Goal: Information Seeking & Learning: Learn about a topic

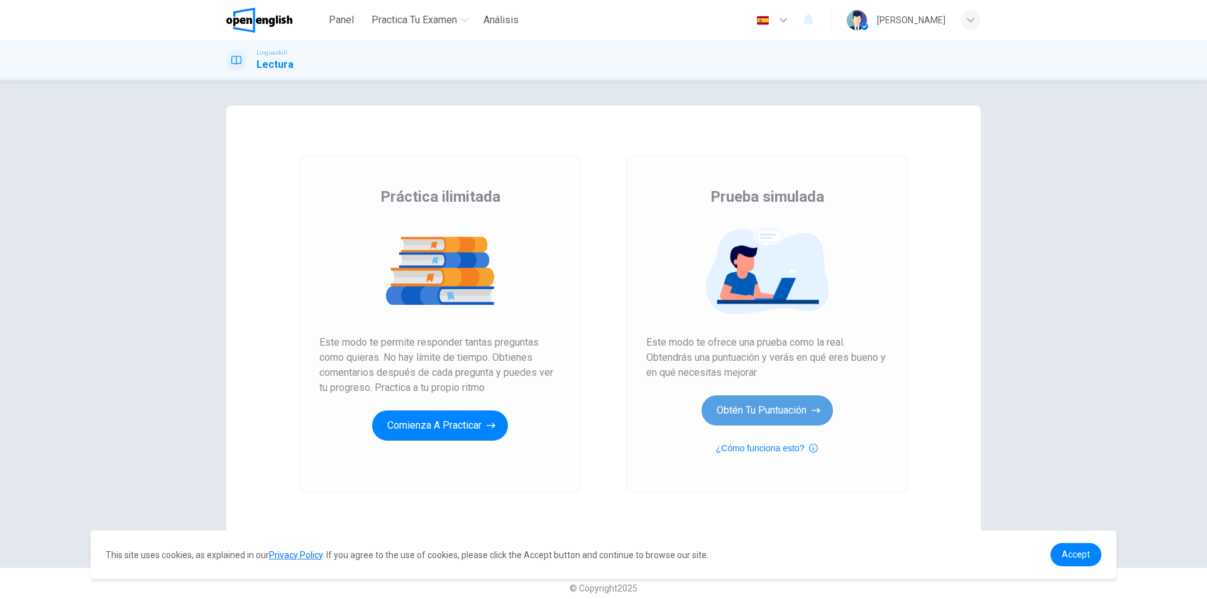
click at [742, 406] on button "Obtén tu puntuación" at bounding box center [767, 410] width 131 height 30
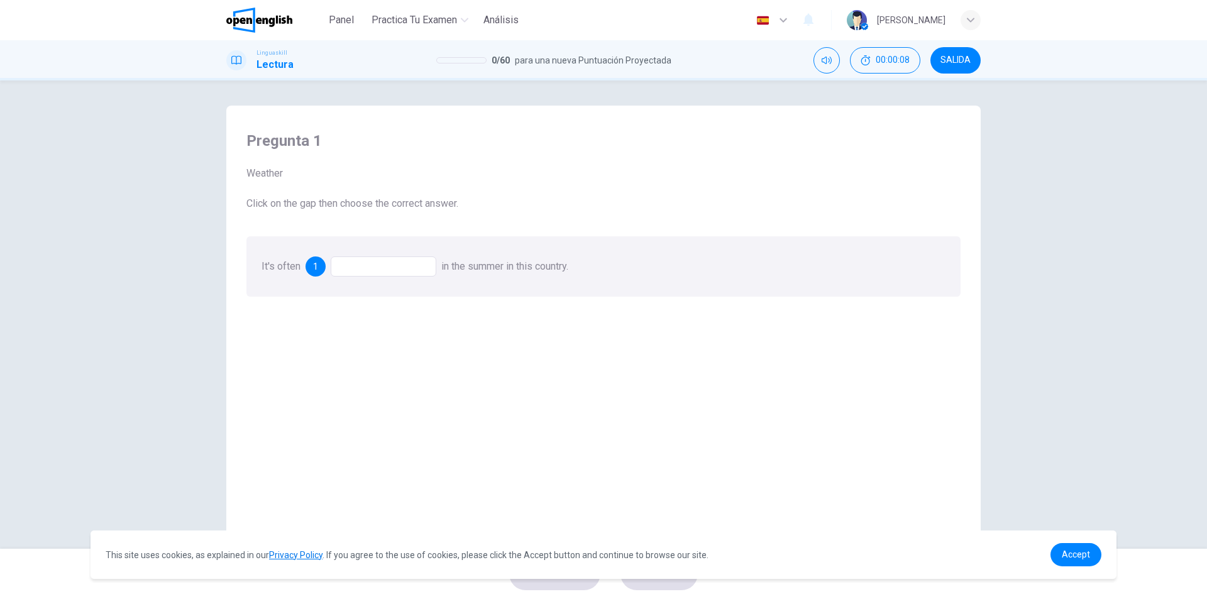
scroll to position [19, 0]
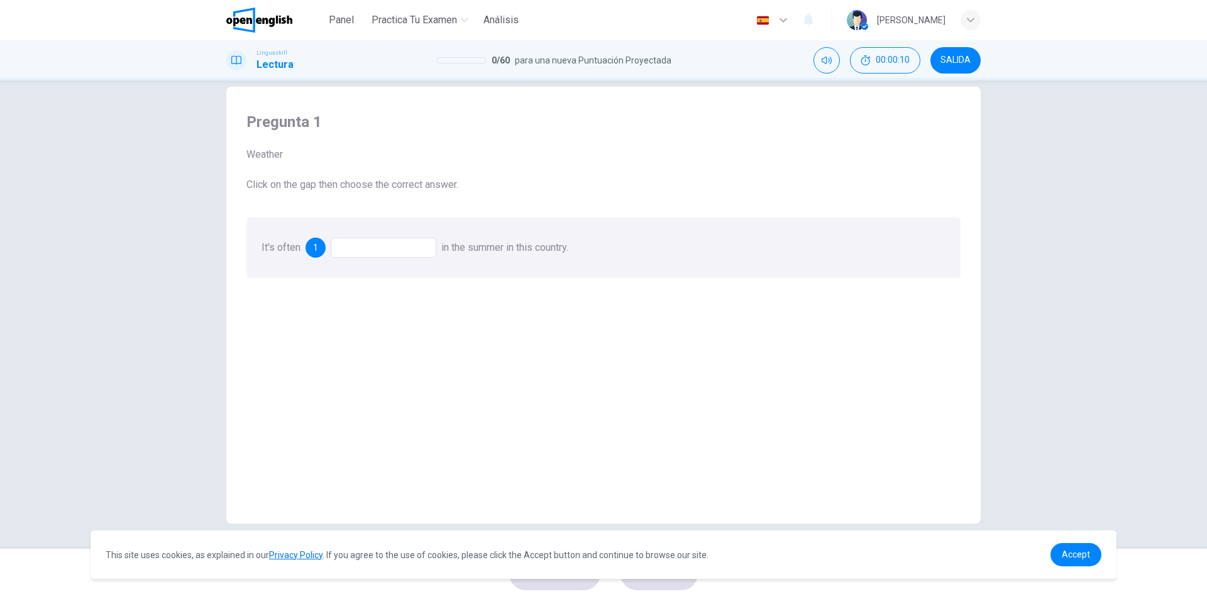
click at [391, 251] on div at bounding box center [384, 248] width 106 height 20
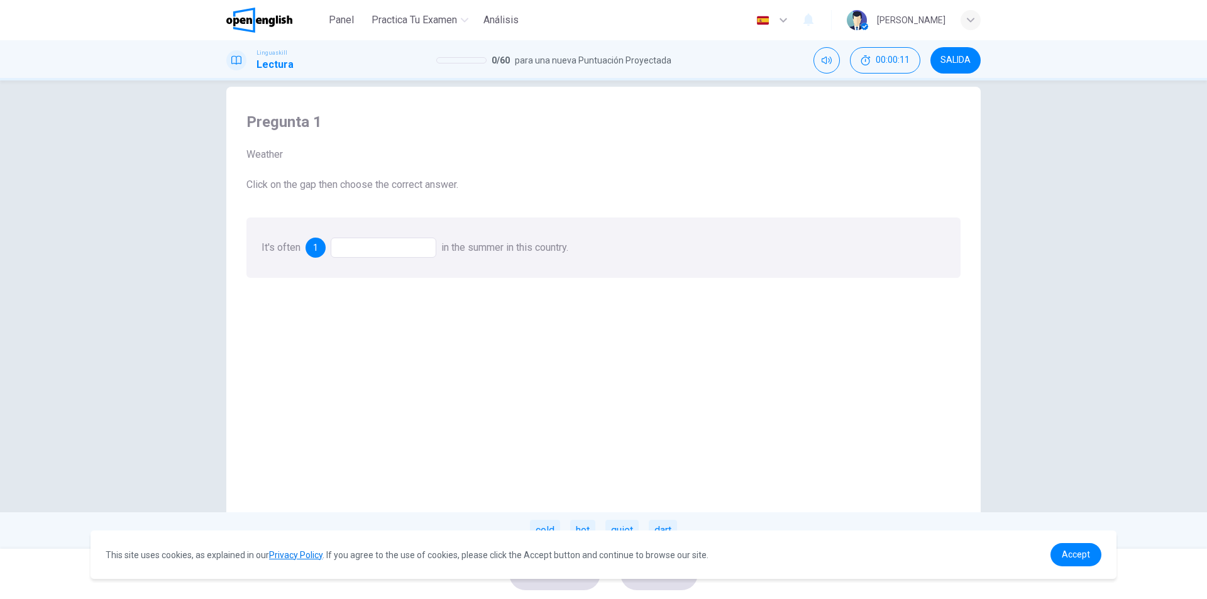
click at [391, 241] on div at bounding box center [384, 248] width 106 height 20
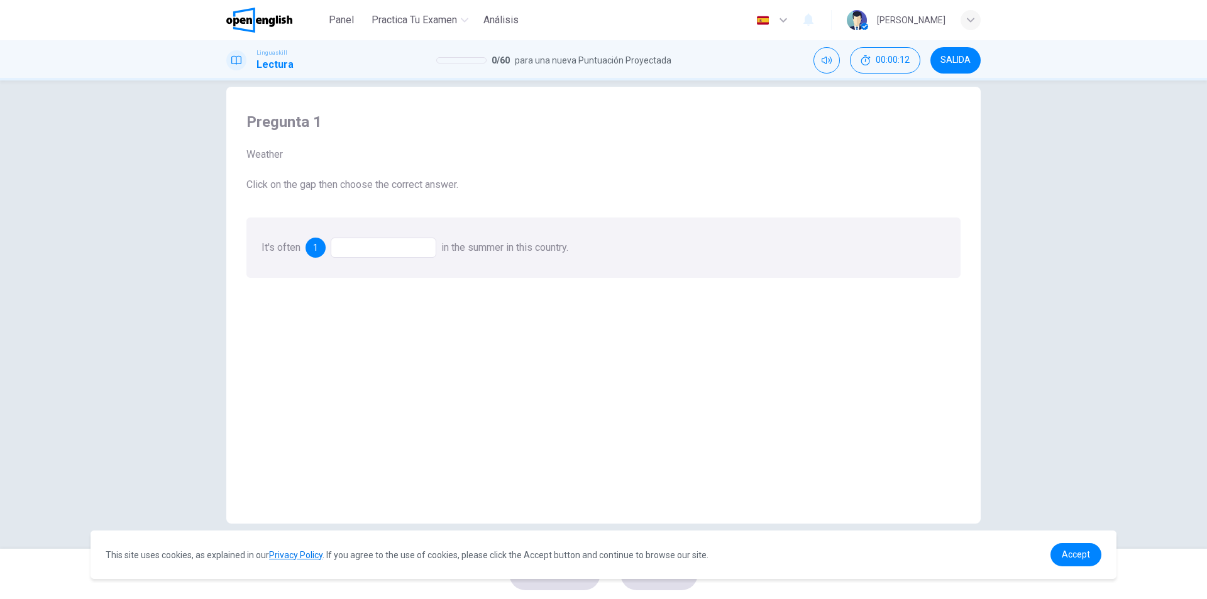
click at [380, 249] on div at bounding box center [384, 248] width 106 height 20
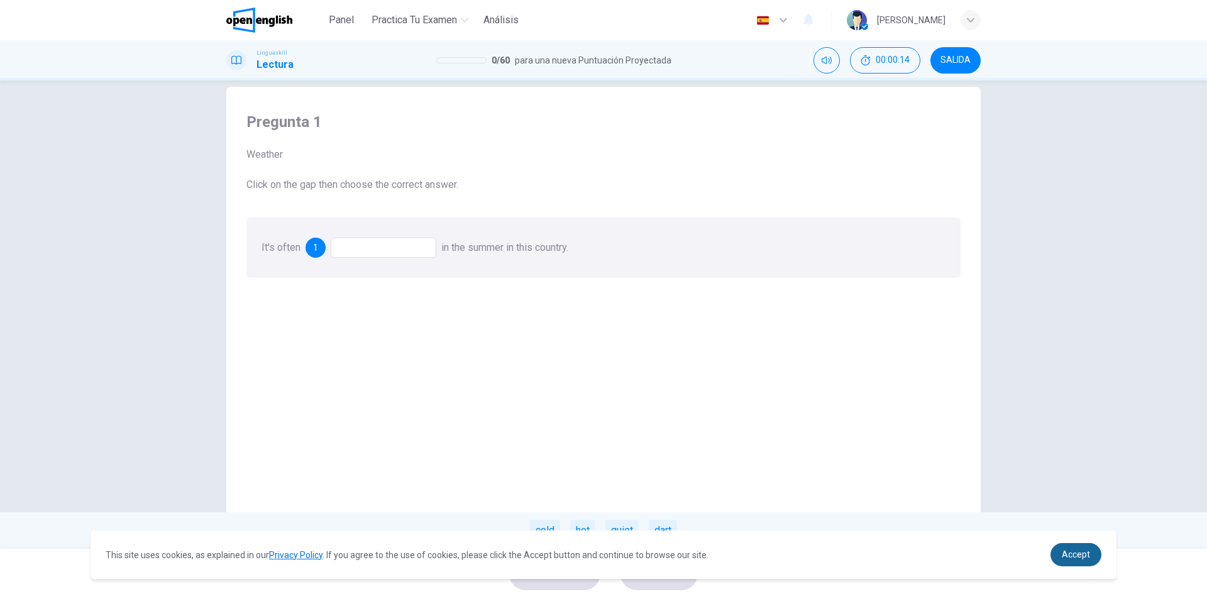
click at [1065, 558] on span "Accept" at bounding box center [1076, 554] width 28 height 10
click at [1066, 558] on span "Aceptar" at bounding box center [1074, 554] width 32 height 10
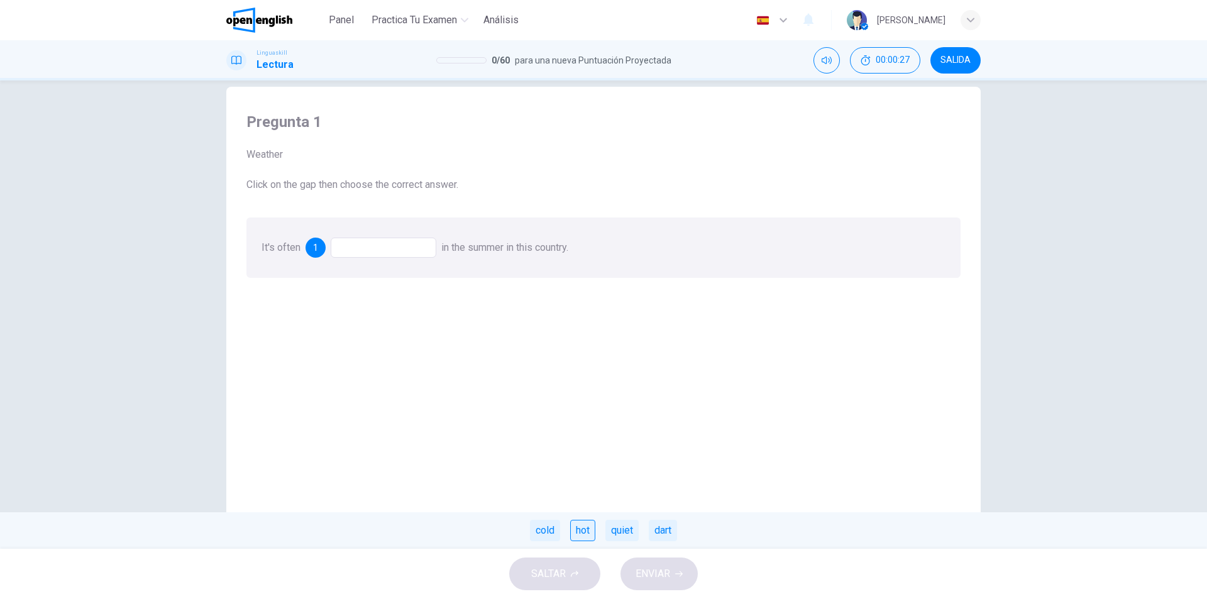
click at [575, 533] on div "hot" at bounding box center [582, 530] width 25 height 21
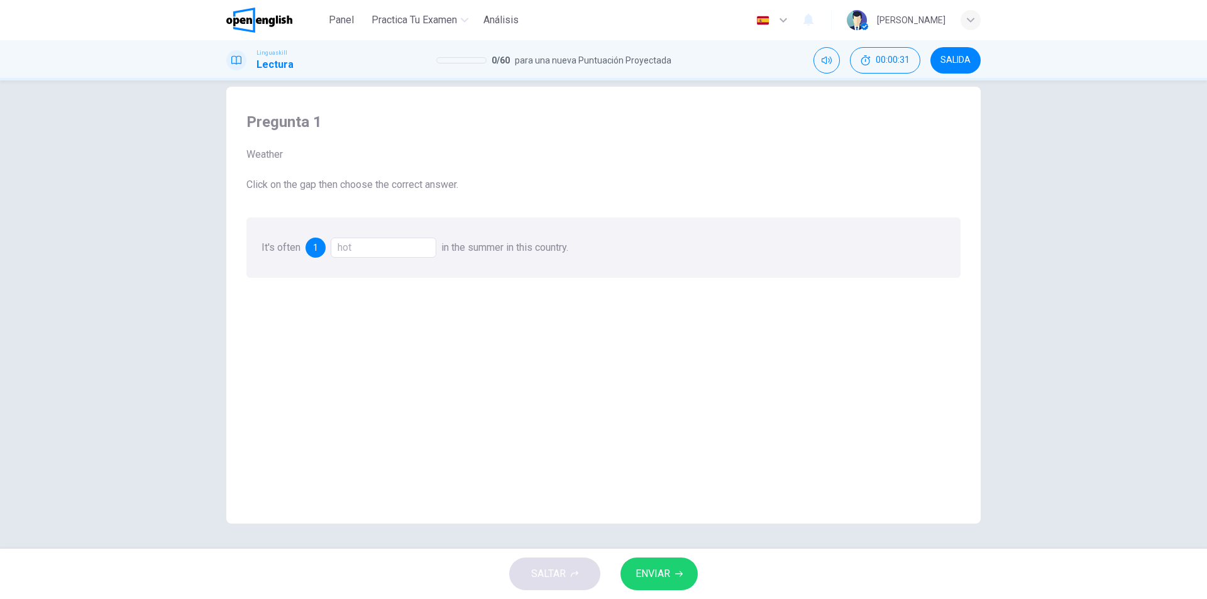
click at [651, 570] on span "ENVIAR" at bounding box center [653, 574] width 35 height 18
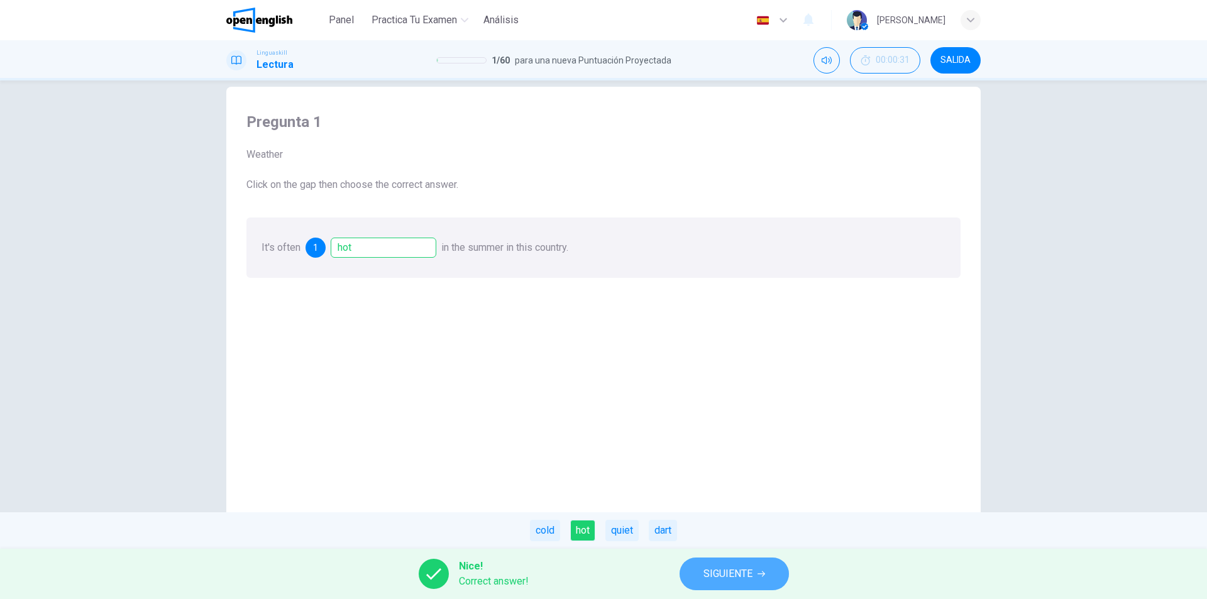
click at [714, 570] on span "SIGUIENTE" at bounding box center [728, 574] width 49 height 18
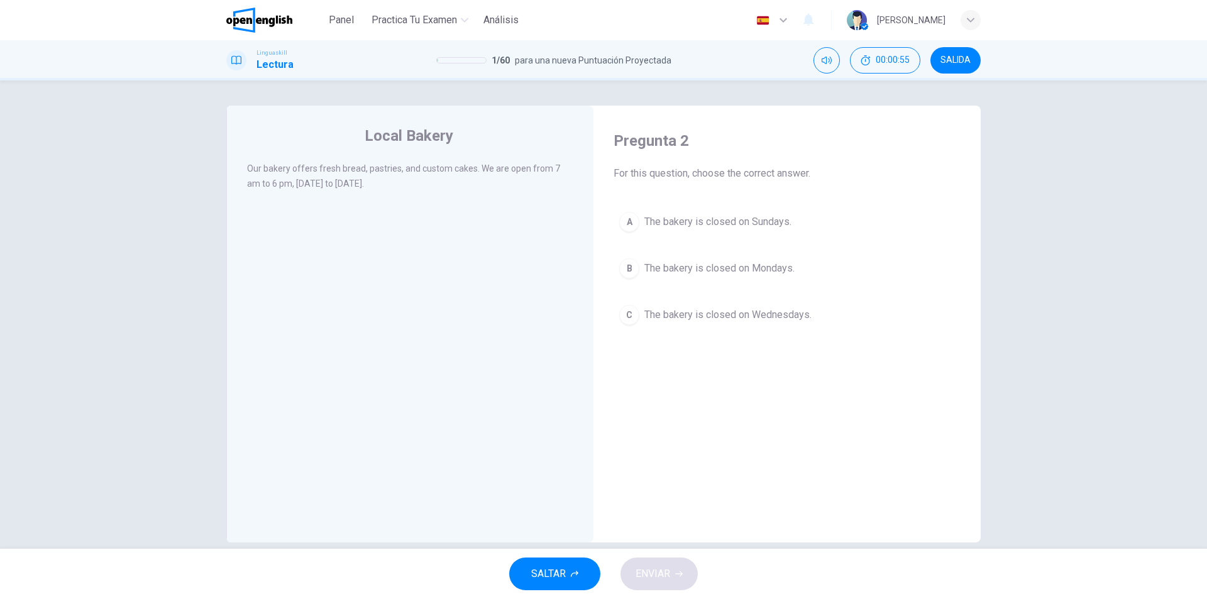
click at [619, 222] on div "A" at bounding box center [629, 222] width 20 height 20
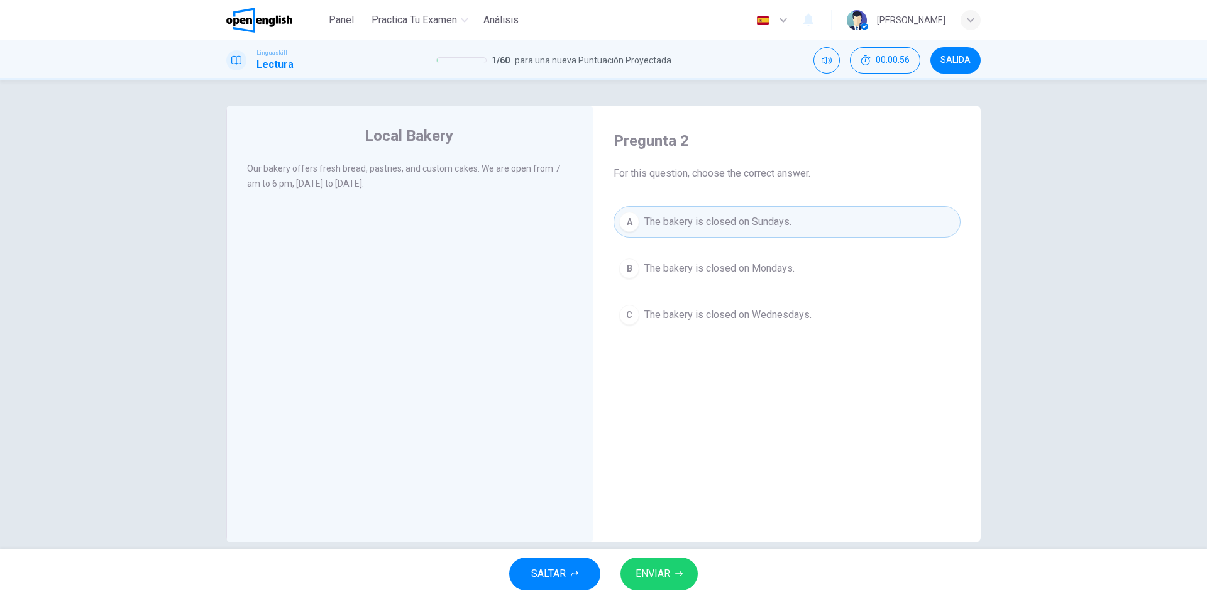
click at [675, 572] on button "ENVIAR" at bounding box center [659, 574] width 77 height 33
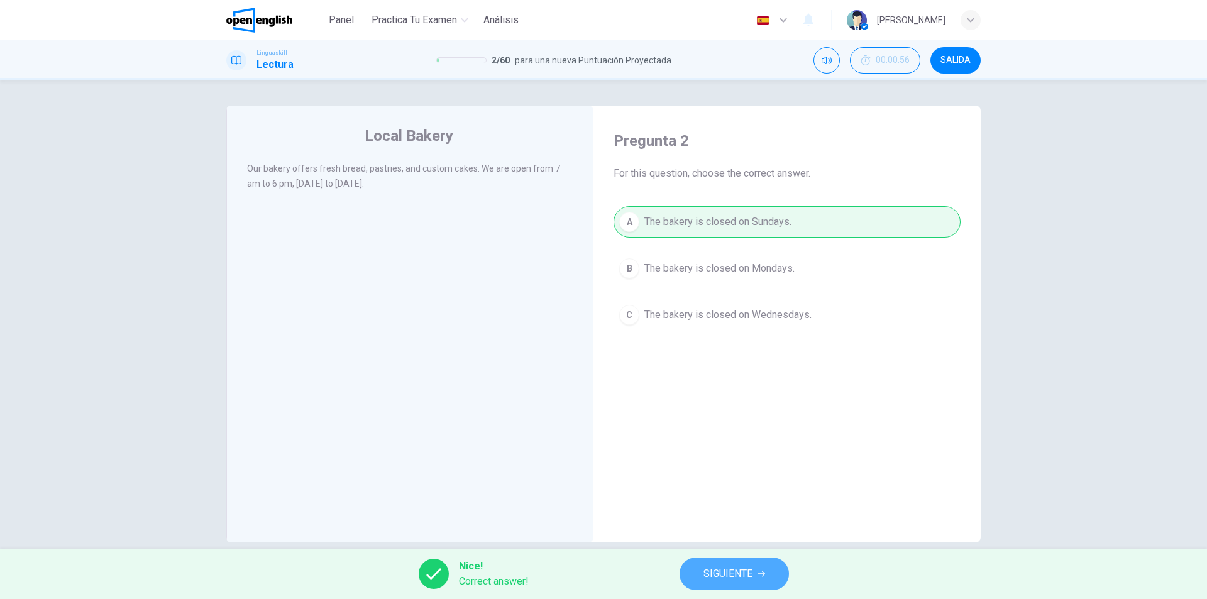
click at [723, 570] on span "SIGUIENTE" at bounding box center [728, 574] width 49 height 18
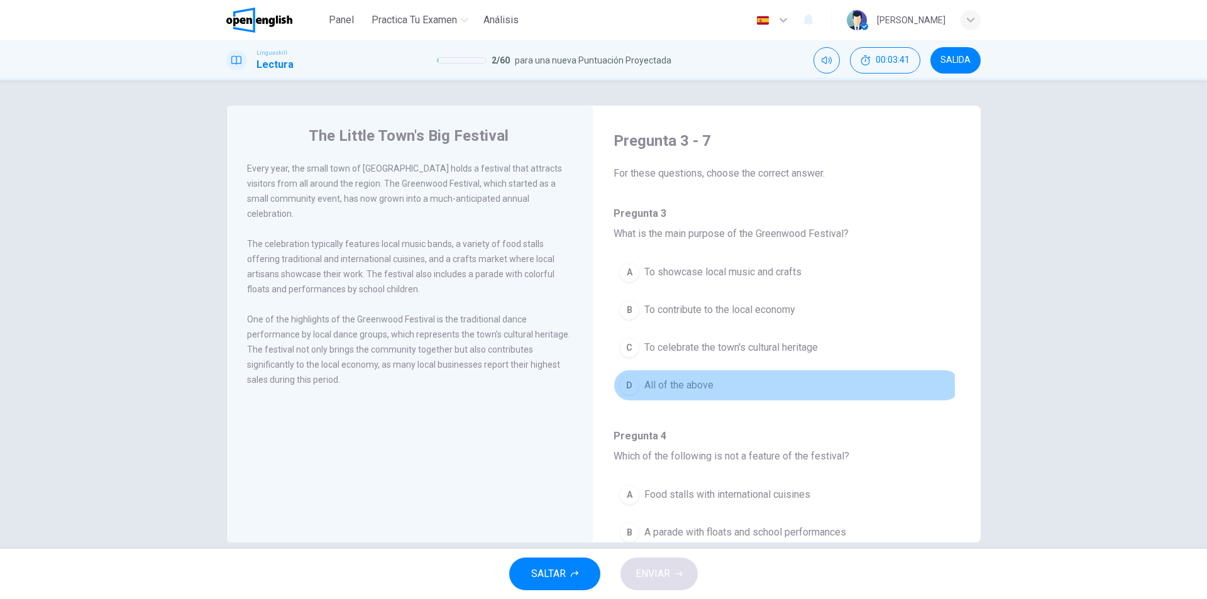
click at [622, 388] on div "D" at bounding box center [629, 385] width 20 height 20
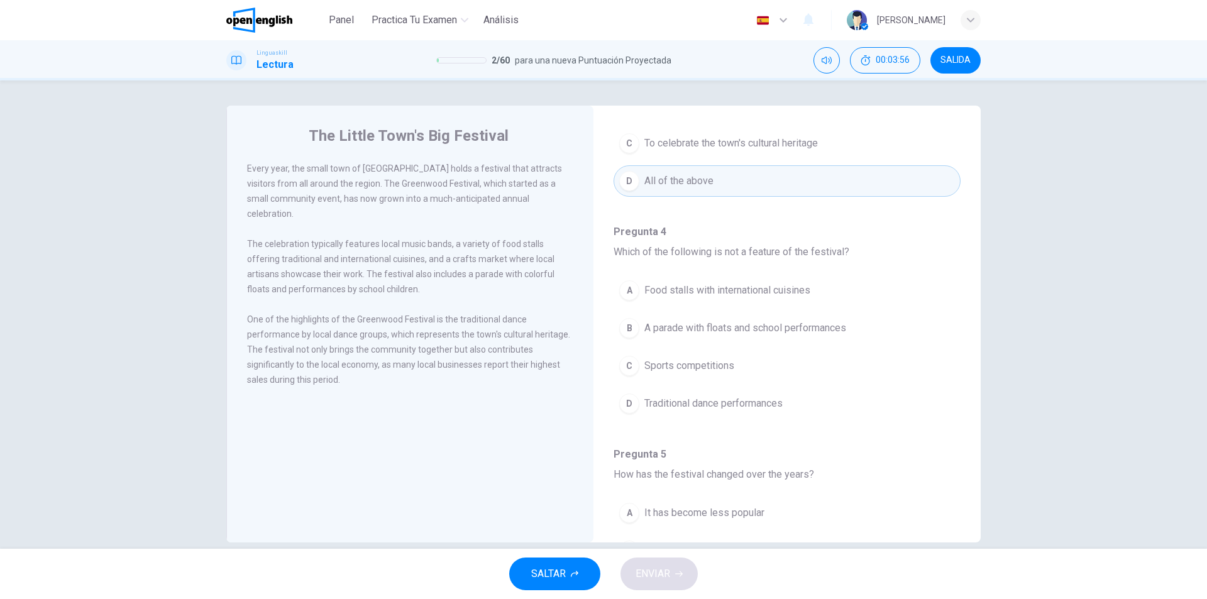
scroll to position [223, 0]
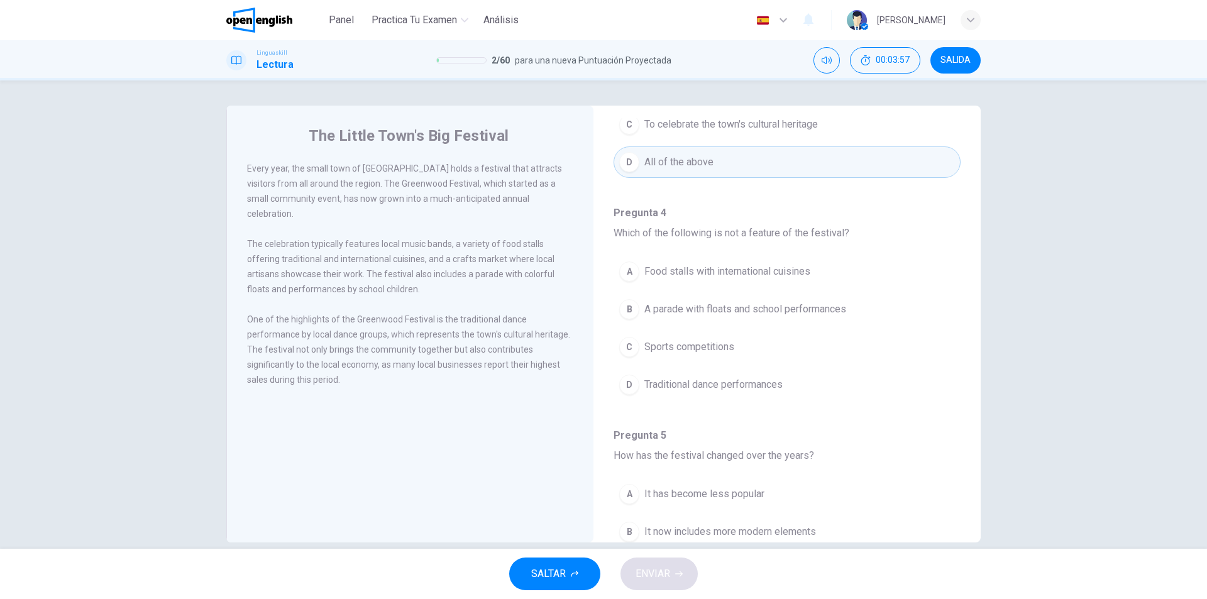
click at [634, 346] on div "C" at bounding box center [629, 347] width 20 height 20
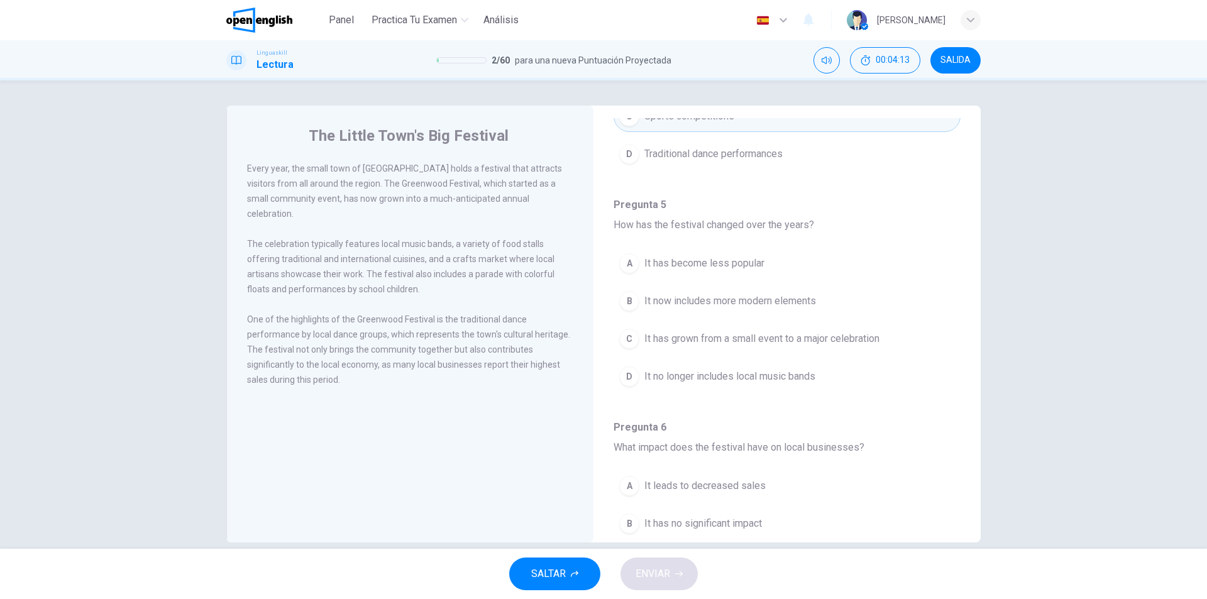
scroll to position [459, 0]
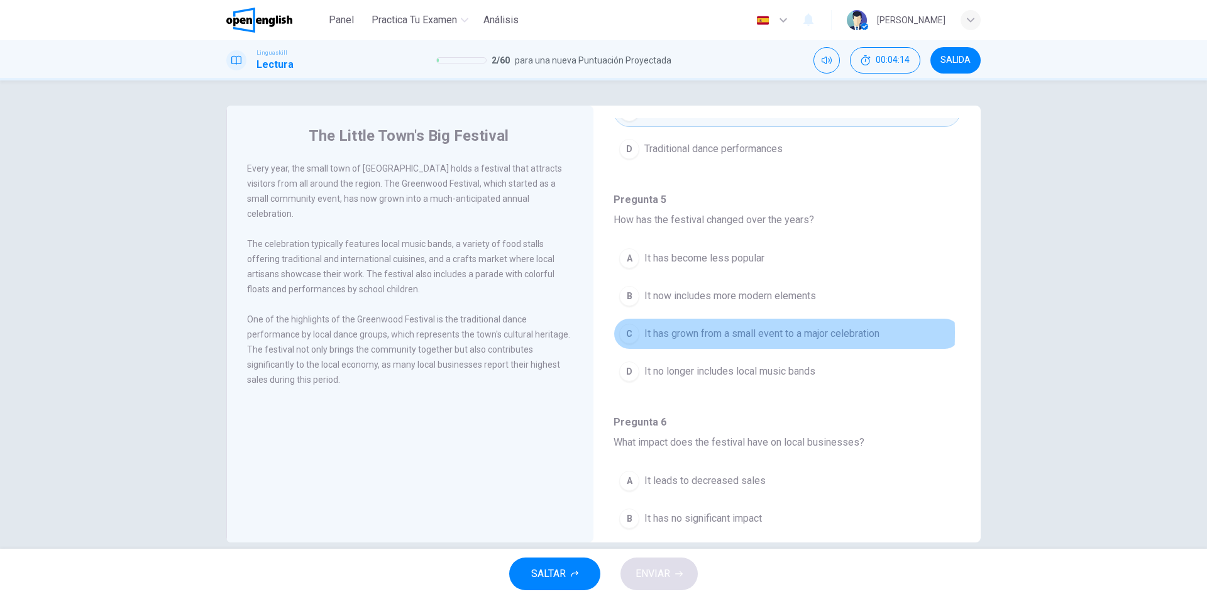
click at [630, 333] on div "C" at bounding box center [629, 334] width 20 height 20
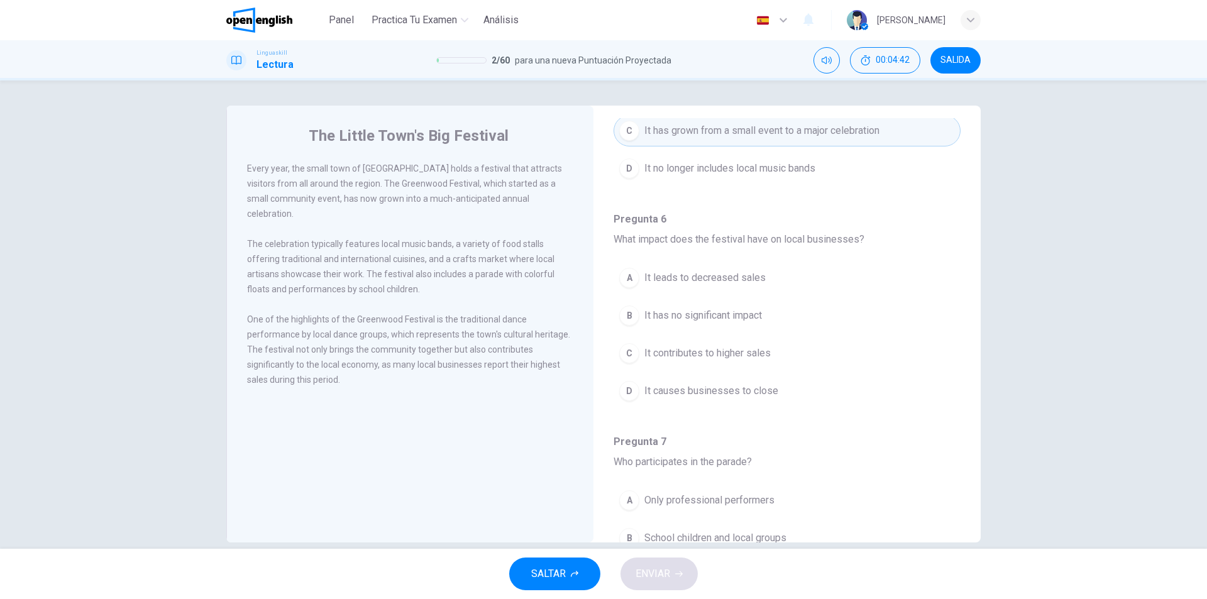
scroll to position [664, 0]
click at [624, 356] on div "C" at bounding box center [629, 351] width 20 height 20
drag, startPoint x: 972, startPoint y: 429, endPoint x: 977, endPoint y: 456, distance: 28.1
click at [977, 453] on div "The Little Town's Big Festival Every year, the small town of Greenwood holds a …" at bounding box center [603, 324] width 754 height 437
drag, startPoint x: 968, startPoint y: 466, endPoint x: 973, endPoint y: 486, distance: 20.9
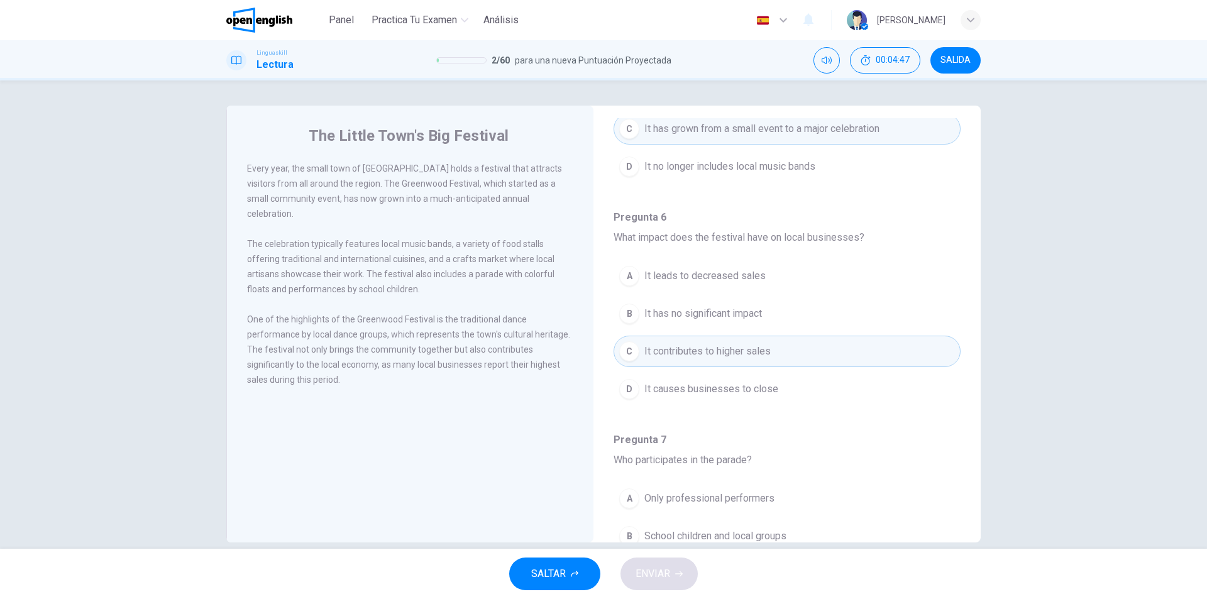
click at [973, 486] on div "The Little Town's Big Festival Every year, the small town of Greenwood holds a …" at bounding box center [603, 324] width 754 height 437
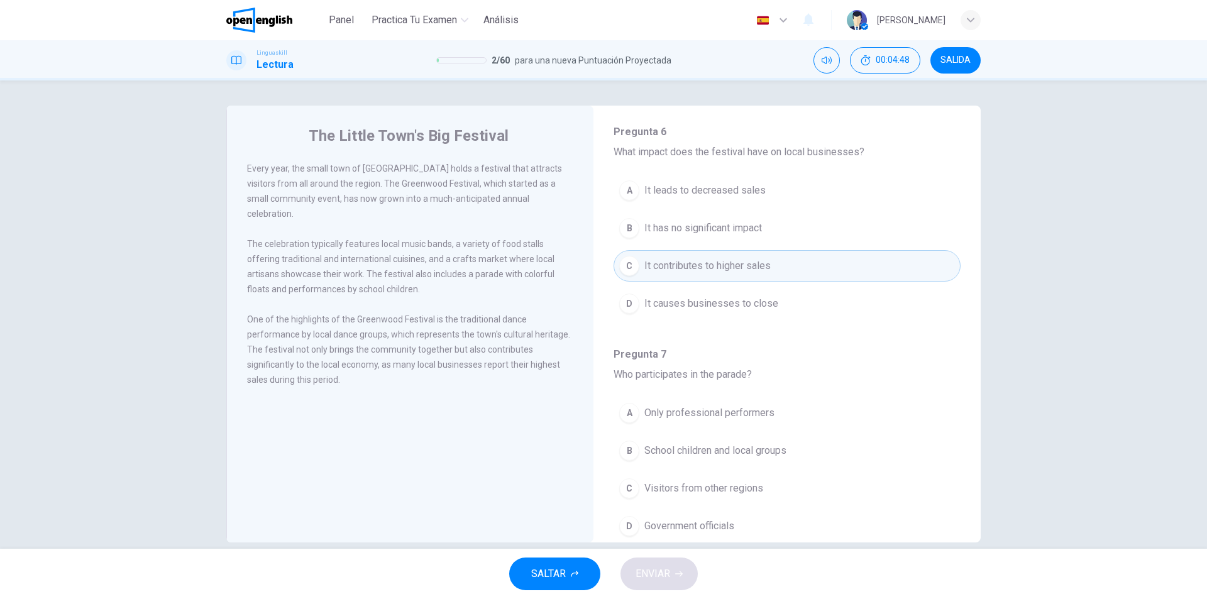
scroll to position [787, 0]
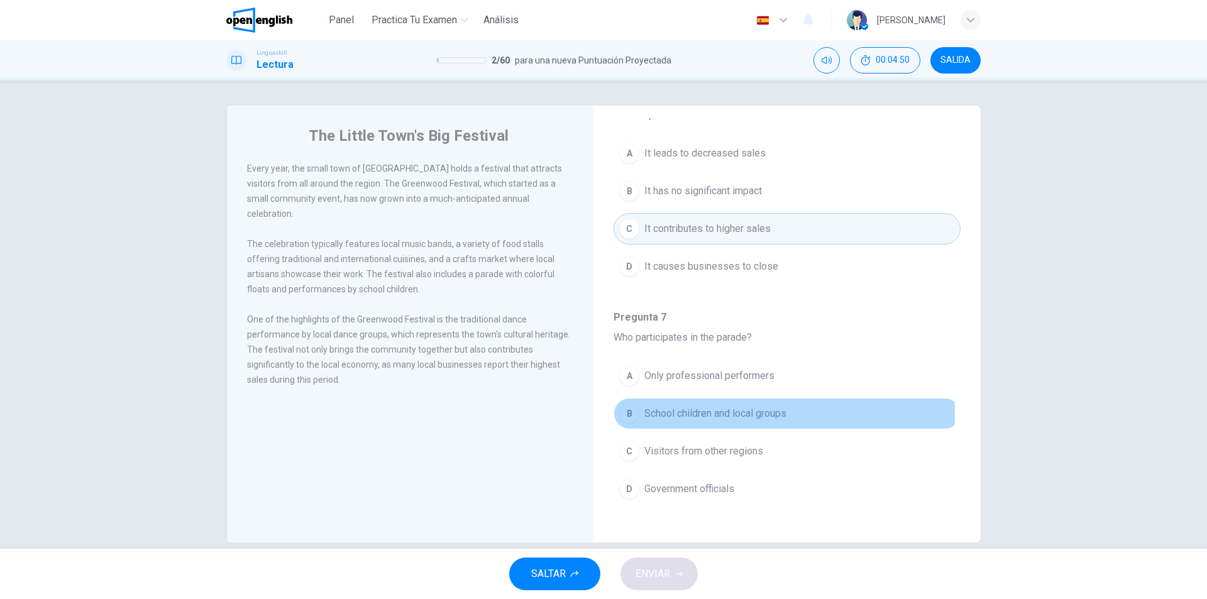
click at [632, 412] on div "B" at bounding box center [629, 414] width 20 height 20
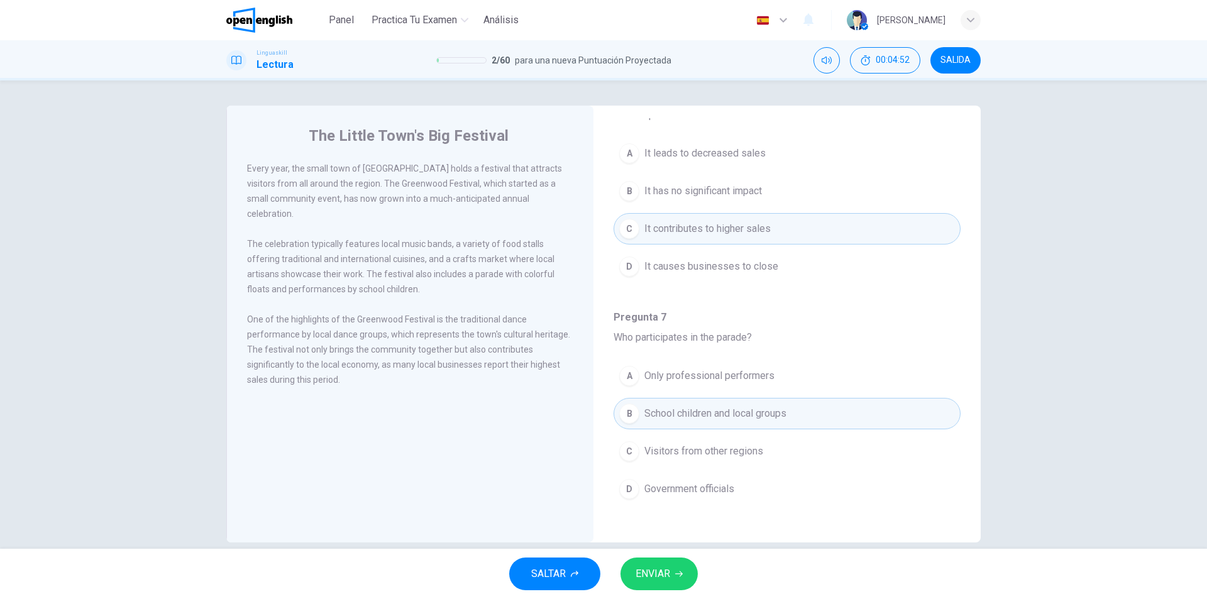
click at [654, 572] on span "ENVIAR" at bounding box center [653, 574] width 35 height 18
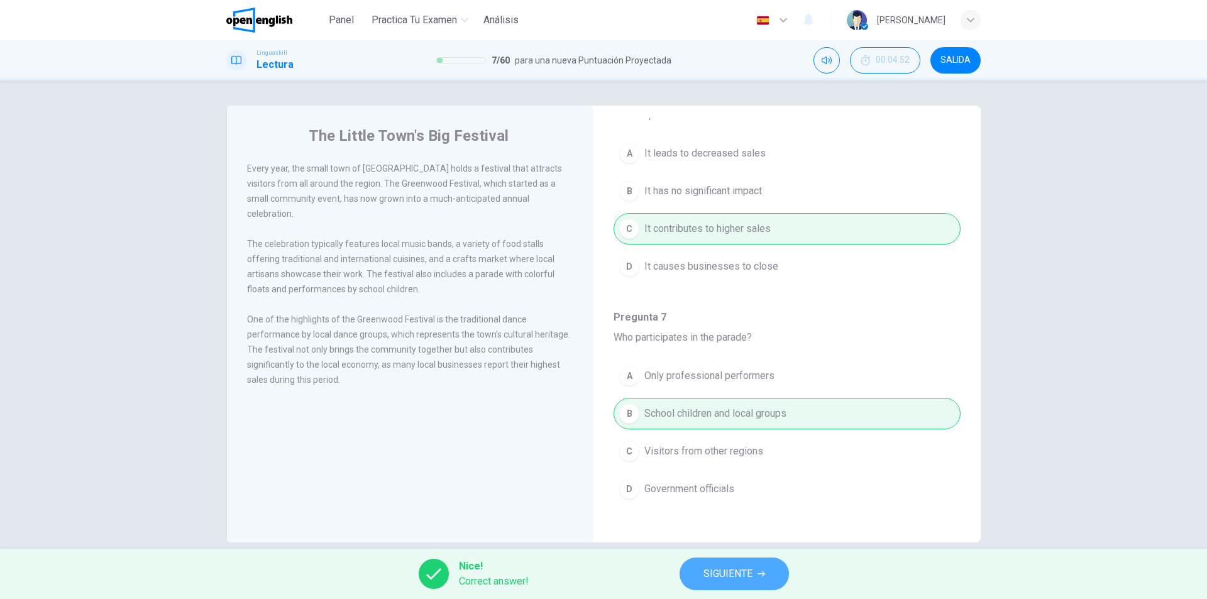
click at [740, 576] on span "SIGUIENTE" at bounding box center [728, 574] width 49 height 18
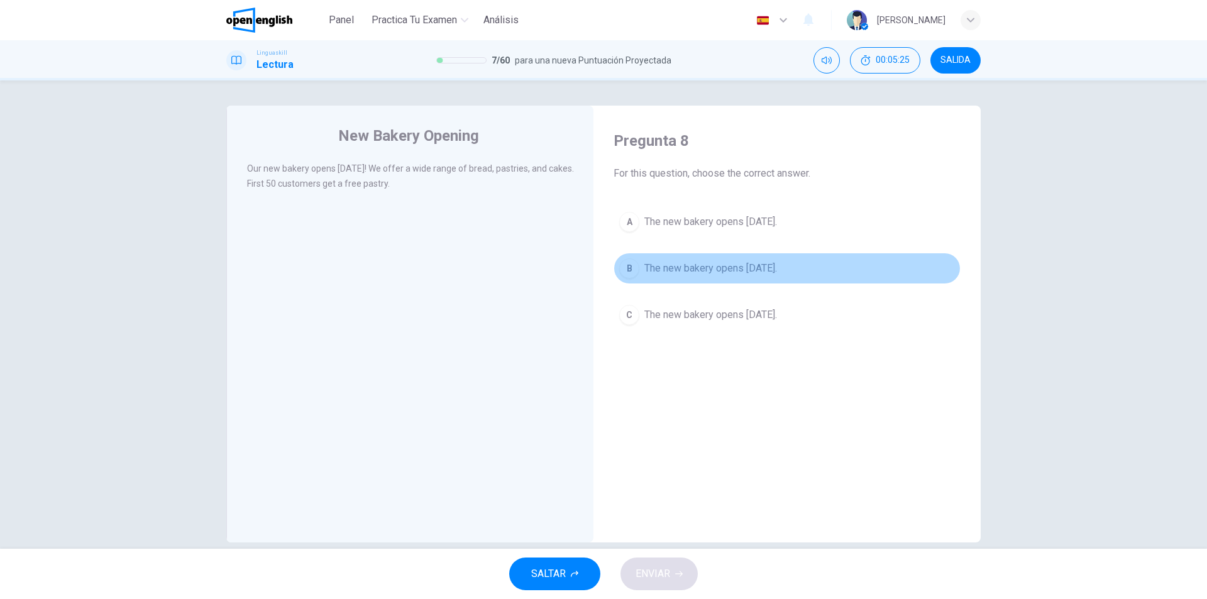
click at [627, 270] on div "B" at bounding box center [629, 268] width 20 height 20
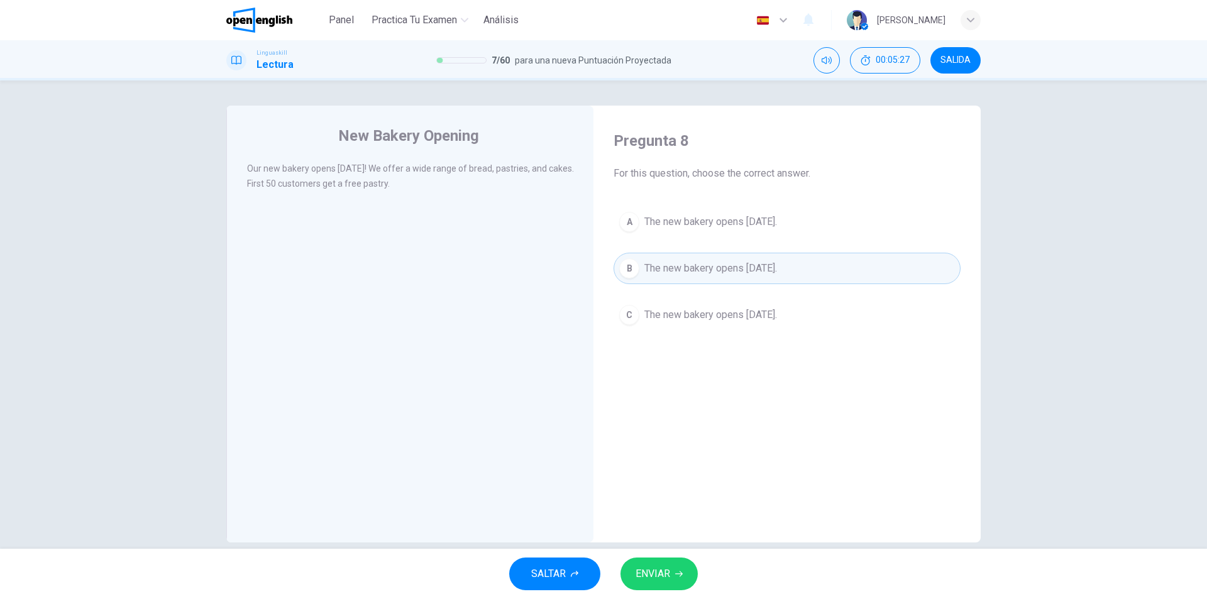
click at [675, 583] on button "ENVIAR" at bounding box center [659, 574] width 77 height 33
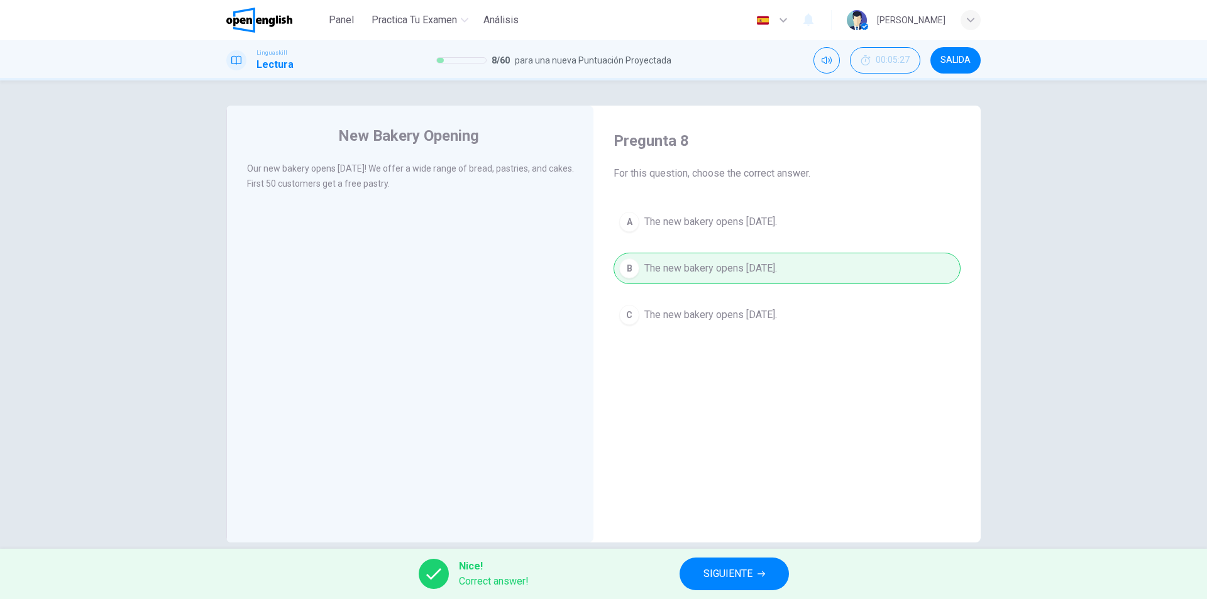
click at [716, 578] on span "SIGUIENTE" at bounding box center [728, 574] width 49 height 18
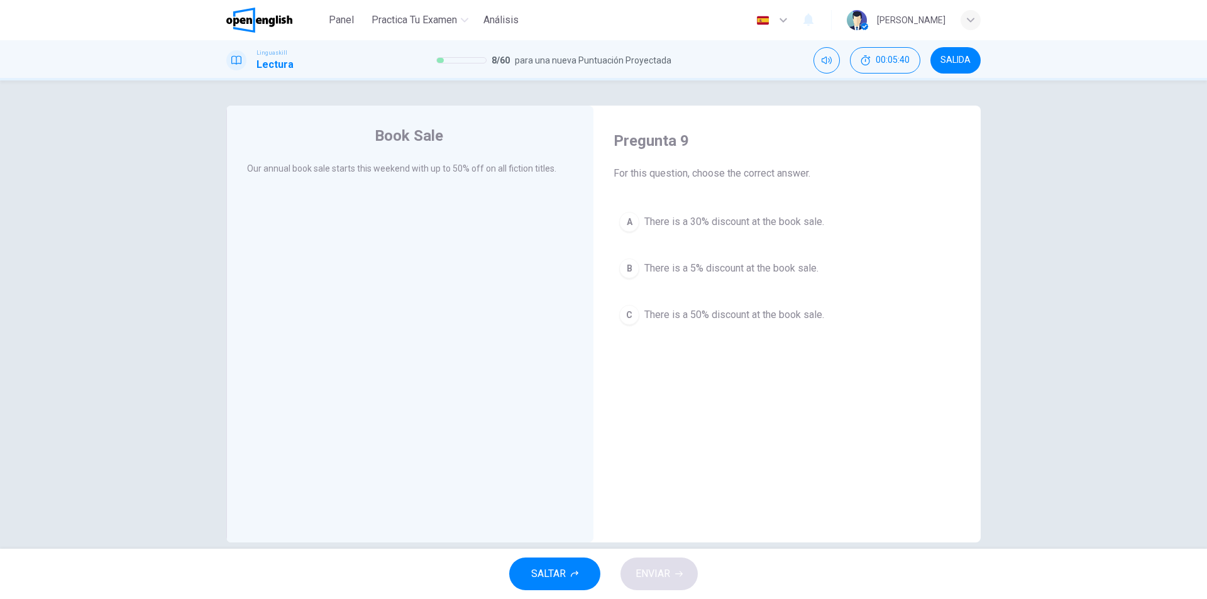
click at [631, 312] on div "C" at bounding box center [629, 315] width 20 height 20
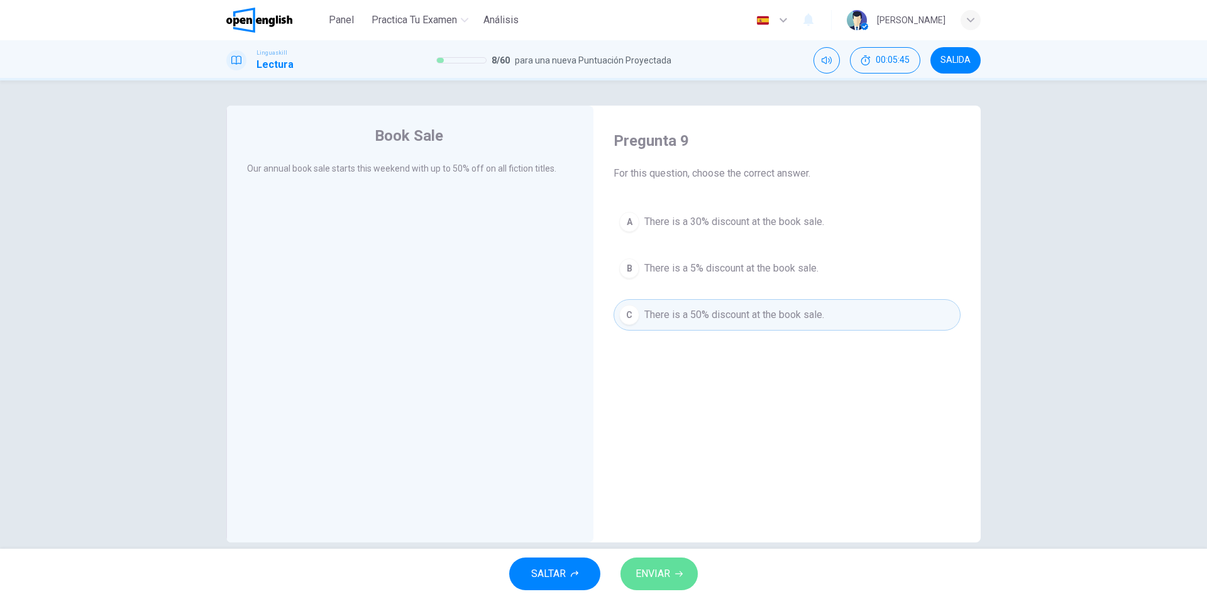
click at [667, 574] on span "ENVIAR" at bounding box center [653, 574] width 35 height 18
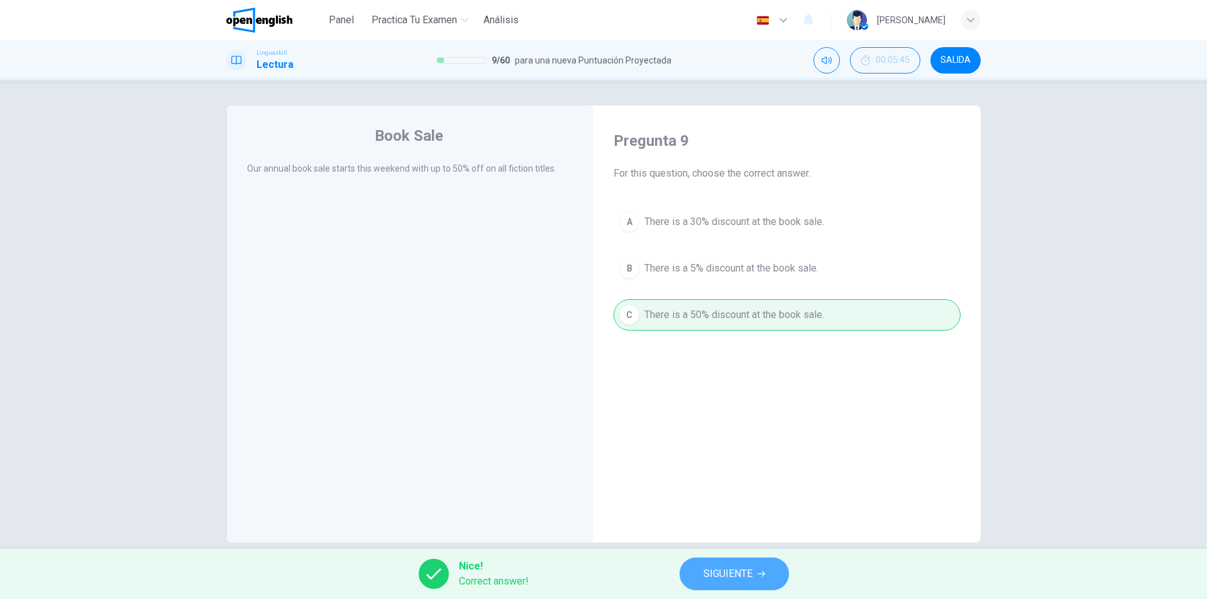
click at [693, 570] on button "SIGUIENTE" at bounding box center [734, 574] width 109 height 33
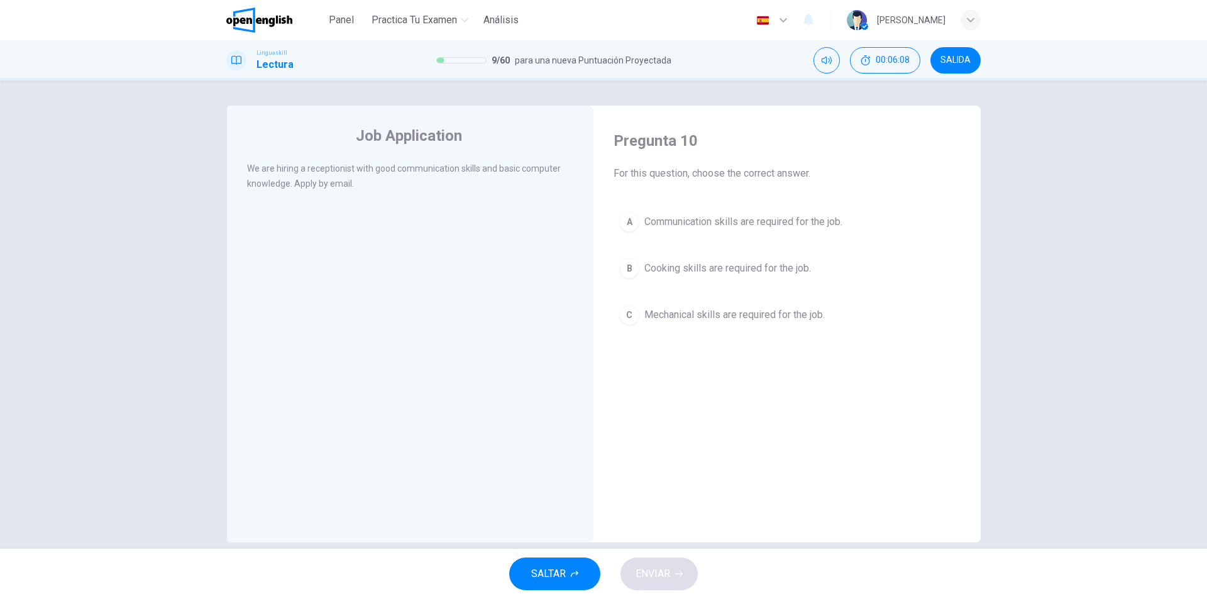
click at [635, 227] on button "A Communication skills are required for the job." at bounding box center [787, 221] width 347 height 31
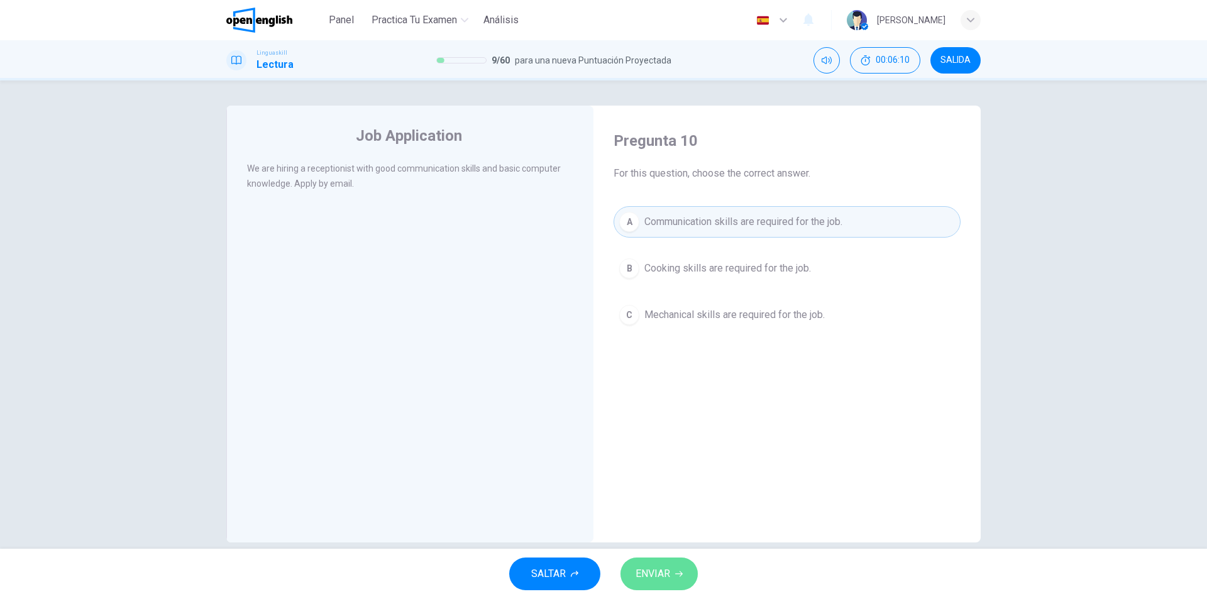
click at [667, 564] on button "ENVIAR" at bounding box center [659, 574] width 77 height 33
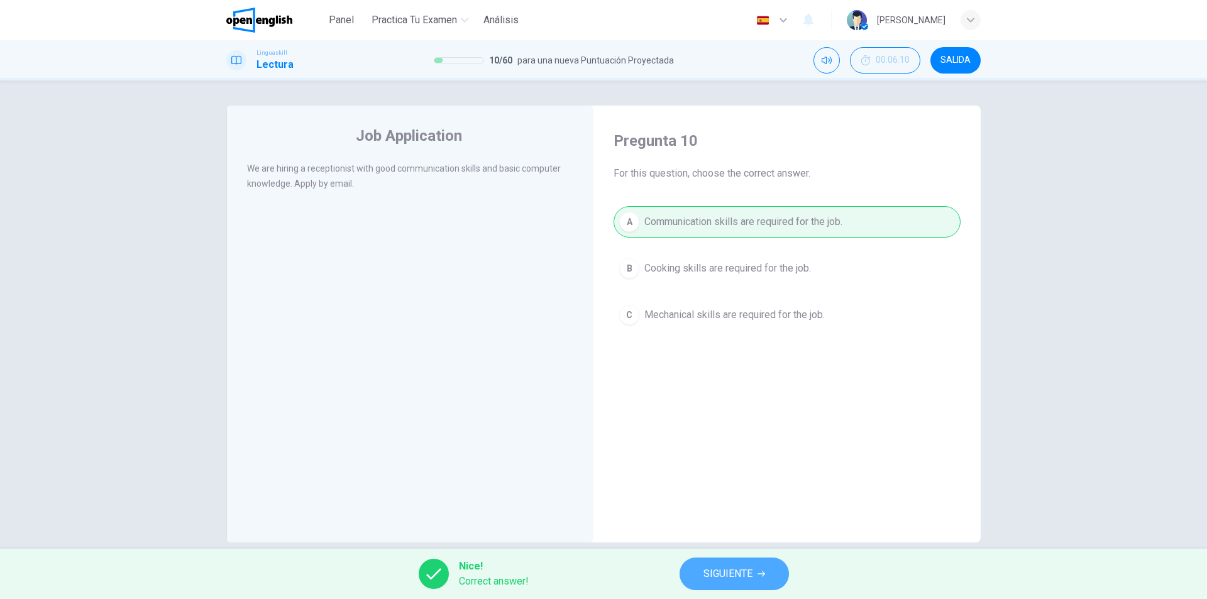
click at [686, 567] on button "SIGUIENTE" at bounding box center [734, 574] width 109 height 33
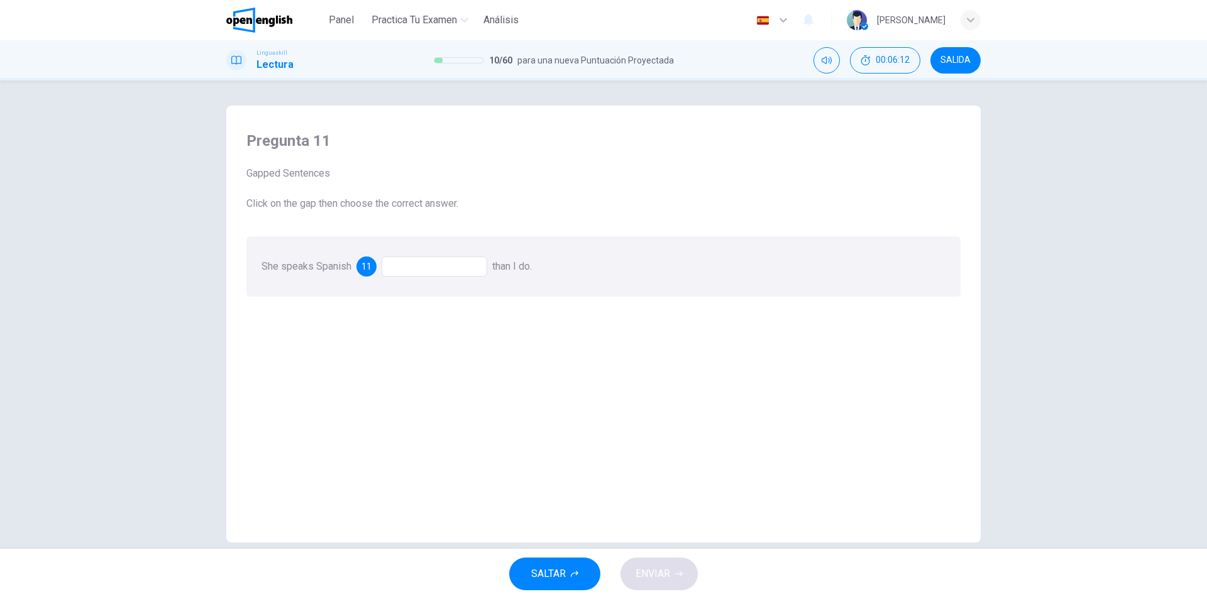
click at [468, 265] on div at bounding box center [435, 267] width 106 height 20
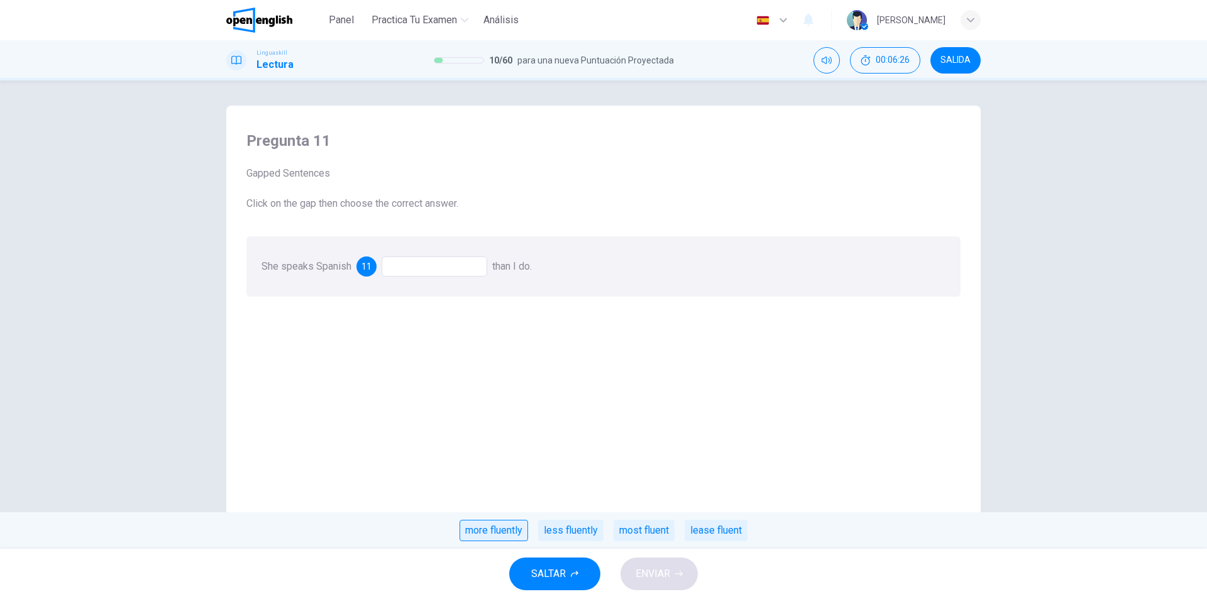
click at [492, 523] on div "more fluently" at bounding box center [494, 530] width 69 height 21
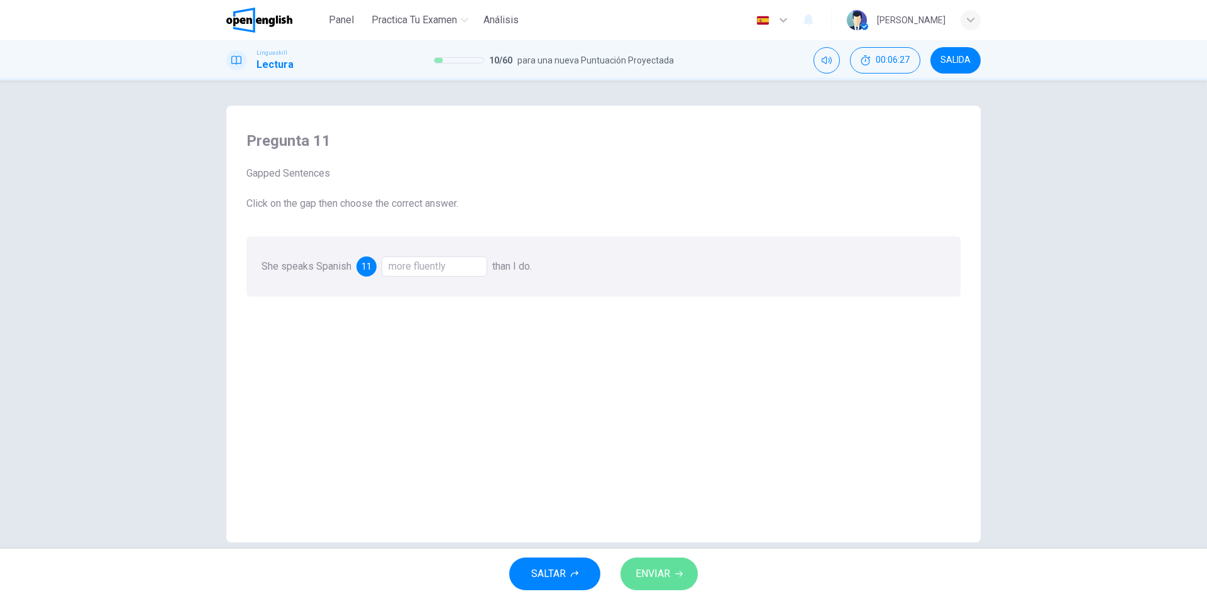
click at [660, 573] on span "ENVIAR" at bounding box center [653, 574] width 35 height 18
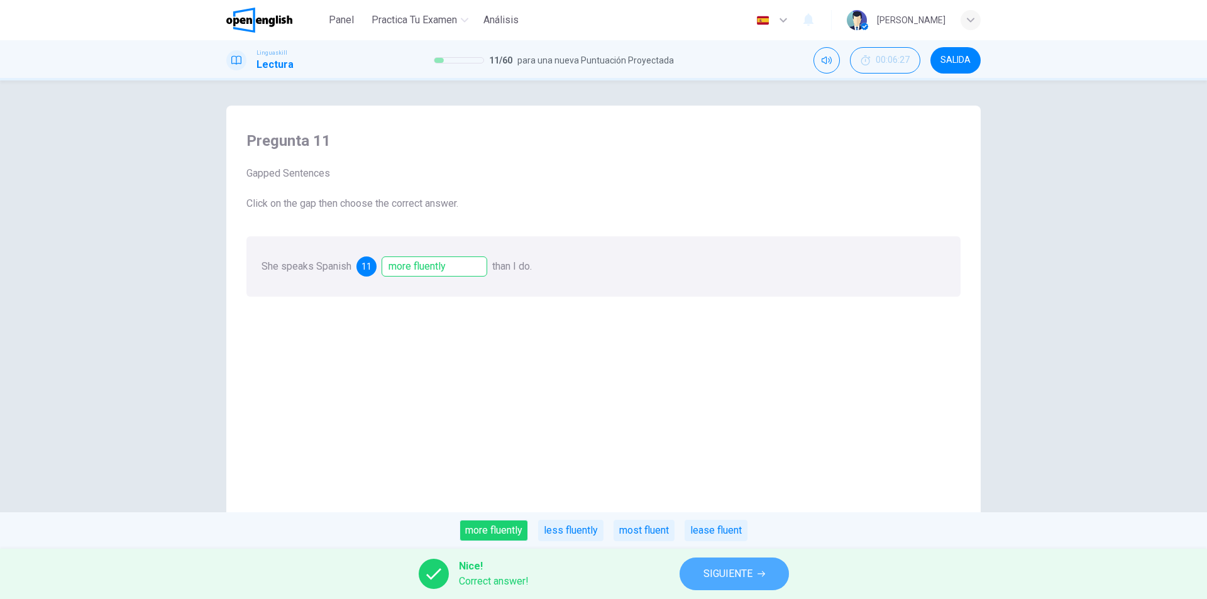
click at [739, 575] on span "SIGUIENTE" at bounding box center [728, 574] width 49 height 18
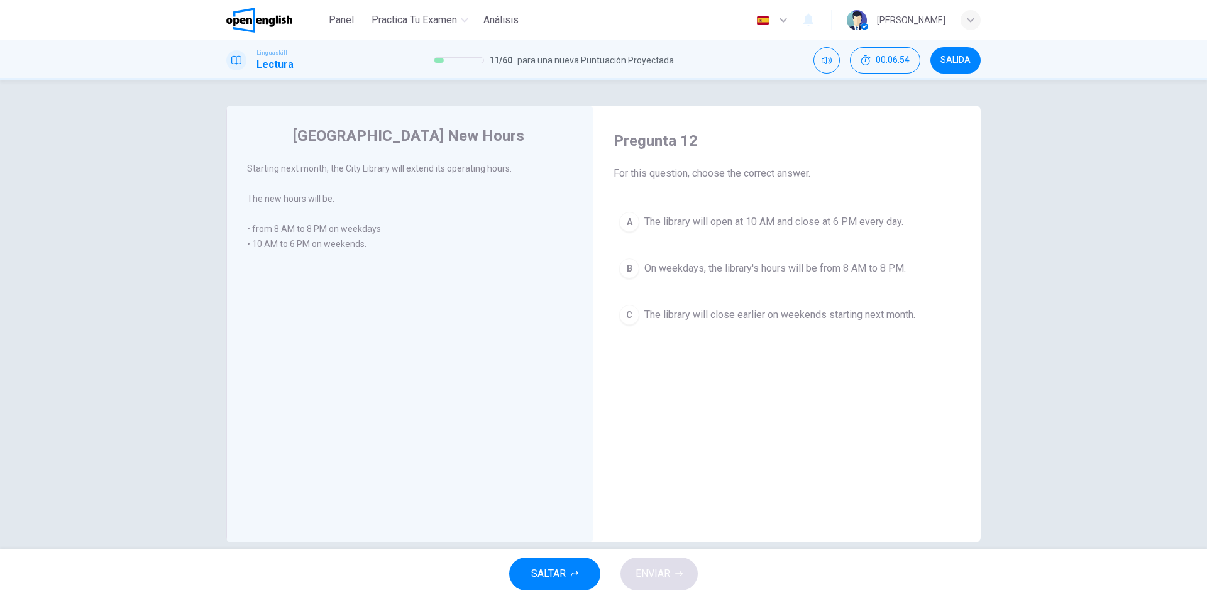
click at [629, 267] on div "B" at bounding box center [629, 268] width 20 height 20
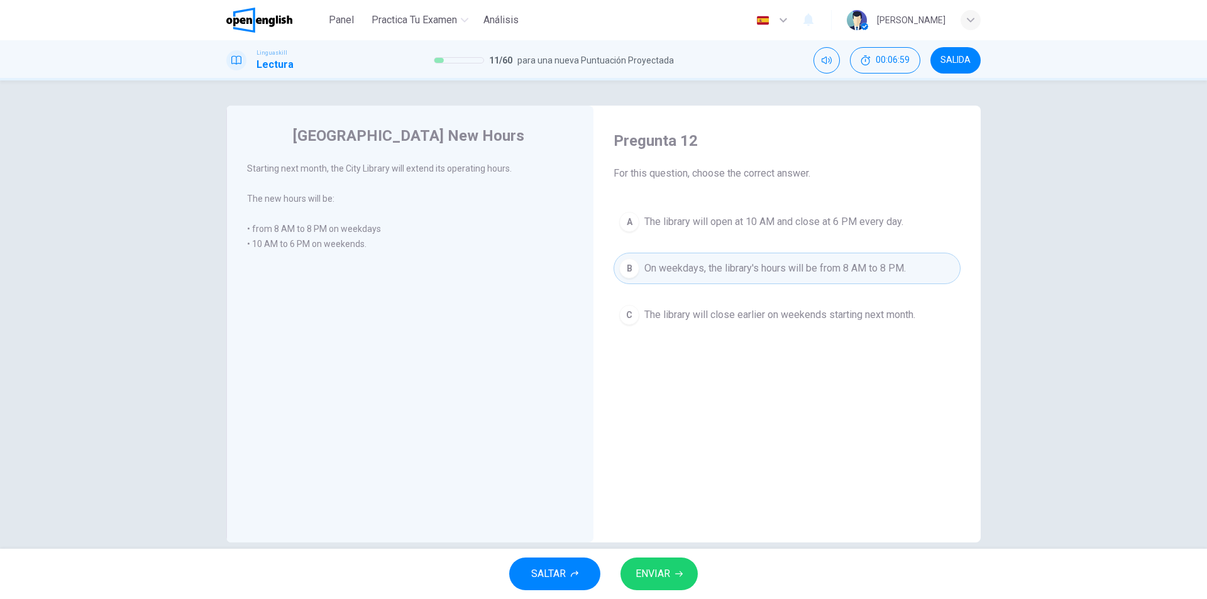
click at [687, 572] on button "ENVIAR" at bounding box center [659, 574] width 77 height 33
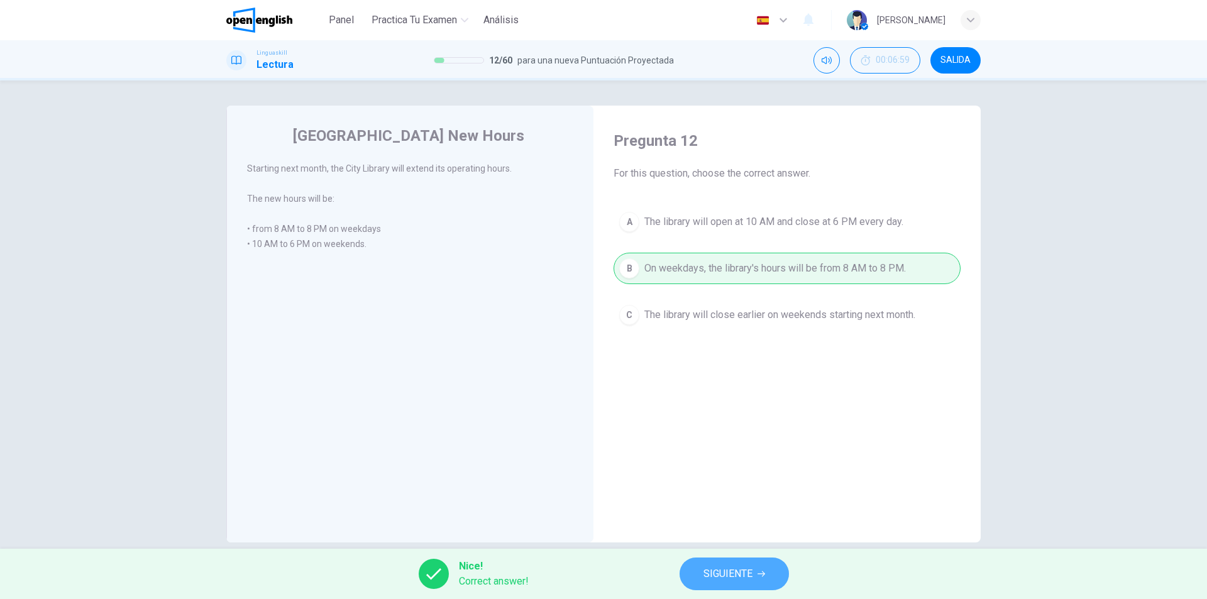
click at [719, 567] on span "SIGUIENTE" at bounding box center [728, 574] width 49 height 18
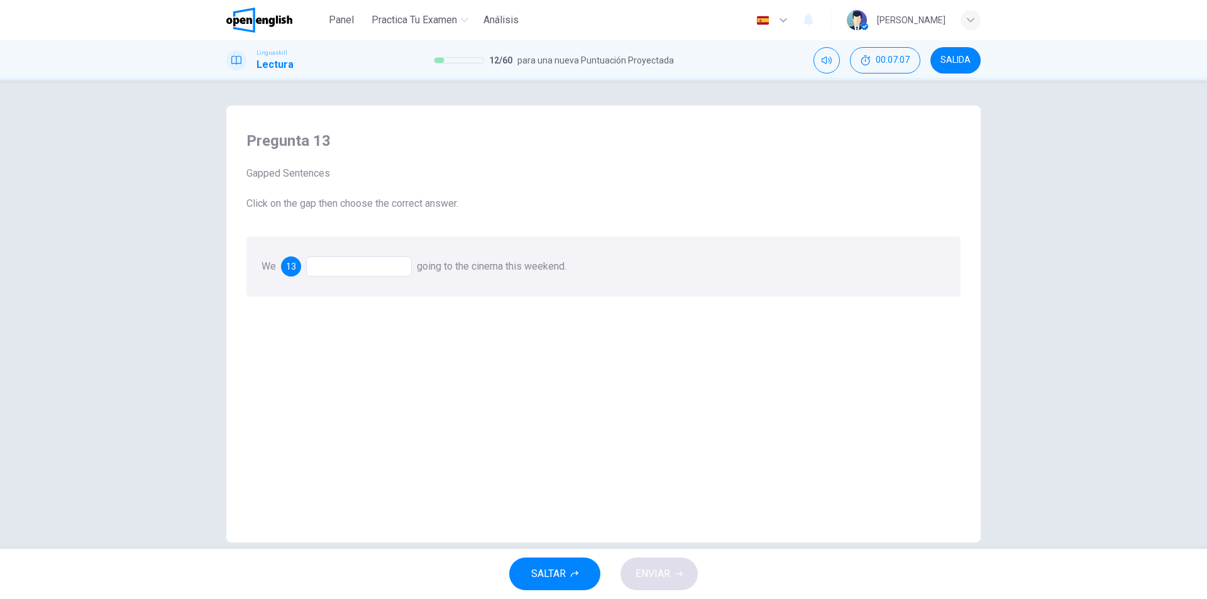
click at [389, 262] on div at bounding box center [359, 267] width 106 height 20
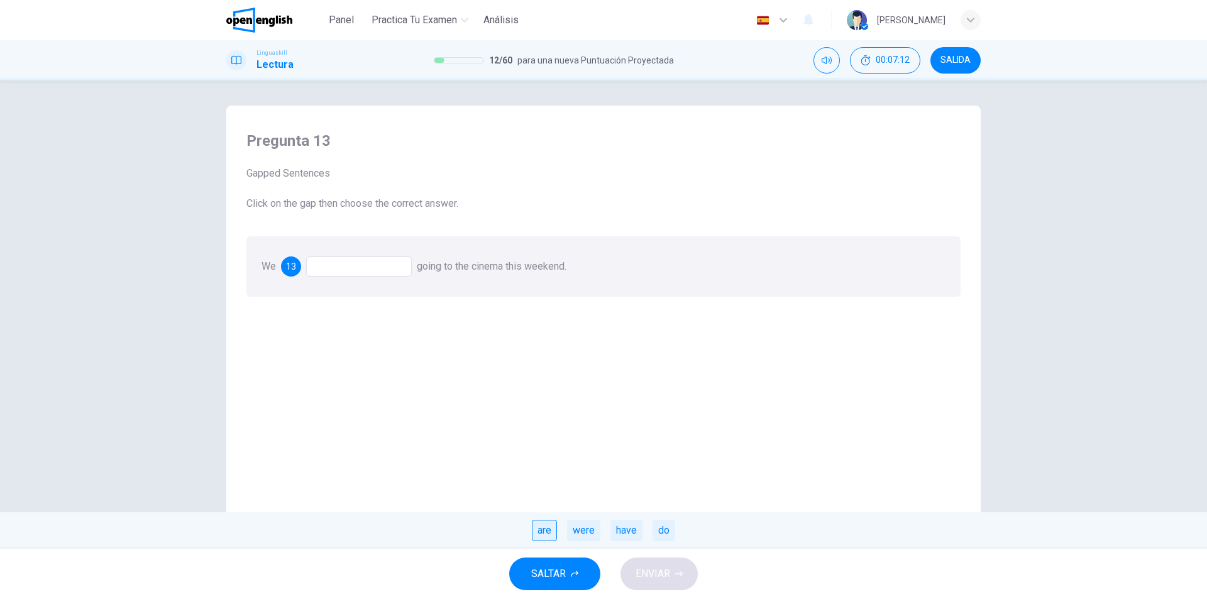
click at [546, 538] on div "are" at bounding box center [544, 530] width 25 height 21
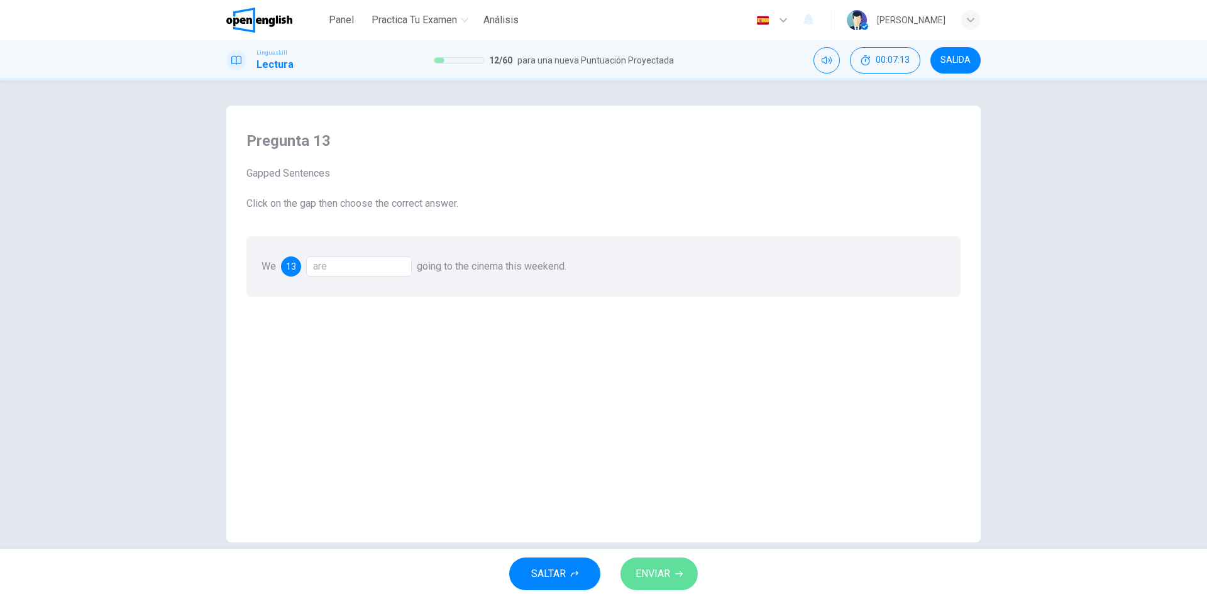
click at [675, 574] on button "ENVIAR" at bounding box center [659, 574] width 77 height 33
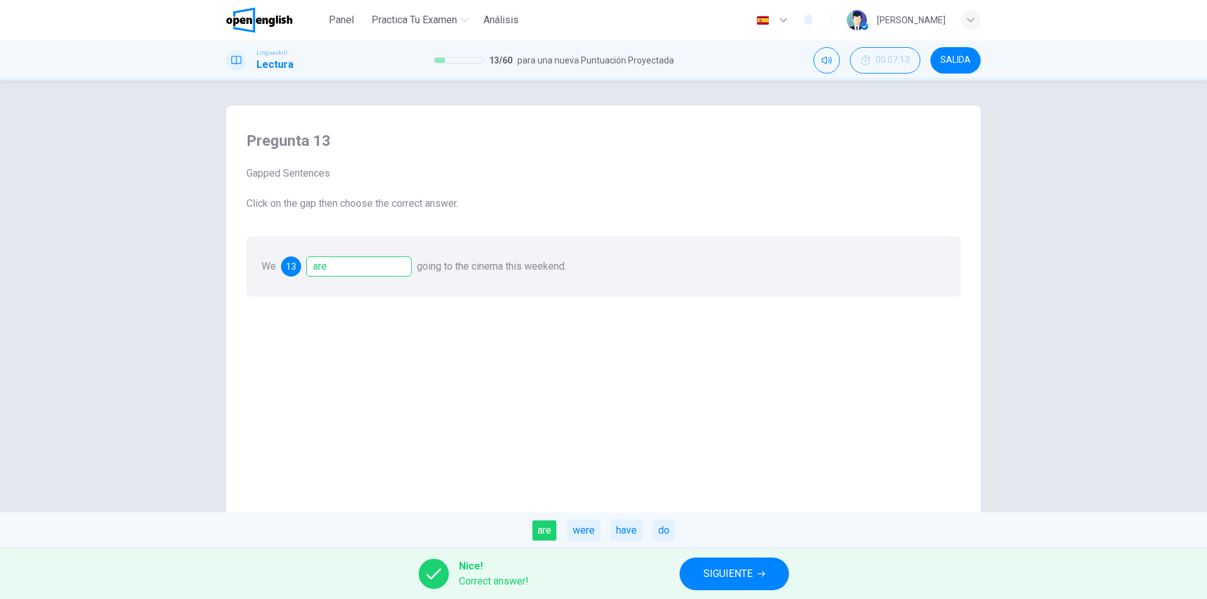
click at [722, 581] on span "SIGUIENTE" at bounding box center [728, 574] width 49 height 18
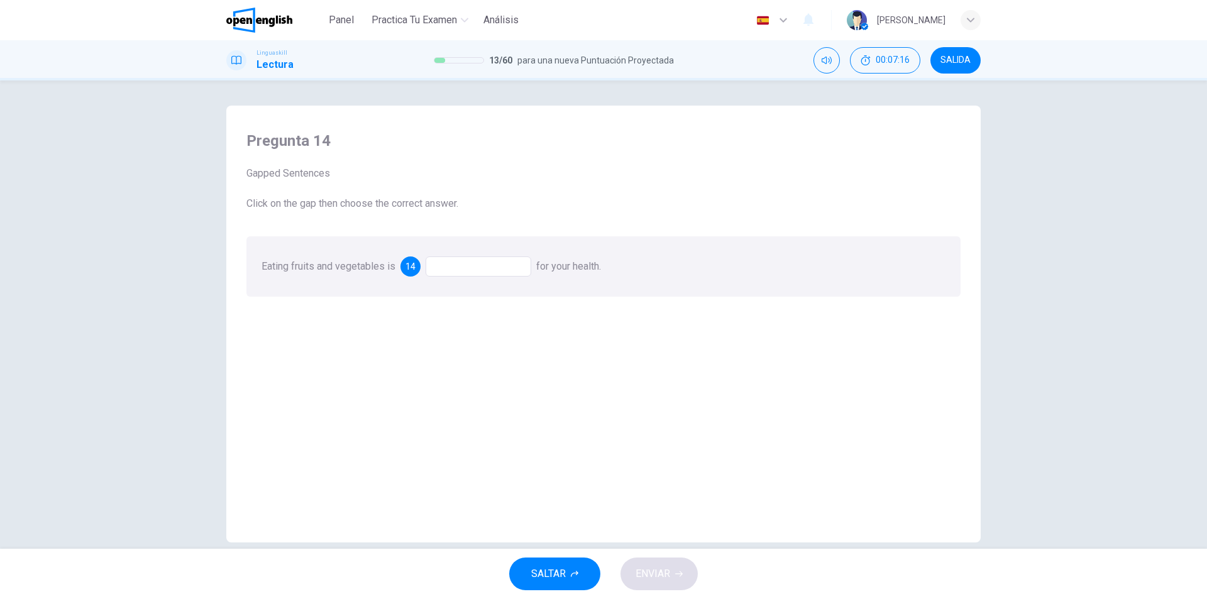
click at [453, 270] on div at bounding box center [479, 267] width 106 height 20
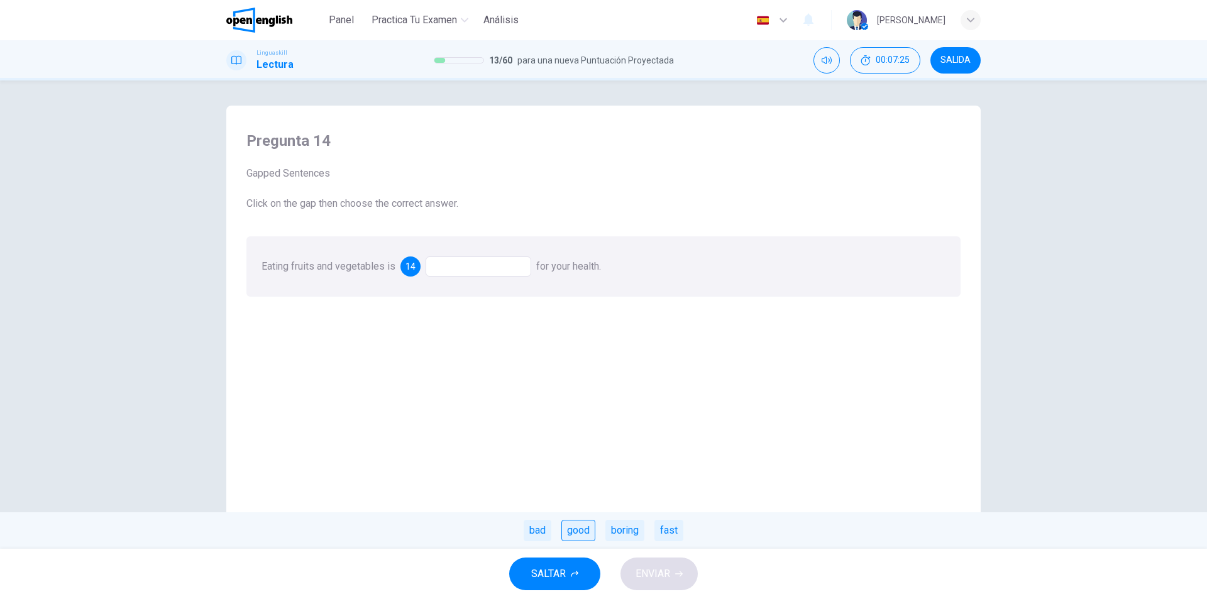
click at [567, 526] on div "good" at bounding box center [578, 530] width 34 height 21
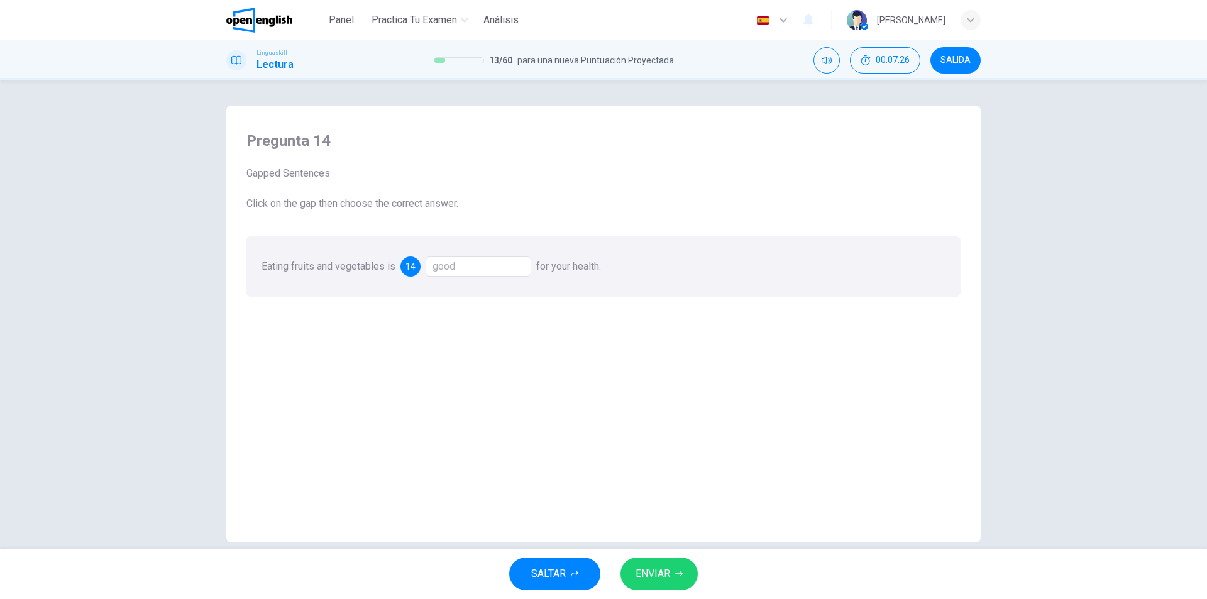
click at [649, 573] on span "ENVIAR" at bounding box center [653, 574] width 35 height 18
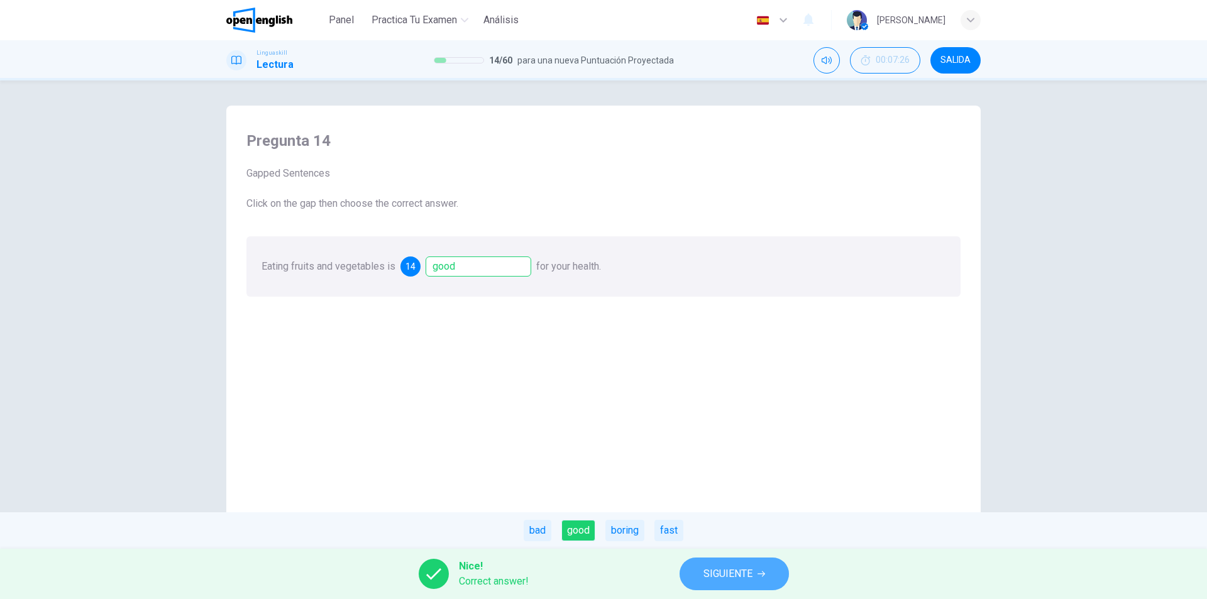
click at [722, 569] on span "SIGUIENTE" at bounding box center [728, 574] width 49 height 18
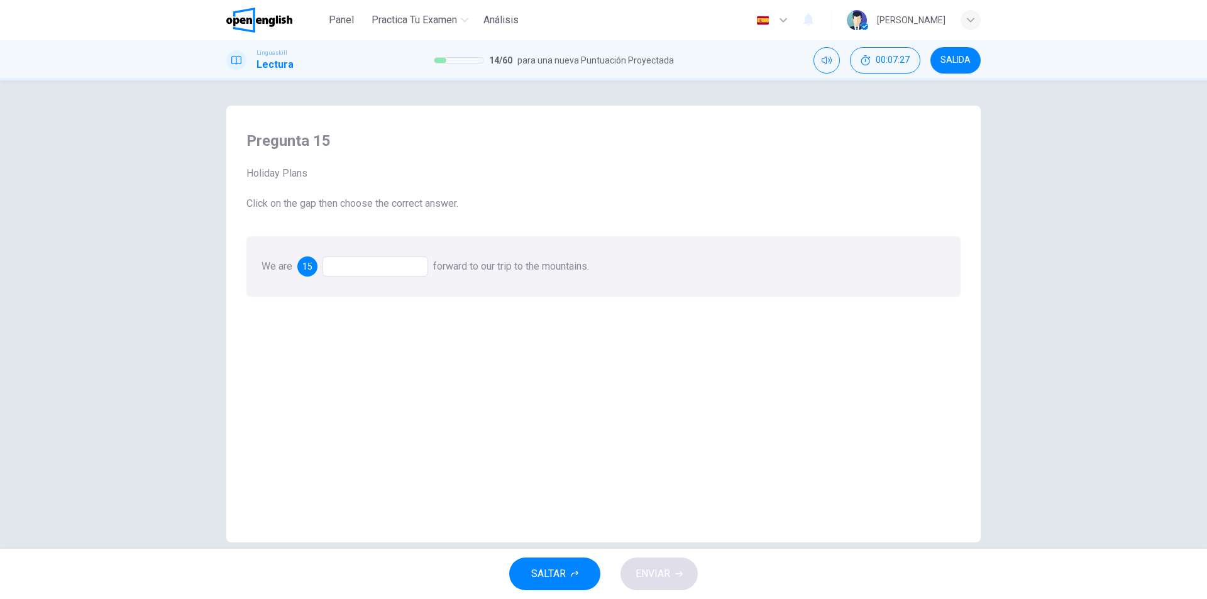
click at [363, 265] on div at bounding box center [376, 267] width 106 height 20
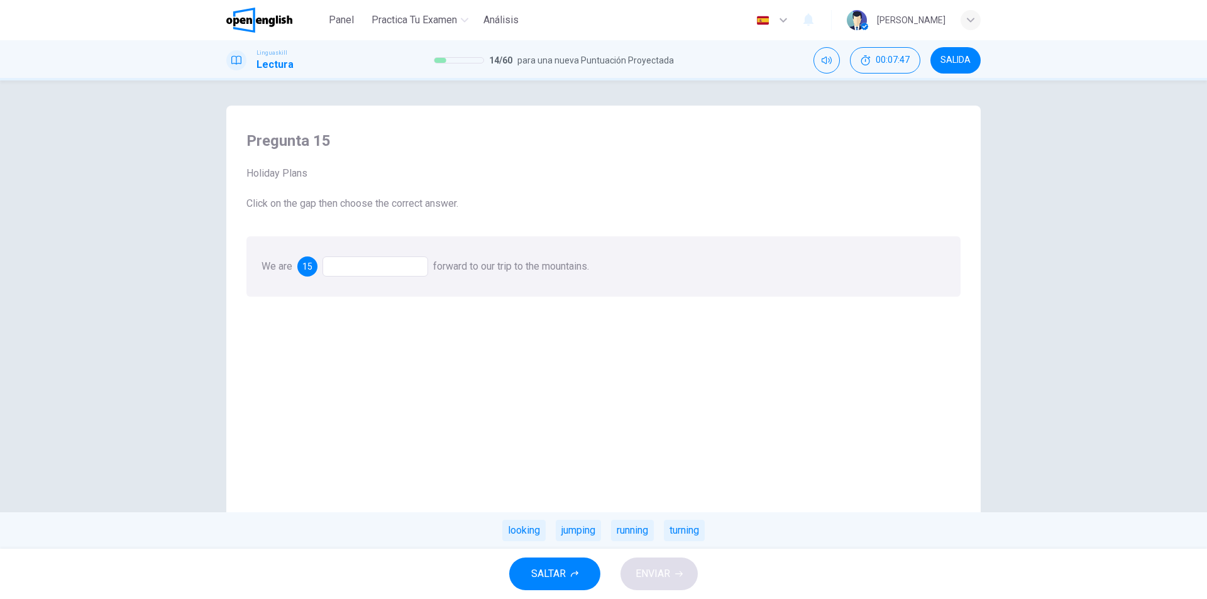
drag, startPoint x: 597, startPoint y: 270, endPoint x: 442, endPoint y: 268, distance: 154.7
click at [448, 272] on div "We are 15 forward to our trip to the mountains. looking jumping running turning" at bounding box center [603, 266] width 714 height 60
drag, startPoint x: 436, startPoint y: 268, endPoint x: 544, endPoint y: 267, distance: 108.1
click at [544, 267] on span "forward to our trip to the mountains." at bounding box center [511, 266] width 156 height 12
click at [534, 531] on div "looking" at bounding box center [523, 530] width 43 height 21
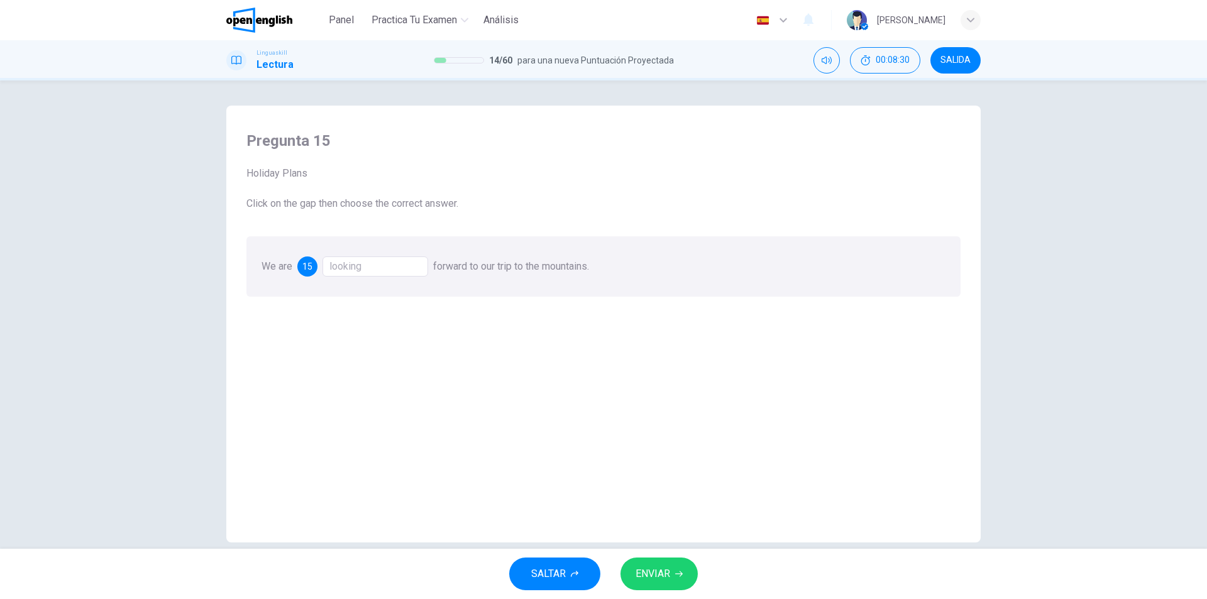
click at [685, 577] on button "ENVIAR" at bounding box center [659, 574] width 77 height 33
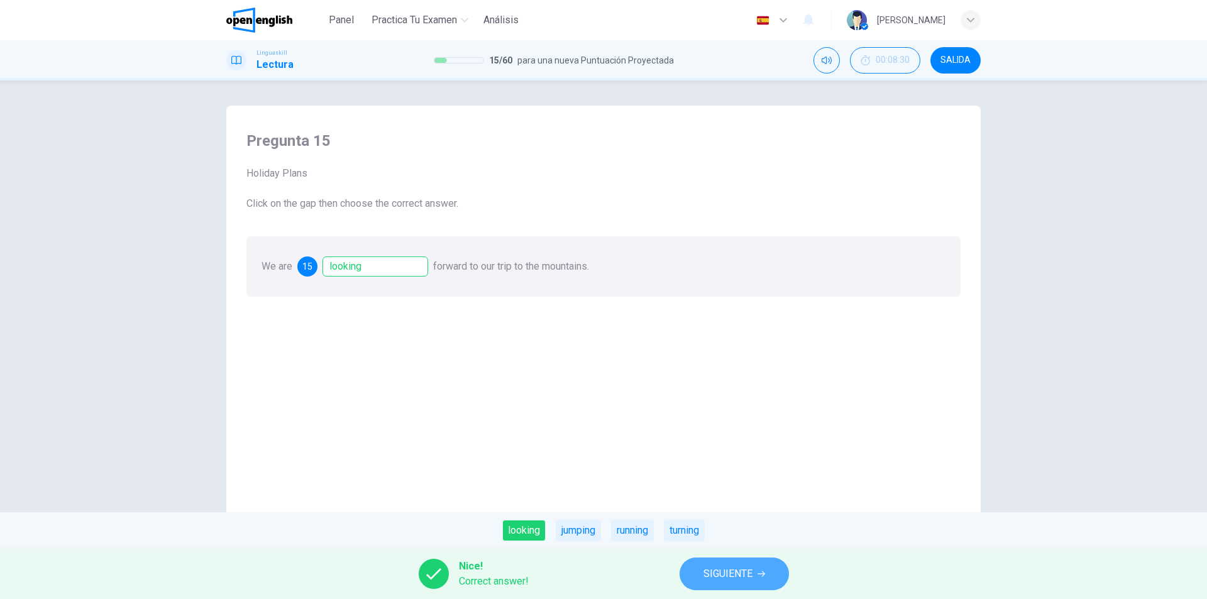
click at [774, 578] on button "SIGUIENTE" at bounding box center [734, 574] width 109 height 33
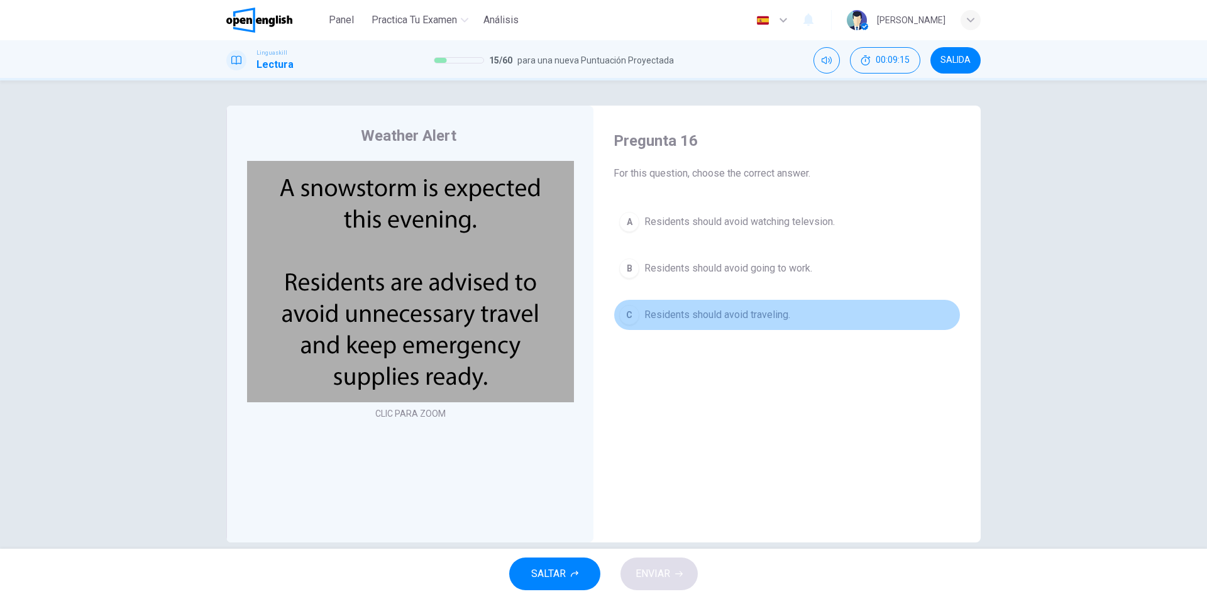
click at [621, 307] on div "C" at bounding box center [629, 315] width 20 height 20
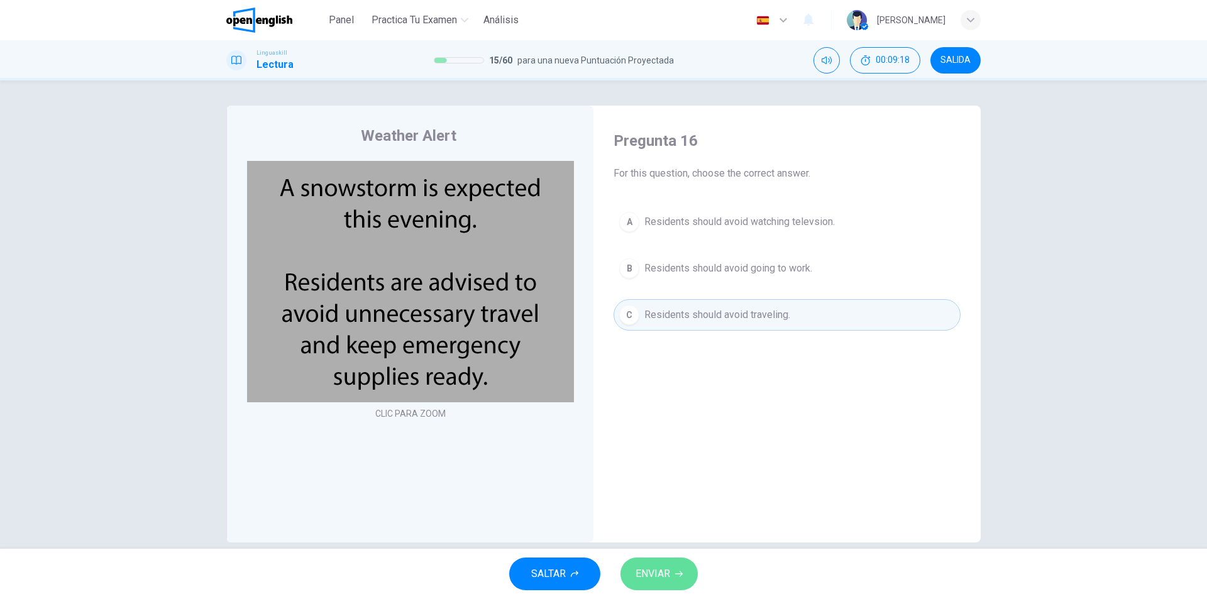
click at [665, 577] on span "ENVIAR" at bounding box center [653, 574] width 35 height 18
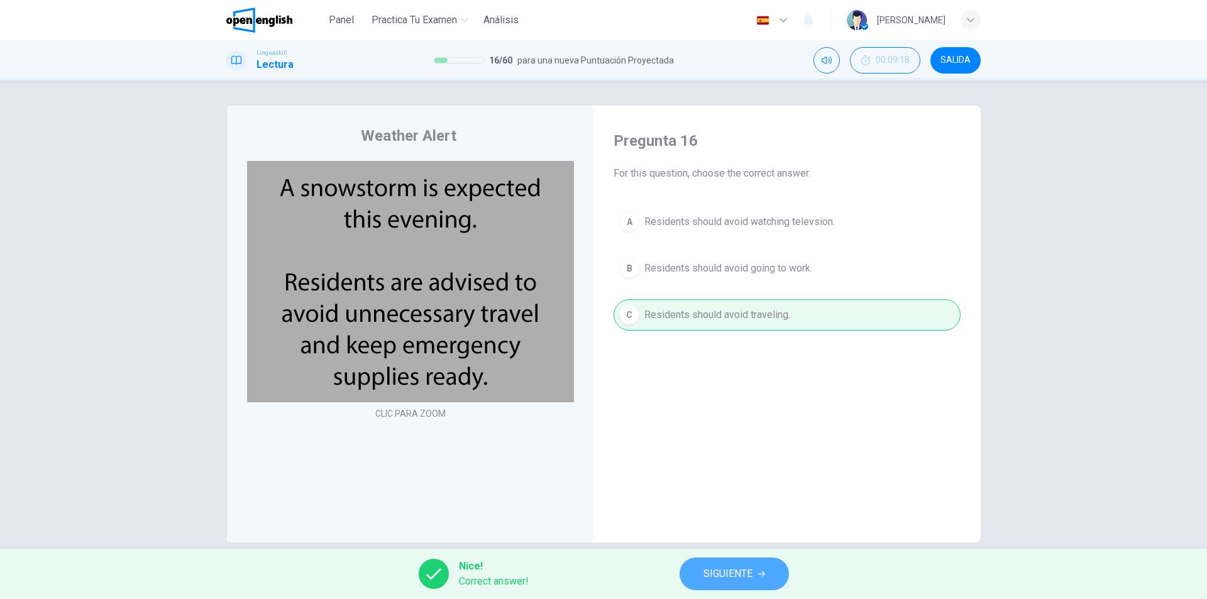
click at [728, 575] on span "SIGUIENTE" at bounding box center [728, 574] width 49 height 18
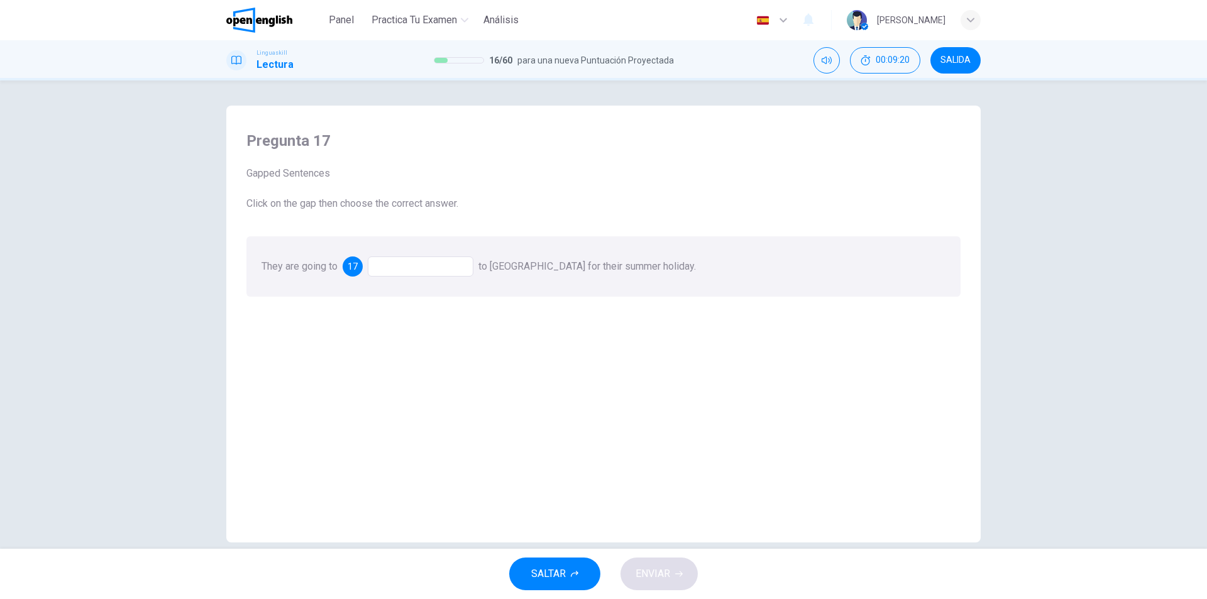
click at [432, 263] on div at bounding box center [421, 267] width 106 height 20
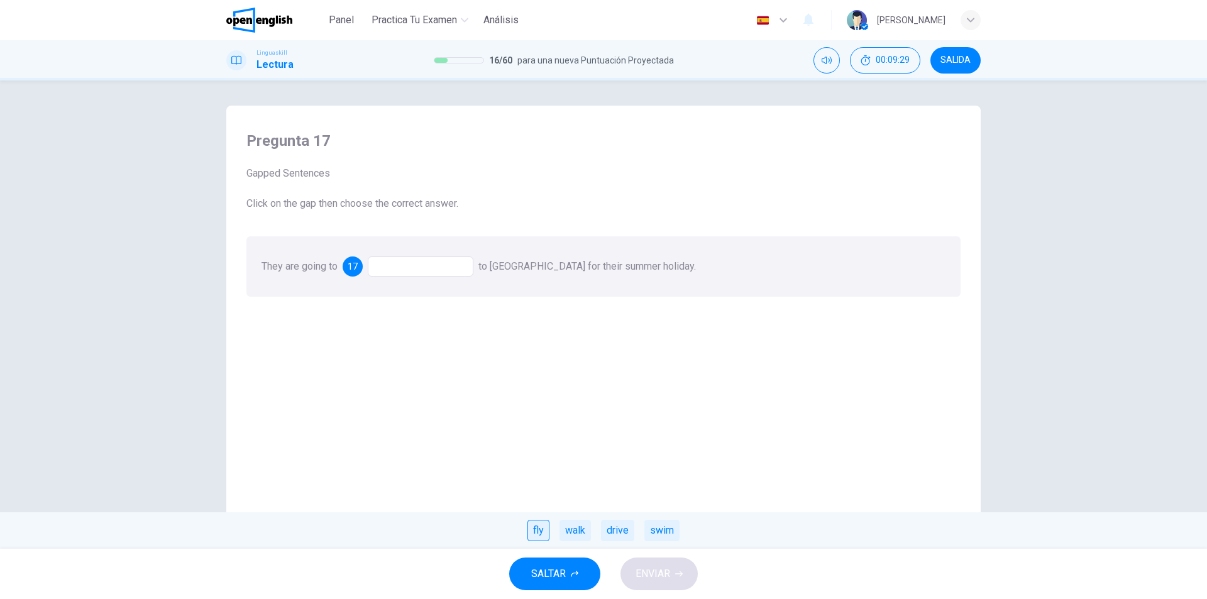
click at [539, 539] on div "fly" at bounding box center [538, 530] width 22 height 21
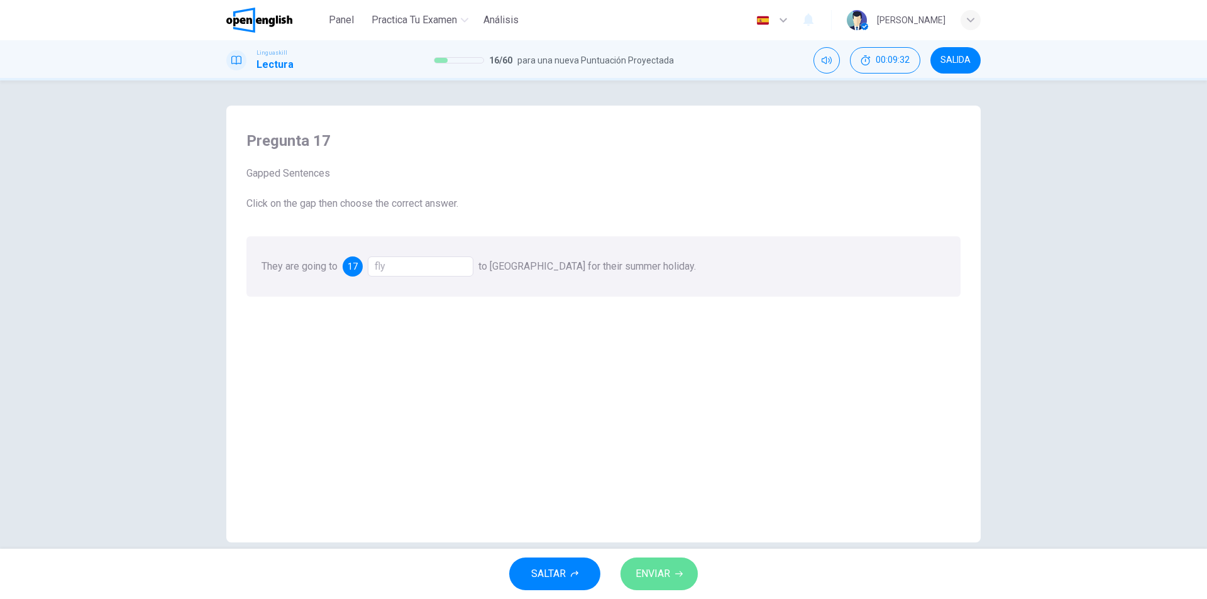
click at [653, 580] on span "ENVIAR" at bounding box center [653, 574] width 35 height 18
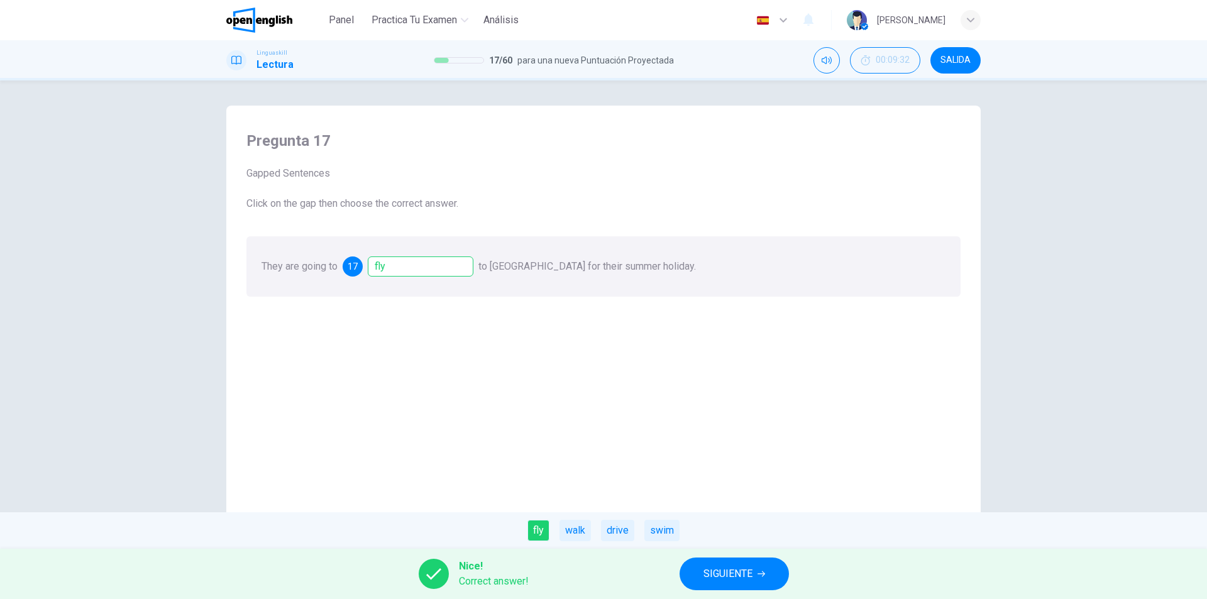
click at [770, 581] on button "SIGUIENTE" at bounding box center [734, 574] width 109 height 33
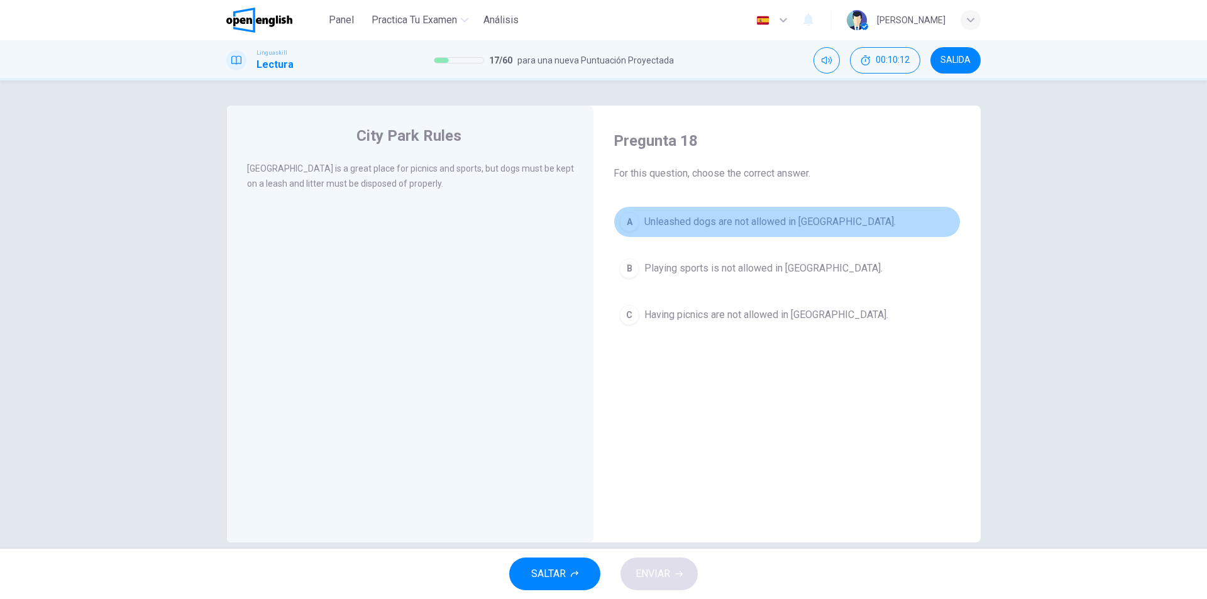
click at [625, 219] on div "A" at bounding box center [629, 222] width 20 height 20
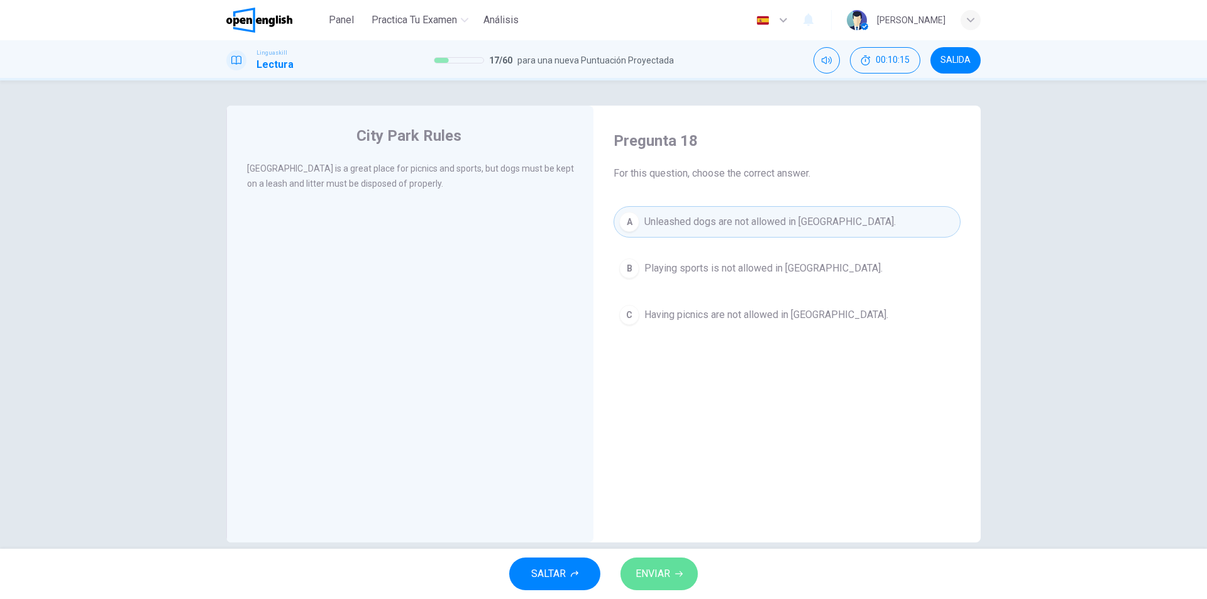
click at [659, 570] on span "ENVIAR" at bounding box center [653, 574] width 35 height 18
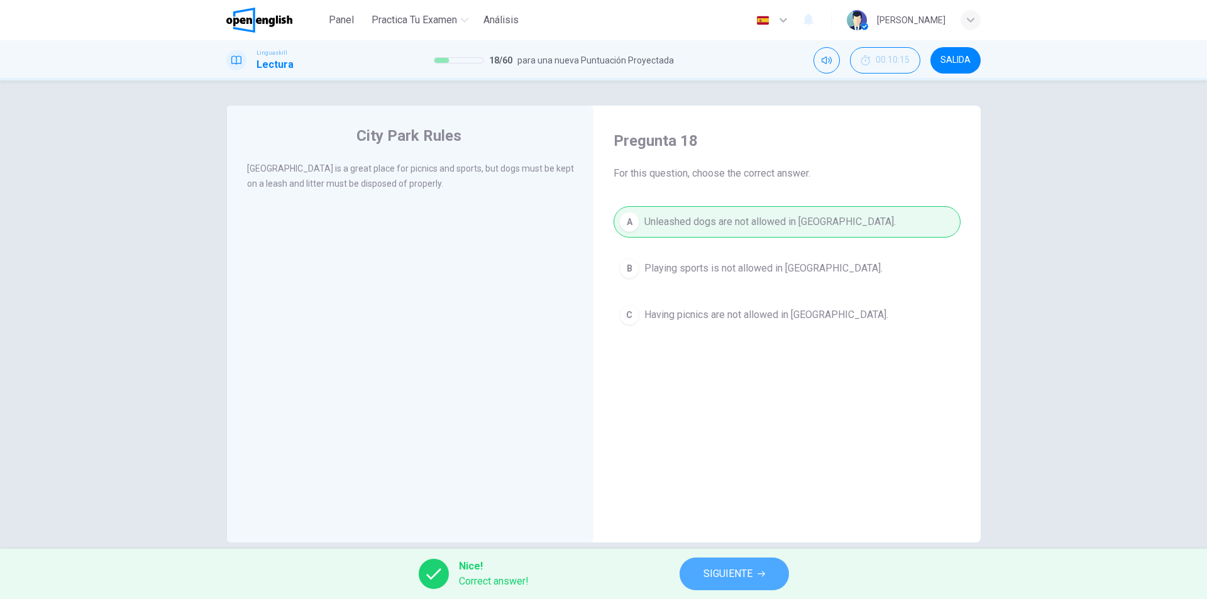
click at [739, 569] on span "SIGUIENTE" at bounding box center [728, 574] width 49 height 18
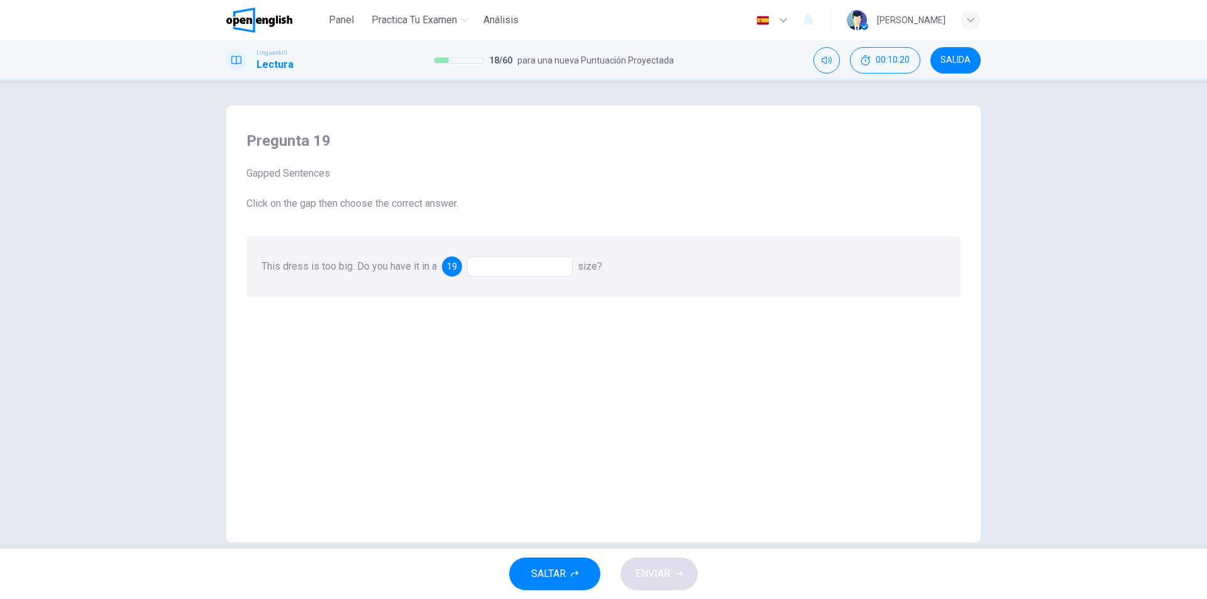
click at [516, 272] on div at bounding box center [520, 267] width 106 height 20
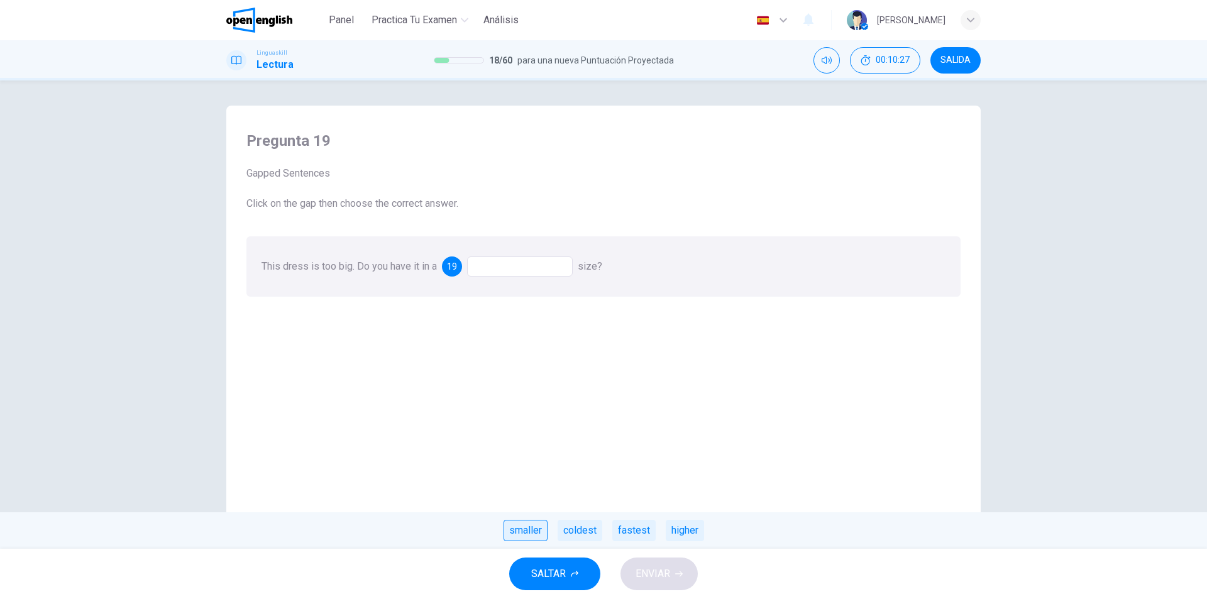
click at [522, 536] on div "smaller" at bounding box center [526, 530] width 44 height 21
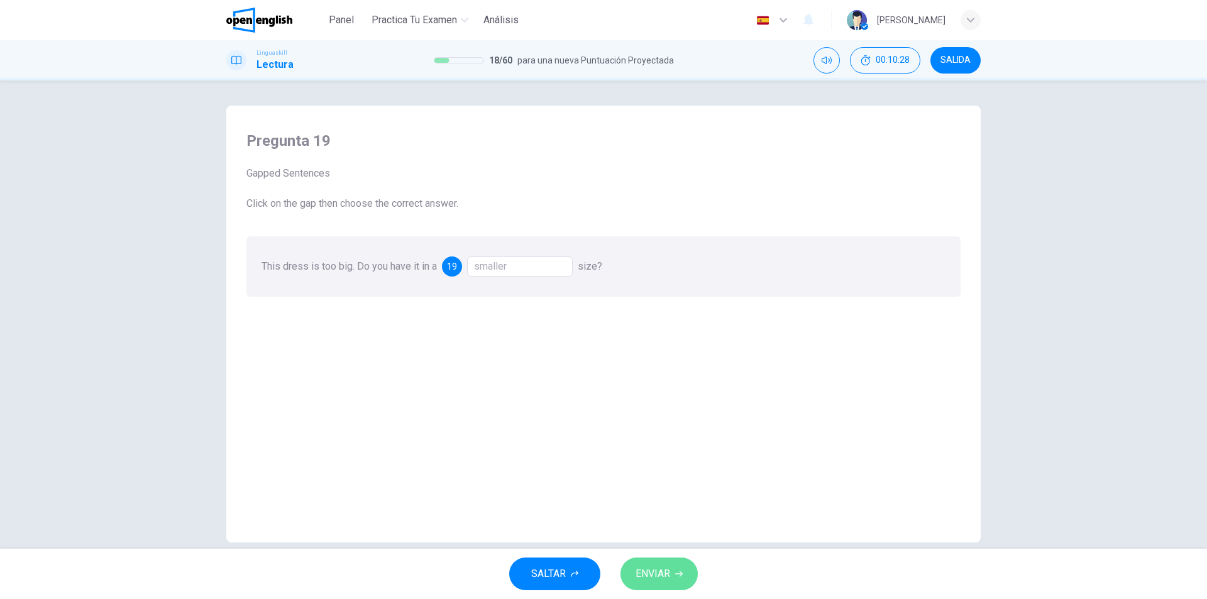
click at [662, 572] on span "ENVIAR" at bounding box center [653, 574] width 35 height 18
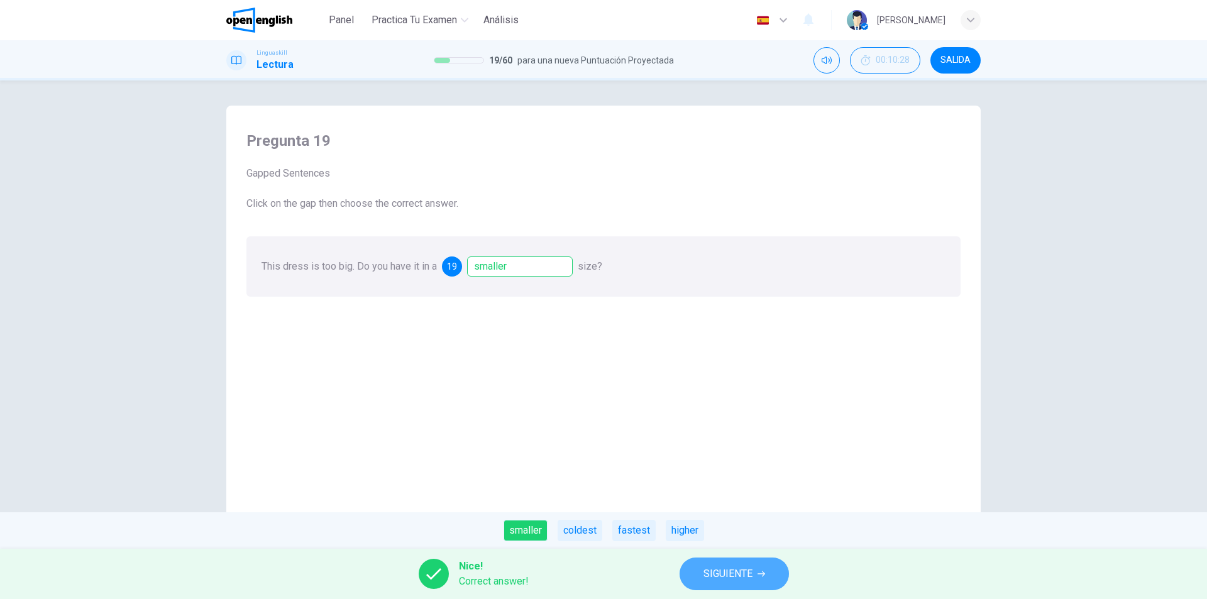
click at [702, 570] on button "SIGUIENTE" at bounding box center [734, 574] width 109 height 33
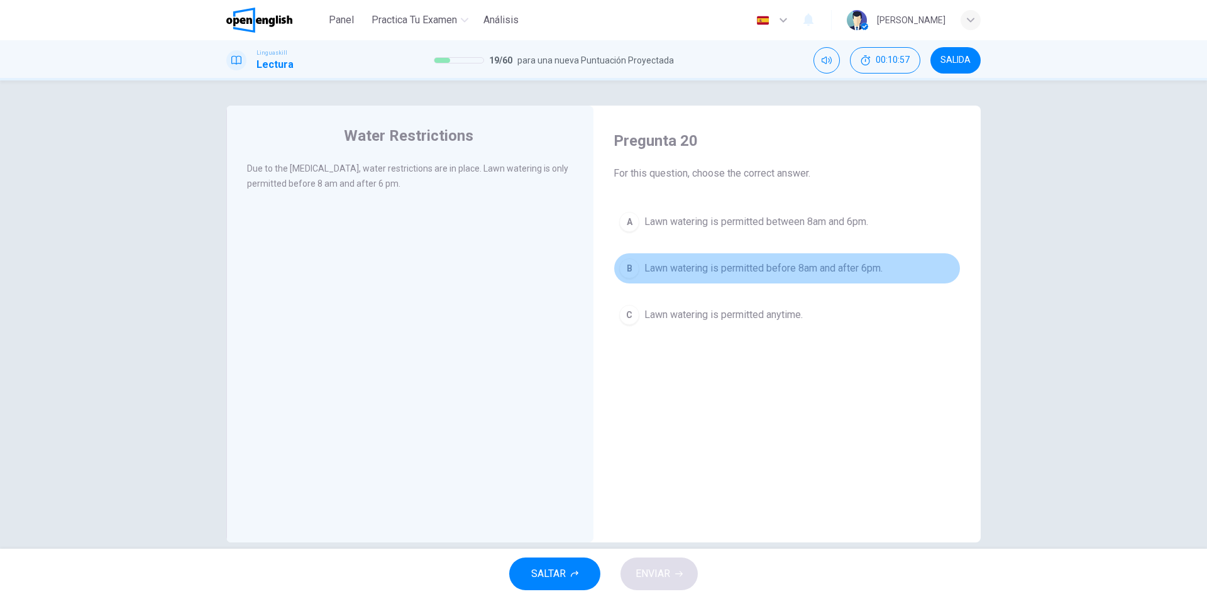
click at [627, 268] on div "B" at bounding box center [629, 268] width 20 height 20
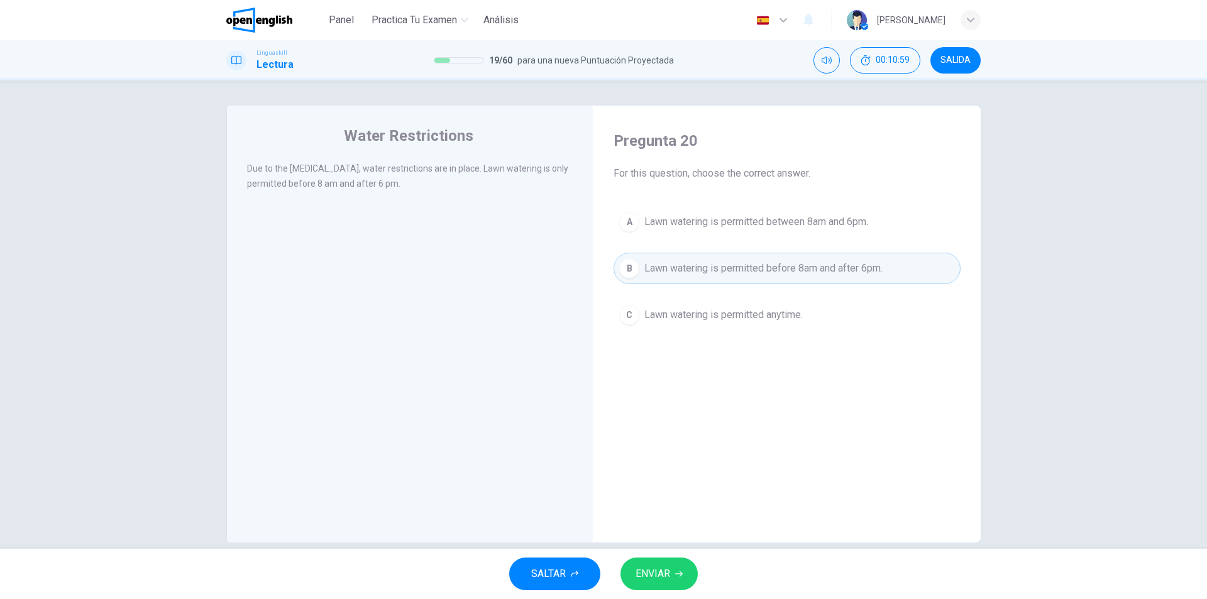
click at [660, 571] on span "ENVIAR" at bounding box center [653, 574] width 35 height 18
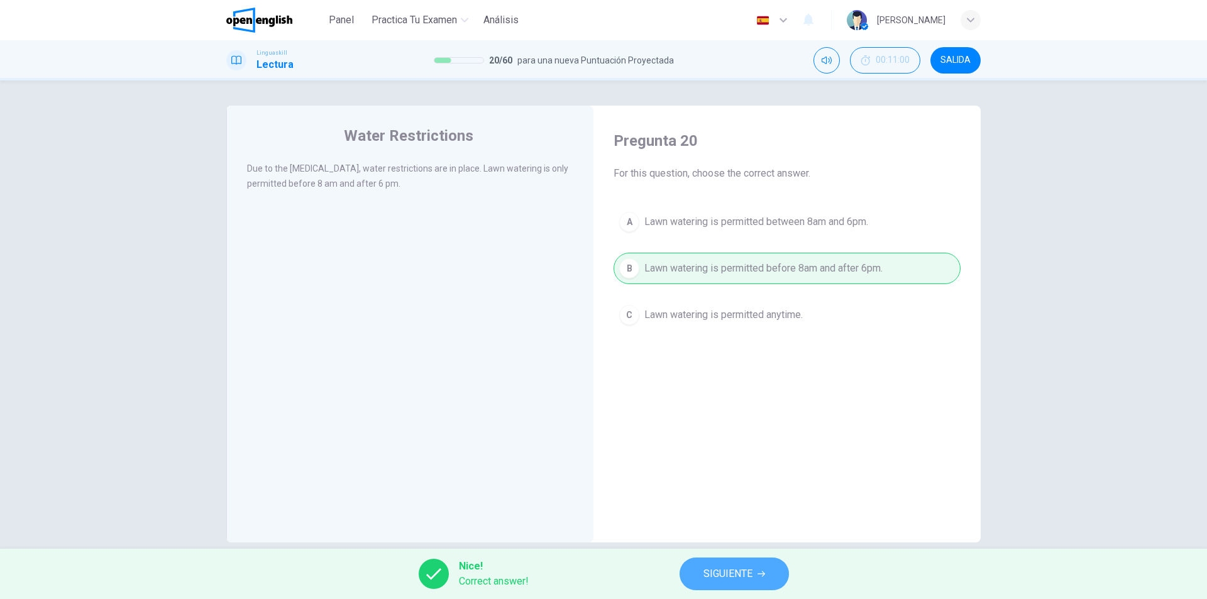
click at [697, 568] on button "SIGUIENTE" at bounding box center [734, 574] width 109 height 33
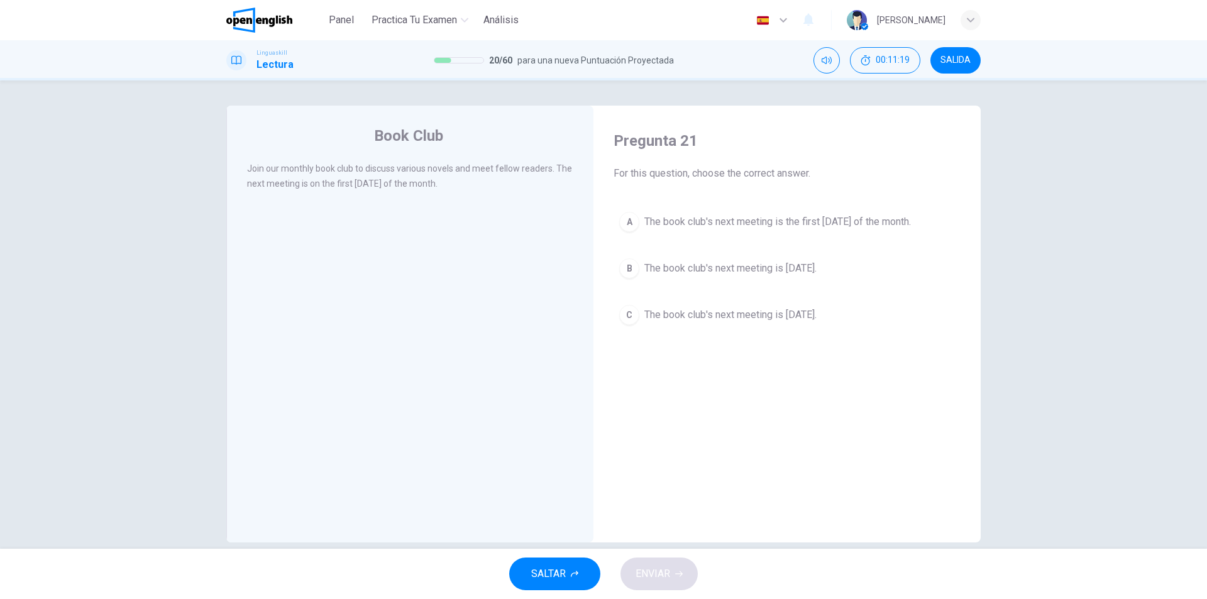
click at [620, 219] on div "A" at bounding box center [629, 222] width 20 height 20
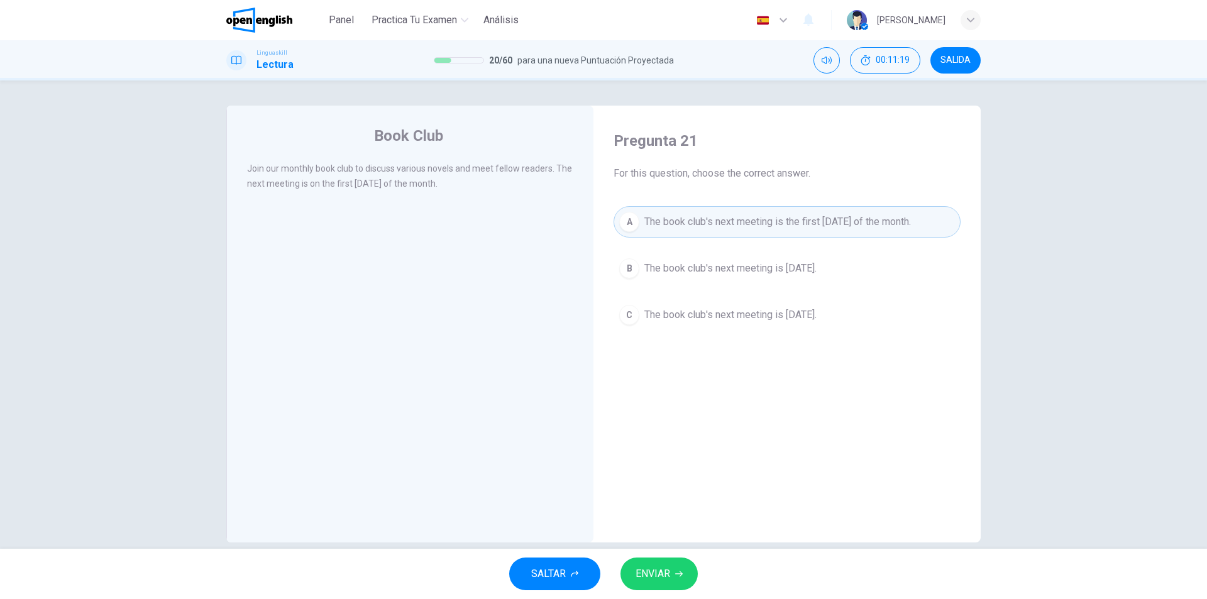
click at [637, 570] on span "ENVIAR" at bounding box center [653, 574] width 35 height 18
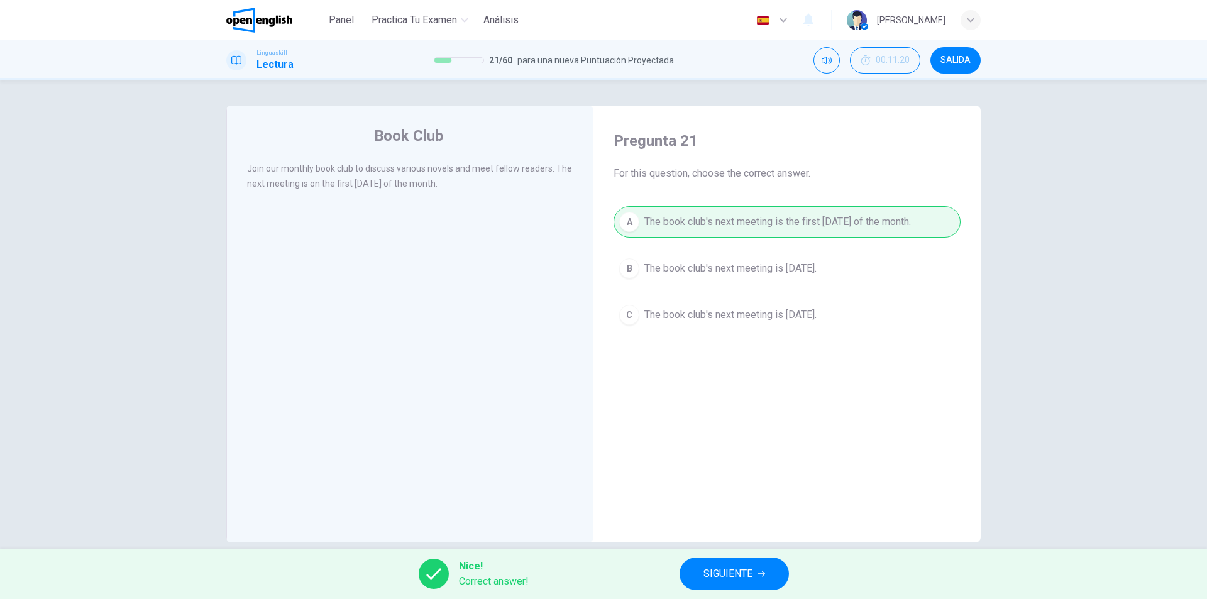
click at [697, 566] on button "SIGUIENTE" at bounding box center [734, 574] width 109 height 33
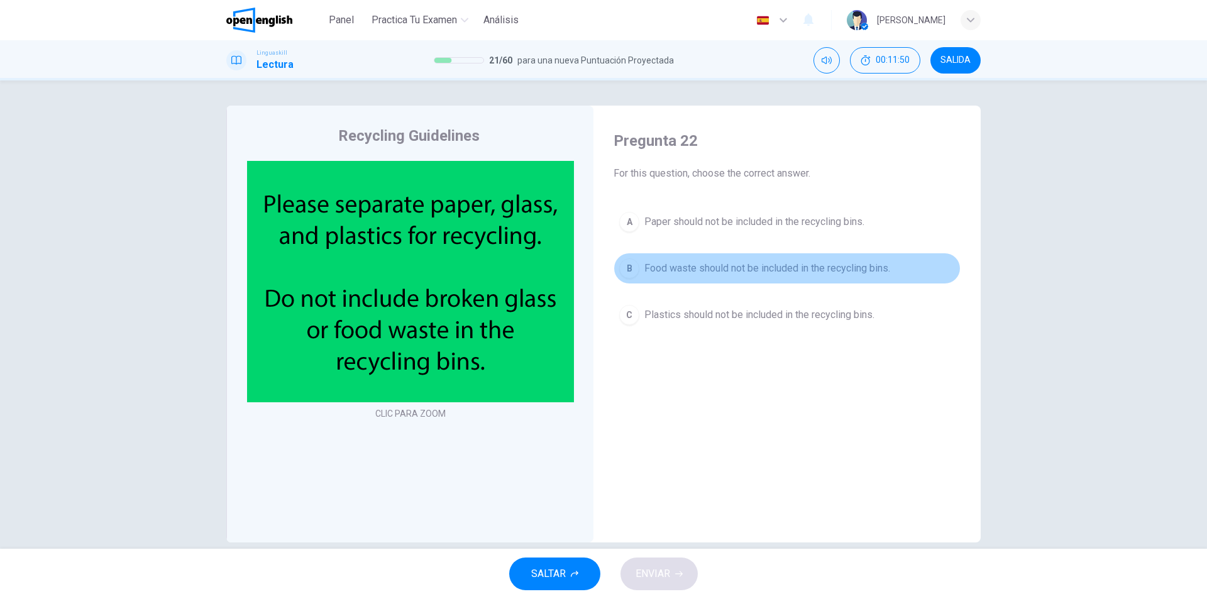
click at [631, 272] on div "B" at bounding box center [629, 268] width 20 height 20
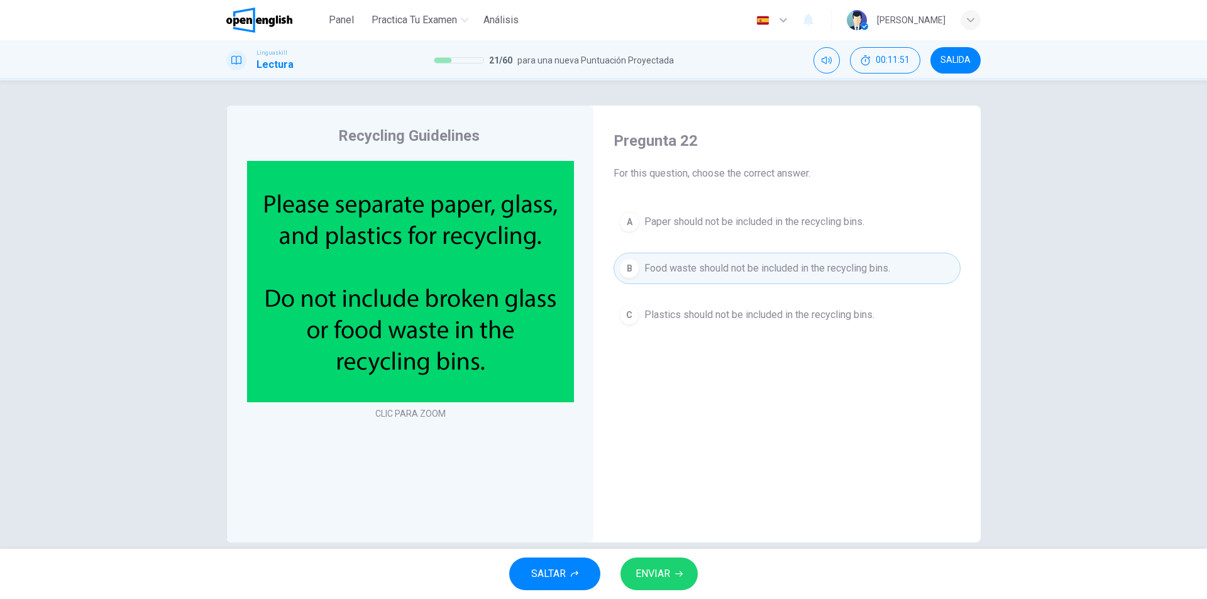
click at [663, 562] on button "ENVIAR" at bounding box center [659, 574] width 77 height 33
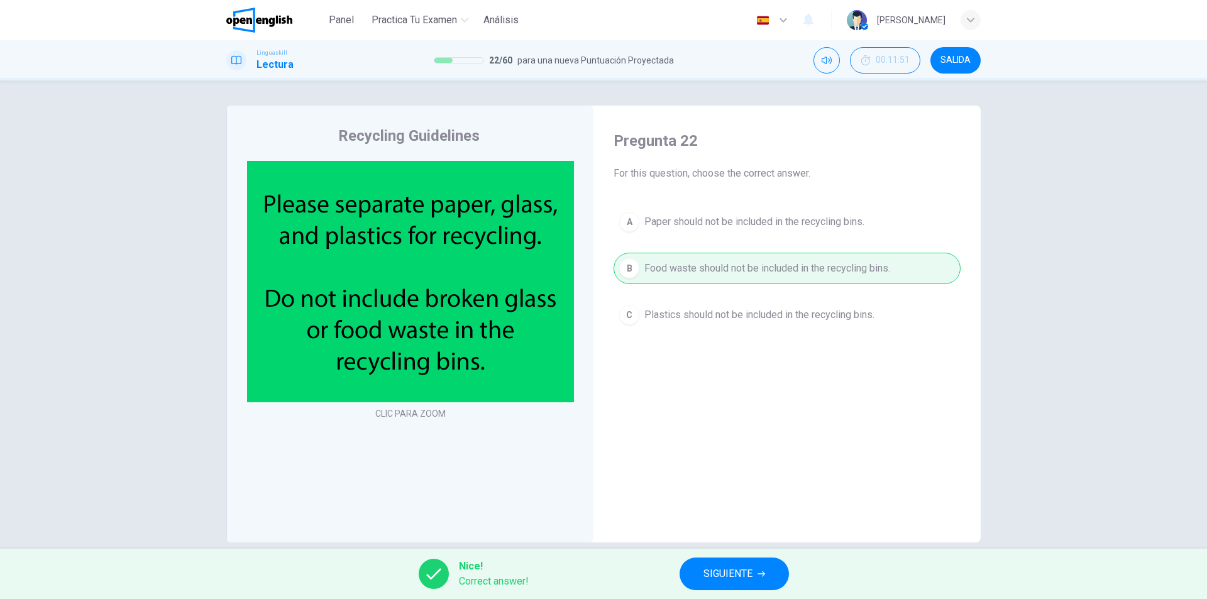
click at [707, 570] on span "SIGUIENTE" at bounding box center [728, 574] width 49 height 18
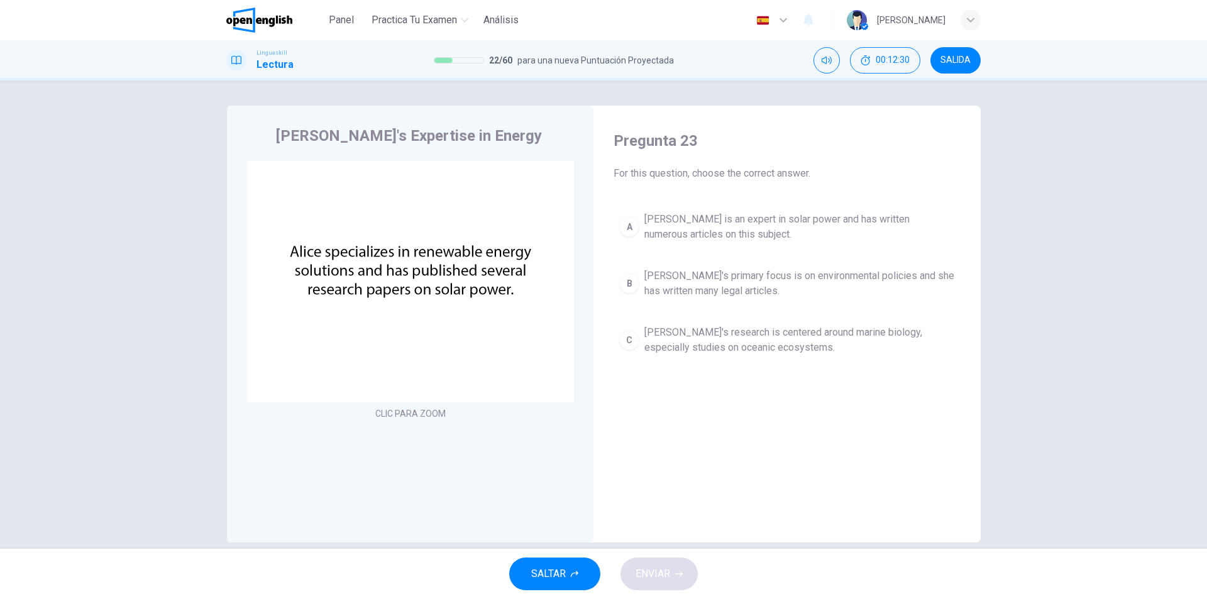
click at [629, 222] on div "A" at bounding box center [629, 227] width 20 height 20
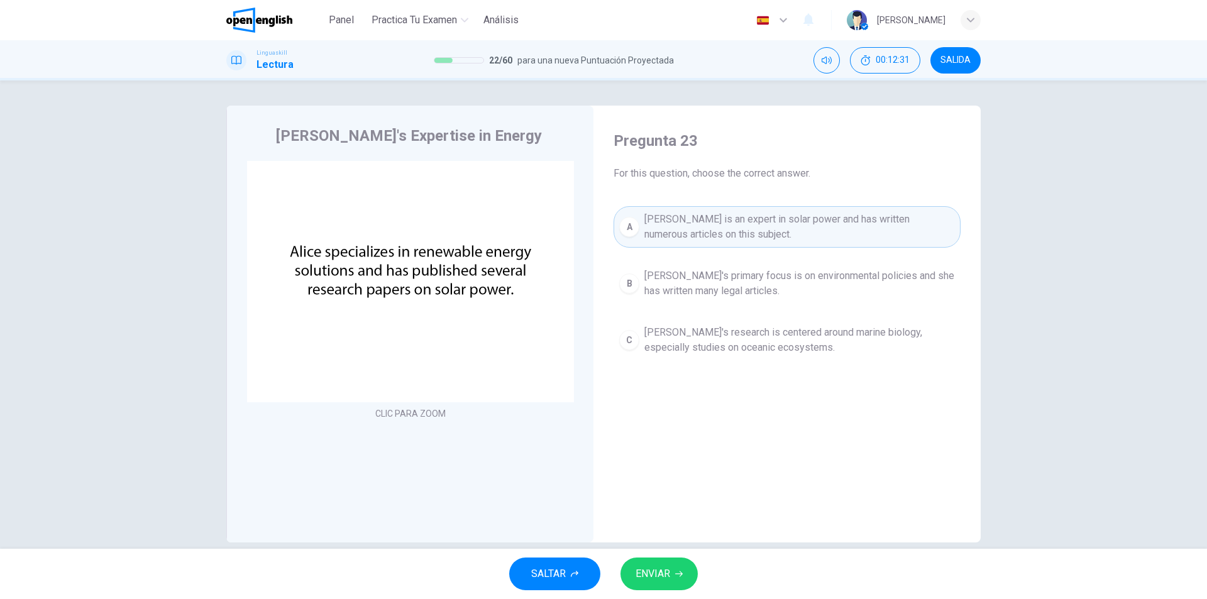
click at [651, 588] on button "ENVIAR" at bounding box center [659, 574] width 77 height 33
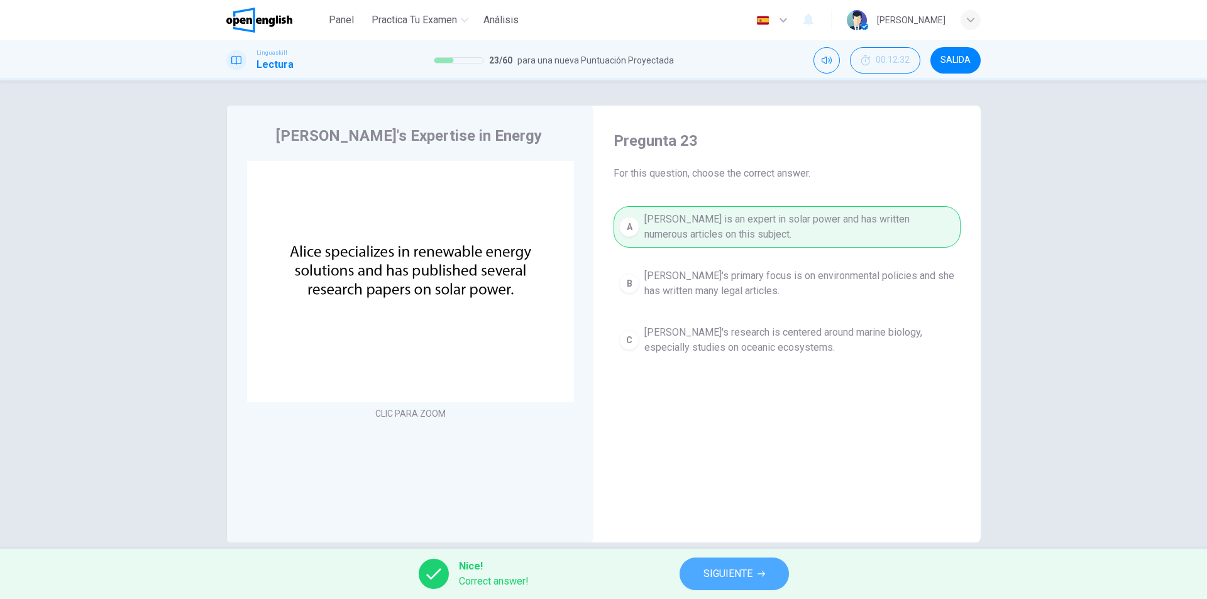
click at [740, 573] on span "SIGUIENTE" at bounding box center [728, 574] width 49 height 18
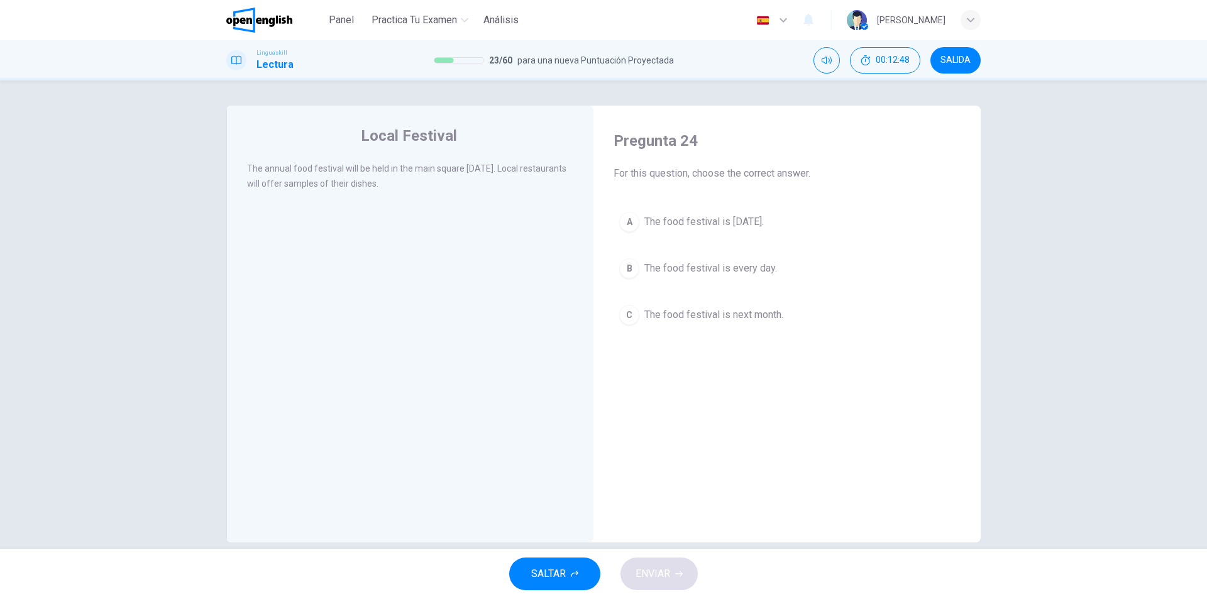
click at [626, 217] on div "A" at bounding box center [629, 222] width 20 height 20
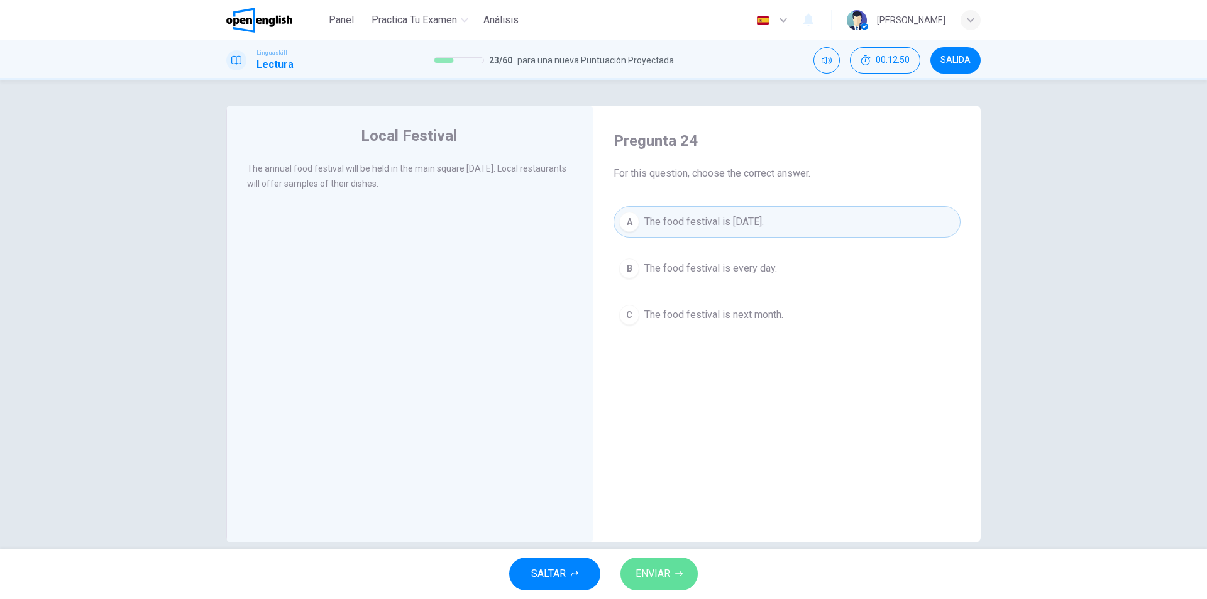
click at [657, 573] on span "ENVIAR" at bounding box center [653, 574] width 35 height 18
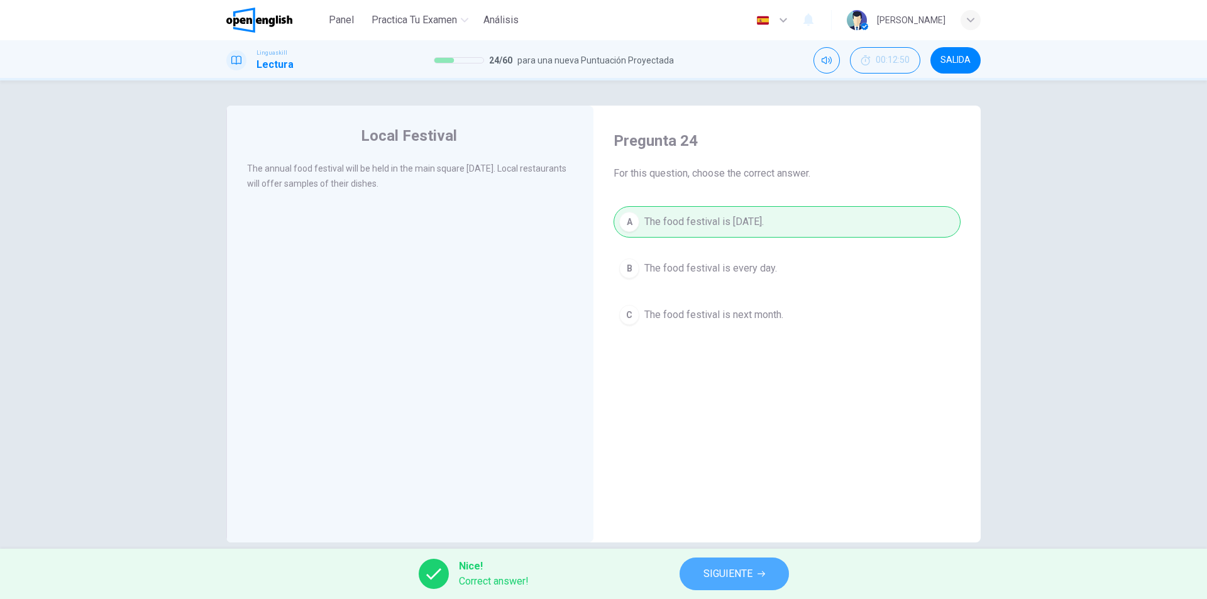
click at [691, 577] on button "SIGUIENTE" at bounding box center [734, 574] width 109 height 33
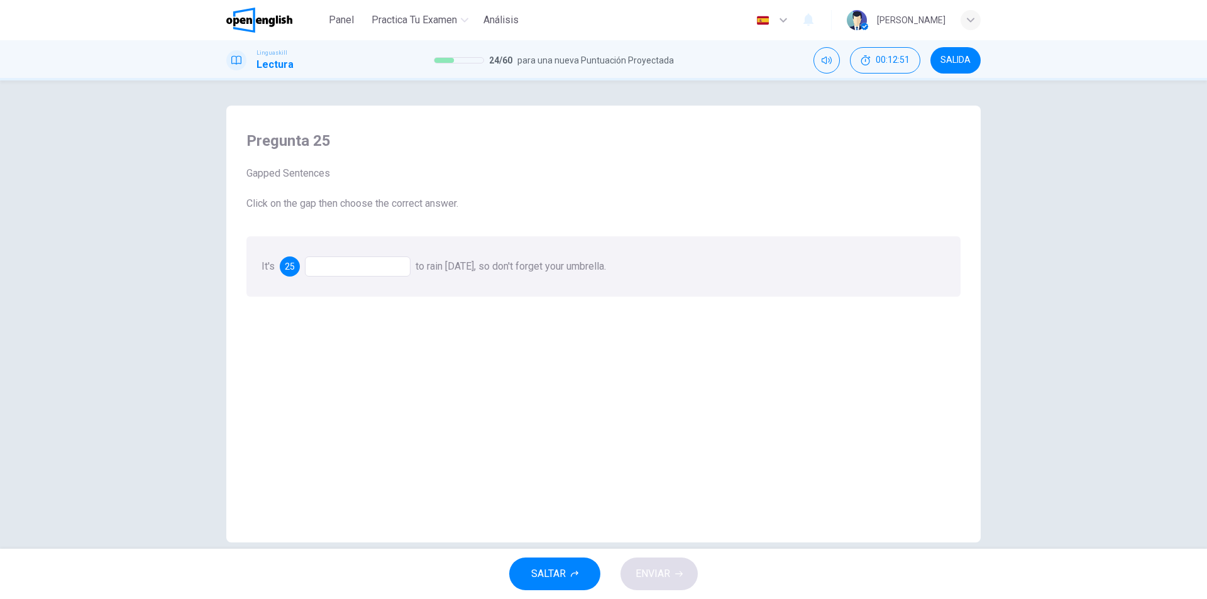
click at [356, 268] on div at bounding box center [358, 267] width 106 height 20
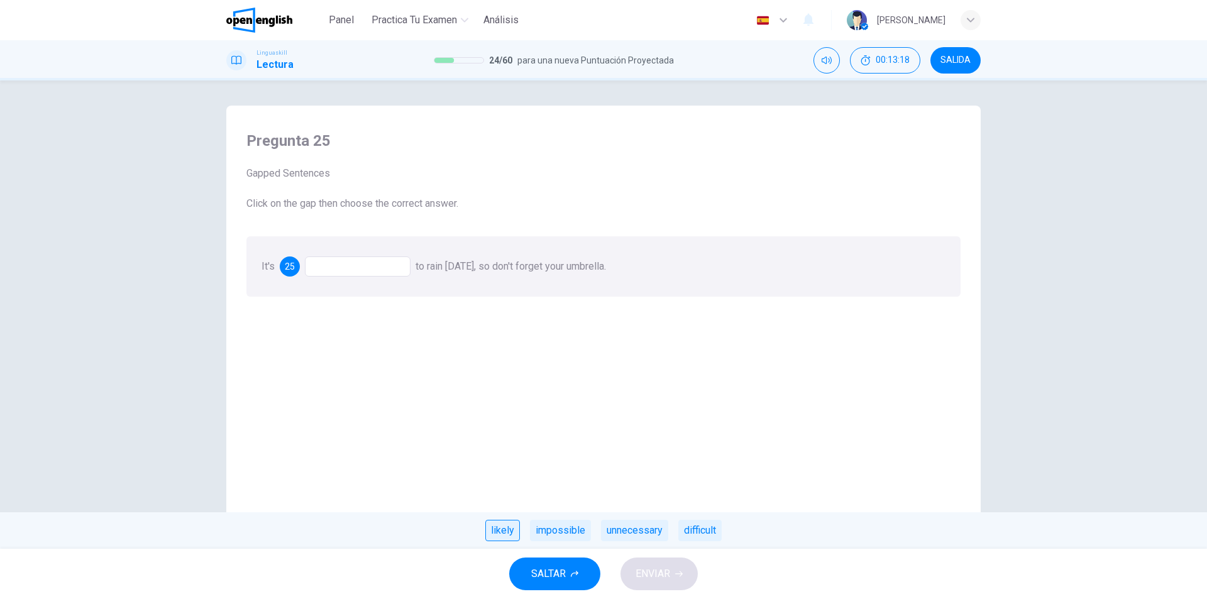
click at [507, 523] on div "likely" at bounding box center [502, 530] width 35 height 21
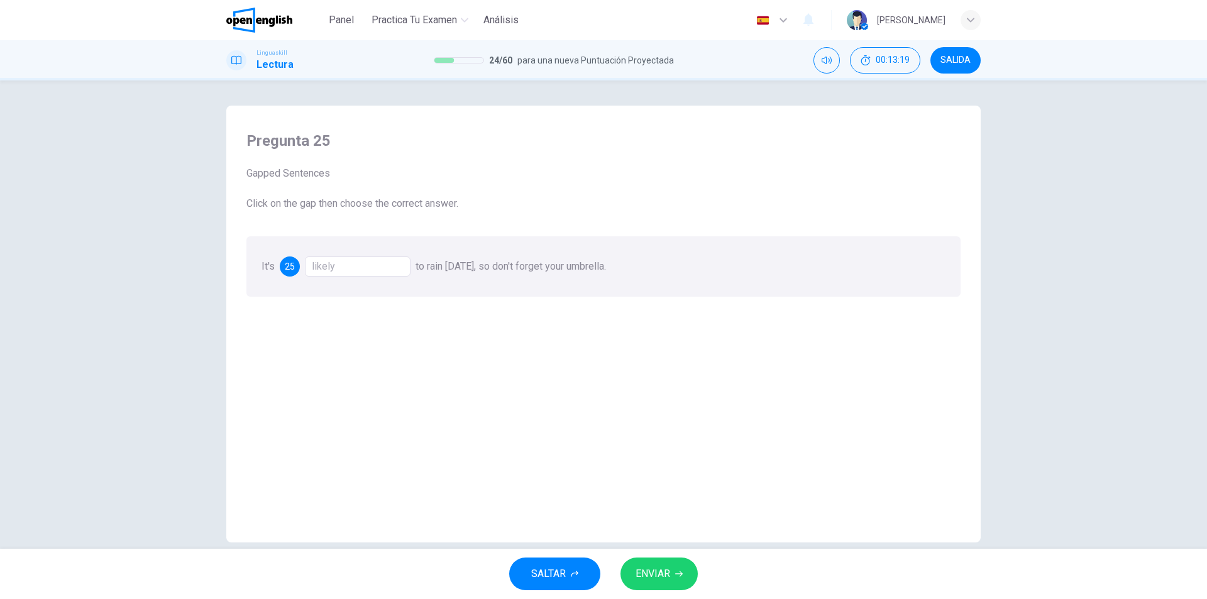
click at [668, 568] on span "ENVIAR" at bounding box center [653, 574] width 35 height 18
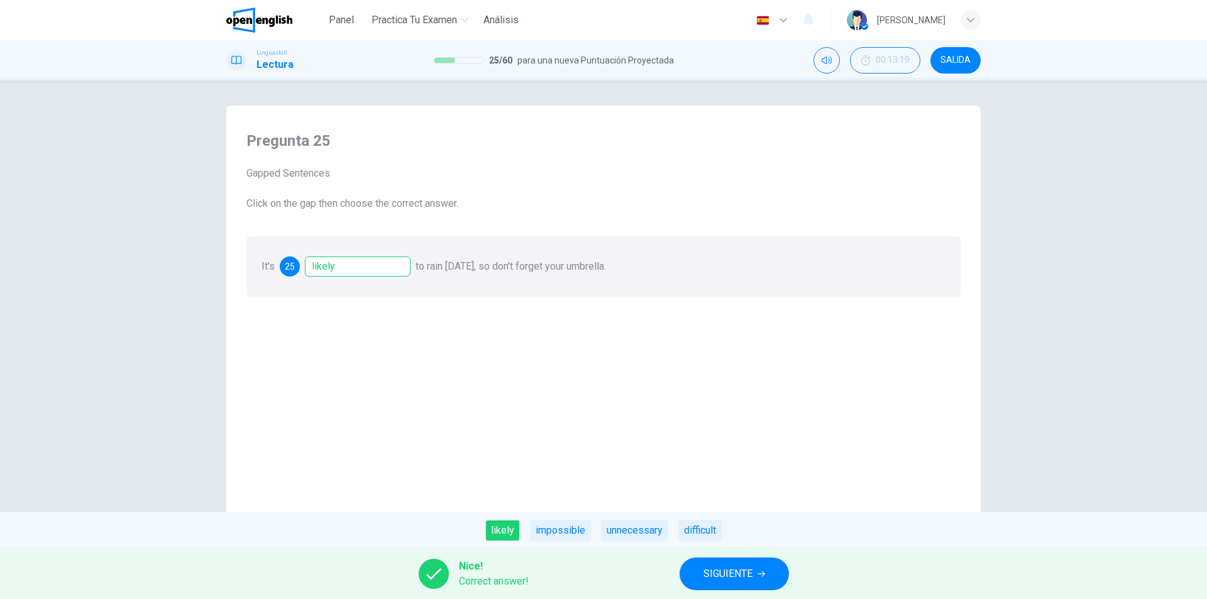
click at [729, 577] on span "SIGUIENTE" at bounding box center [728, 574] width 49 height 18
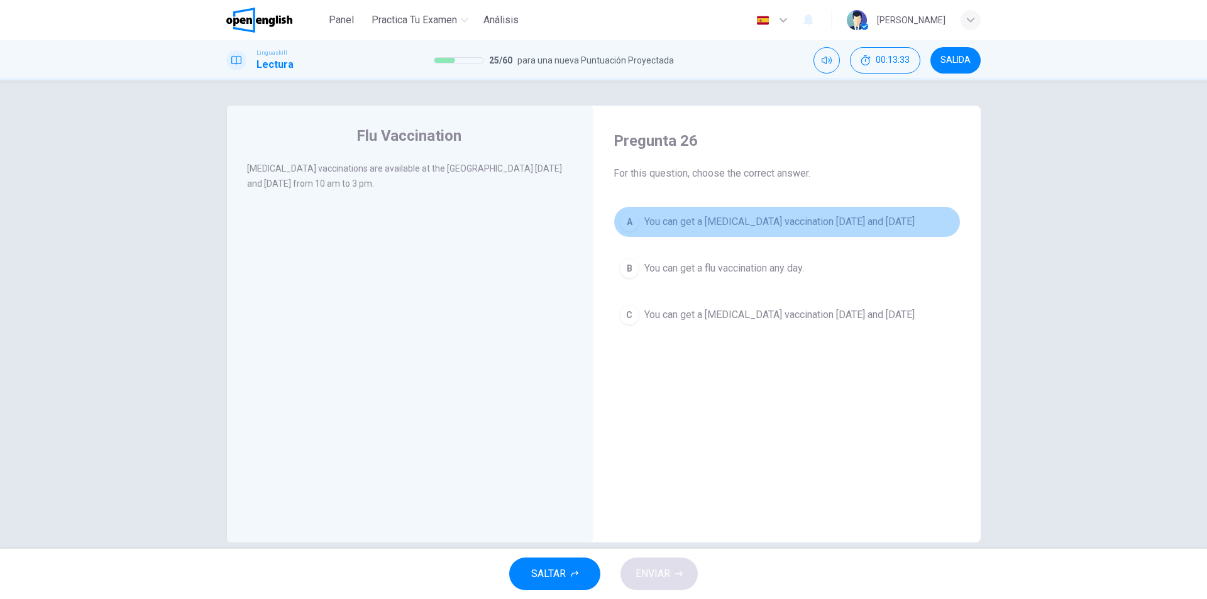
click at [631, 213] on div "A" at bounding box center [629, 222] width 20 height 20
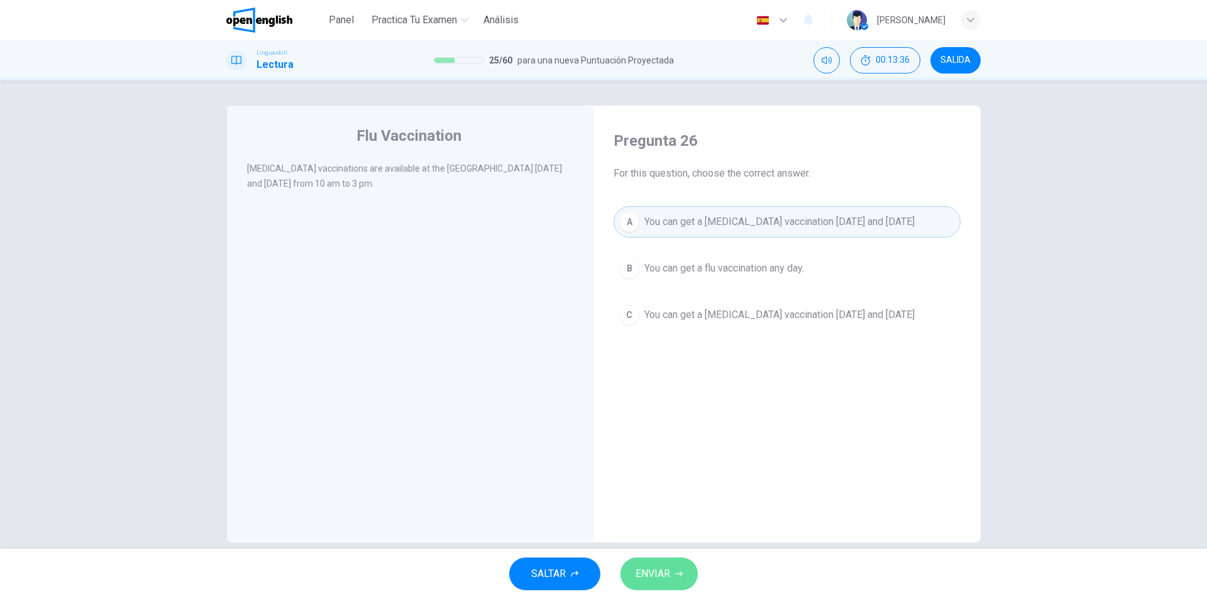
click at [655, 573] on span "ENVIAR" at bounding box center [653, 574] width 35 height 18
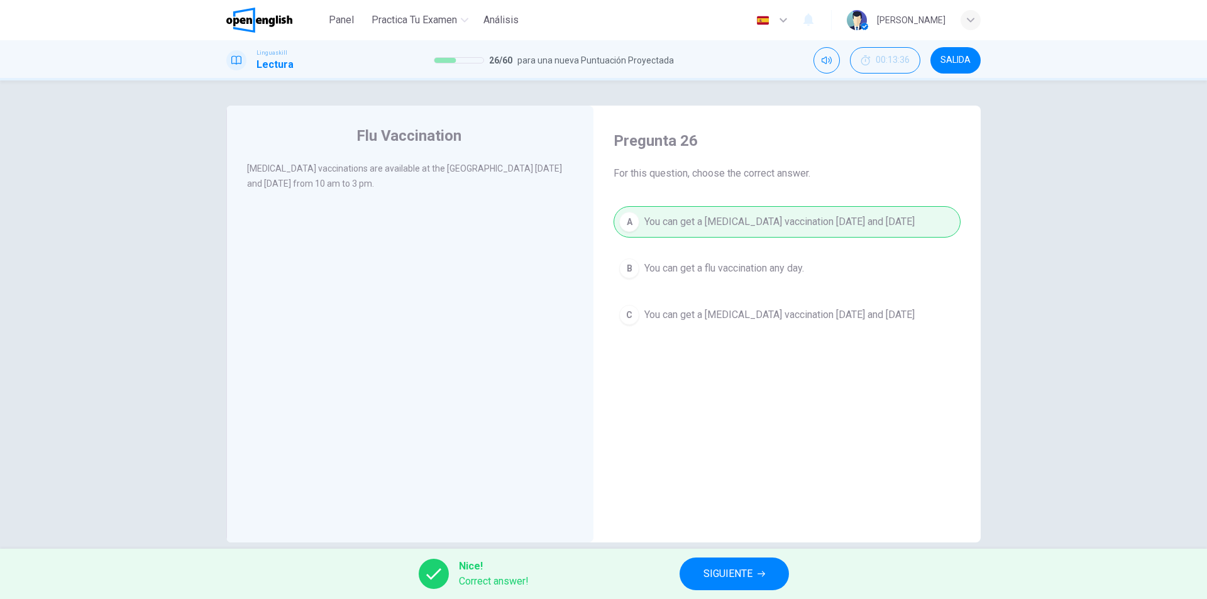
click at [719, 577] on span "SIGUIENTE" at bounding box center [728, 574] width 49 height 18
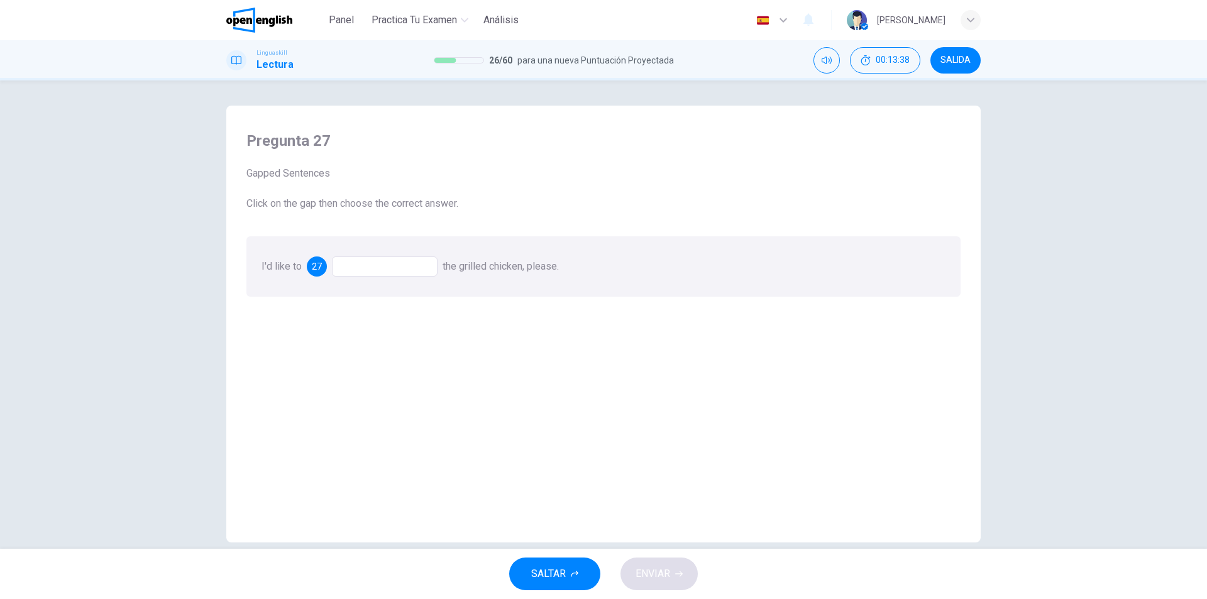
click at [358, 260] on div at bounding box center [385, 267] width 106 height 20
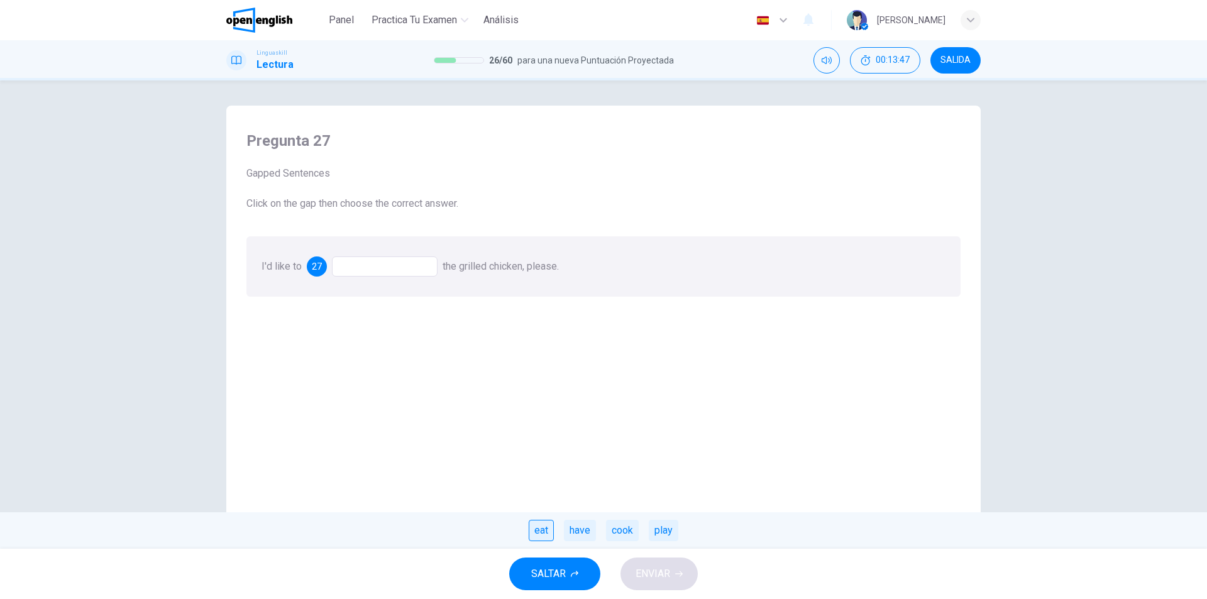
click at [542, 536] on div "eat" at bounding box center [541, 530] width 25 height 21
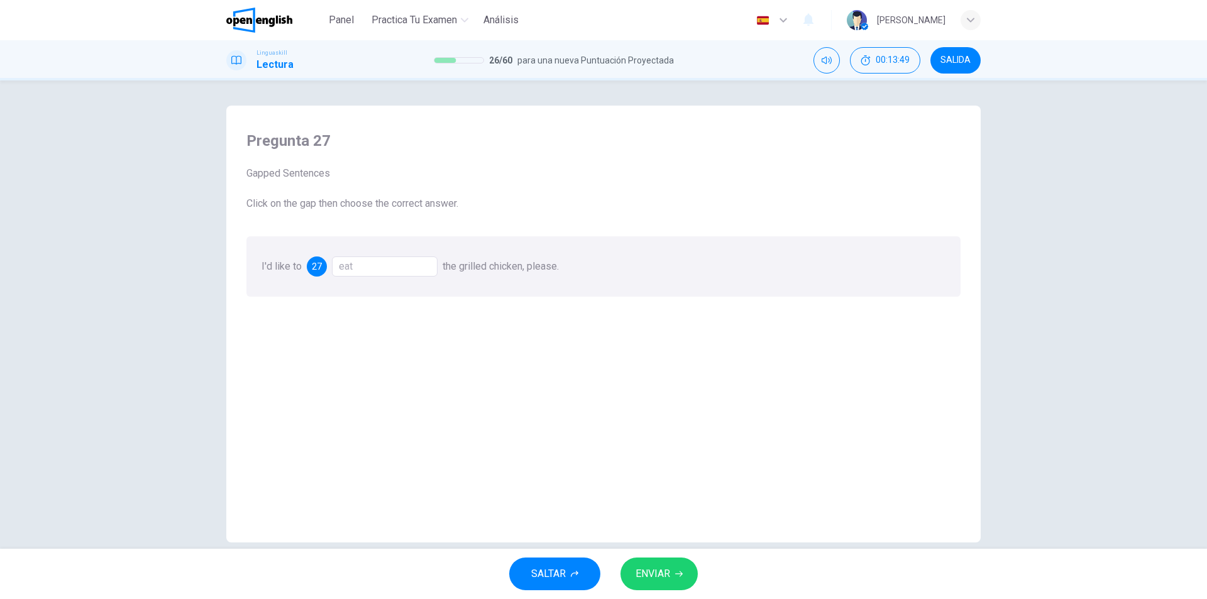
click at [662, 578] on span "ENVIAR" at bounding box center [653, 574] width 35 height 18
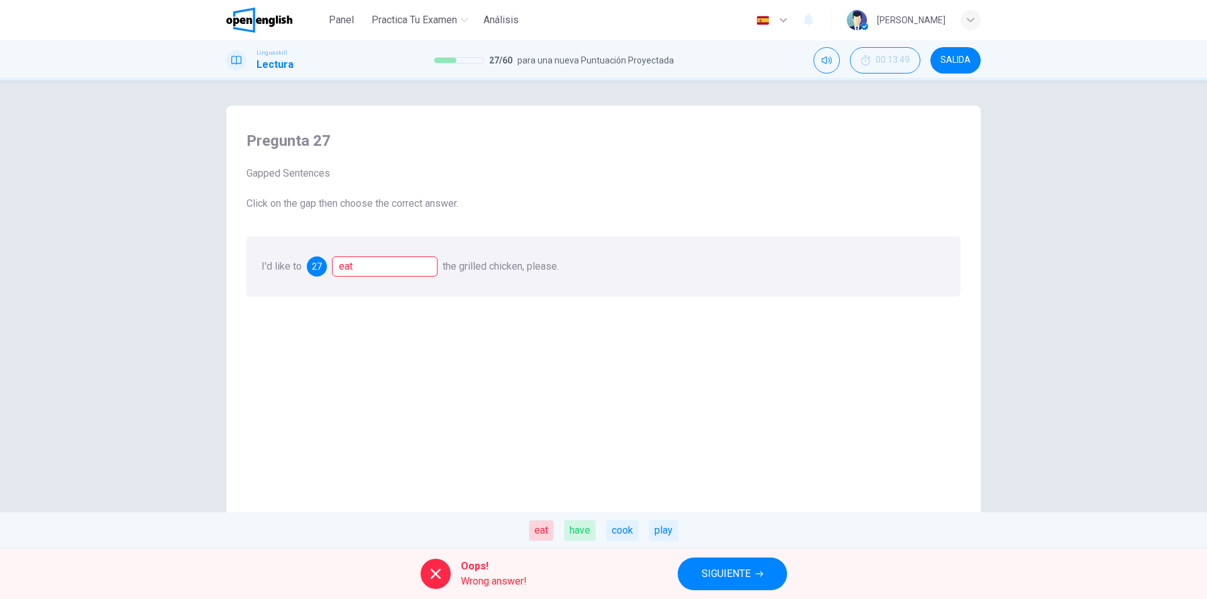
click at [710, 568] on span "SIGUIENTE" at bounding box center [726, 574] width 49 height 18
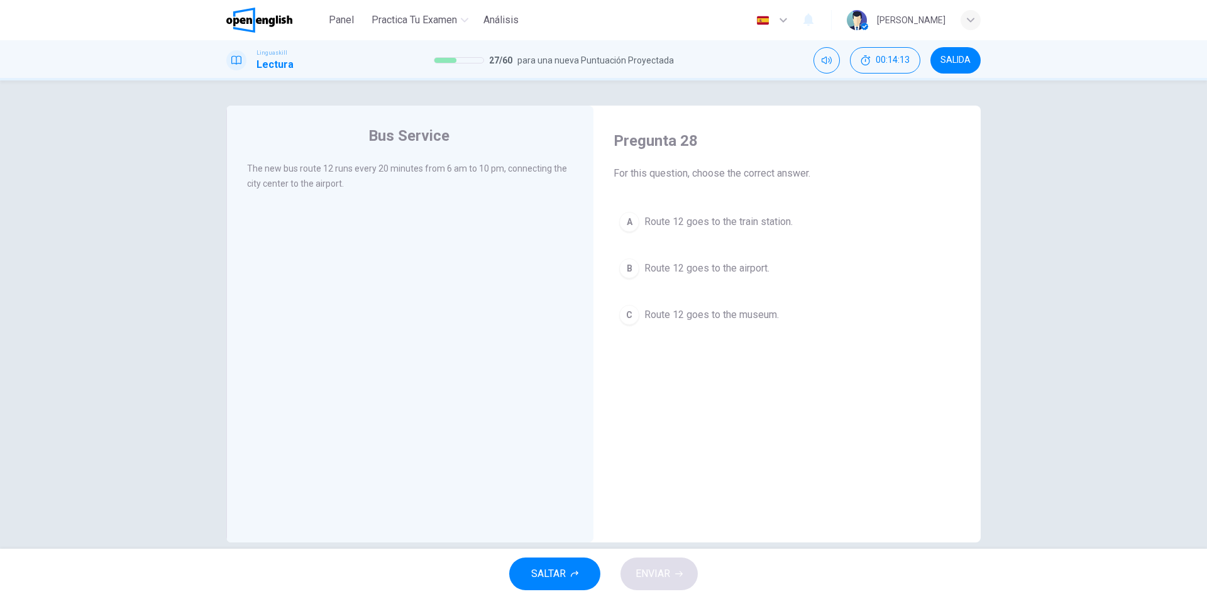
click at [615, 263] on button "B Route 12 goes to the airport." at bounding box center [787, 268] width 347 height 31
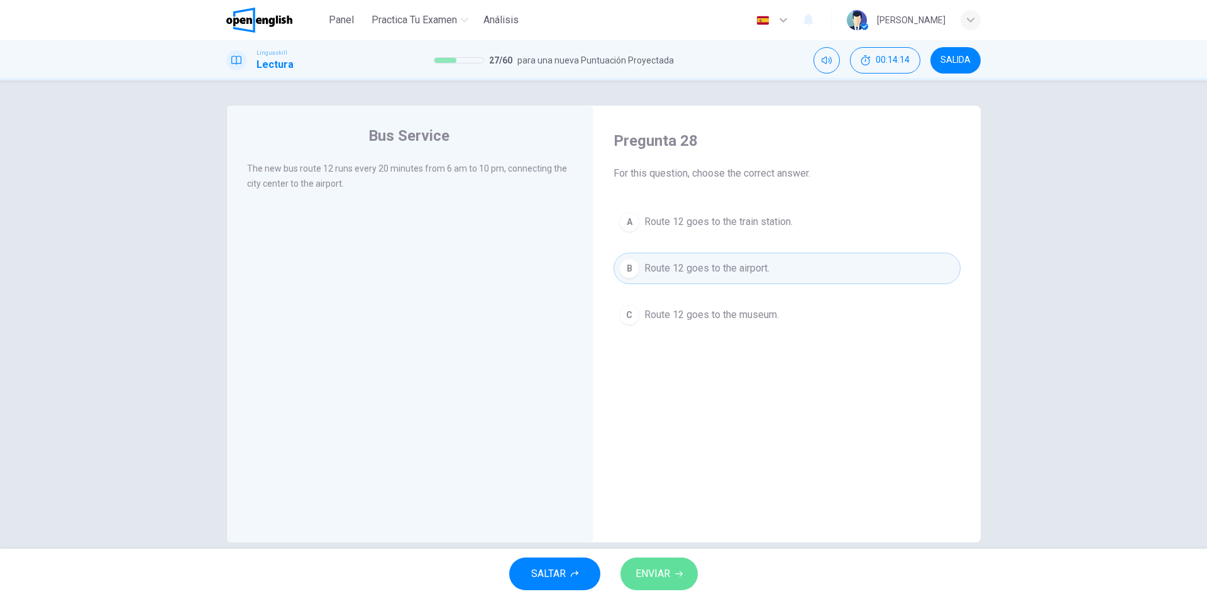
click at [654, 569] on span "ENVIAR" at bounding box center [653, 574] width 35 height 18
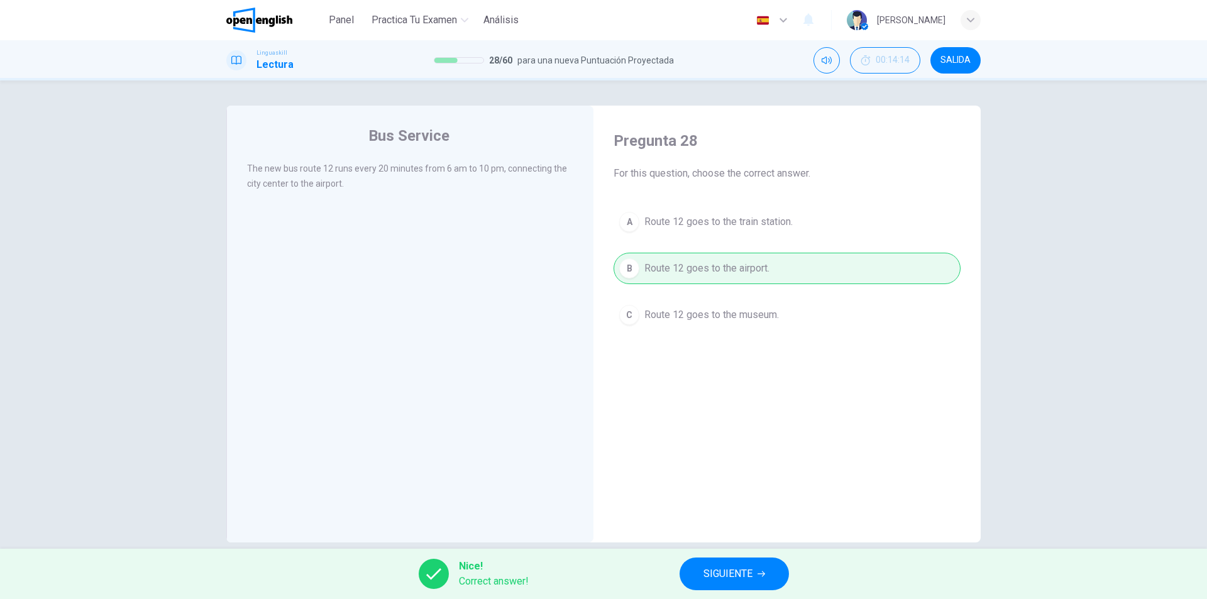
click at [704, 573] on span "SIGUIENTE" at bounding box center [728, 574] width 49 height 18
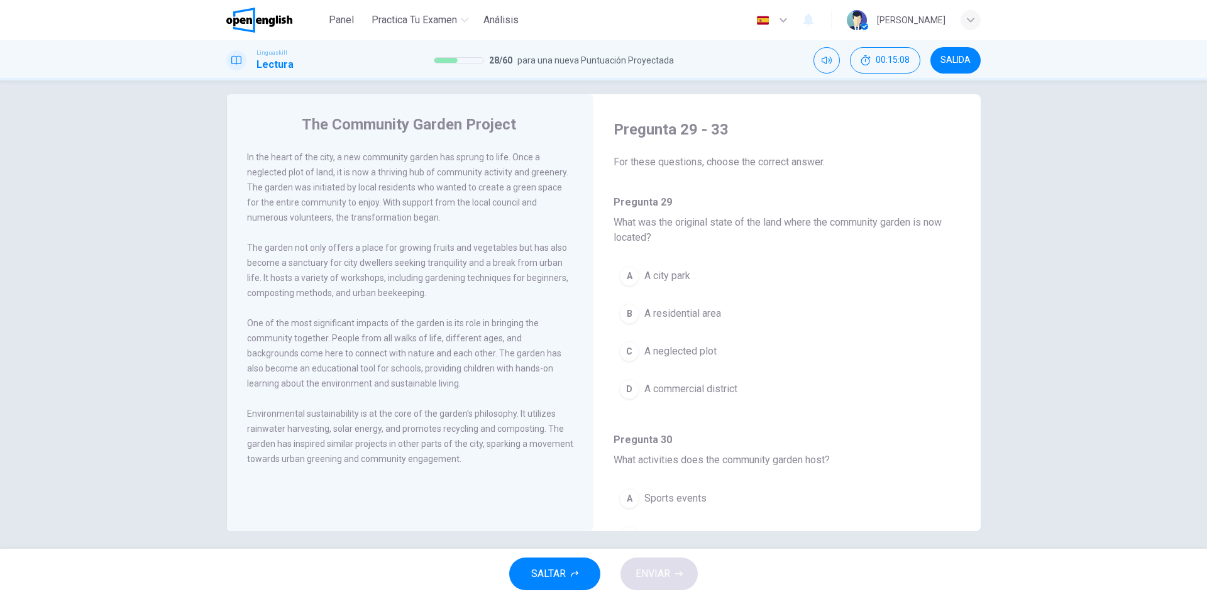
scroll to position [19, 0]
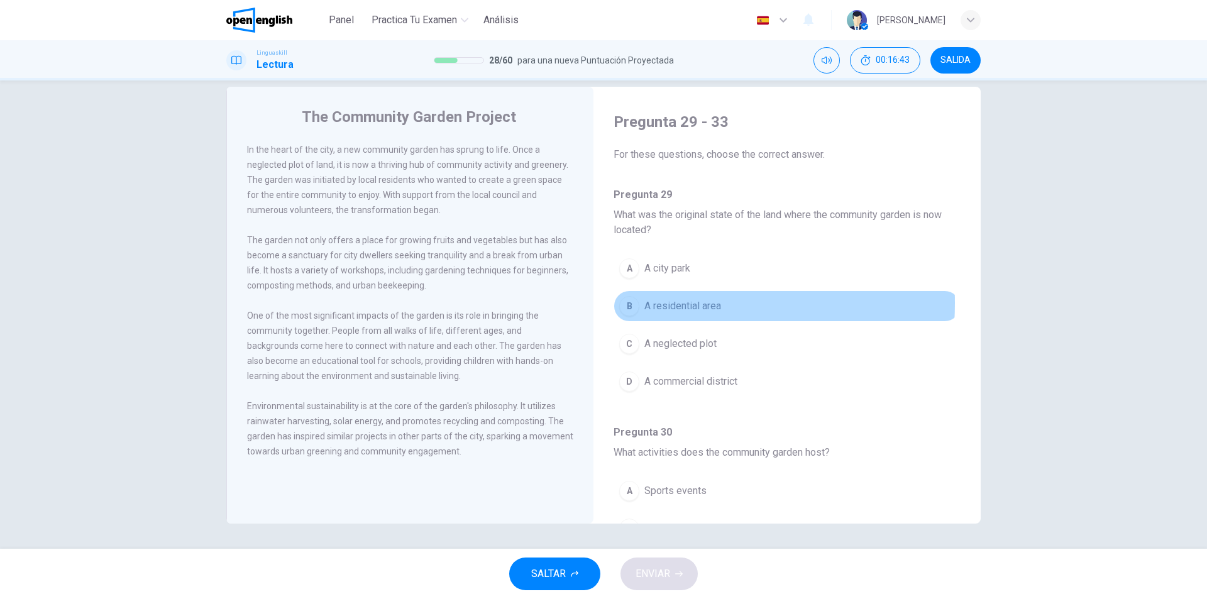
click at [627, 303] on div "B" at bounding box center [629, 306] width 20 height 20
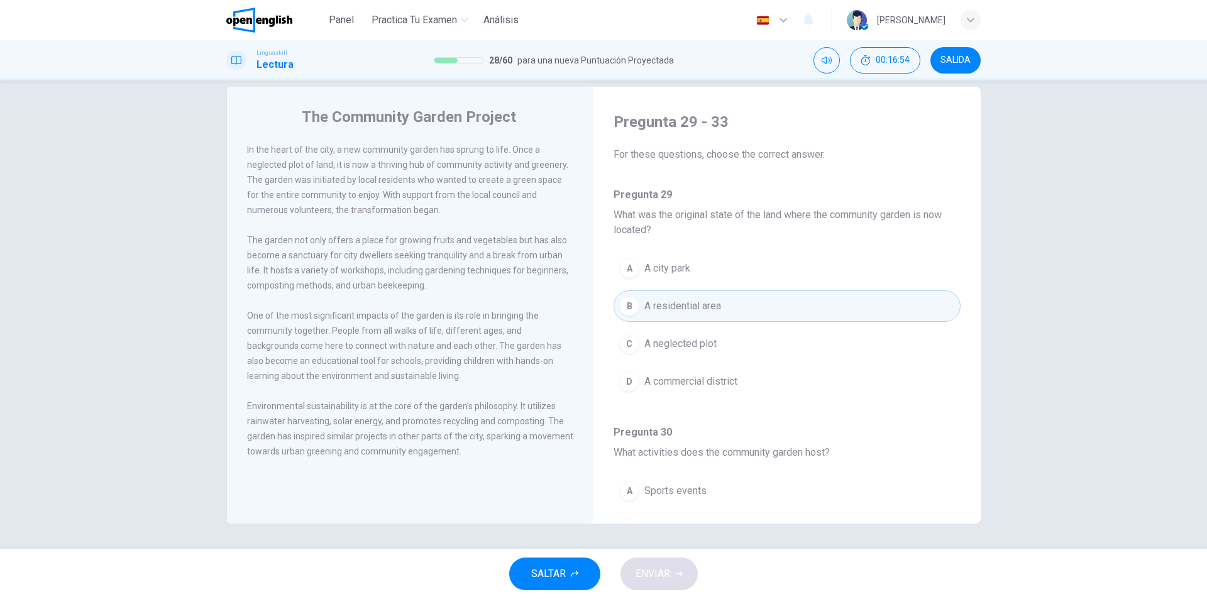
click at [631, 351] on div "C" at bounding box center [629, 344] width 20 height 20
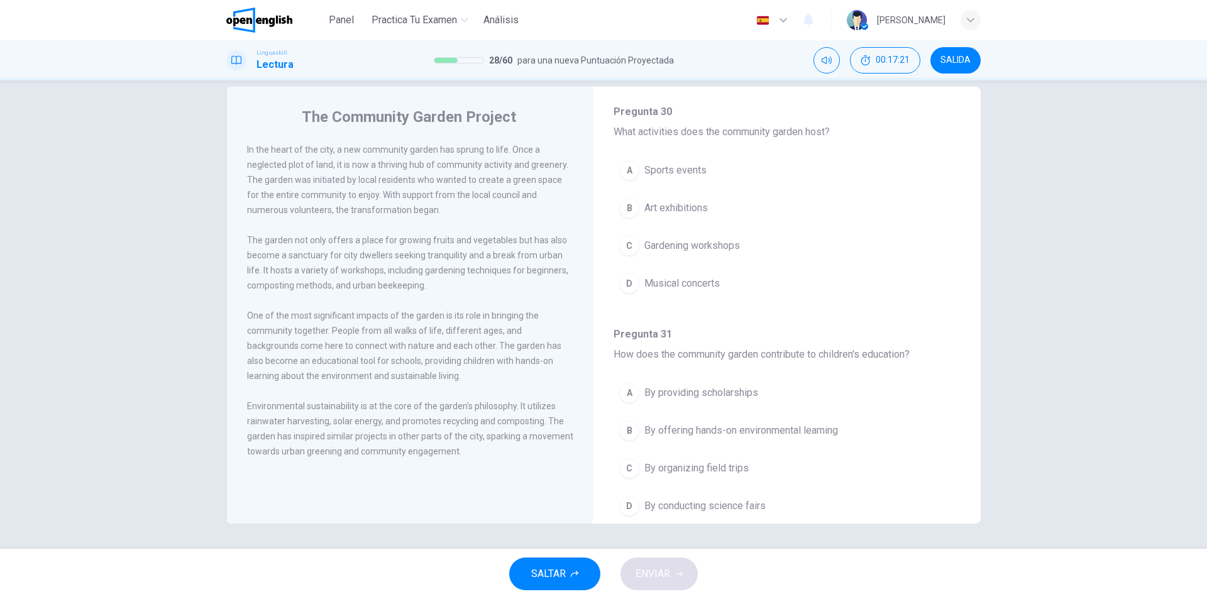
scroll to position [313, 0]
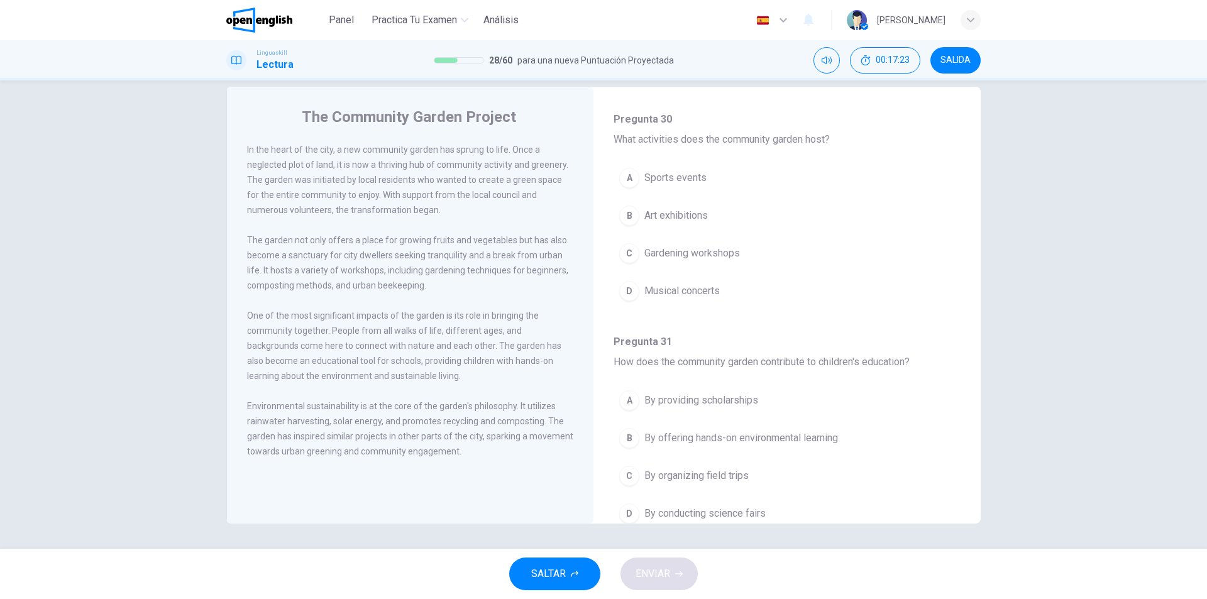
click at [621, 250] on div "C" at bounding box center [629, 253] width 20 height 20
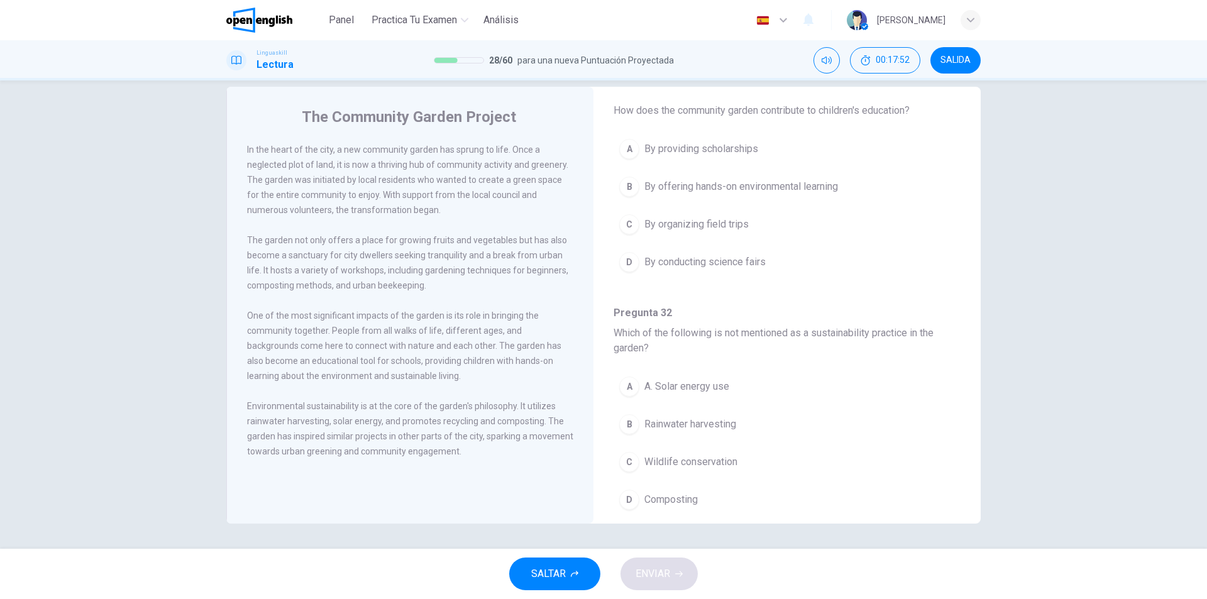
scroll to position [553, 0]
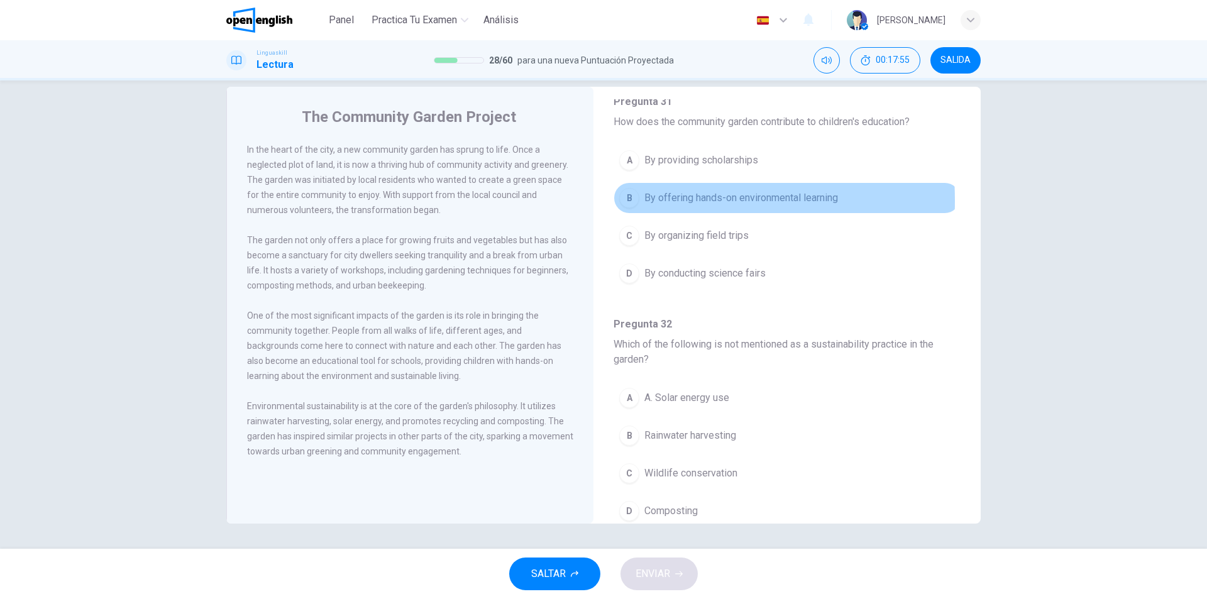
click at [623, 201] on div "B" at bounding box center [629, 198] width 20 height 20
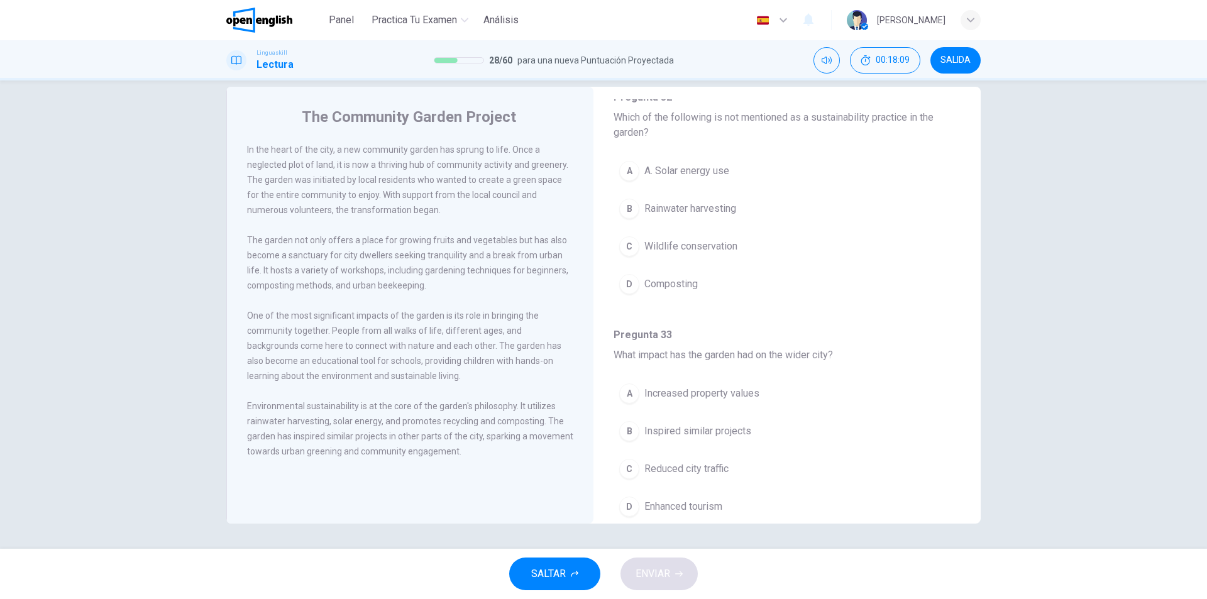
scroll to position [776, 0]
click at [627, 247] on div "C" at bounding box center [629, 250] width 20 height 20
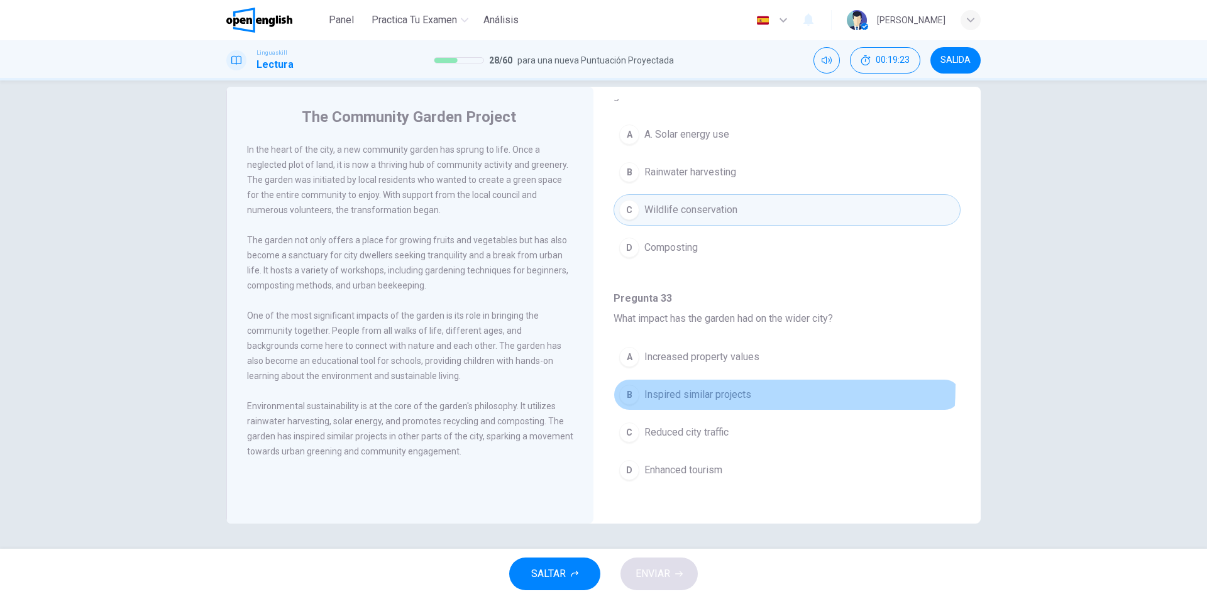
click at [627, 385] on div "B" at bounding box center [629, 395] width 20 height 20
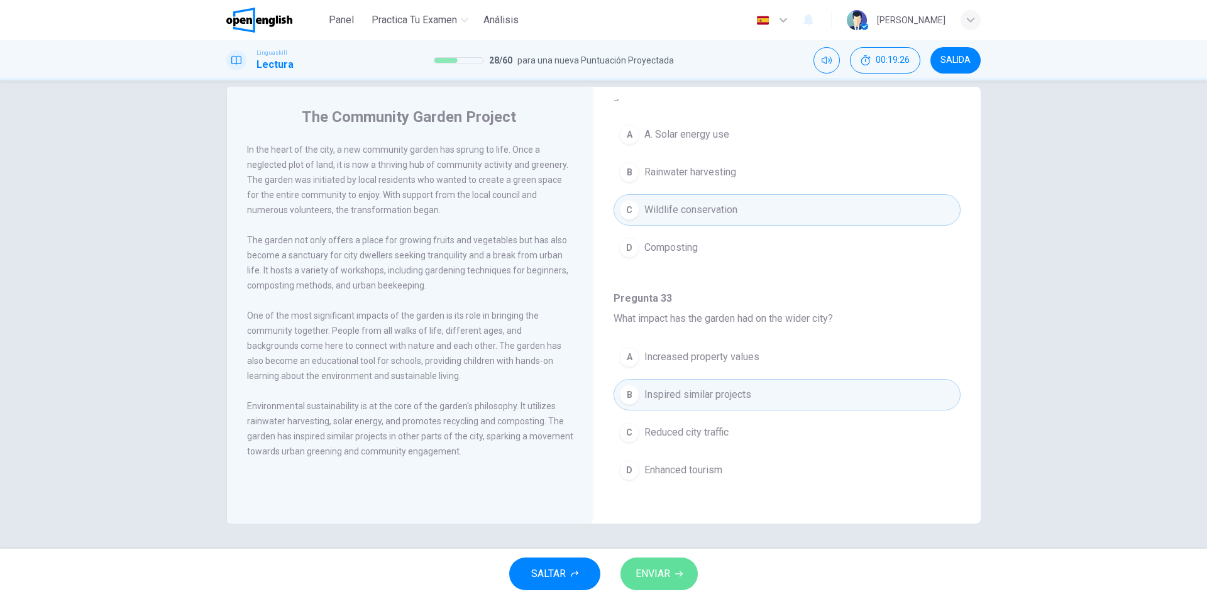
click at [674, 565] on button "ENVIAR" at bounding box center [659, 574] width 77 height 33
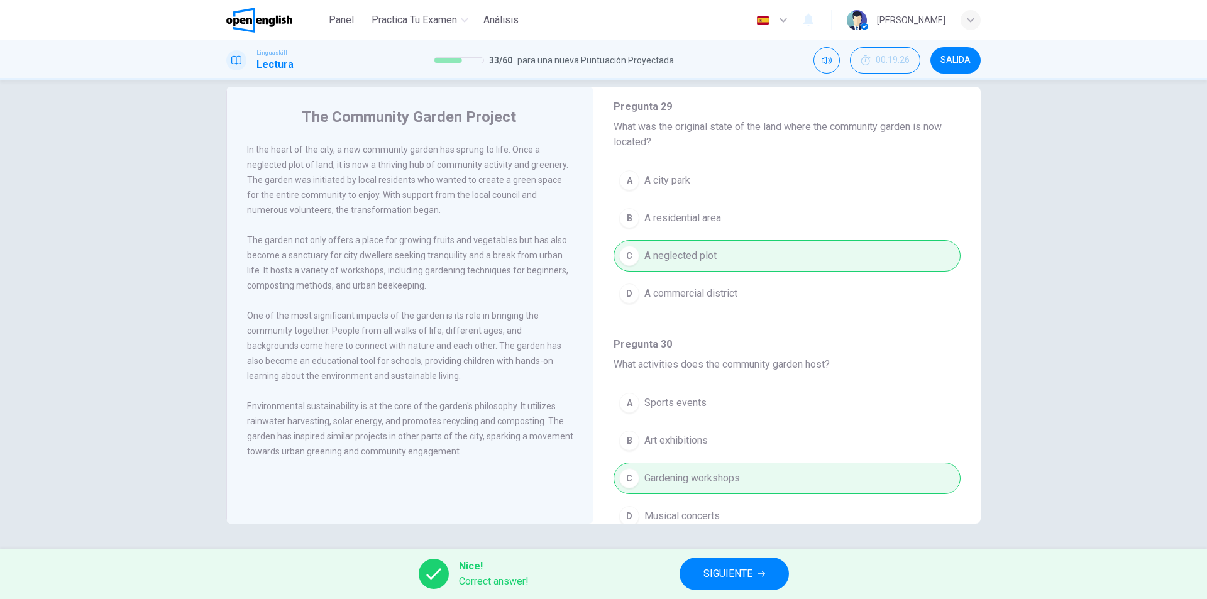
scroll to position [0, 0]
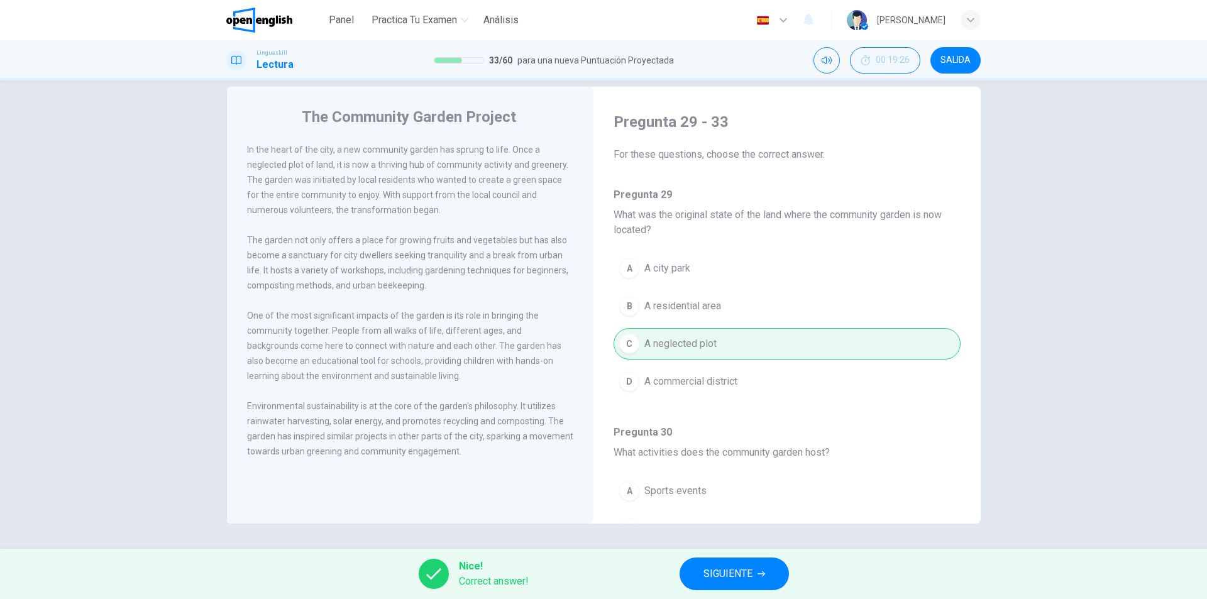
click at [732, 585] on button "SIGUIENTE" at bounding box center [734, 574] width 109 height 33
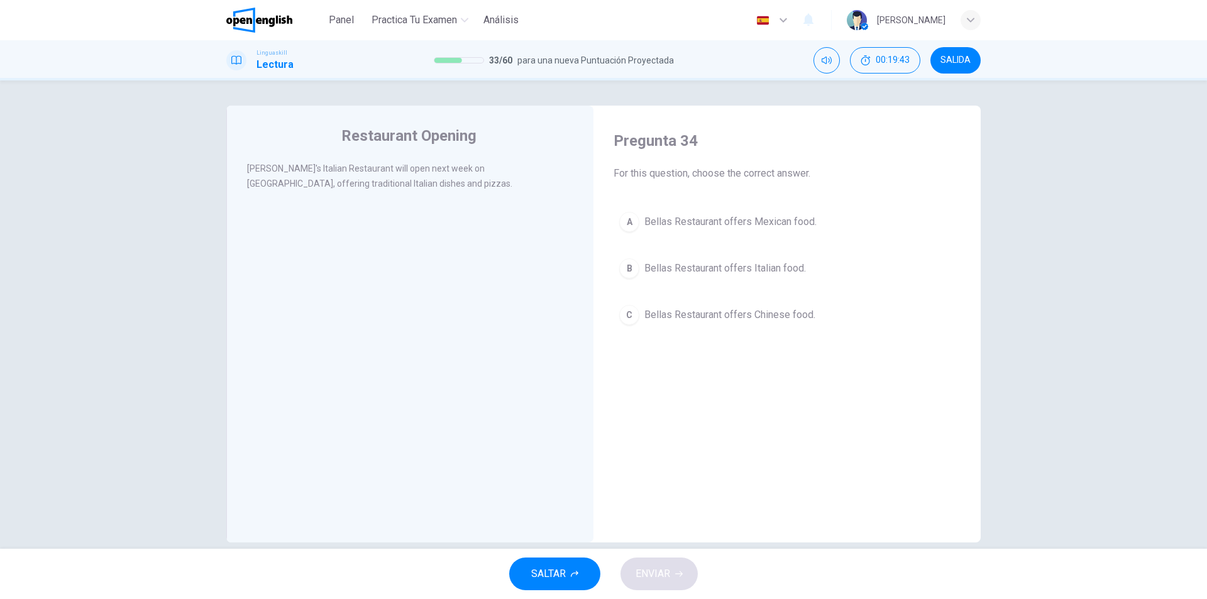
click at [626, 256] on button "B Bellas Restaurant offers Italian food." at bounding box center [787, 268] width 347 height 31
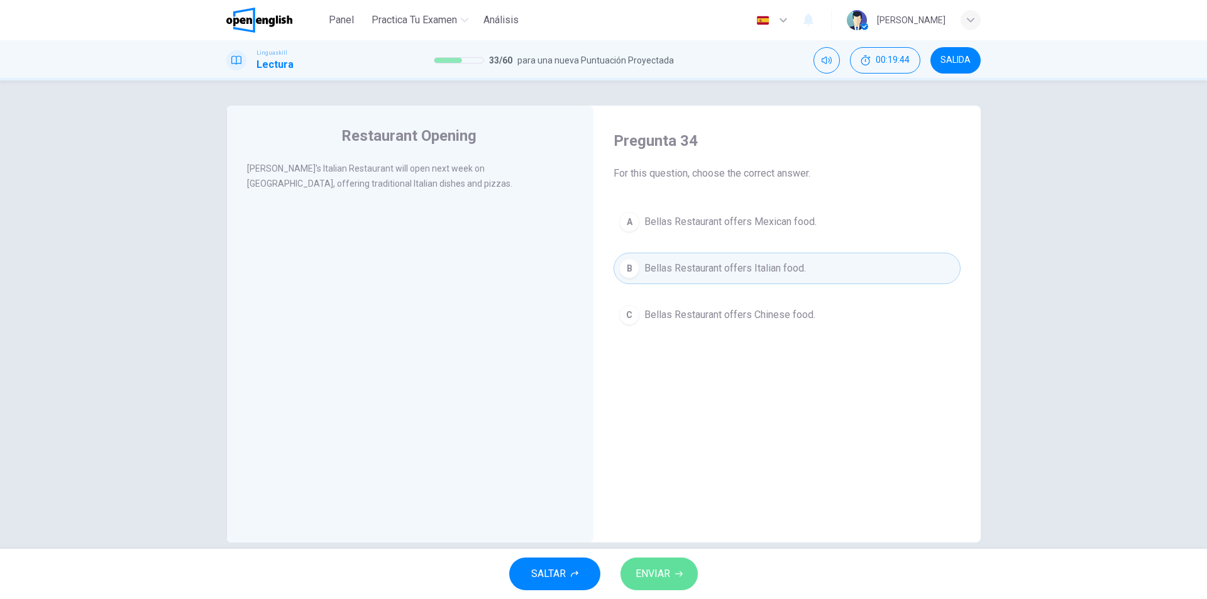
click at [650, 570] on span "ENVIAR" at bounding box center [653, 574] width 35 height 18
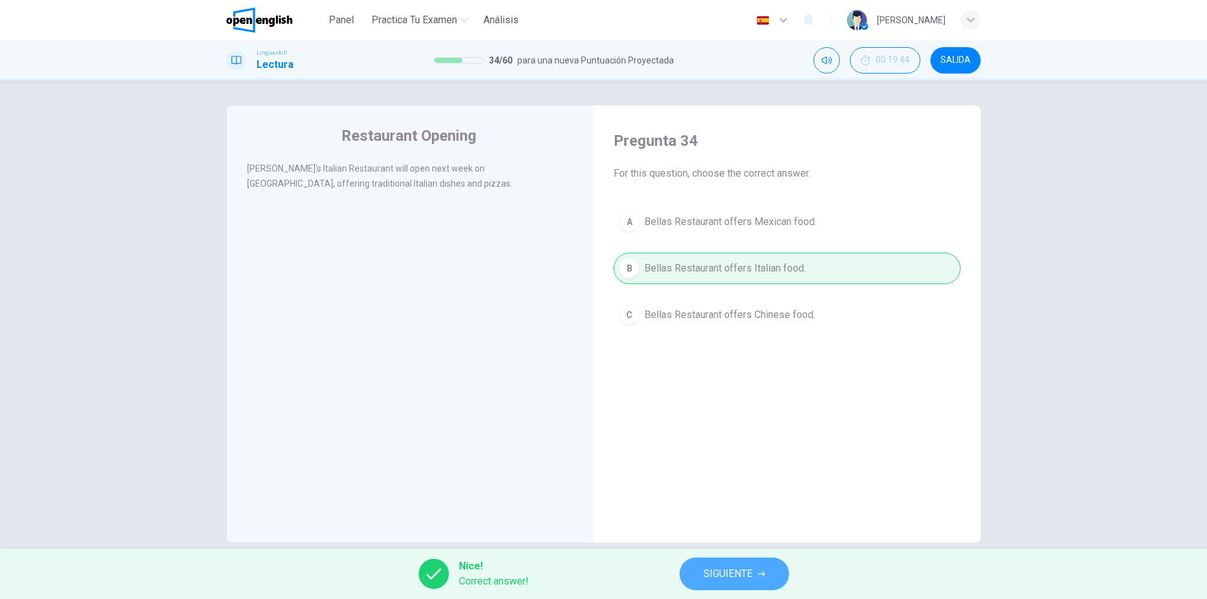
click at [721, 571] on span "SIGUIENTE" at bounding box center [728, 574] width 49 height 18
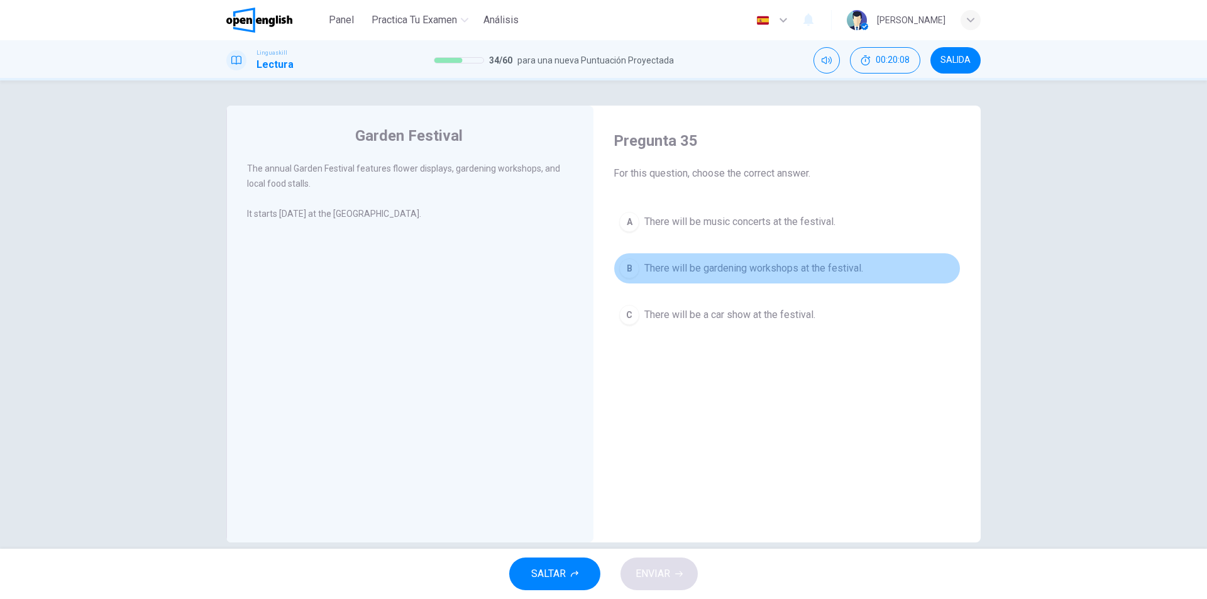
click at [632, 259] on button "B There will be gardening workshops at the festival." at bounding box center [787, 268] width 347 height 31
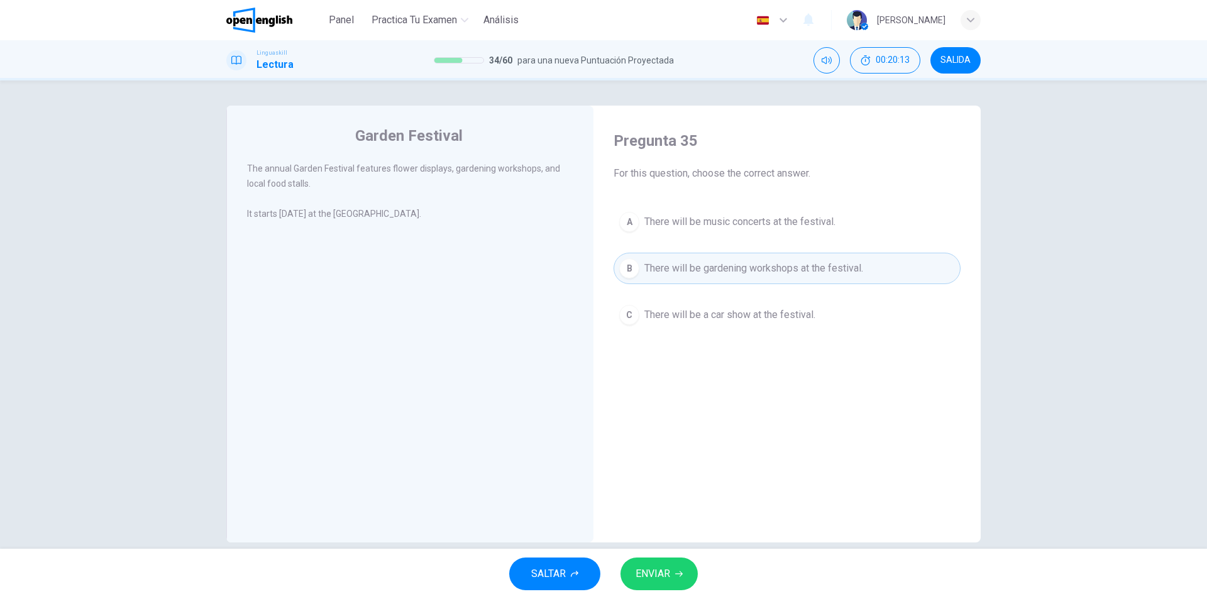
click at [662, 565] on button "ENVIAR" at bounding box center [659, 574] width 77 height 33
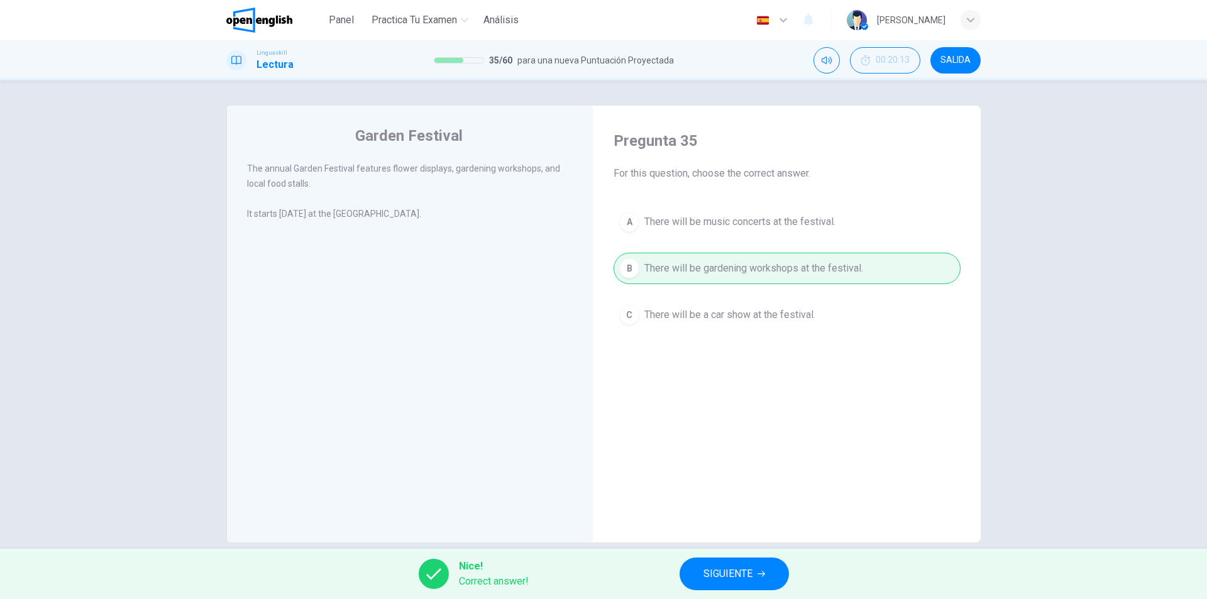
click at [704, 571] on span "SIGUIENTE" at bounding box center [728, 574] width 49 height 18
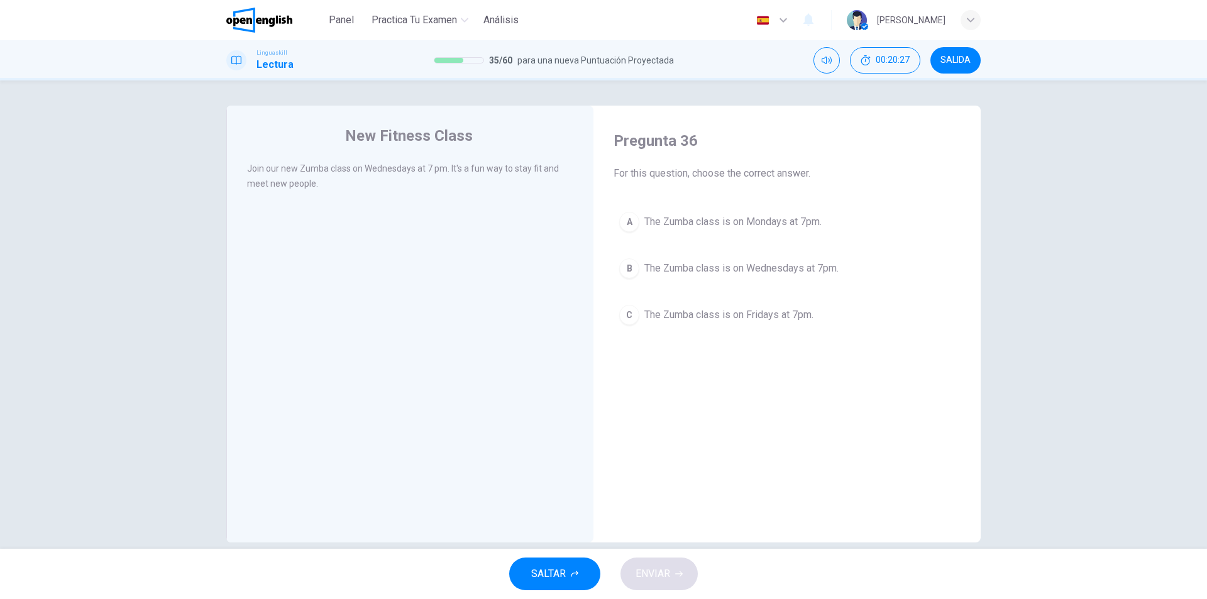
click at [627, 272] on div "B" at bounding box center [629, 268] width 20 height 20
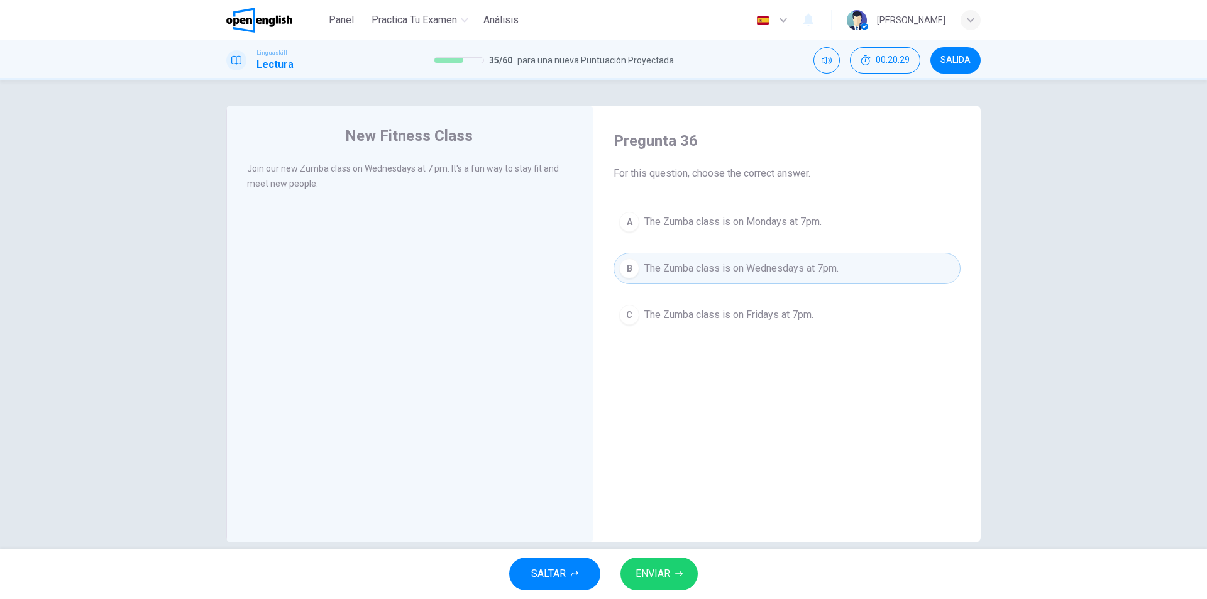
click at [646, 574] on span "ENVIAR" at bounding box center [653, 574] width 35 height 18
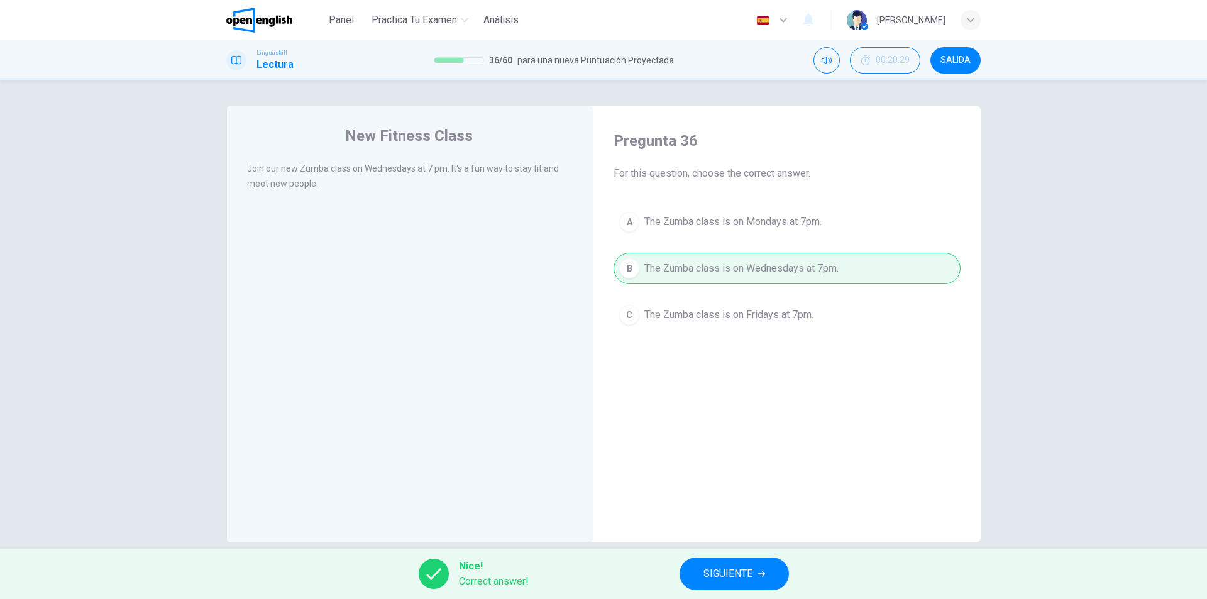
click at [720, 561] on button "SIGUIENTE" at bounding box center [734, 574] width 109 height 33
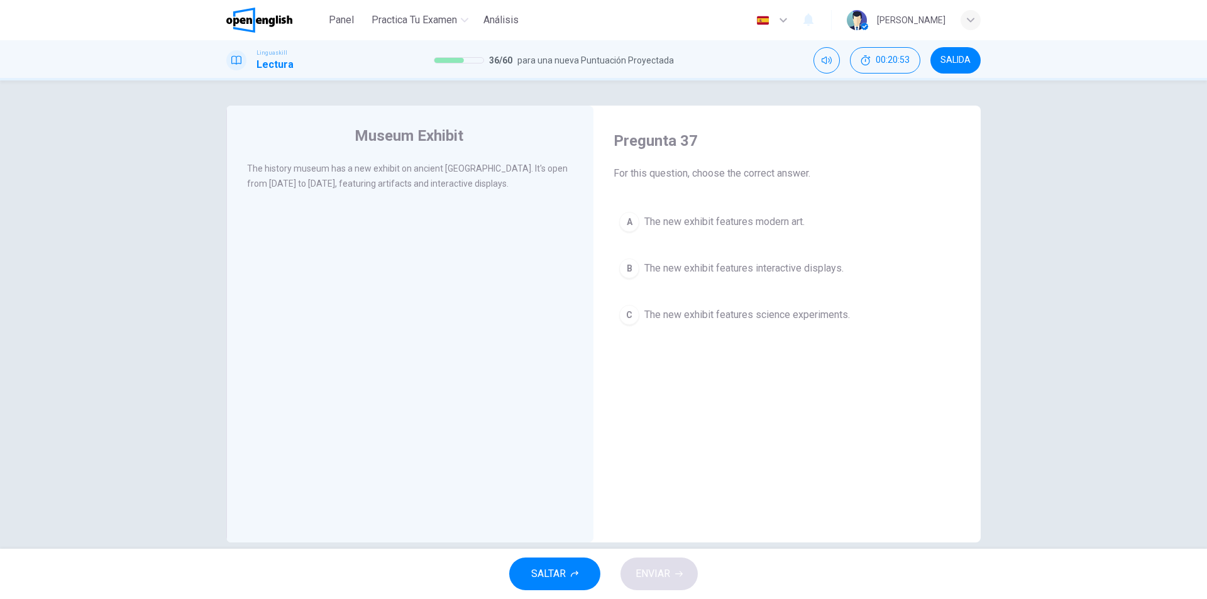
click at [624, 262] on div "B" at bounding box center [629, 268] width 20 height 20
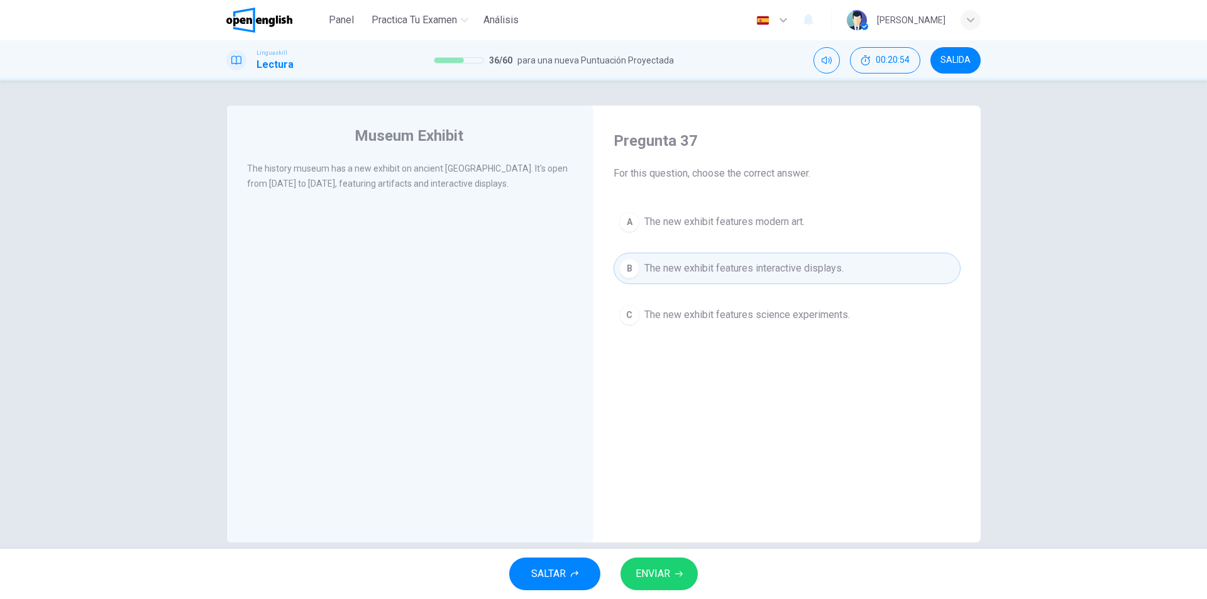
click at [656, 557] on div "SALTAR ENVIAR" at bounding box center [603, 574] width 1207 height 50
click at [653, 563] on button "ENVIAR" at bounding box center [659, 574] width 77 height 33
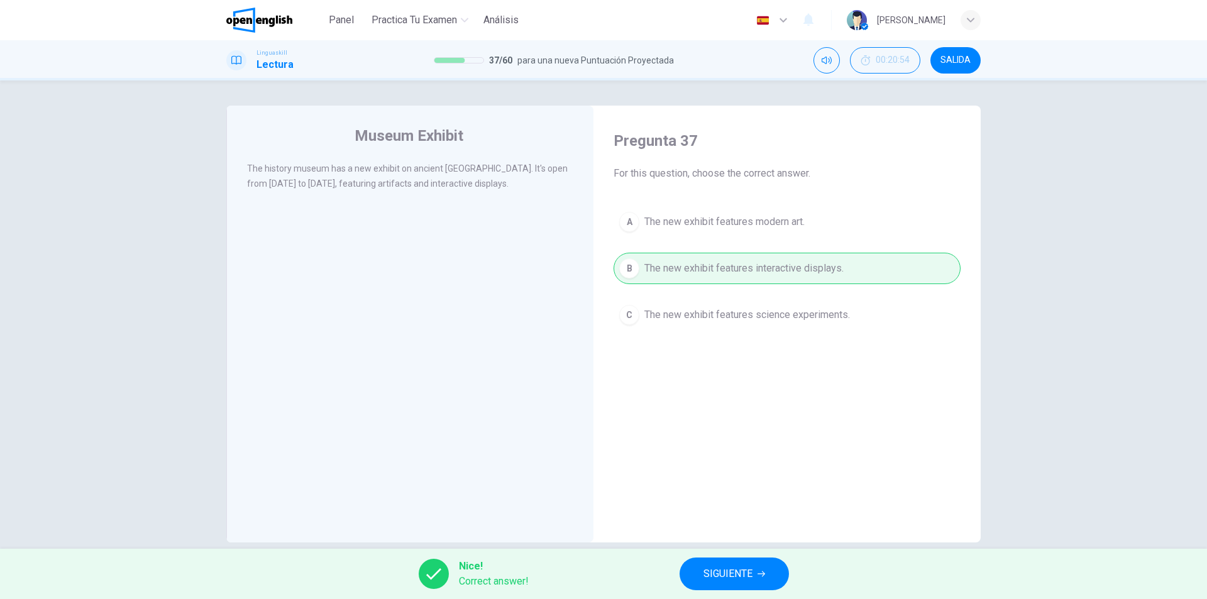
click at [710, 569] on span "SIGUIENTE" at bounding box center [728, 574] width 49 height 18
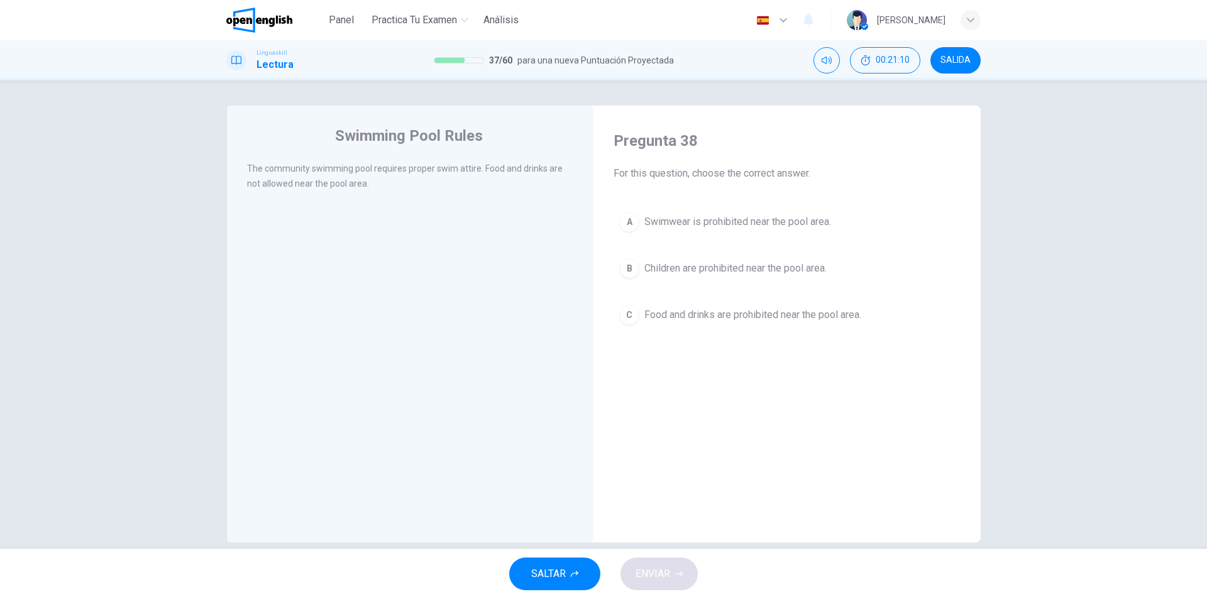
click at [632, 313] on div "C" at bounding box center [629, 315] width 20 height 20
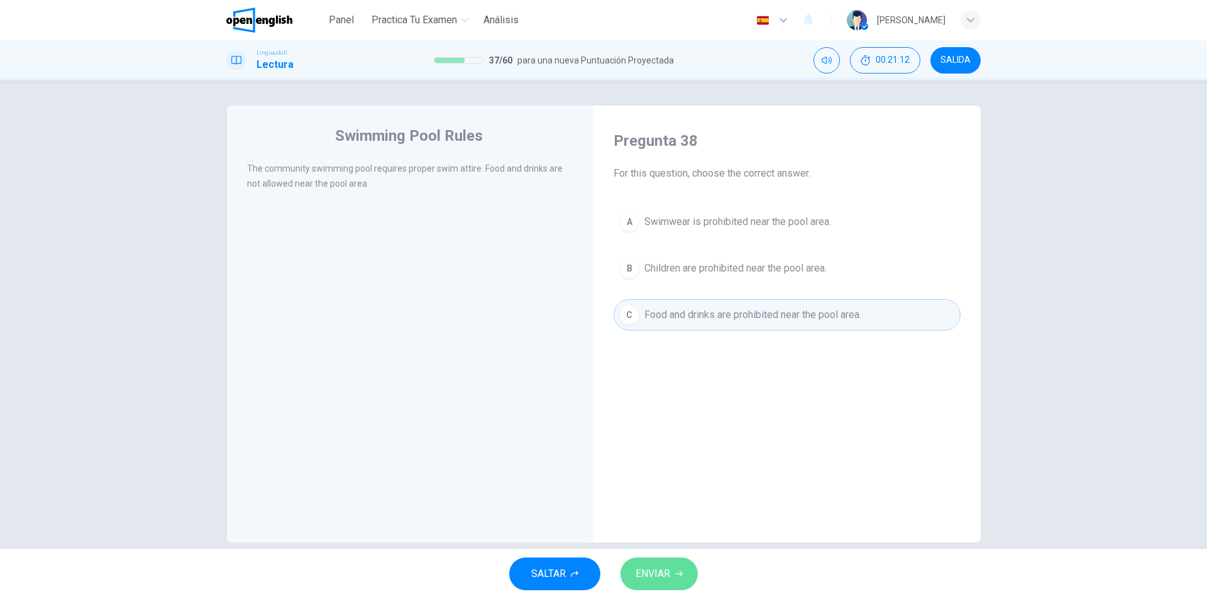
click at [658, 568] on span "ENVIAR" at bounding box center [653, 574] width 35 height 18
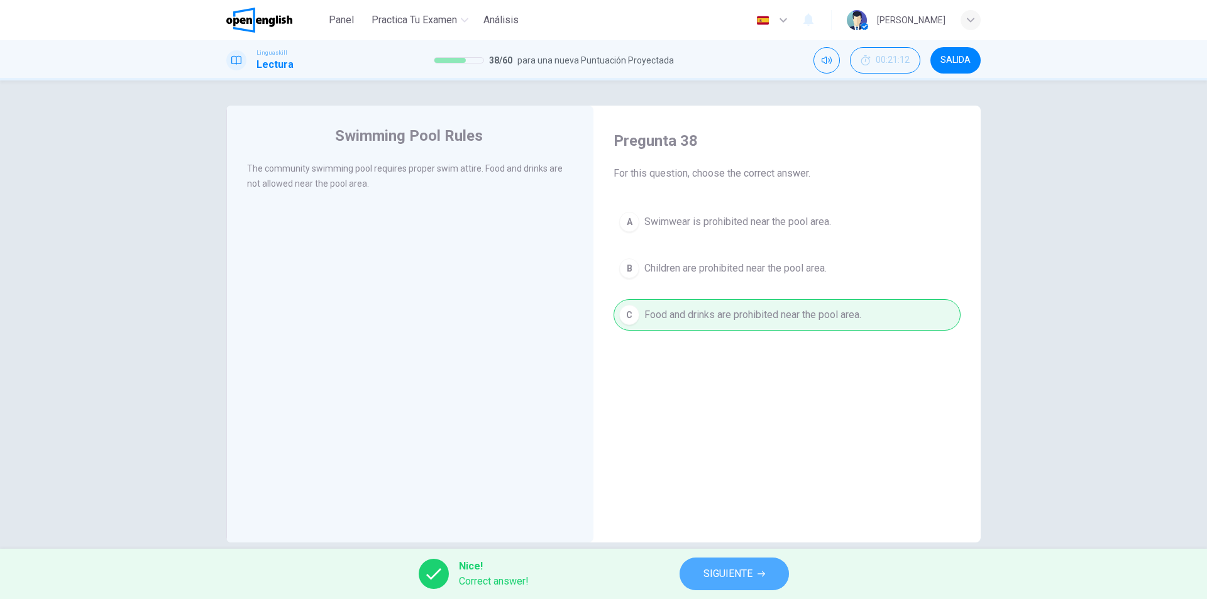
click at [709, 569] on span "SIGUIENTE" at bounding box center [728, 574] width 49 height 18
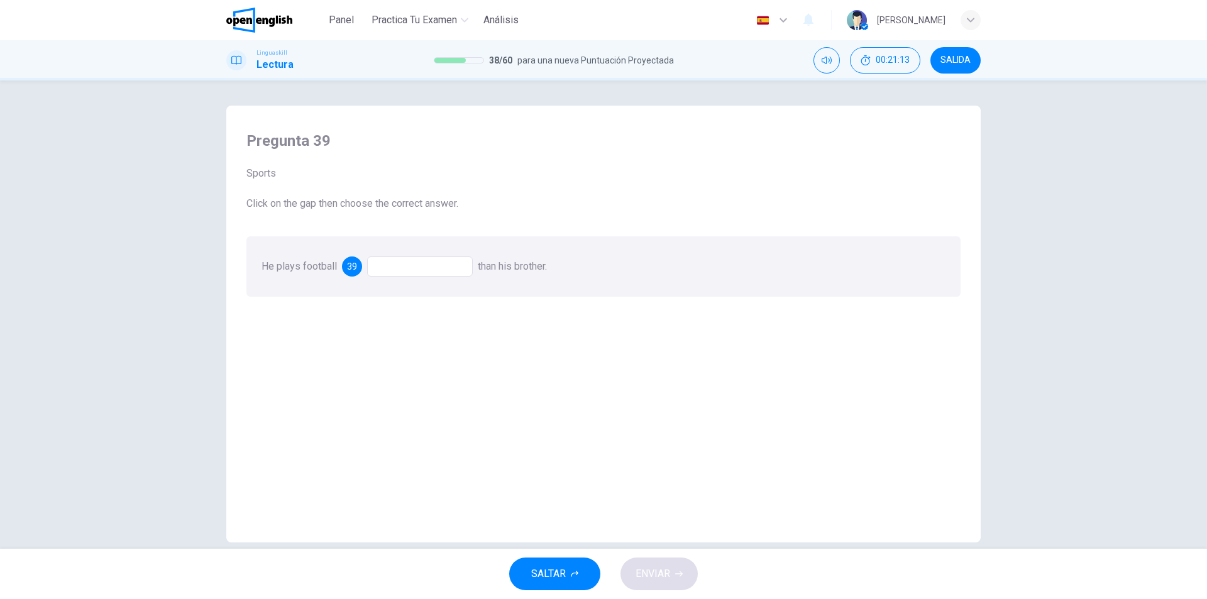
click at [437, 262] on div at bounding box center [420, 267] width 106 height 20
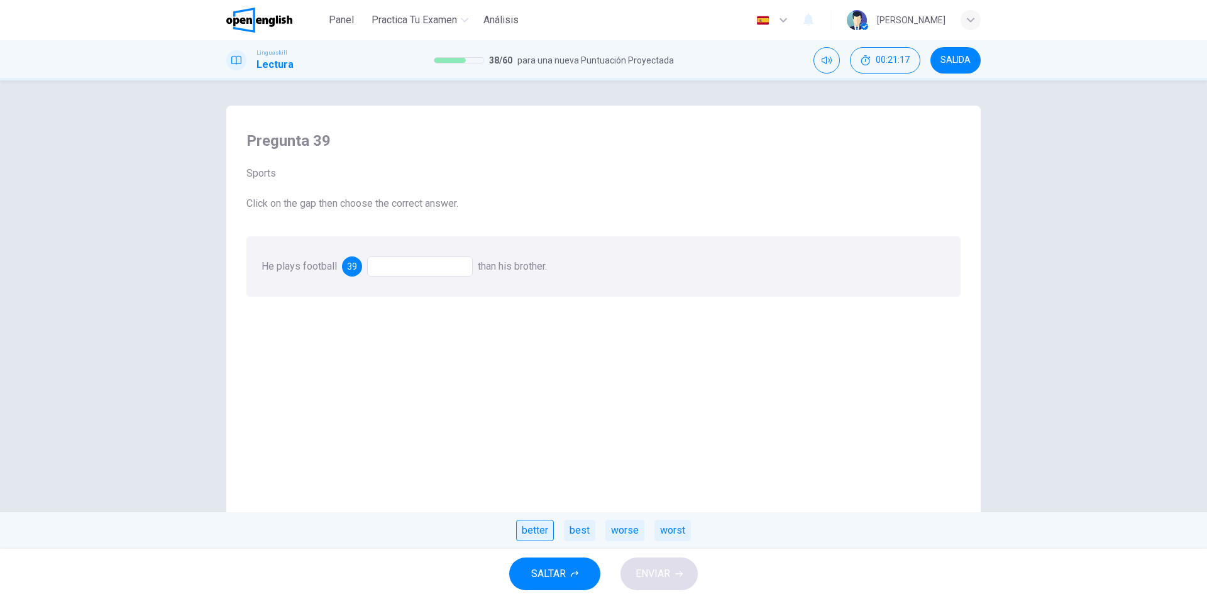
click at [534, 533] on div "better" at bounding box center [535, 530] width 38 height 21
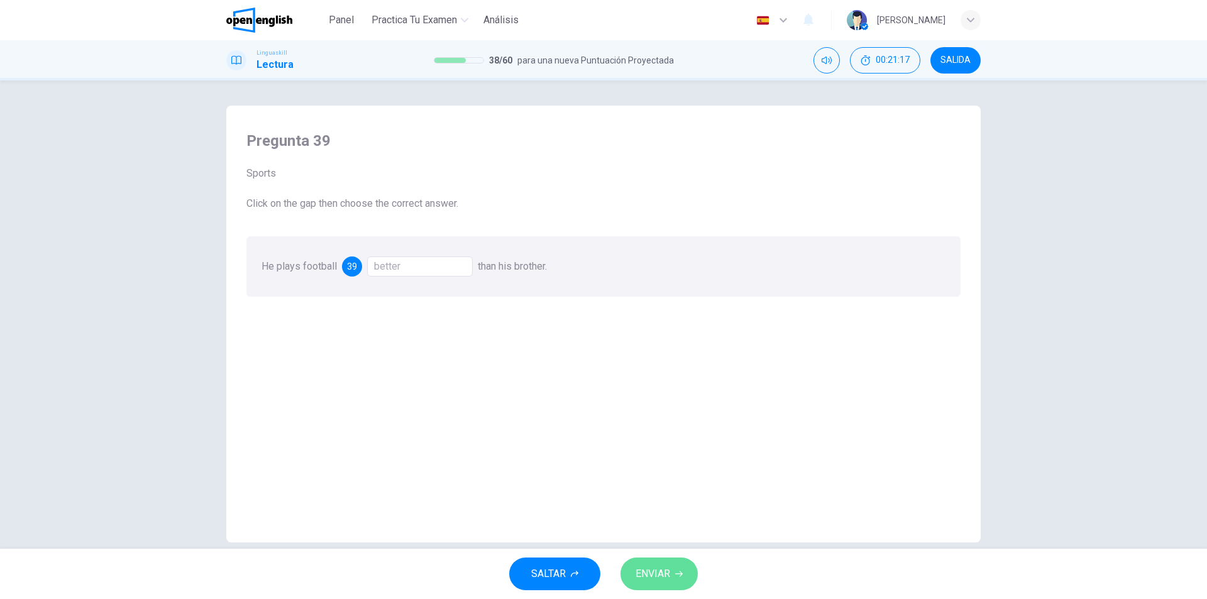
click at [663, 578] on span "ENVIAR" at bounding box center [653, 574] width 35 height 18
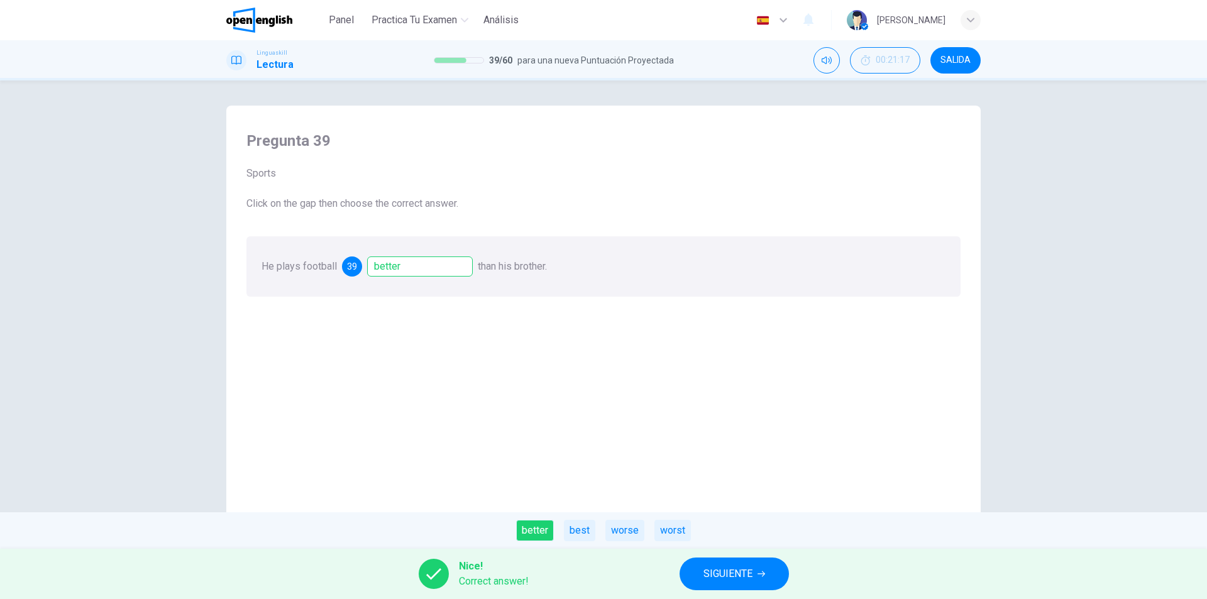
click at [714, 576] on span "SIGUIENTE" at bounding box center [728, 574] width 49 height 18
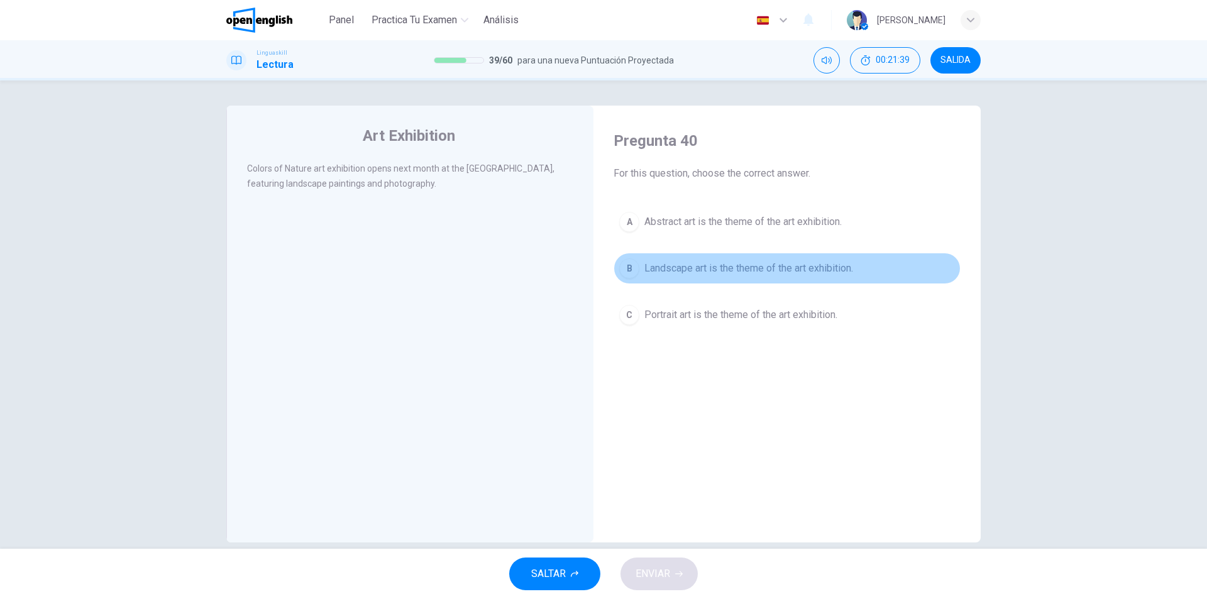
click at [631, 273] on div "B" at bounding box center [629, 268] width 20 height 20
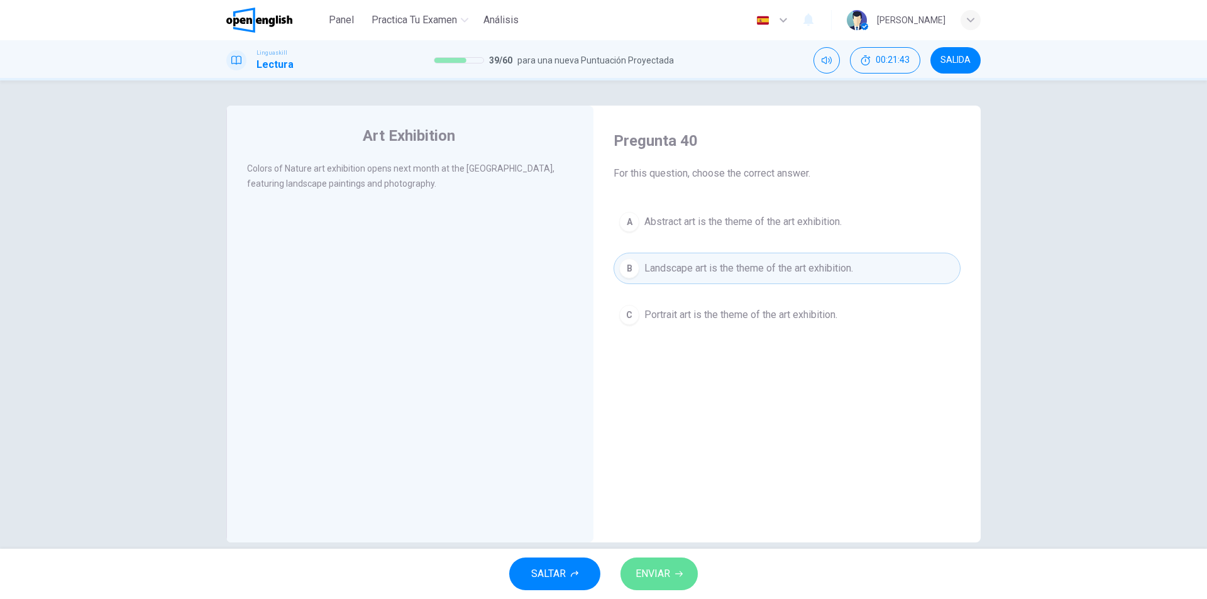
click at [666, 578] on span "ENVIAR" at bounding box center [653, 574] width 35 height 18
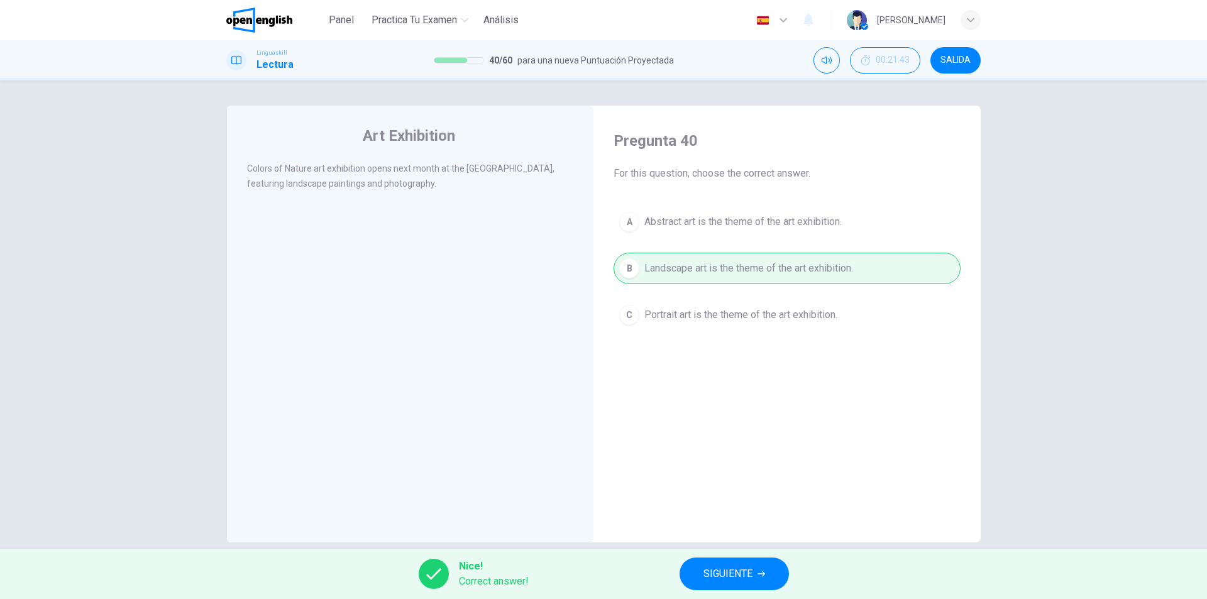
click at [703, 567] on button "SIGUIENTE" at bounding box center [734, 574] width 109 height 33
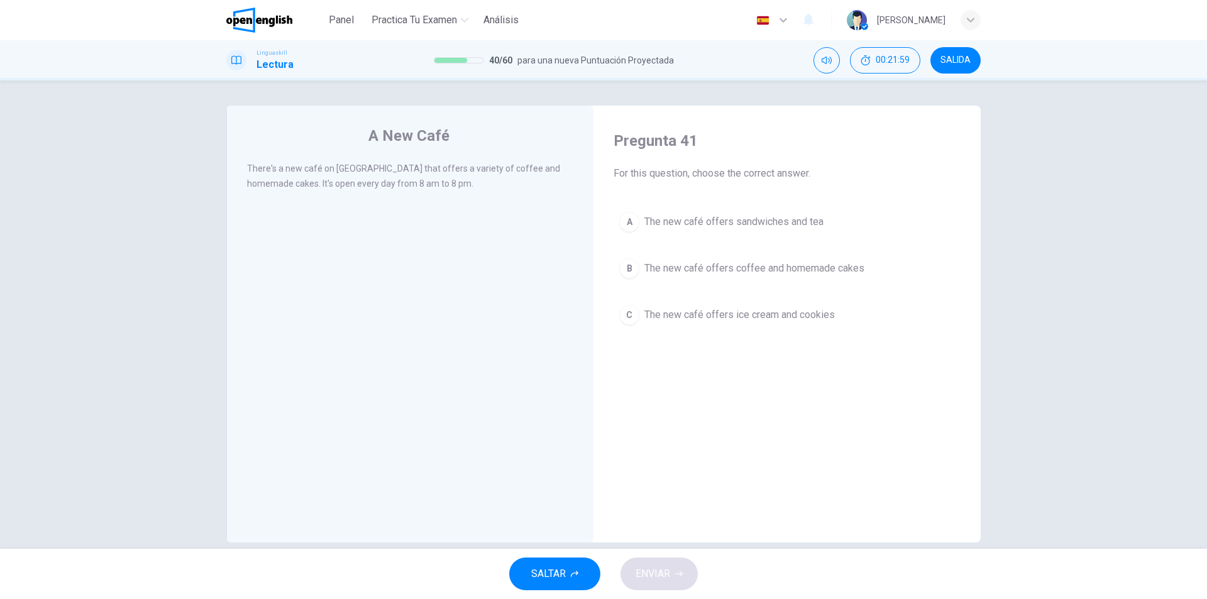
click at [635, 266] on div "B" at bounding box center [629, 268] width 20 height 20
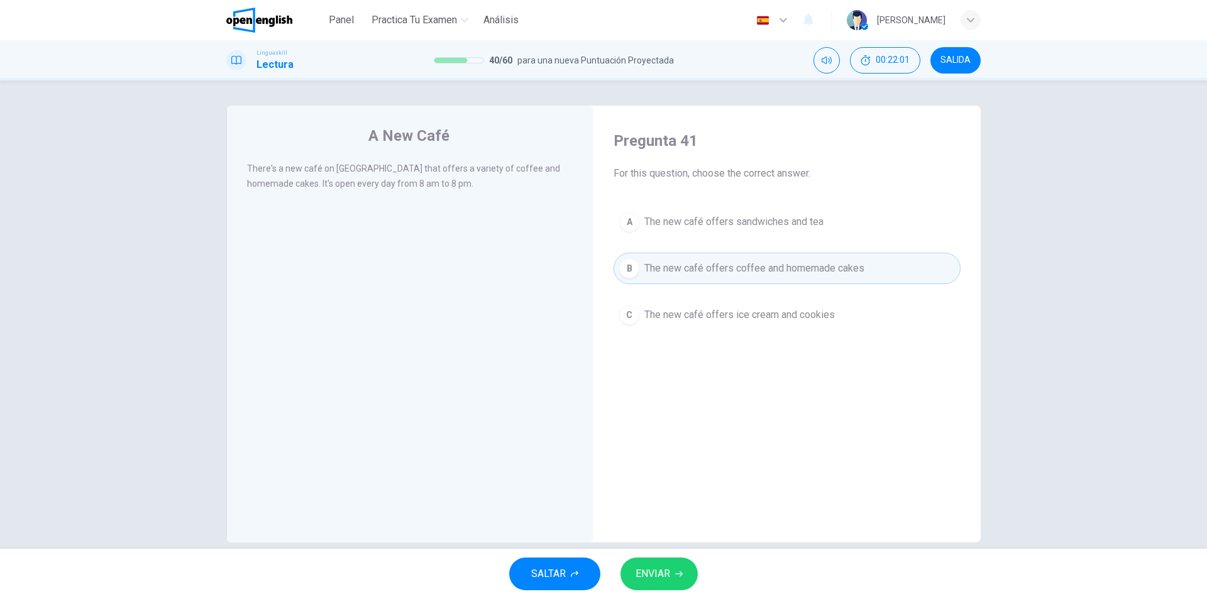
click at [666, 566] on span "ENVIAR" at bounding box center [653, 574] width 35 height 18
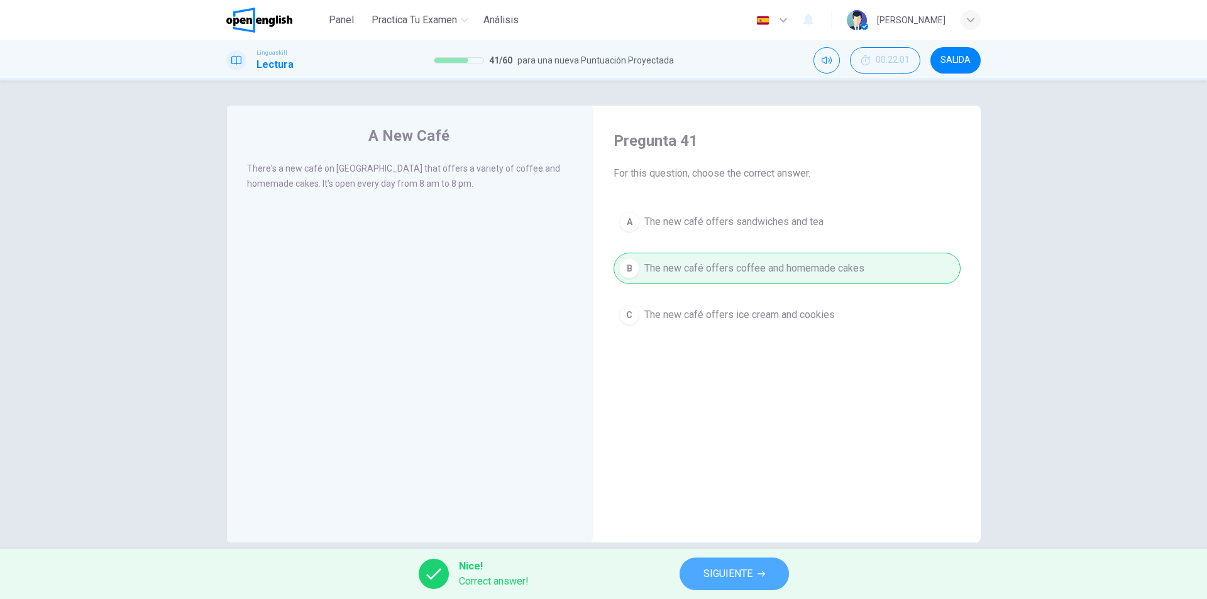
click at [709, 563] on button "SIGUIENTE" at bounding box center [734, 574] width 109 height 33
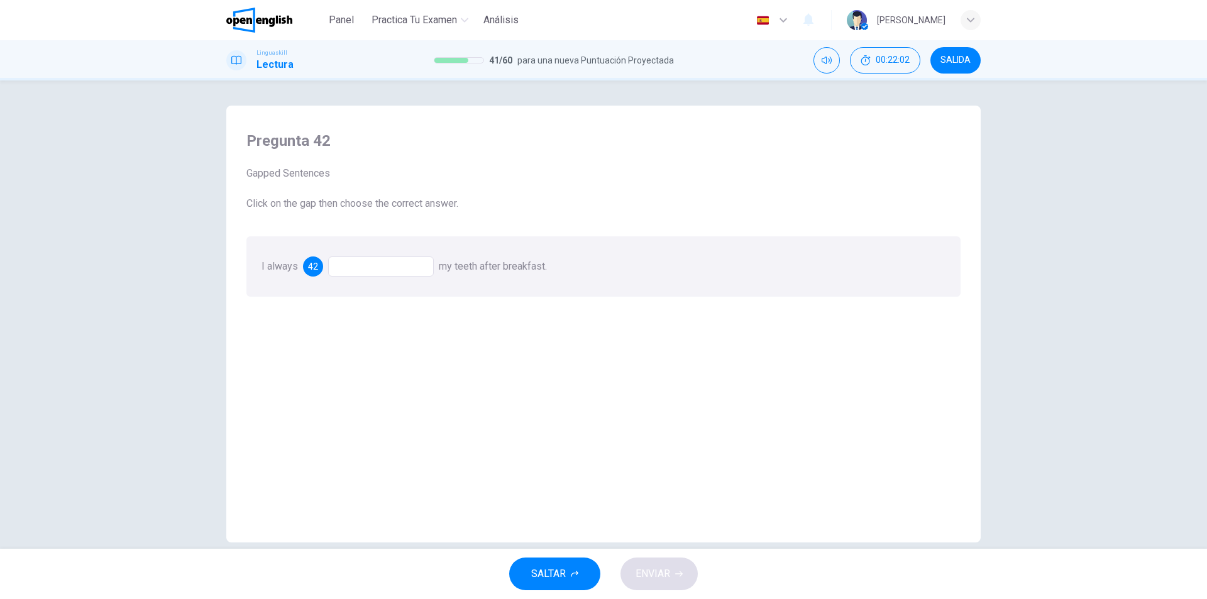
click at [375, 267] on div at bounding box center [381, 267] width 106 height 20
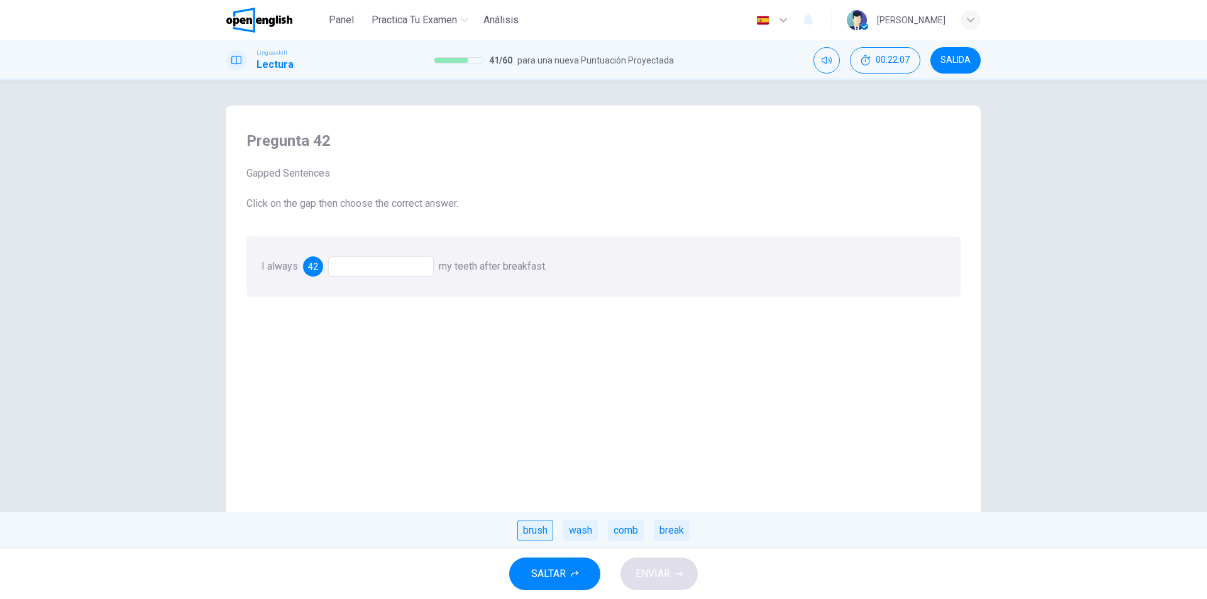
click at [538, 537] on div "brush" at bounding box center [535, 530] width 36 height 21
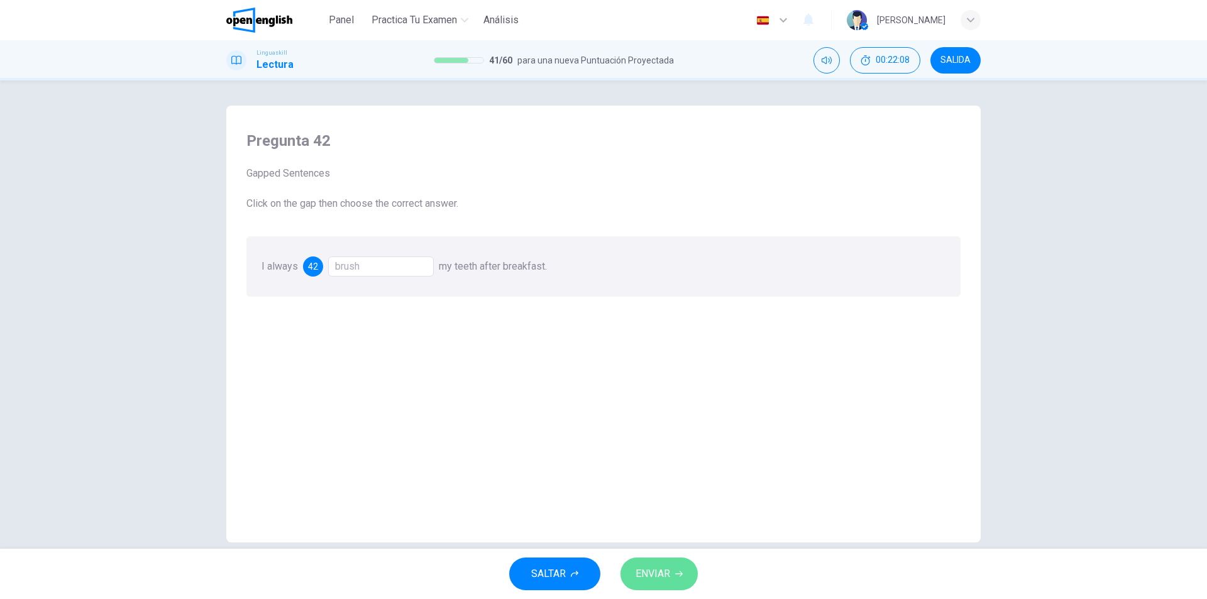
click at [639, 566] on span "ENVIAR" at bounding box center [653, 574] width 35 height 18
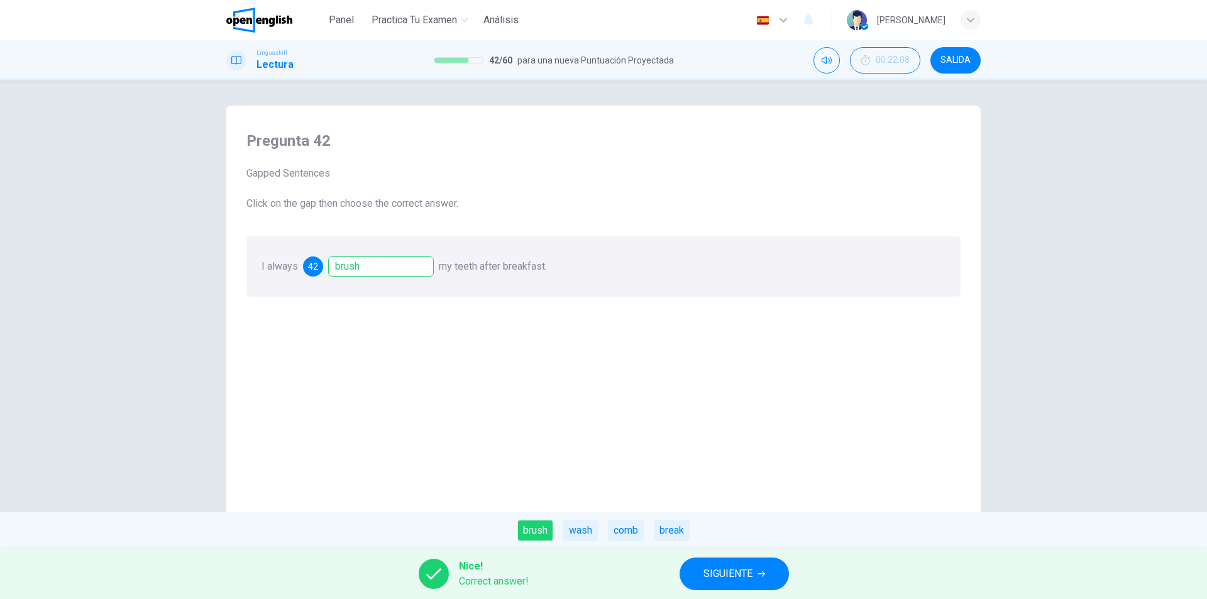
click at [737, 572] on span "SIGUIENTE" at bounding box center [728, 574] width 49 height 18
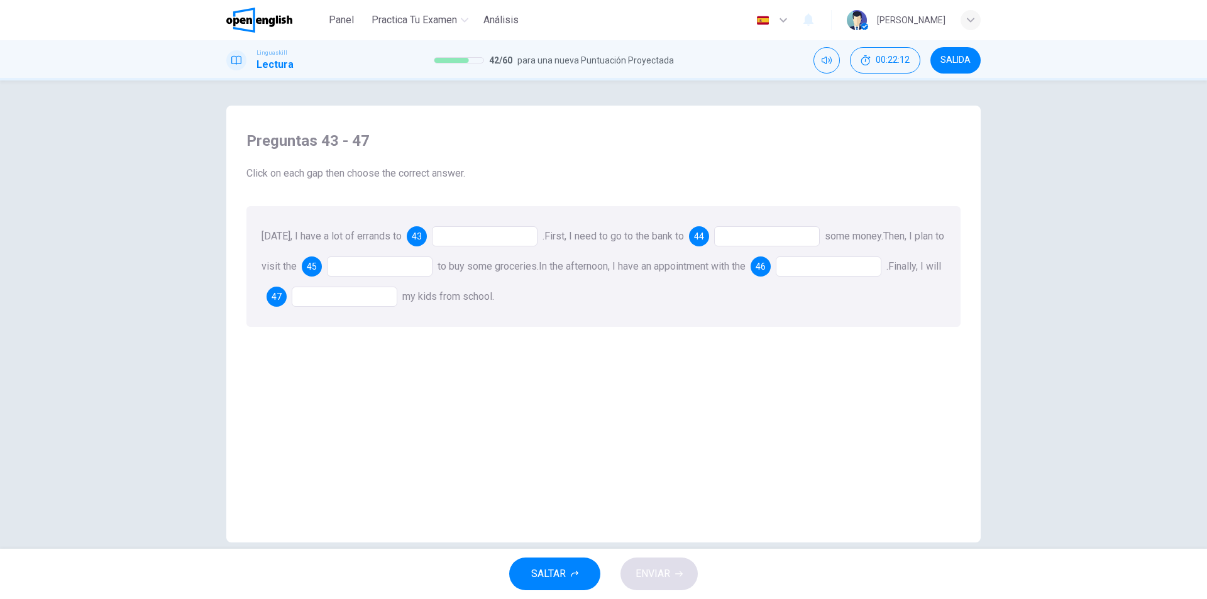
click at [461, 231] on div at bounding box center [485, 236] width 106 height 20
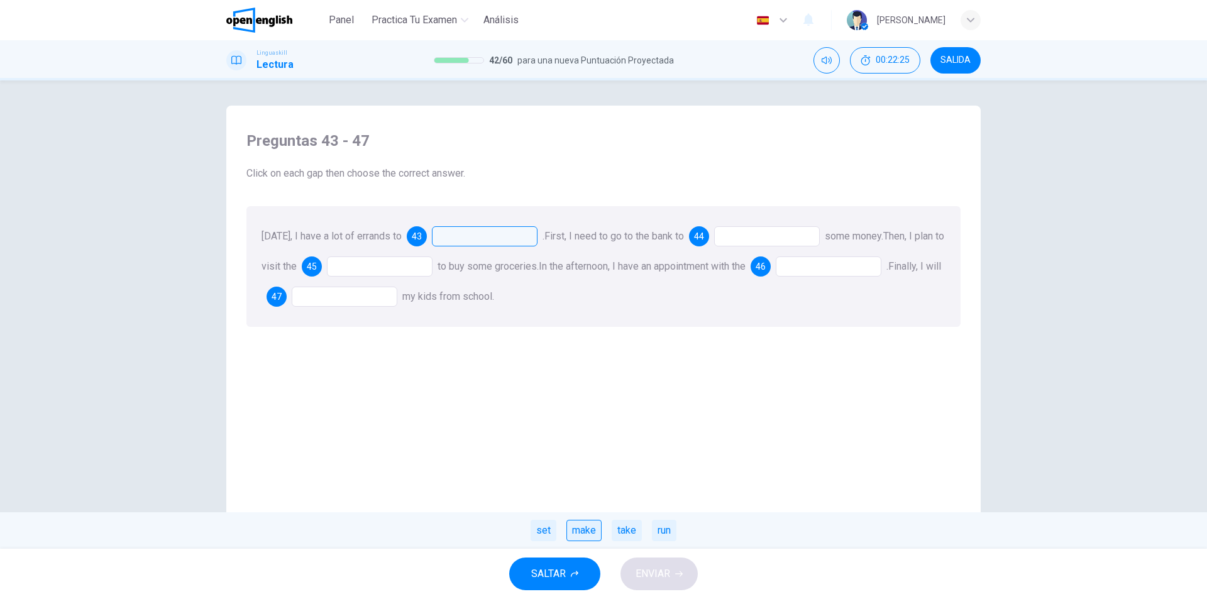
click at [578, 538] on div "make" at bounding box center [583, 530] width 35 height 21
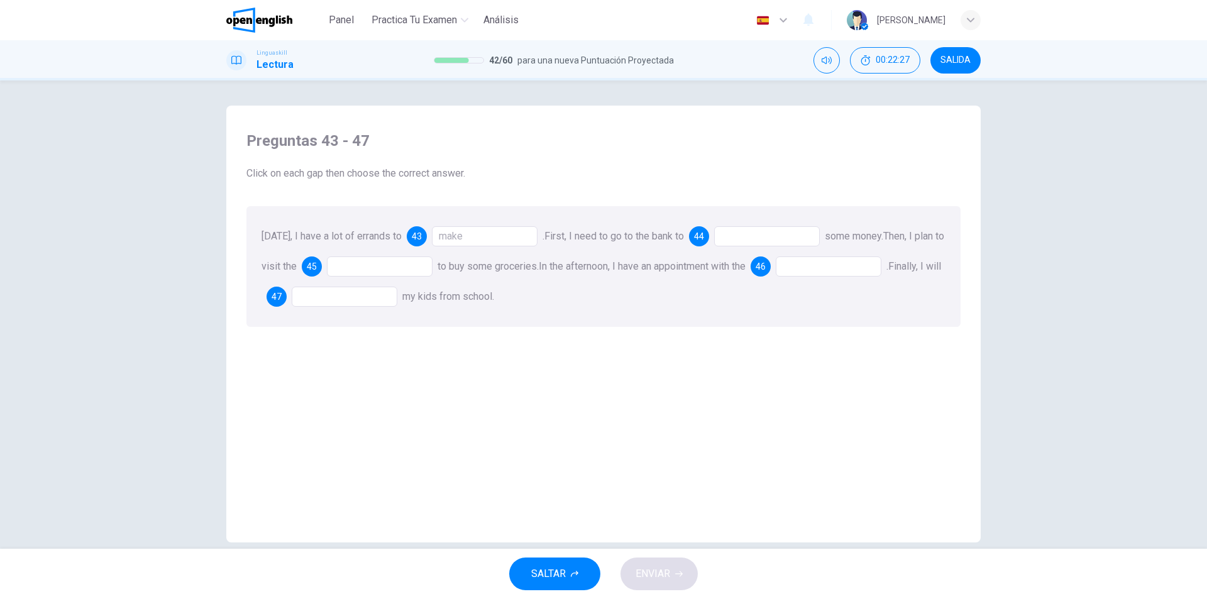
click at [736, 237] on div at bounding box center [767, 236] width 106 height 20
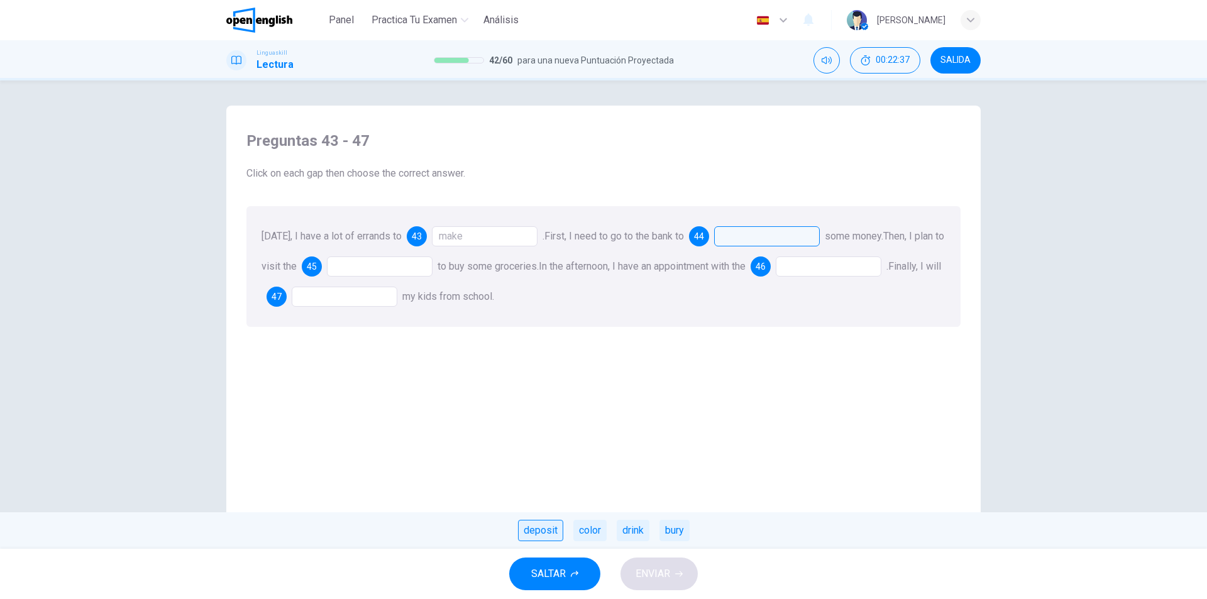
click at [535, 524] on div "deposit" at bounding box center [540, 530] width 45 height 21
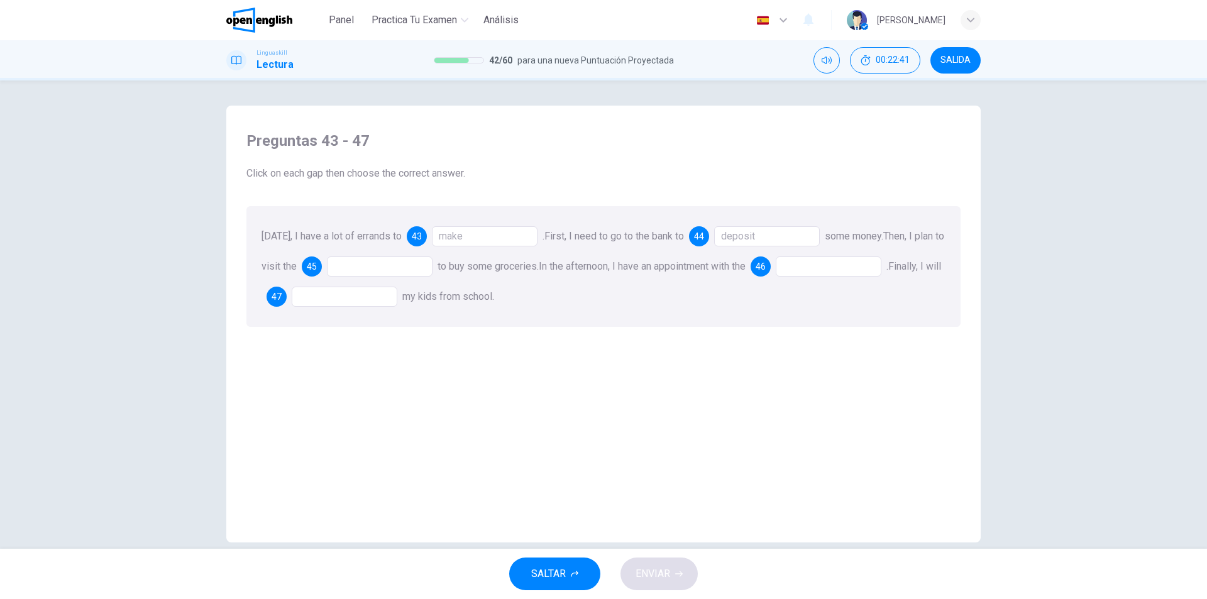
click at [392, 262] on div at bounding box center [380, 267] width 106 height 20
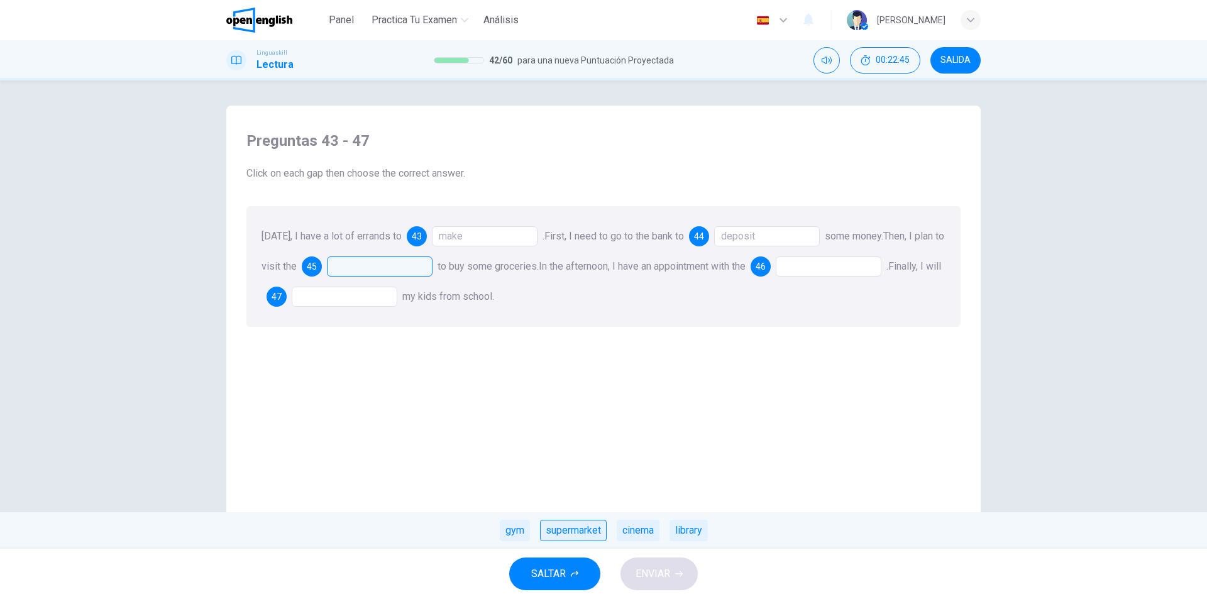
click at [573, 534] on div "supermarket" at bounding box center [573, 530] width 67 height 21
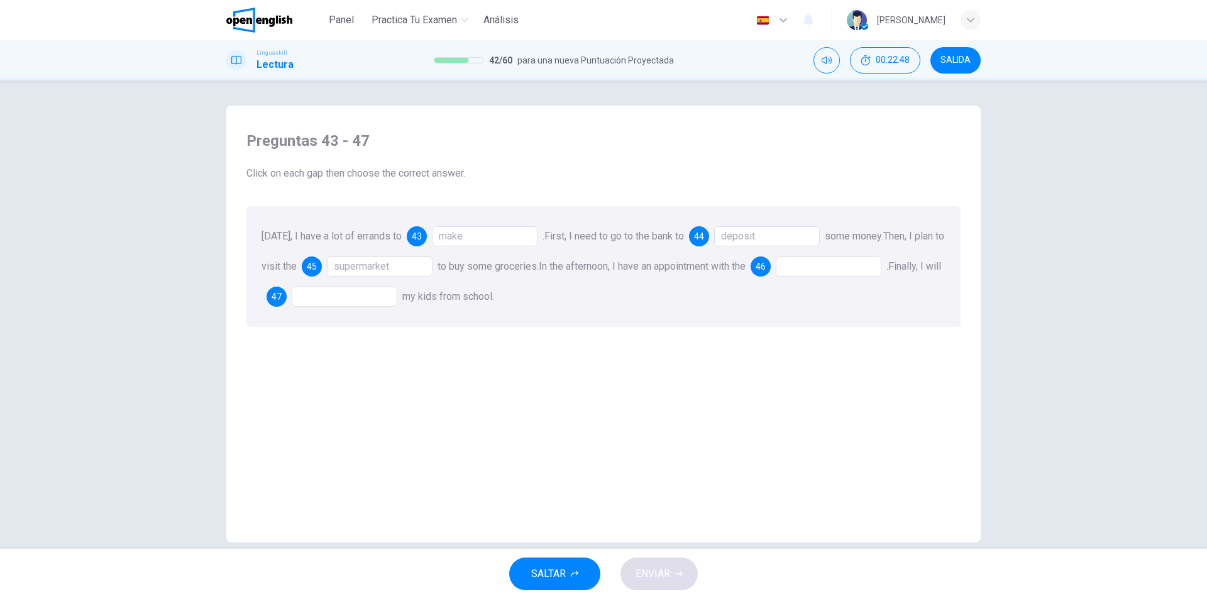
click at [827, 273] on div at bounding box center [829, 267] width 106 height 20
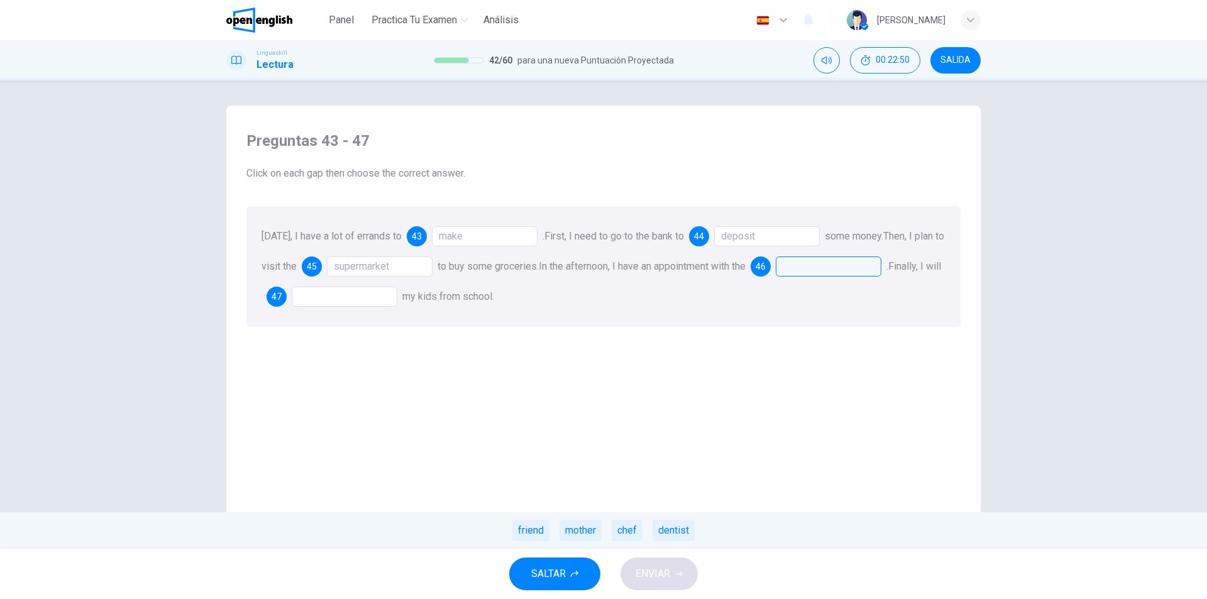
click at [829, 263] on div at bounding box center [829, 267] width 106 height 20
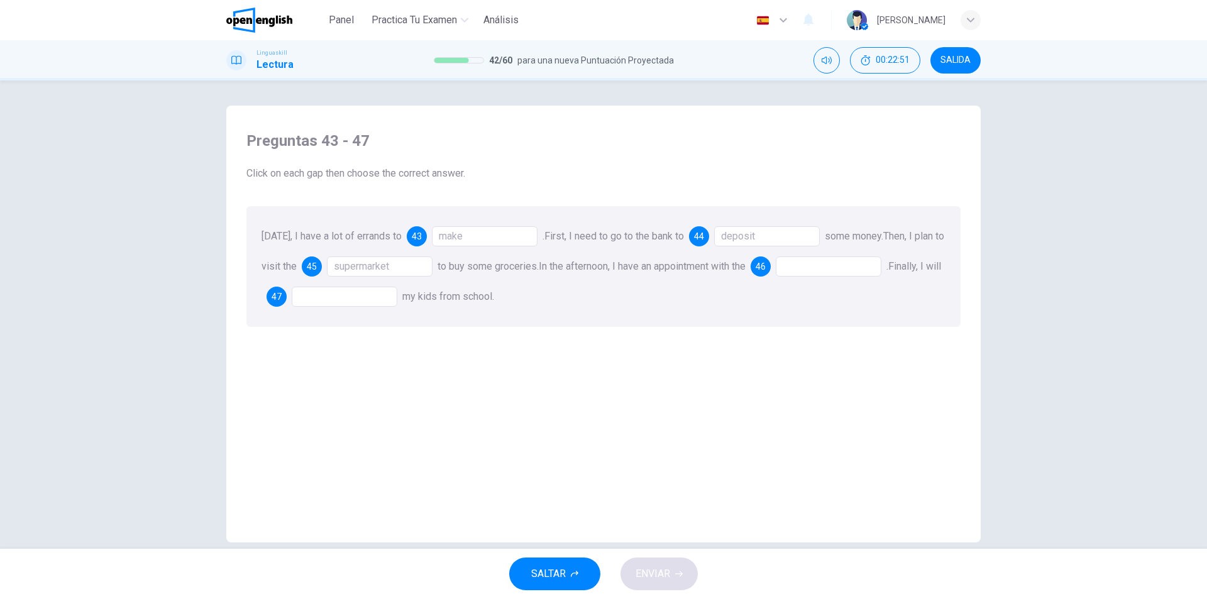
click at [820, 270] on div at bounding box center [829, 267] width 106 height 20
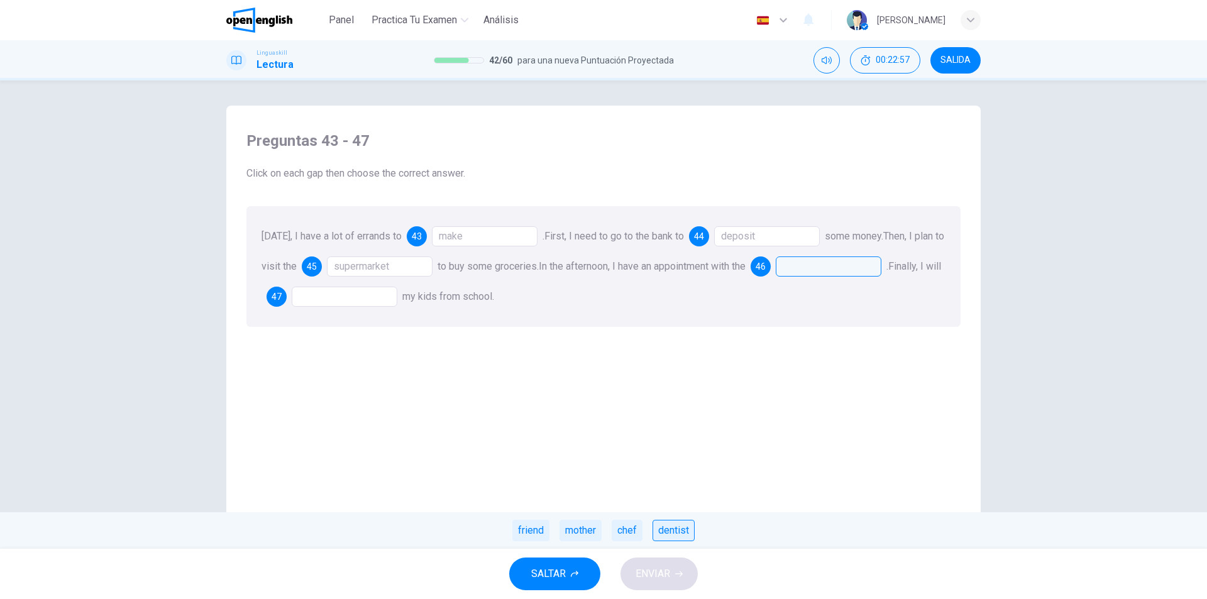
click at [675, 527] on div "dentist" at bounding box center [674, 530] width 42 height 21
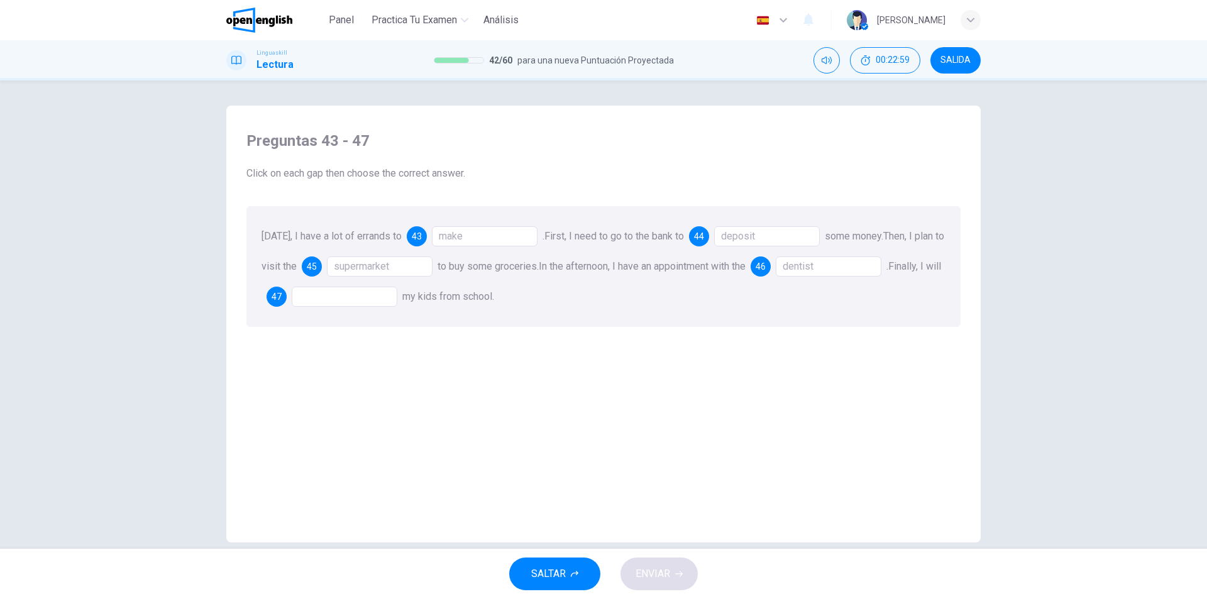
click at [394, 301] on div at bounding box center [345, 297] width 106 height 20
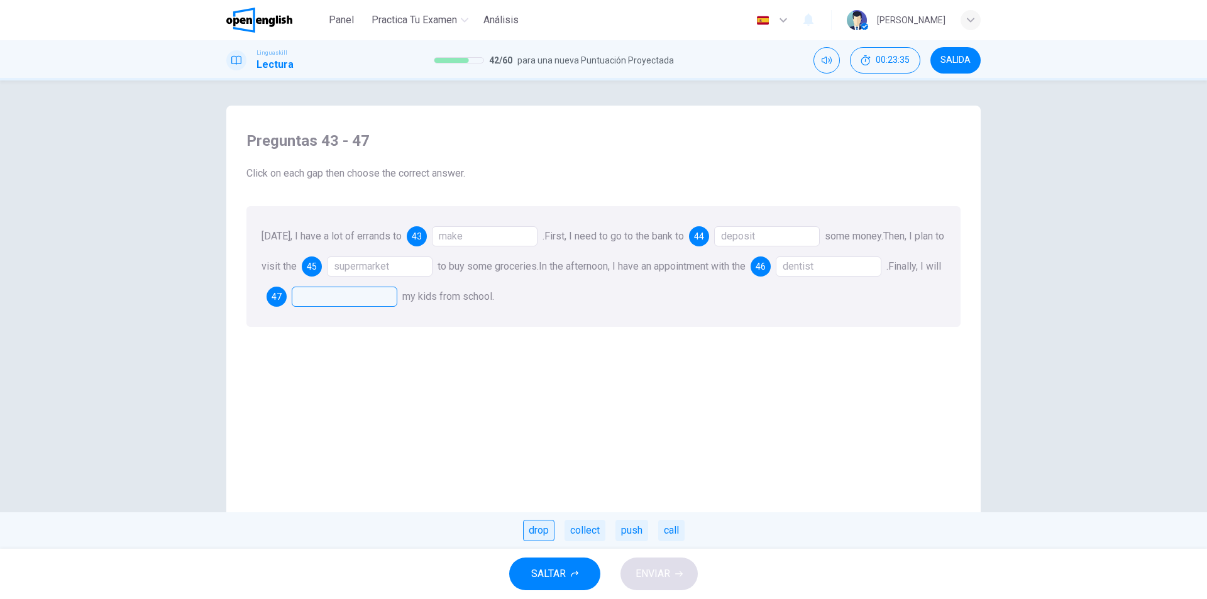
click at [545, 533] on div "drop" at bounding box center [538, 530] width 31 height 21
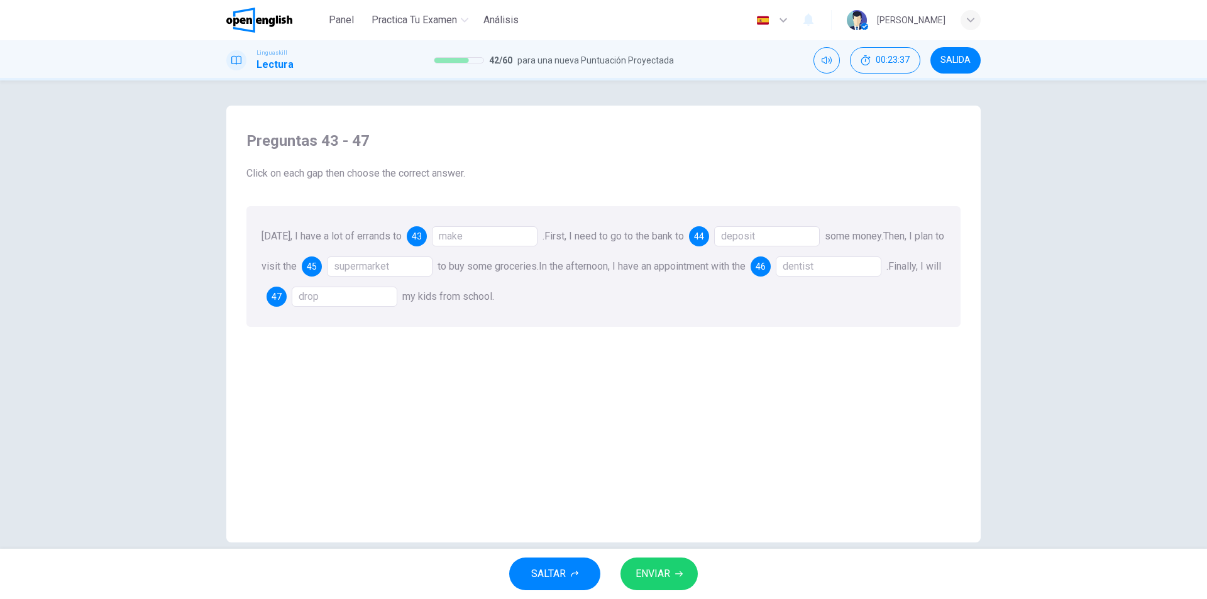
click at [647, 577] on span "ENVIAR" at bounding box center [653, 574] width 35 height 18
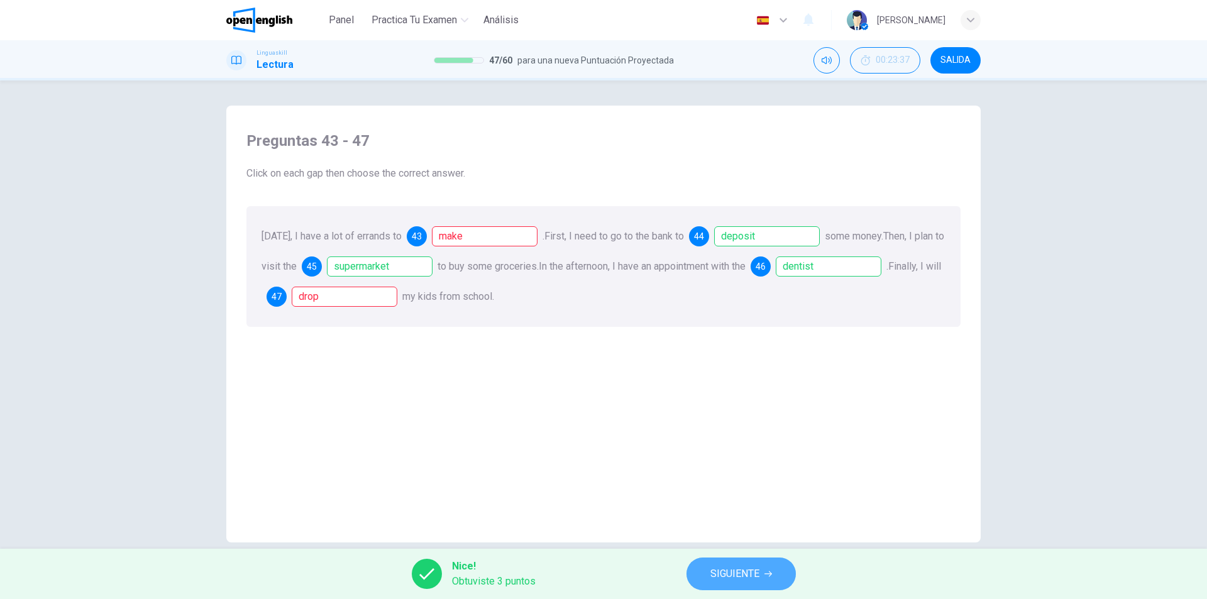
click at [749, 568] on span "SIGUIENTE" at bounding box center [734, 574] width 49 height 18
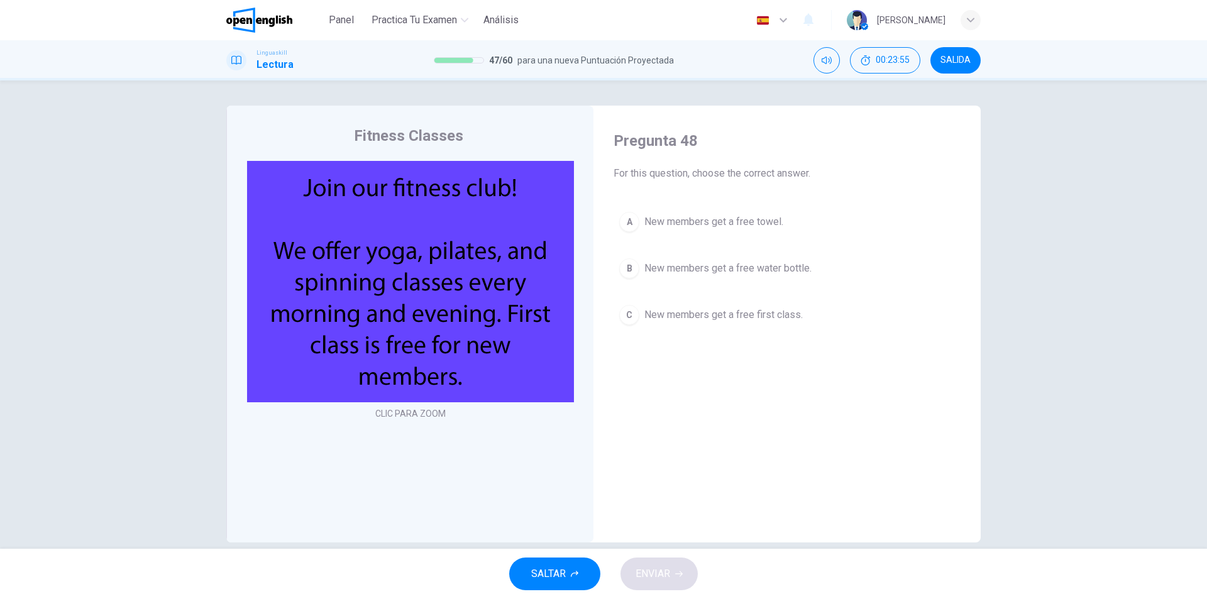
click at [626, 300] on button "C New members get a free first class." at bounding box center [787, 314] width 347 height 31
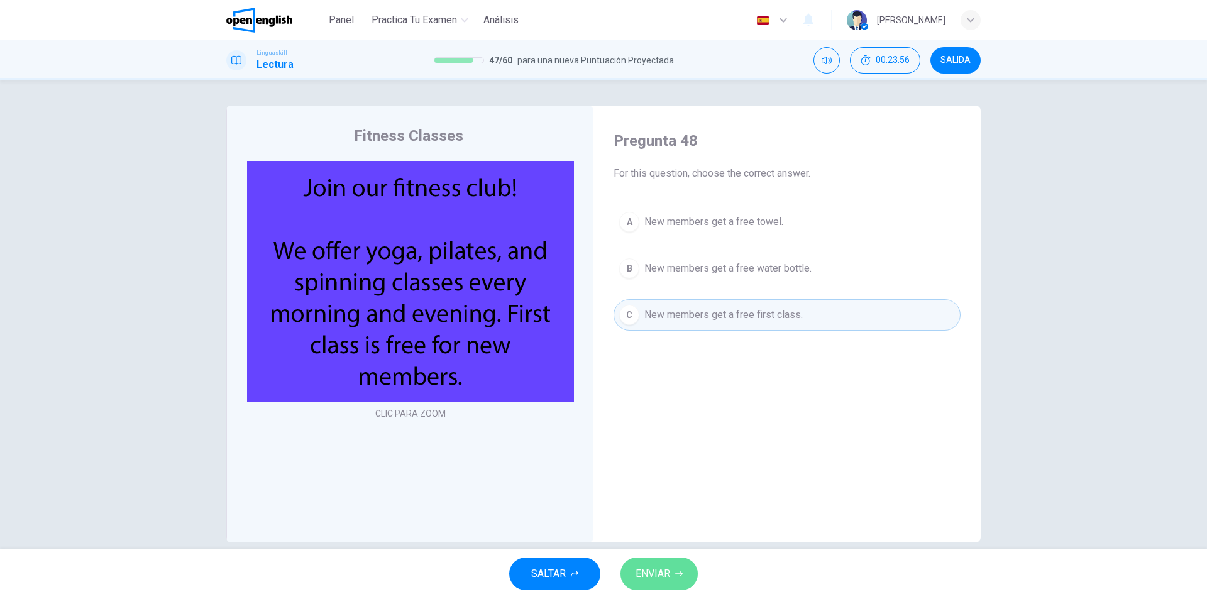
click at [649, 583] on button "ENVIAR" at bounding box center [659, 574] width 77 height 33
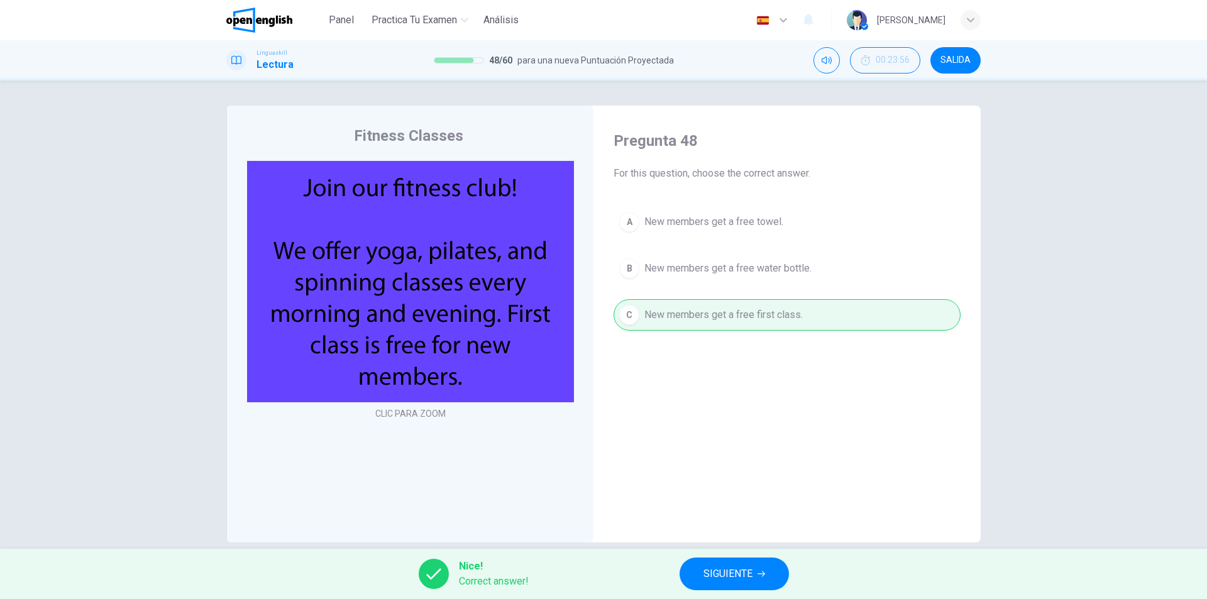
click at [719, 580] on span "SIGUIENTE" at bounding box center [728, 574] width 49 height 18
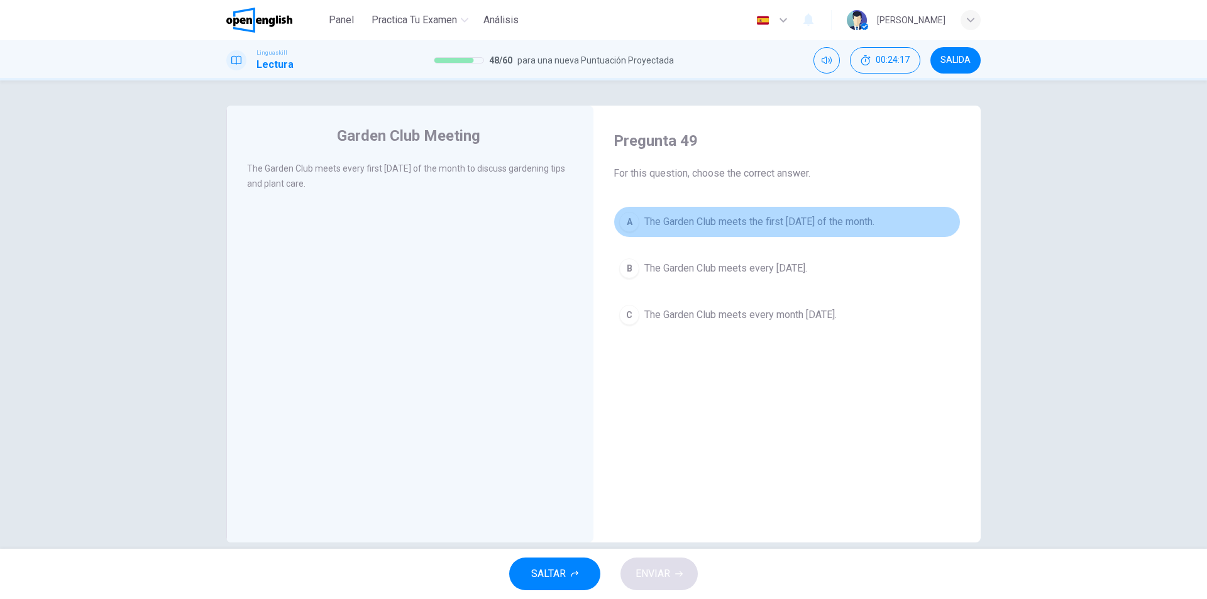
click at [627, 213] on div "A" at bounding box center [629, 222] width 20 height 20
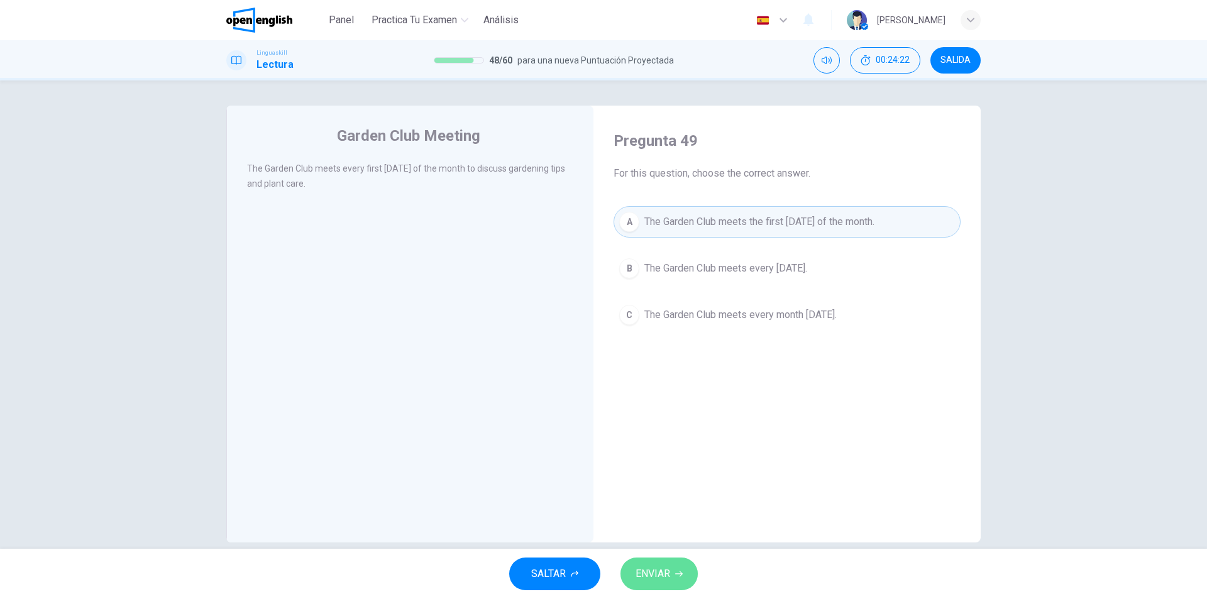
click at [673, 582] on button "ENVIAR" at bounding box center [659, 574] width 77 height 33
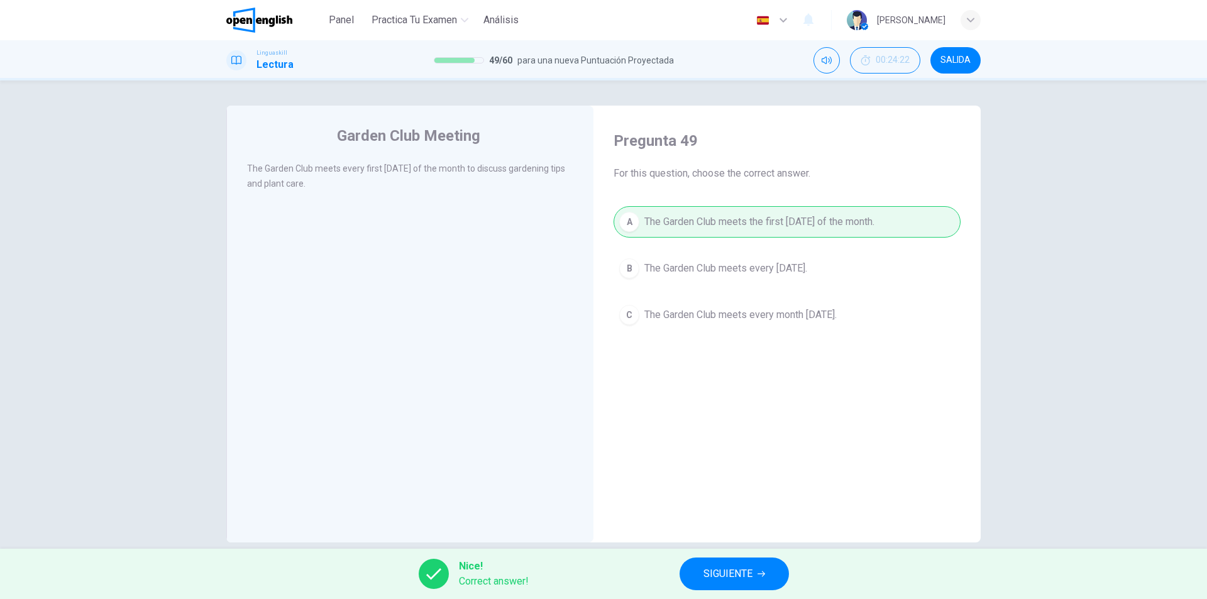
click at [744, 572] on span "SIGUIENTE" at bounding box center [728, 574] width 49 height 18
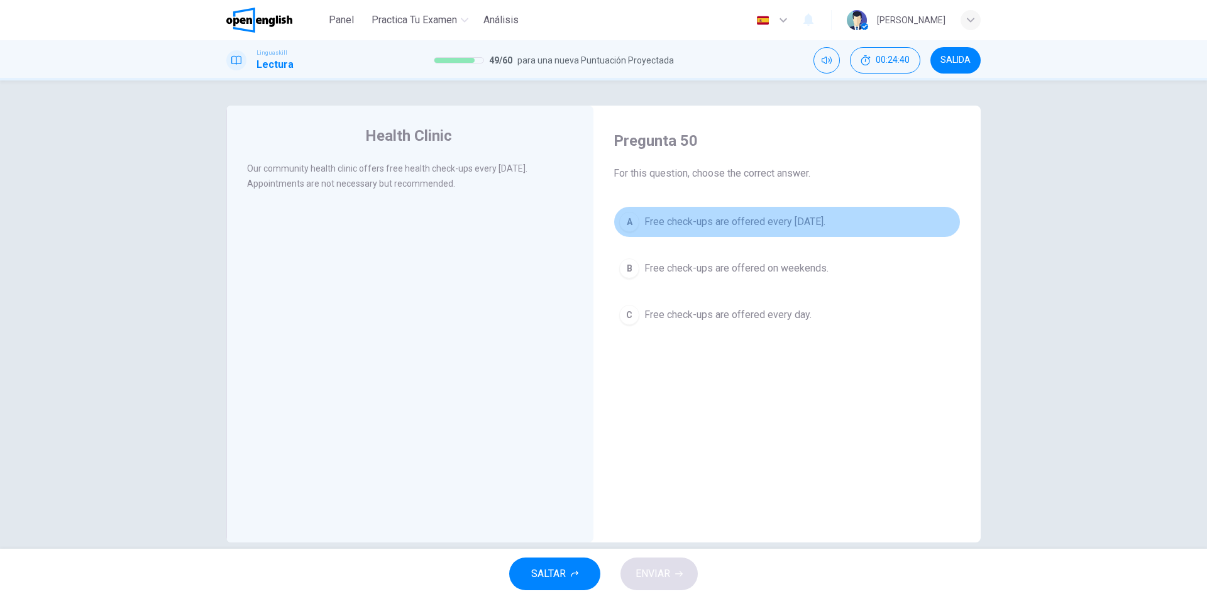
click at [629, 217] on div "A" at bounding box center [629, 222] width 20 height 20
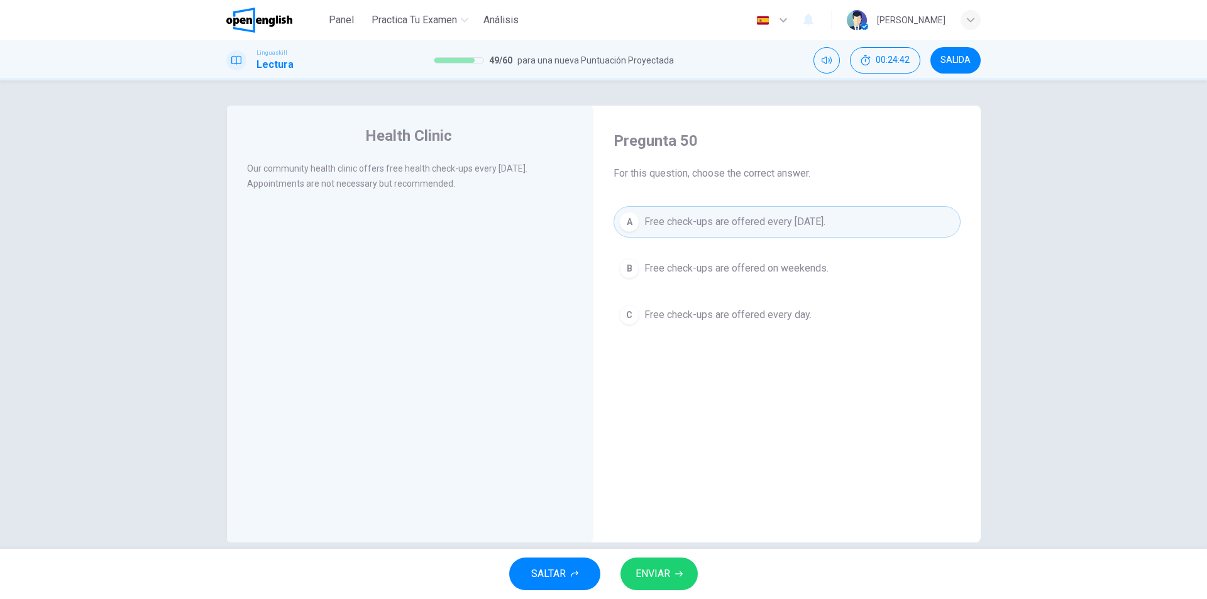
click at [659, 577] on span "ENVIAR" at bounding box center [653, 574] width 35 height 18
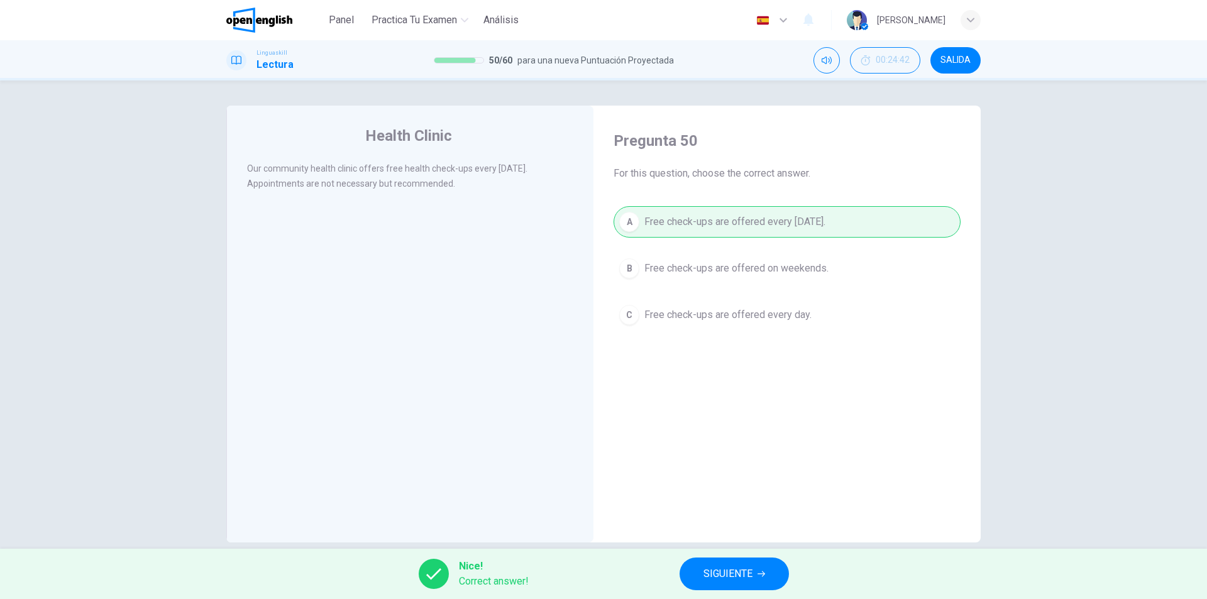
click at [700, 568] on button "SIGUIENTE" at bounding box center [734, 574] width 109 height 33
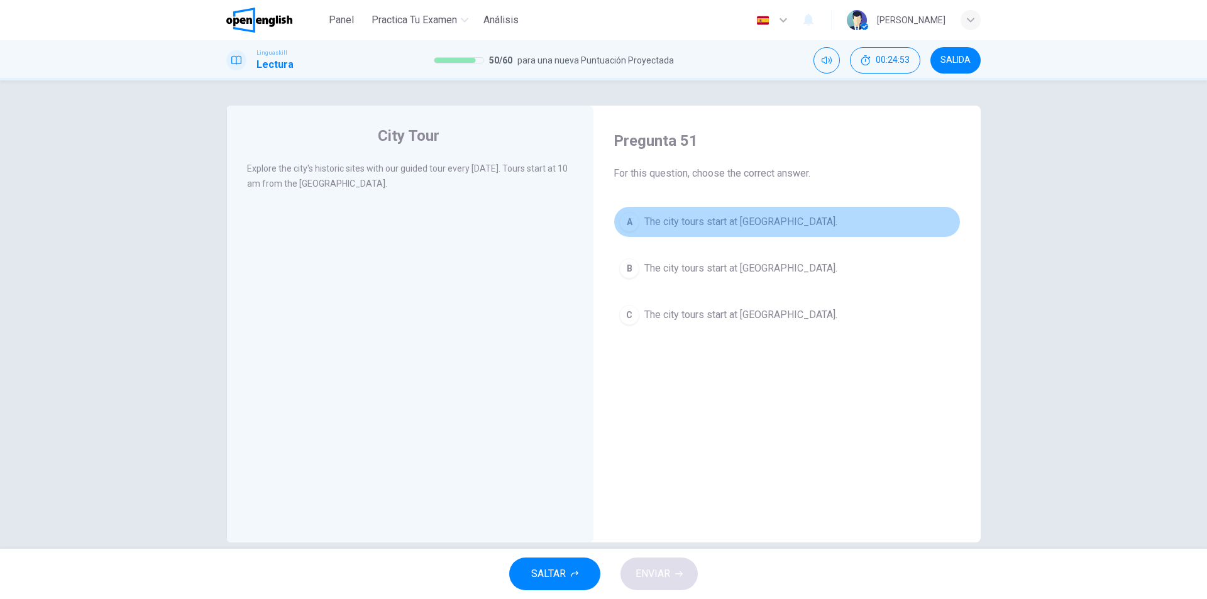
click at [627, 223] on div "A" at bounding box center [629, 222] width 20 height 20
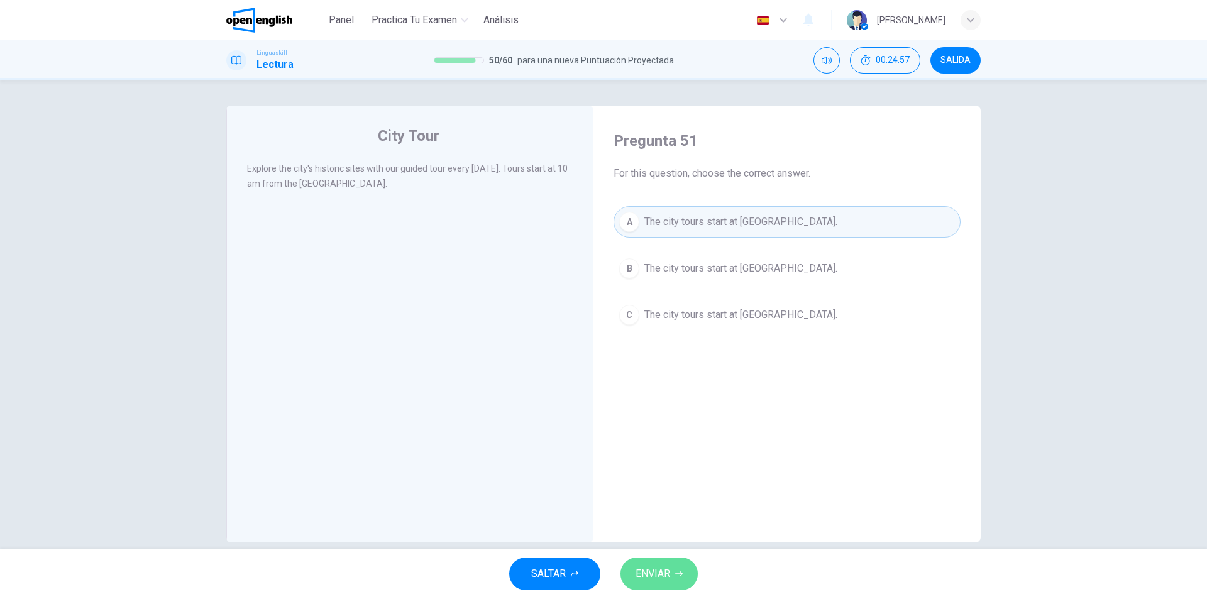
click at [653, 565] on span "ENVIAR" at bounding box center [653, 574] width 35 height 18
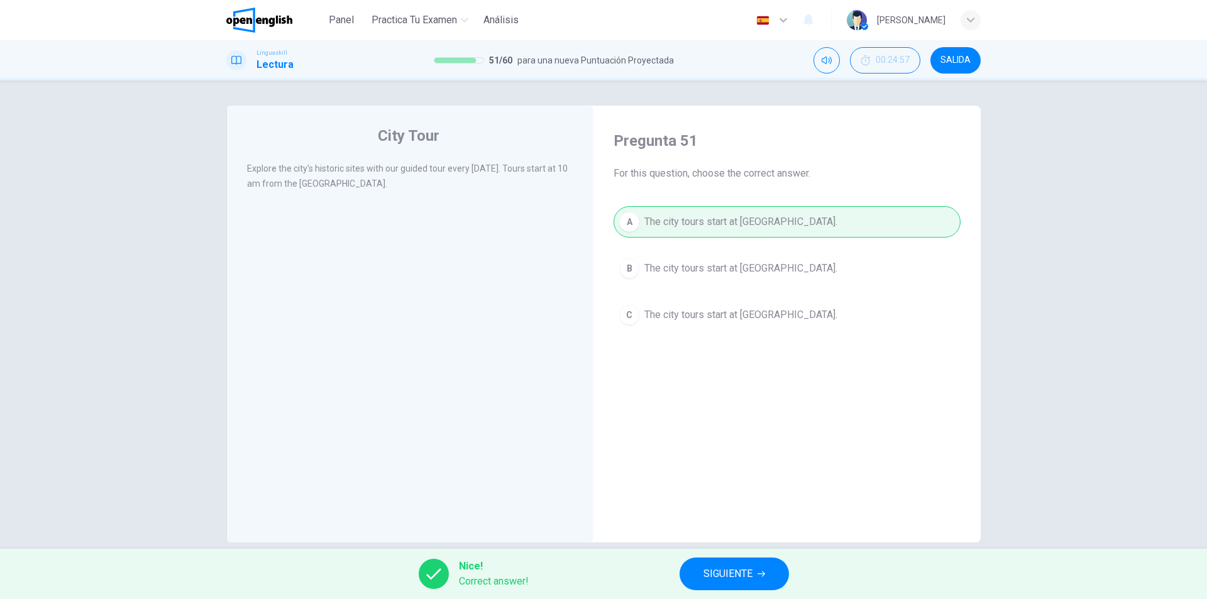
click at [709, 568] on span "SIGUIENTE" at bounding box center [728, 574] width 49 height 18
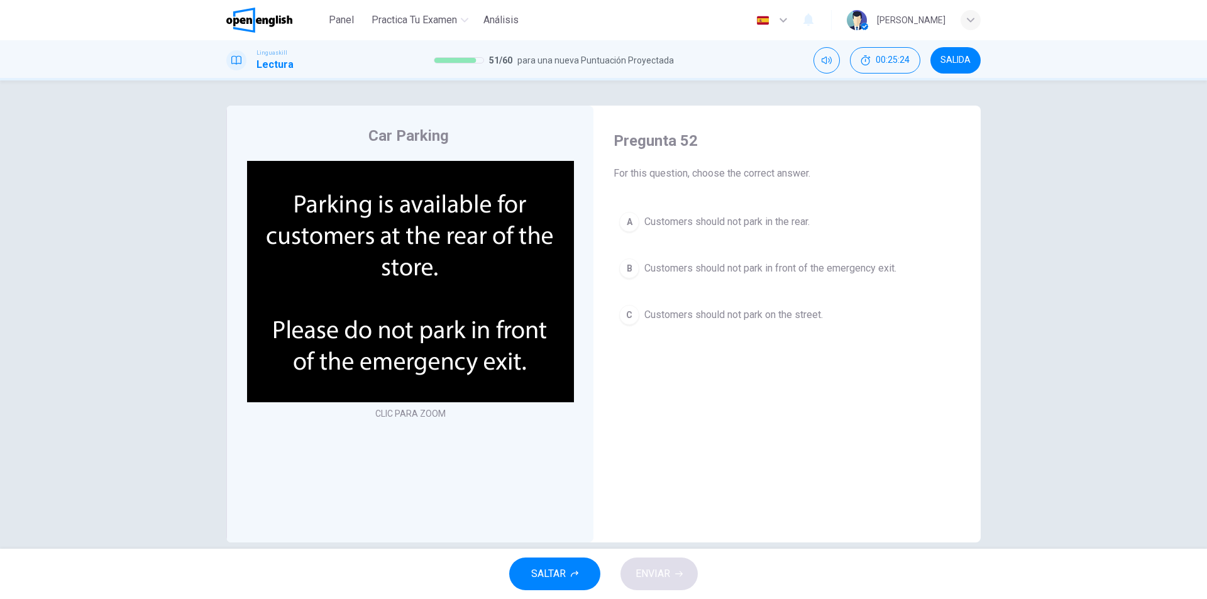
click at [630, 270] on div "B" at bounding box center [629, 268] width 20 height 20
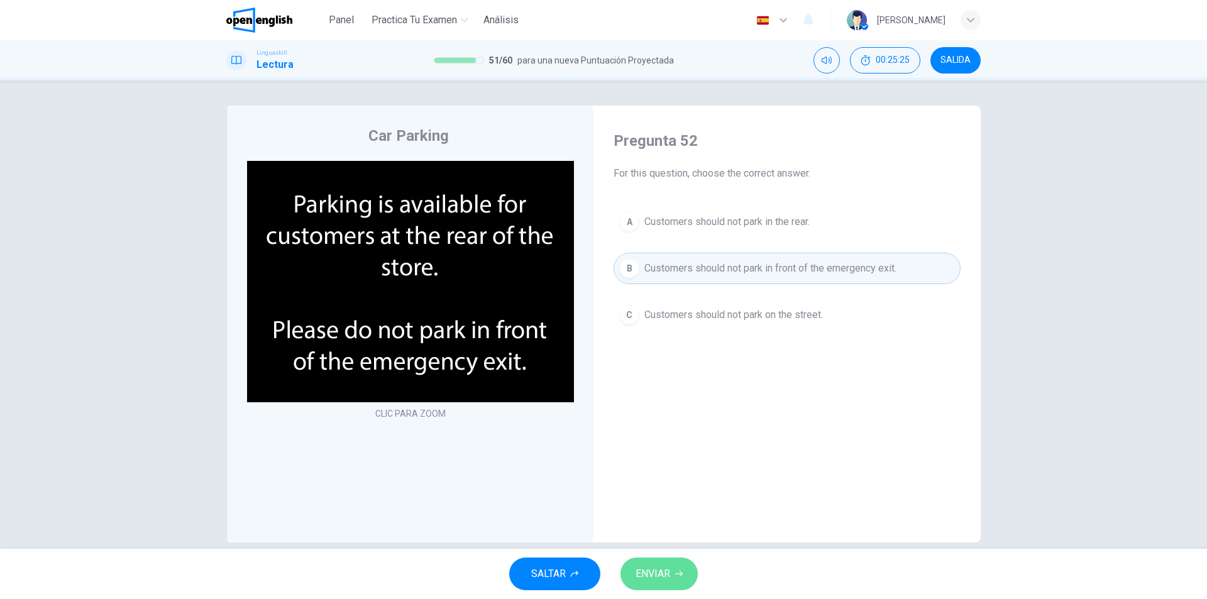
click at [678, 577] on icon "button" at bounding box center [679, 574] width 8 height 8
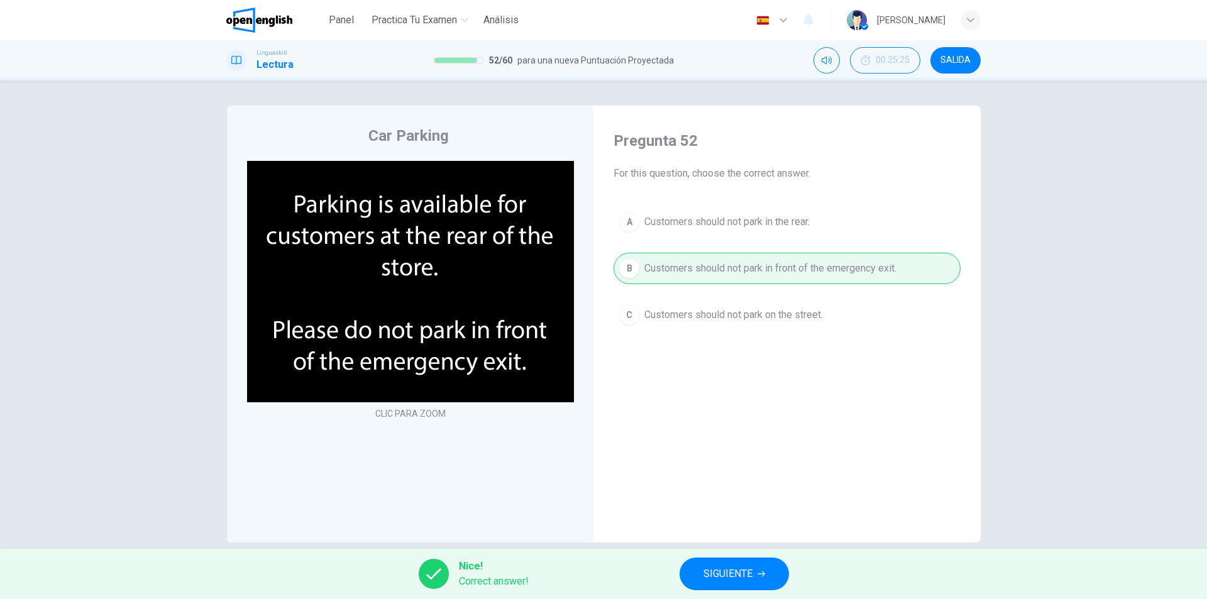
click at [707, 574] on span "SIGUIENTE" at bounding box center [728, 574] width 49 height 18
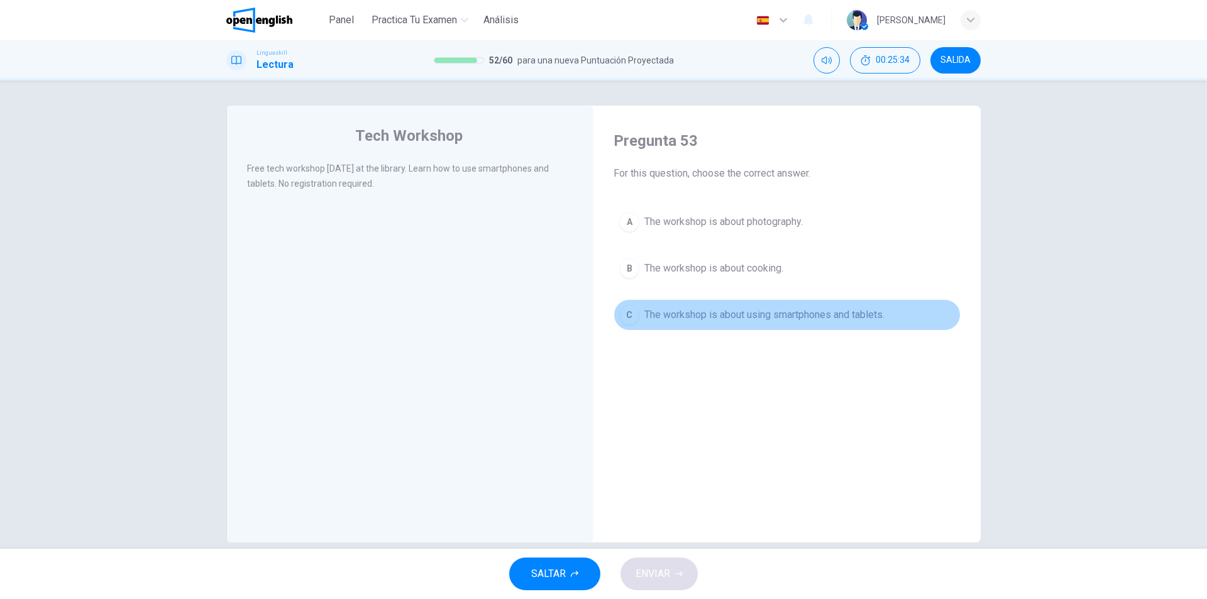
click at [628, 309] on div "C" at bounding box center [629, 315] width 20 height 20
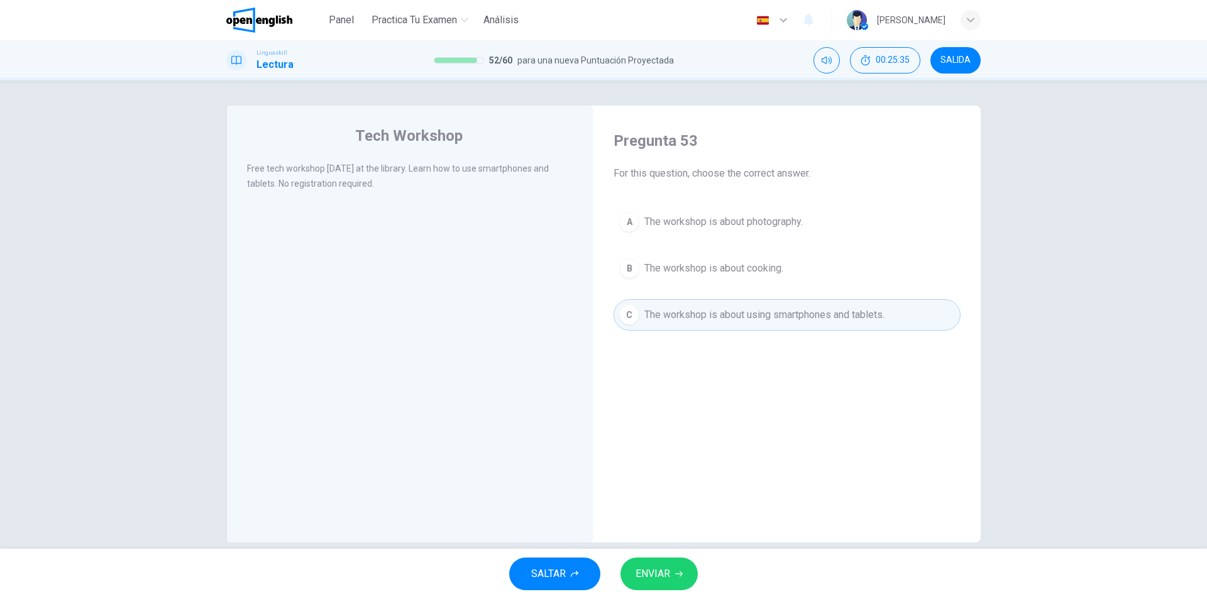
click at [651, 566] on span "ENVIAR" at bounding box center [653, 574] width 35 height 18
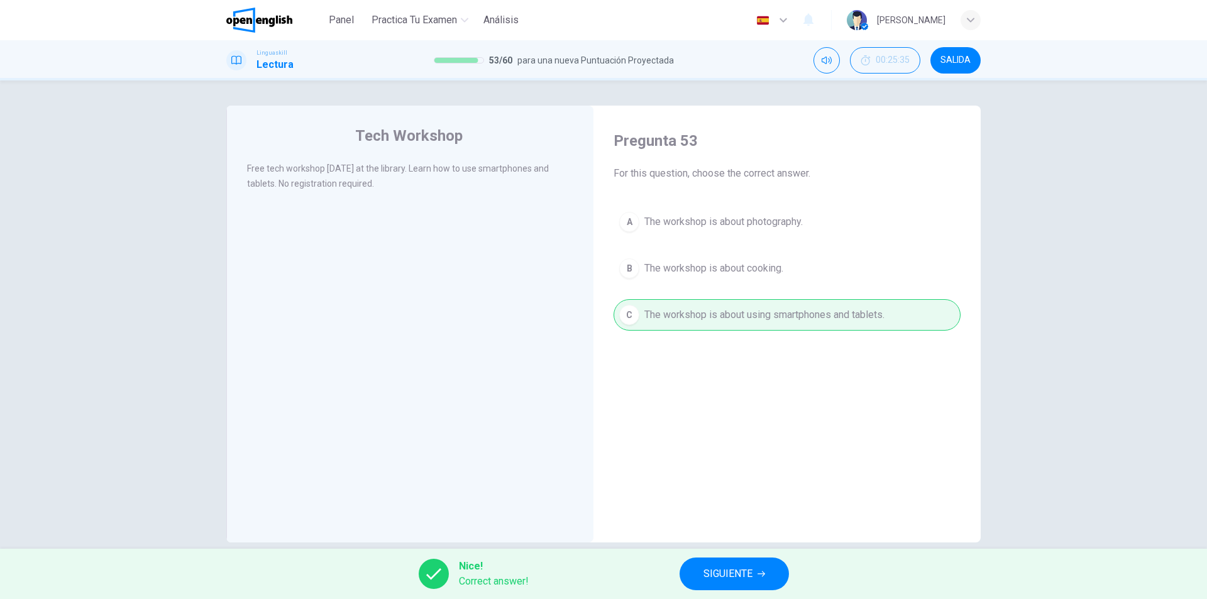
click at [700, 566] on button "SIGUIENTE" at bounding box center [734, 574] width 109 height 33
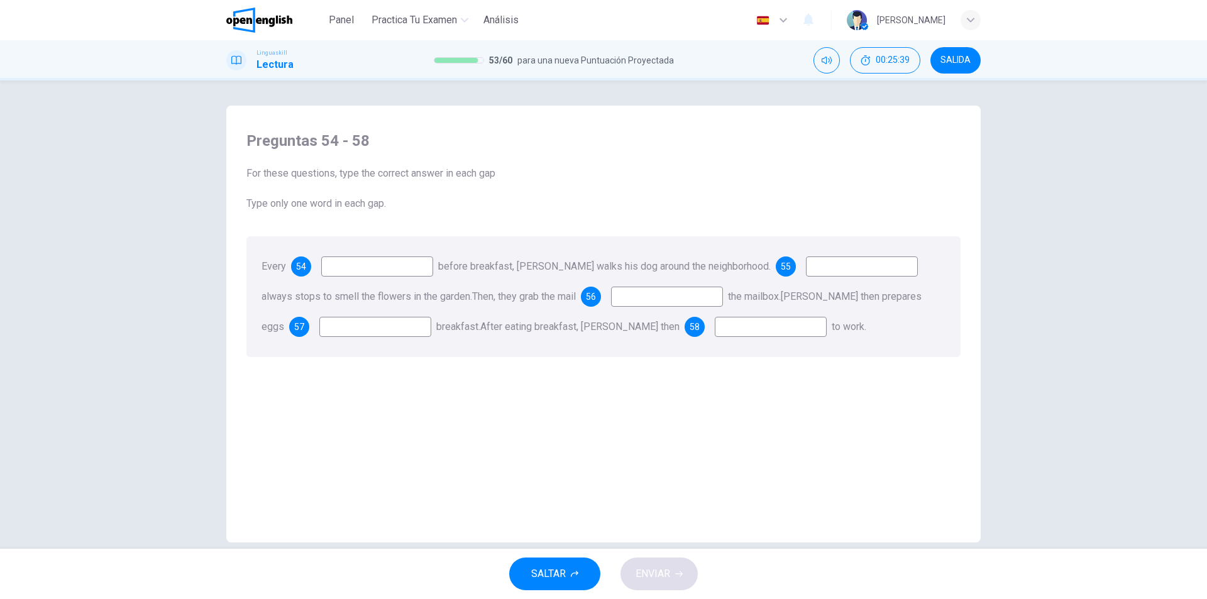
click at [400, 265] on input at bounding box center [377, 267] width 112 height 20
click at [307, 268] on div "54" at bounding box center [301, 267] width 20 height 20
click at [352, 268] on input at bounding box center [377, 267] width 112 height 20
click at [563, 201] on span "Type only one word in each gap." at bounding box center [603, 203] width 714 height 15
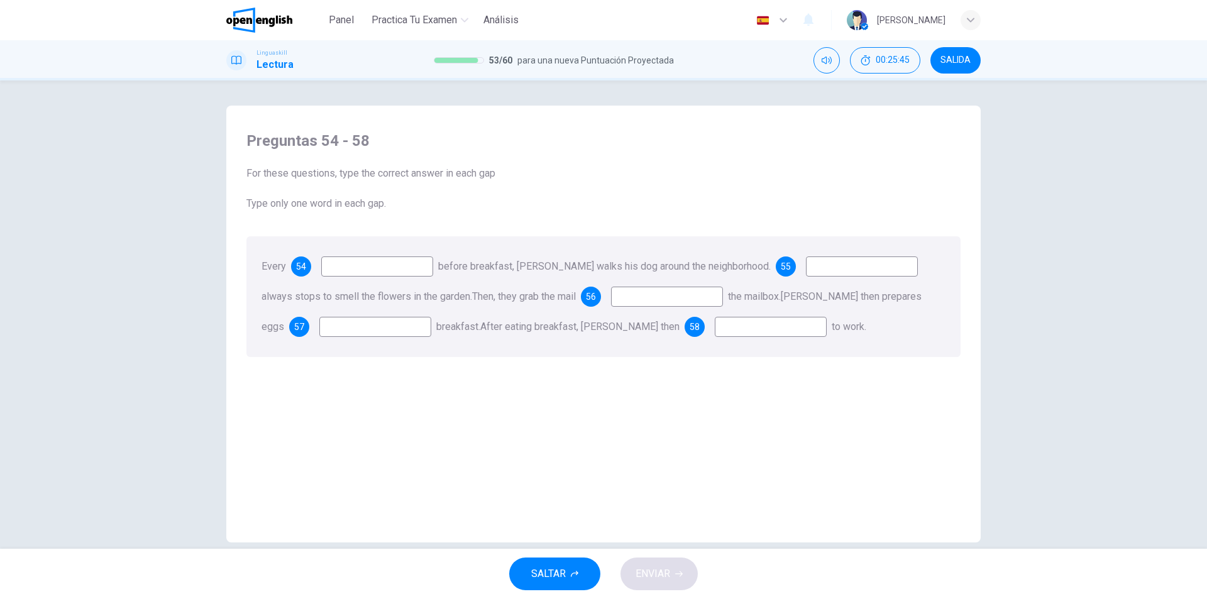
click at [867, 270] on input at bounding box center [862, 267] width 112 height 20
drag, startPoint x: 867, startPoint y: 270, endPoint x: 753, endPoint y: 287, distance: 115.1
click at [864, 271] on input at bounding box center [862, 267] width 112 height 20
drag, startPoint x: 329, startPoint y: 262, endPoint x: 305, endPoint y: 263, distance: 24.6
click at [328, 262] on input at bounding box center [377, 267] width 112 height 20
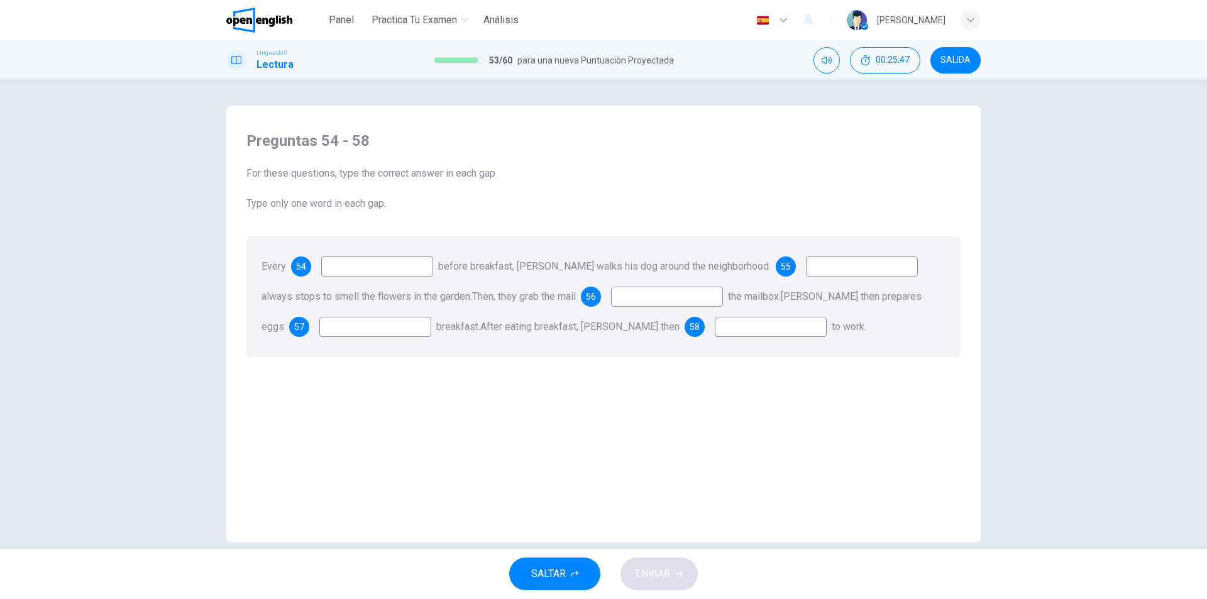
click at [305, 263] on div "54" at bounding box center [301, 267] width 20 height 20
click at [377, 320] on input at bounding box center [375, 327] width 112 height 20
click at [375, 333] on input at bounding box center [375, 327] width 112 height 20
click at [412, 261] on input at bounding box center [377, 267] width 112 height 20
type input "*******"
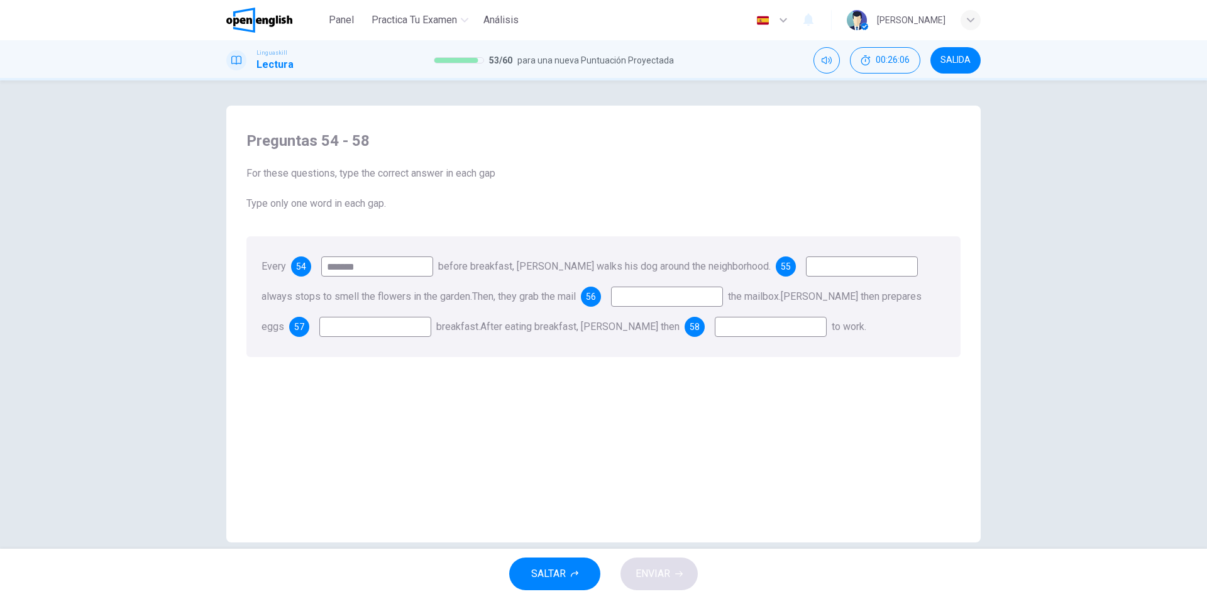
click at [806, 265] on input at bounding box center [862, 267] width 112 height 20
type input "*"
type input "**"
click at [663, 295] on input at bounding box center [667, 297] width 112 height 20
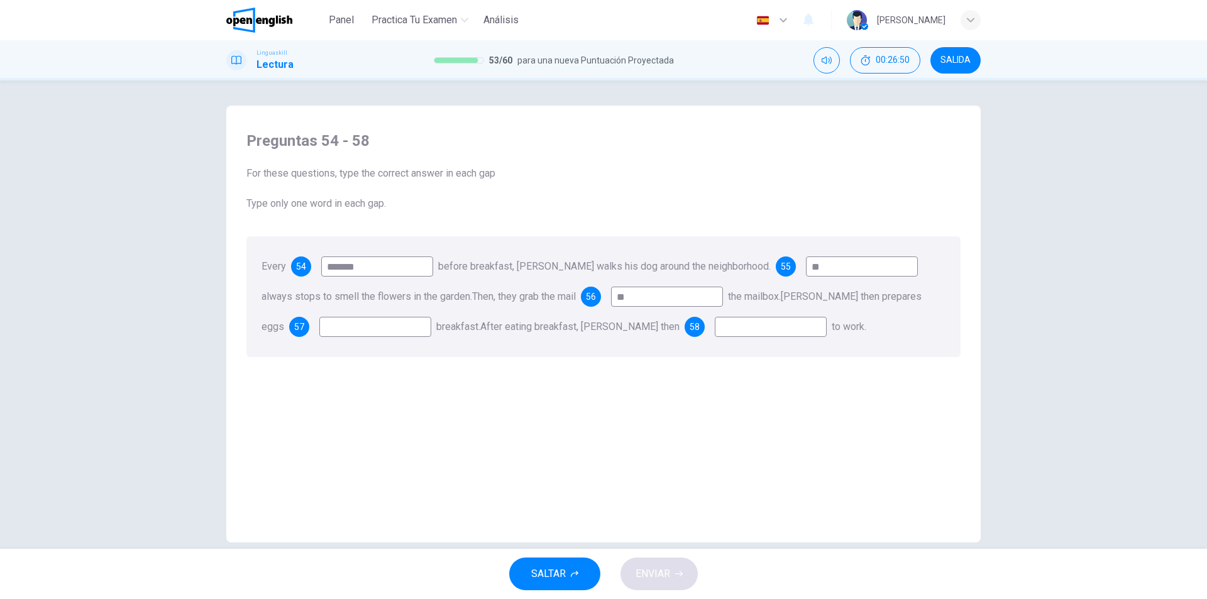
type input "**"
click at [324, 328] on input at bounding box center [375, 327] width 112 height 20
type input "*******"
click at [774, 331] on input at bounding box center [771, 327] width 112 height 20
type input "****"
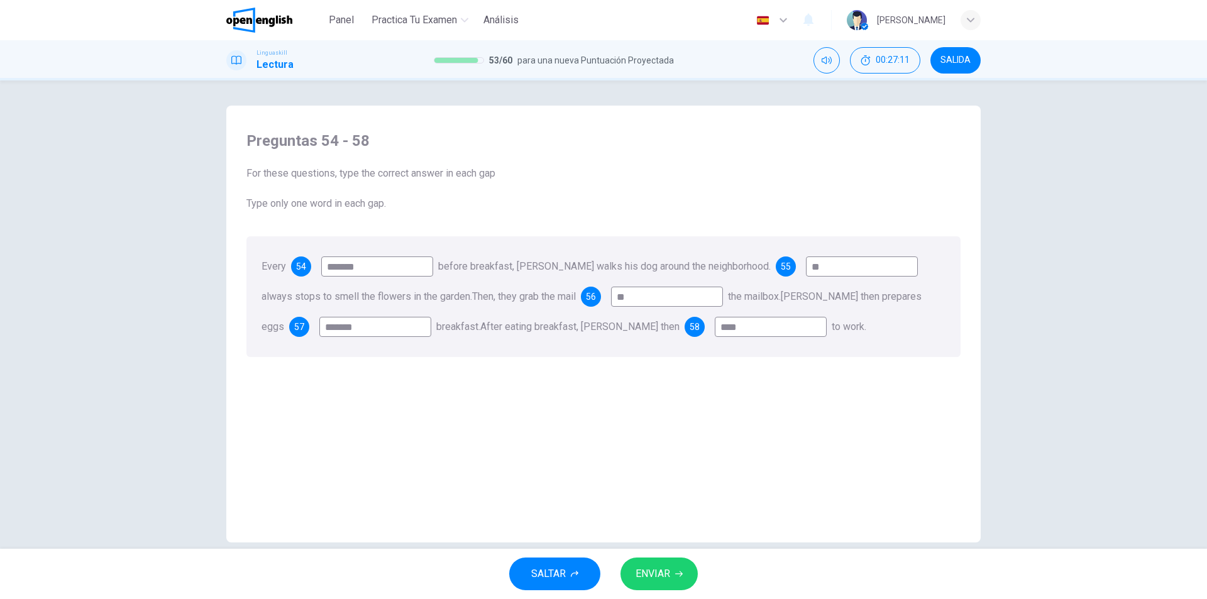
click at [673, 390] on div "Preguntas 54 - 58 For these questions, type the correct answer in each gap Type…" at bounding box center [603, 330] width 734 height 424
click at [676, 580] on button "ENVIAR" at bounding box center [659, 574] width 77 height 33
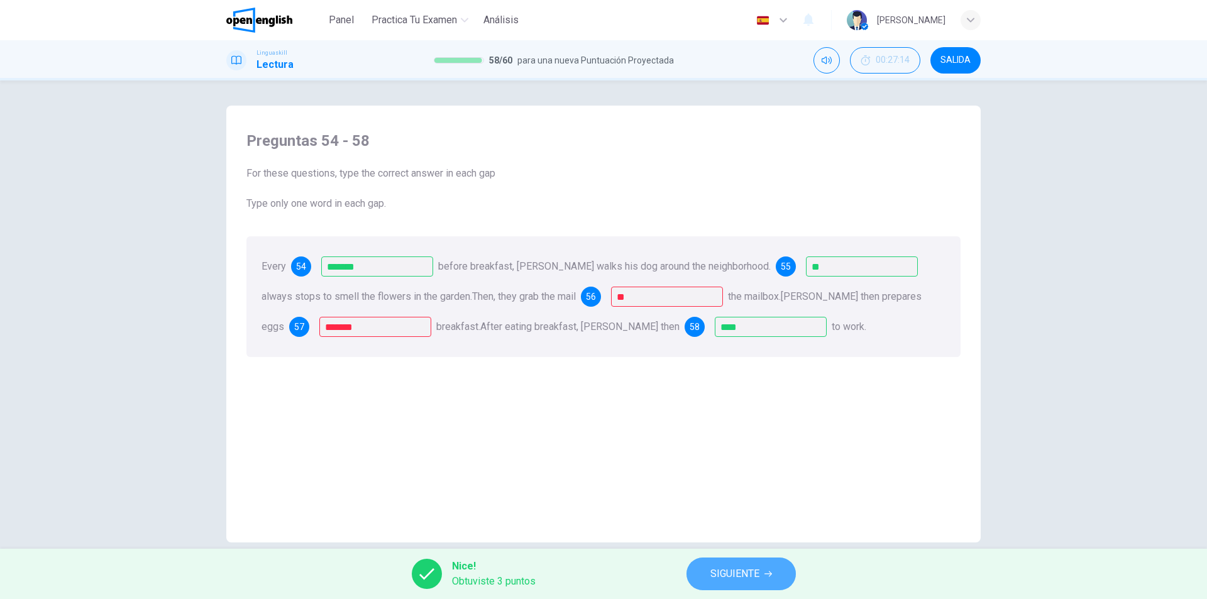
click at [746, 580] on span "SIGUIENTE" at bounding box center [734, 574] width 49 height 18
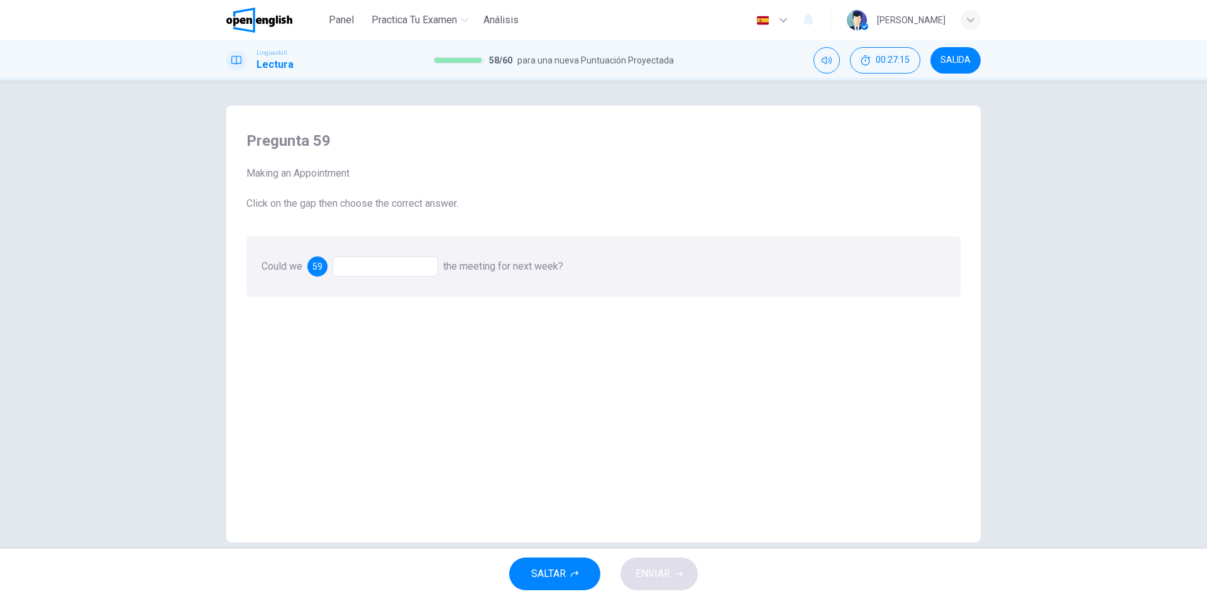
click at [370, 267] on div at bounding box center [386, 267] width 106 height 20
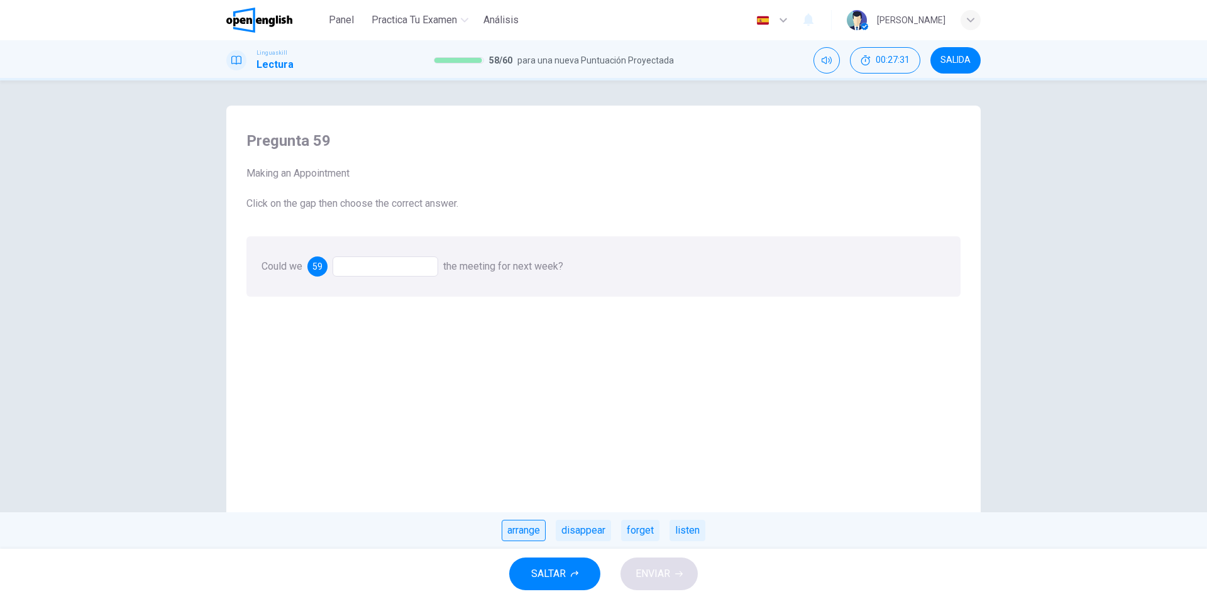
click at [528, 529] on div "arrange" at bounding box center [524, 530] width 44 height 21
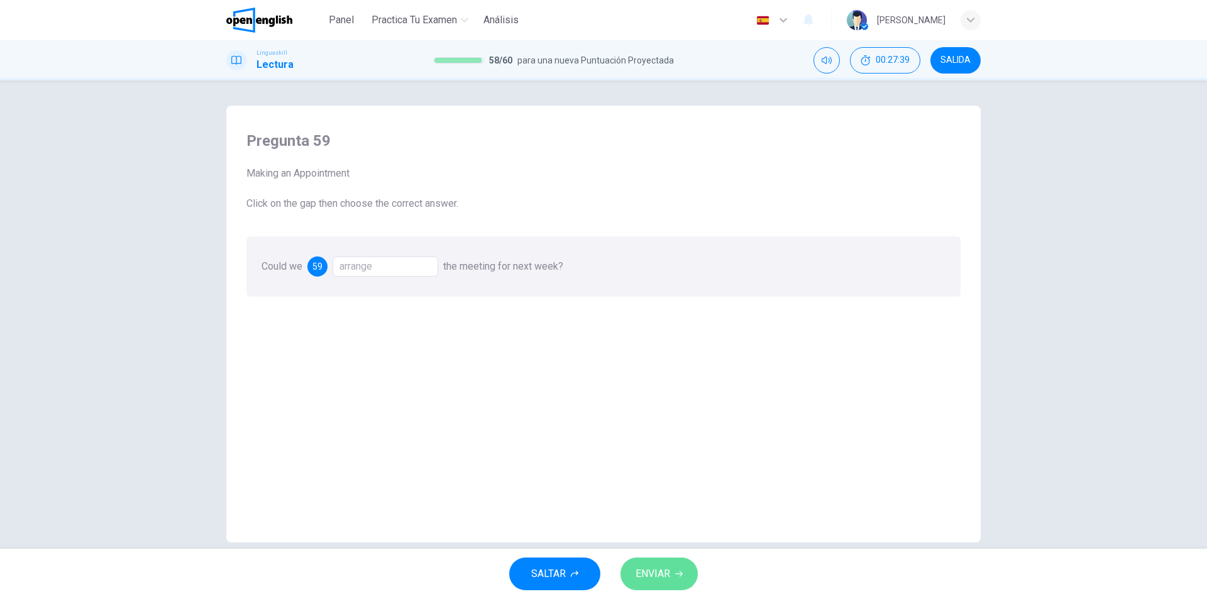
click at [639, 566] on span "ENVIAR" at bounding box center [653, 574] width 35 height 18
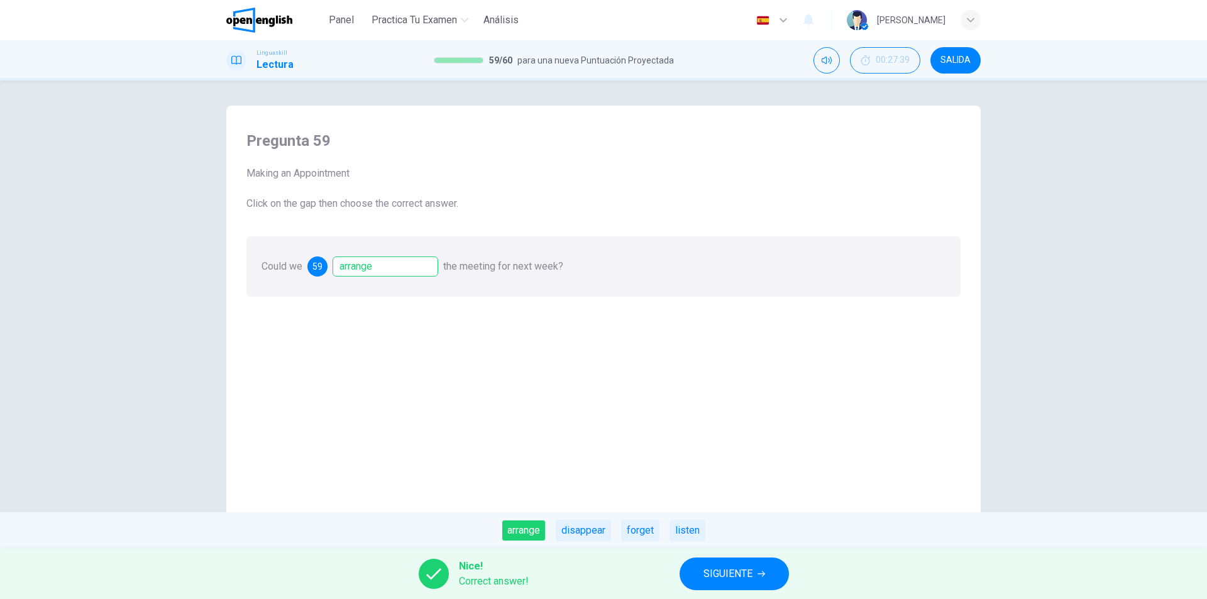
click at [754, 577] on button "SIGUIENTE" at bounding box center [734, 574] width 109 height 33
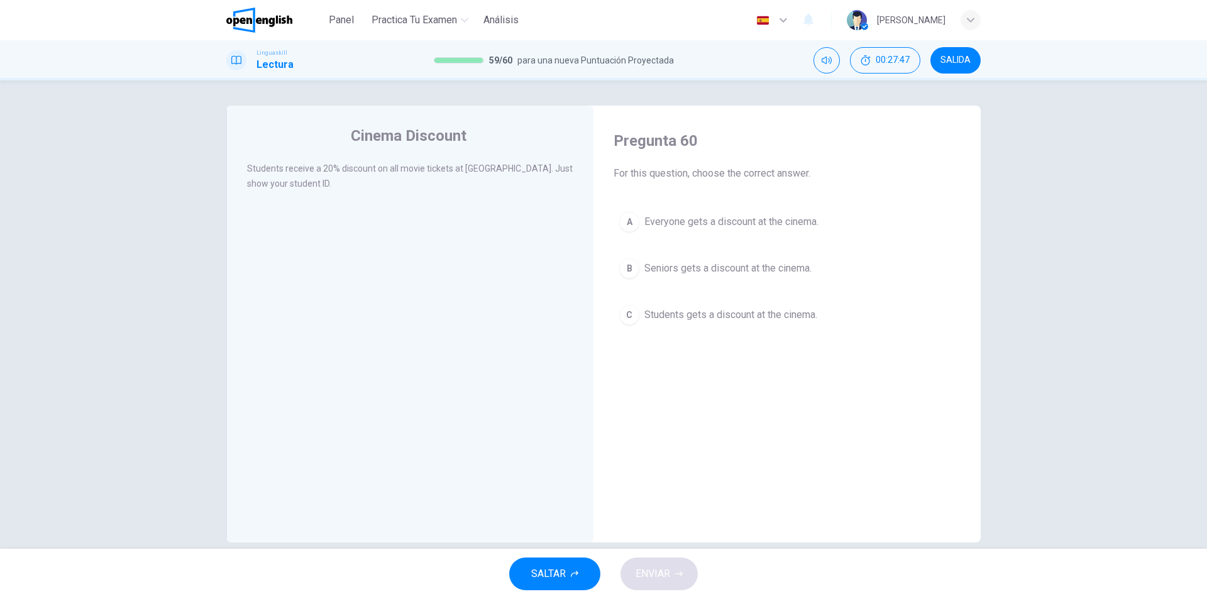
click at [634, 306] on button "C Students gets a discount at the cinema." at bounding box center [787, 314] width 347 height 31
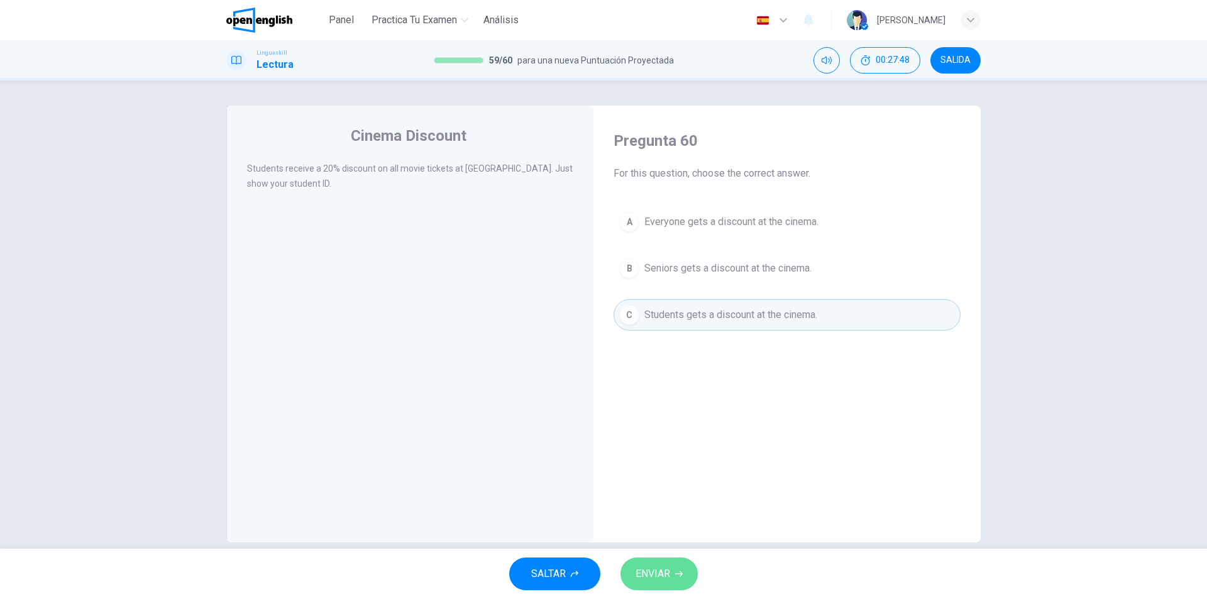
click at [664, 571] on span "ENVIAR" at bounding box center [653, 574] width 35 height 18
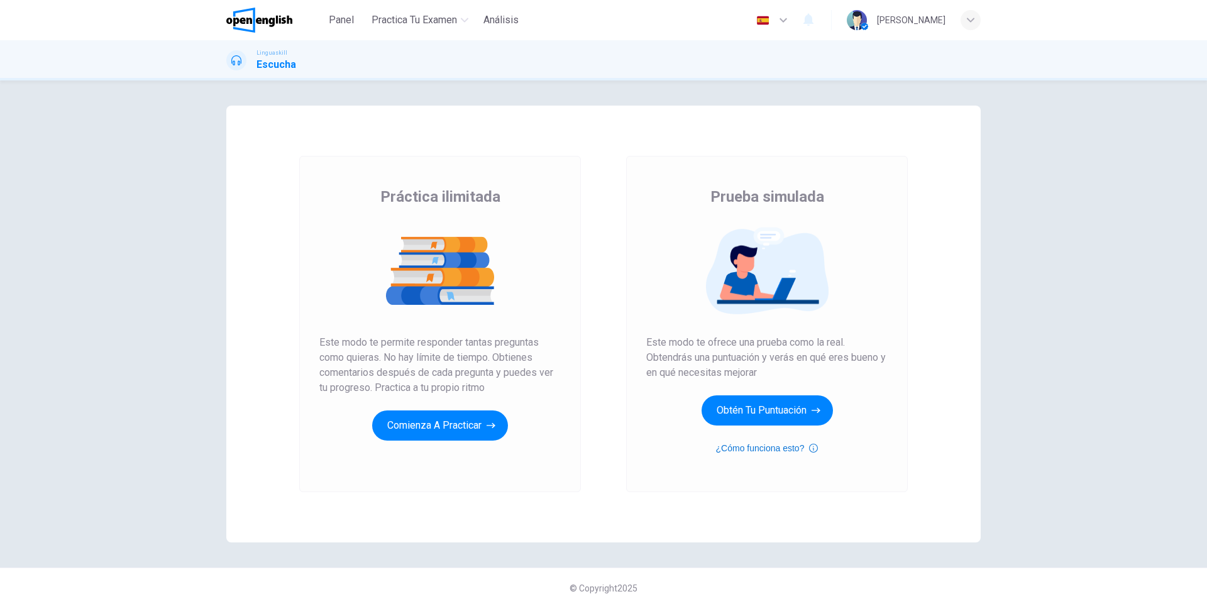
click at [809, 447] on icon "button" at bounding box center [813, 448] width 9 height 15
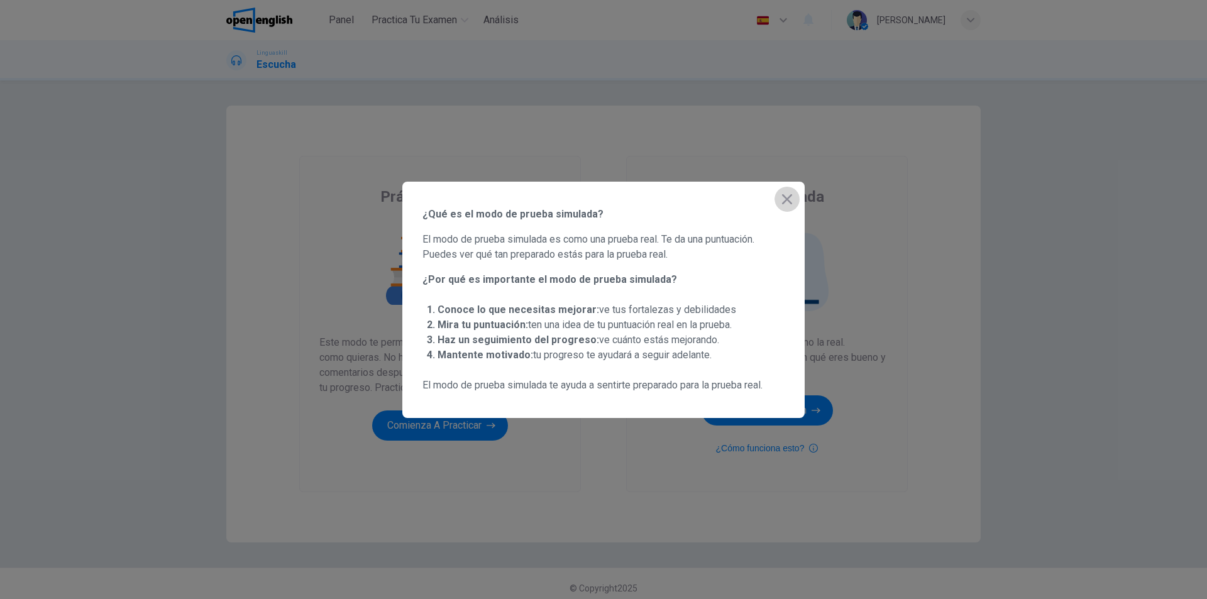
click at [792, 197] on icon "button" at bounding box center [787, 199] width 15 height 15
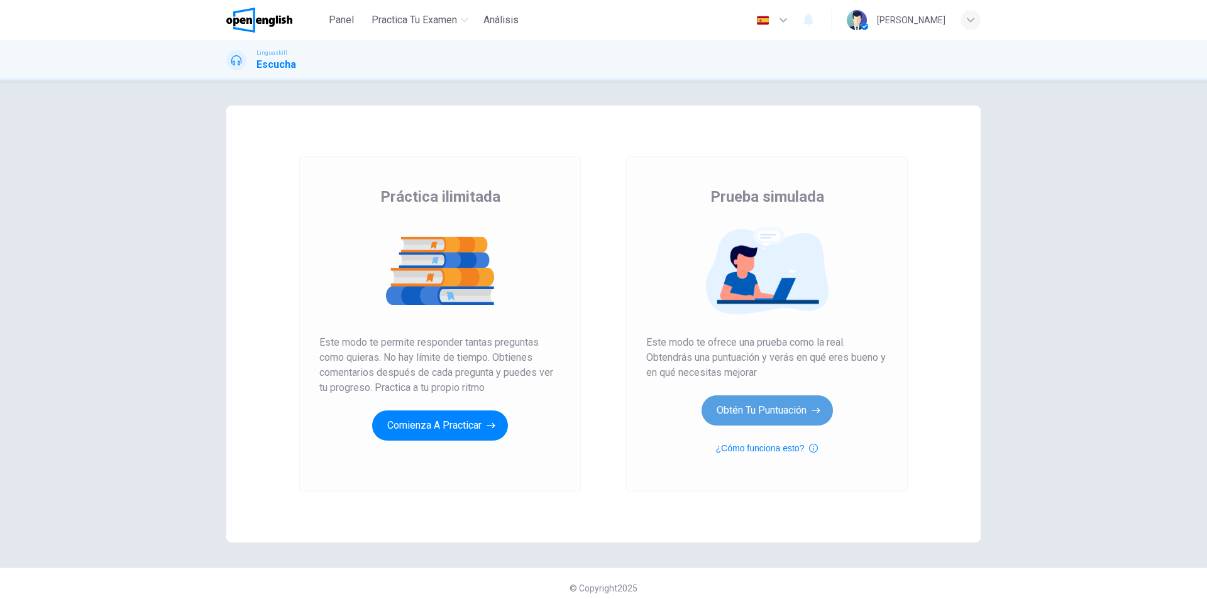
click at [763, 405] on button "Obtén tu puntuación" at bounding box center [767, 410] width 131 height 30
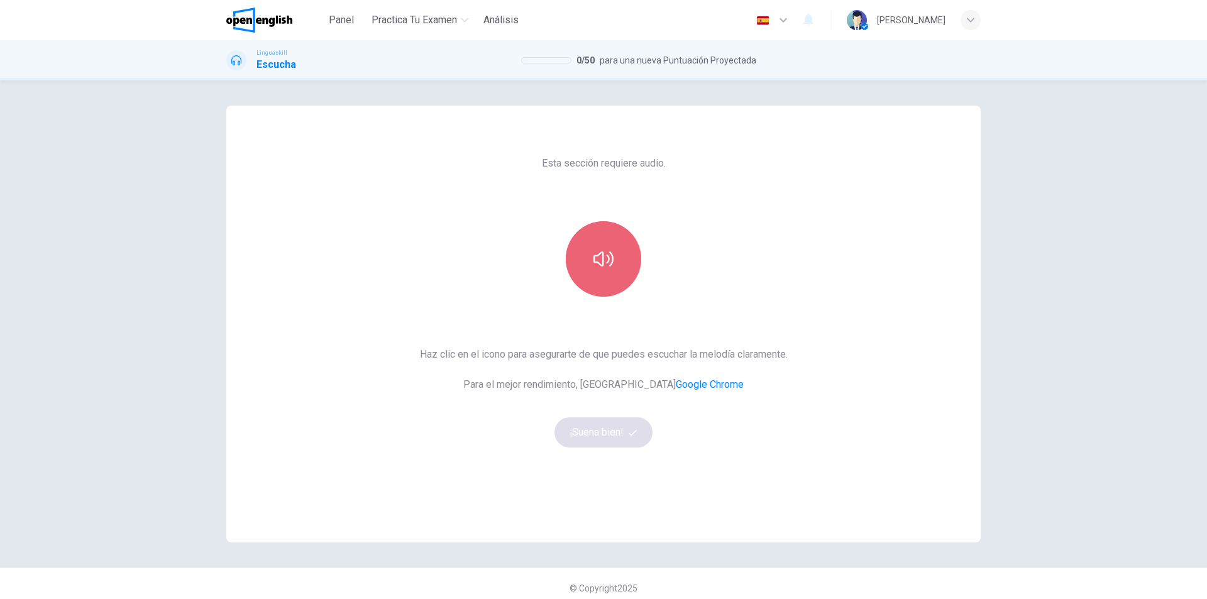
click at [617, 273] on button "button" at bounding box center [603, 258] width 75 height 75
click at [587, 424] on button "¡Suena bien!" at bounding box center [604, 432] width 98 height 30
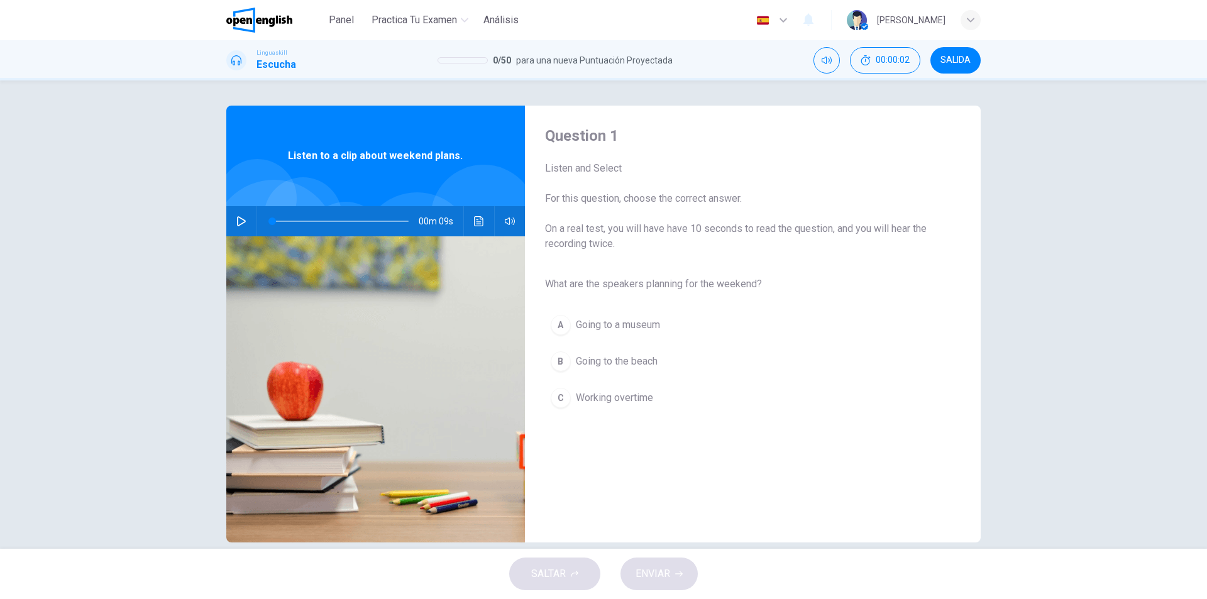
click at [234, 228] on button "button" at bounding box center [241, 221] width 20 height 30
click at [241, 223] on icon "button" at bounding box center [241, 221] width 10 height 10
type input "*"
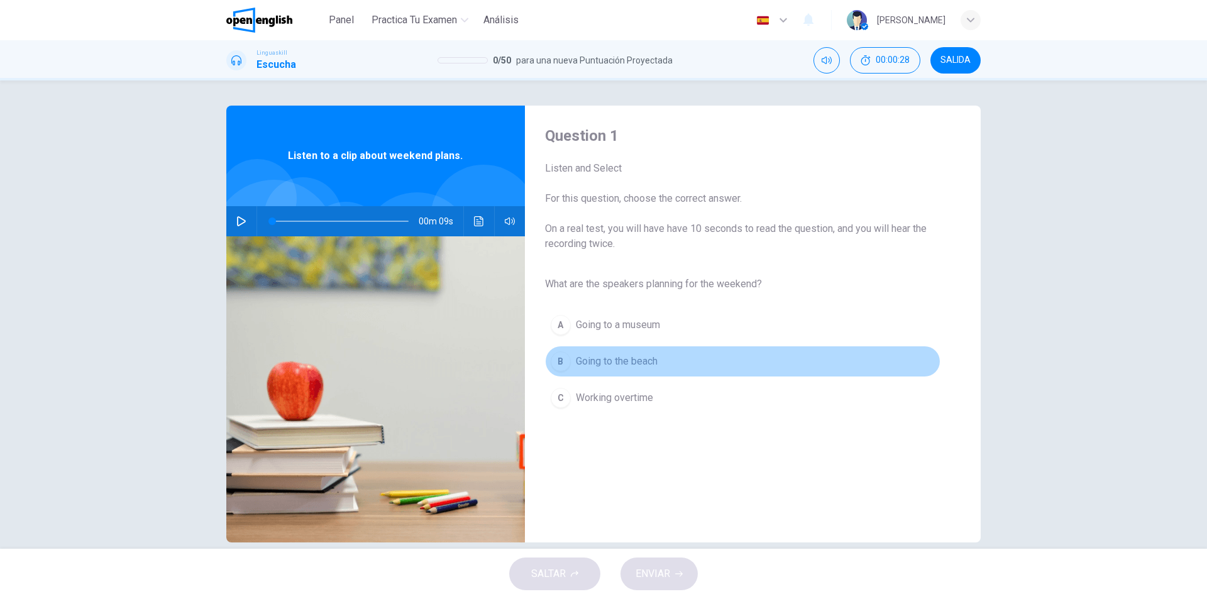
click at [565, 358] on div "B" at bounding box center [561, 361] width 20 height 20
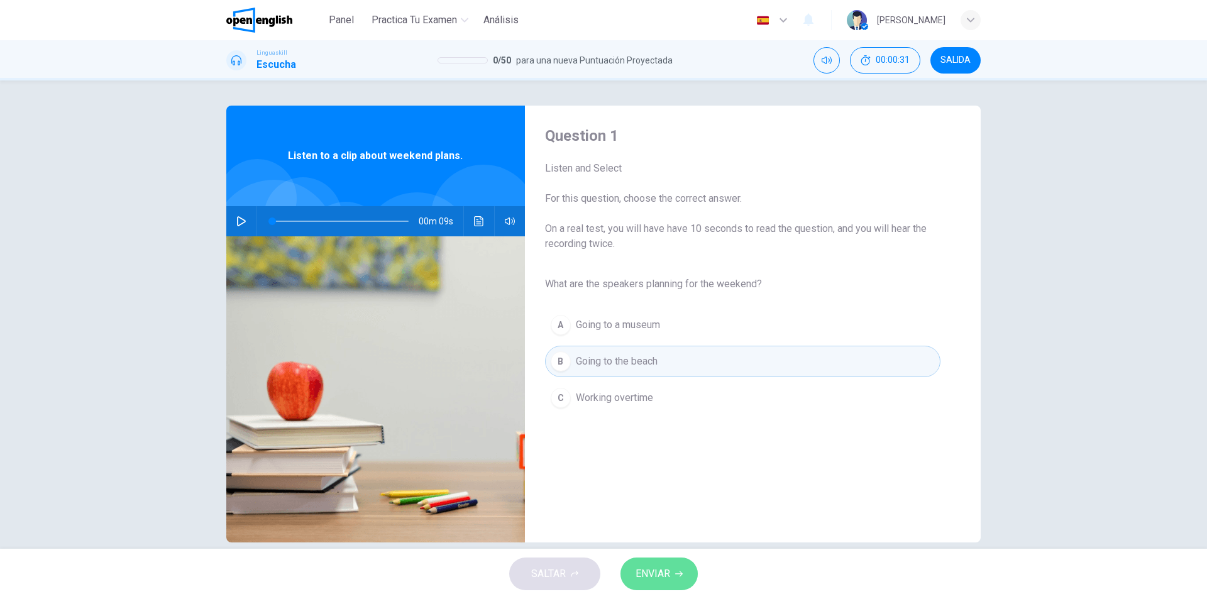
click at [639, 575] on span "ENVIAR" at bounding box center [653, 574] width 35 height 18
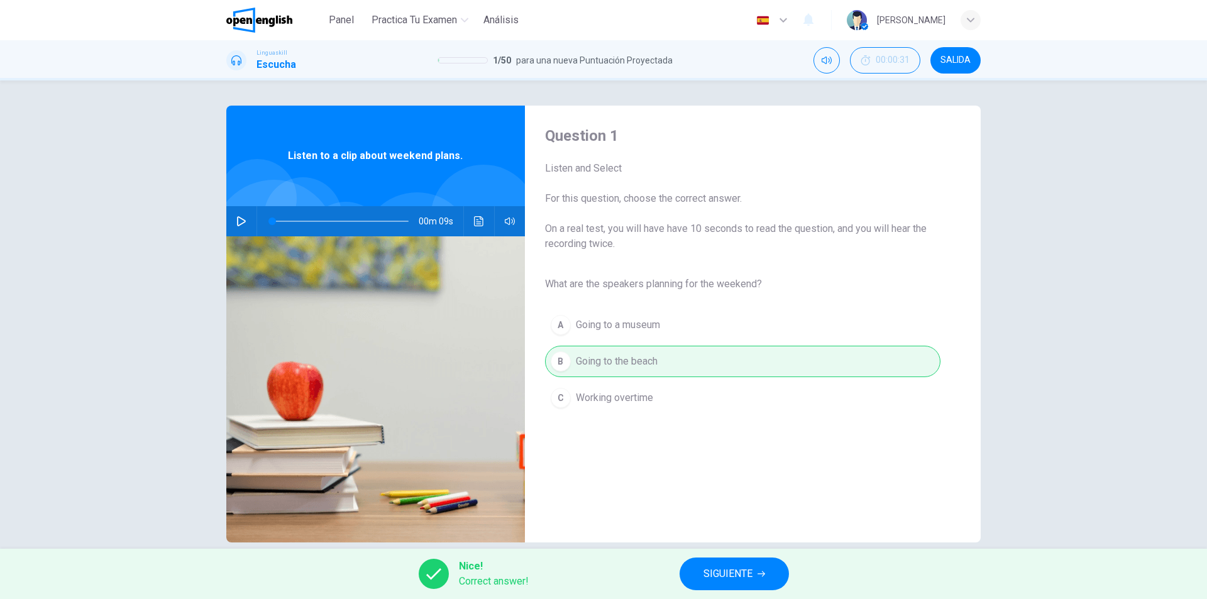
click at [715, 573] on span "SIGUIENTE" at bounding box center [728, 574] width 49 height 18
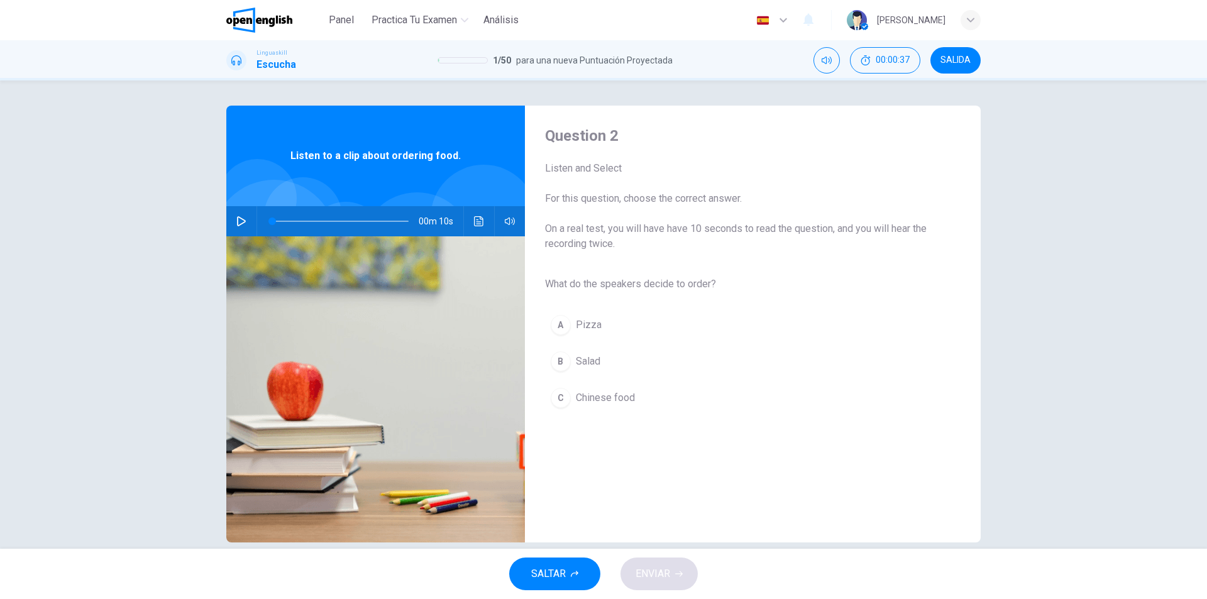
click at [231, 227] on button "button" at bounding box center [241, 221] width 20 height 30
type input "*"
click at [553, 353] on div "B" at bounding box center [561, 361] width 20 height 20
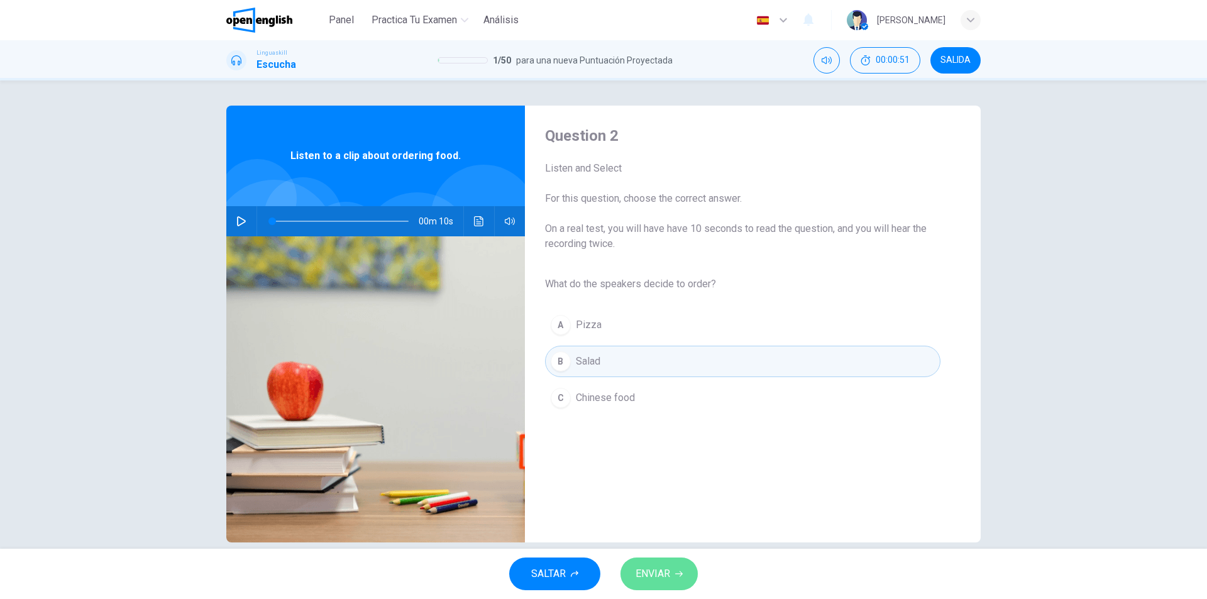
click at [658, 579] on span "ENVIAR" at bounding box center [653, 574] width 35 height 18
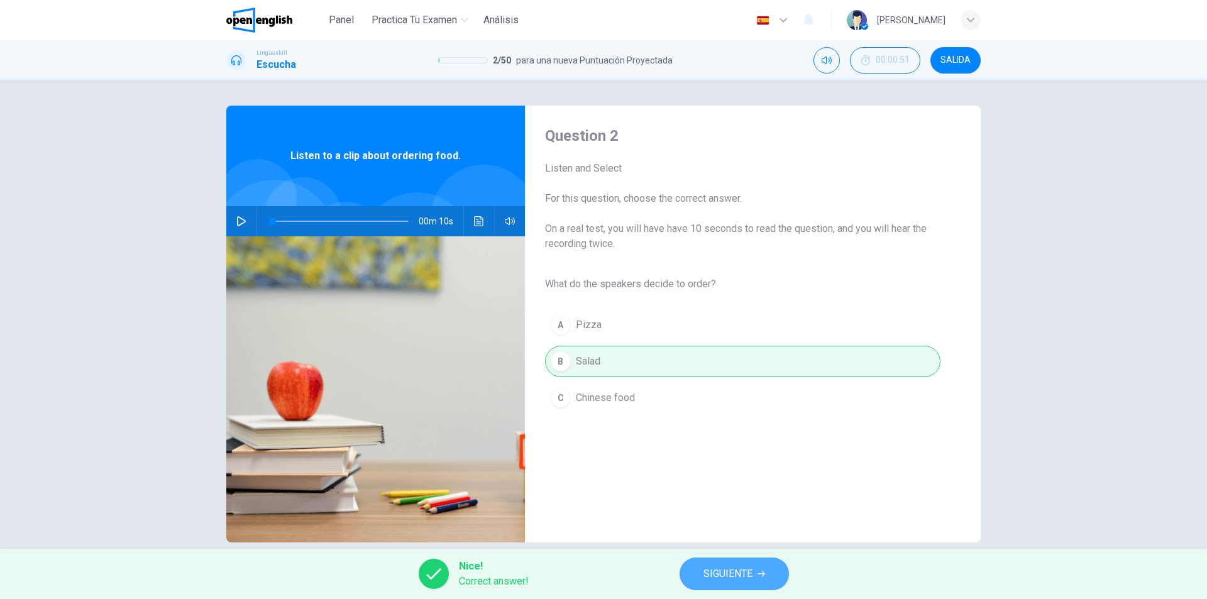
click at [695, 574] on button "SIGUIENTE" at bounding box center [734, 574] width 109 height 33
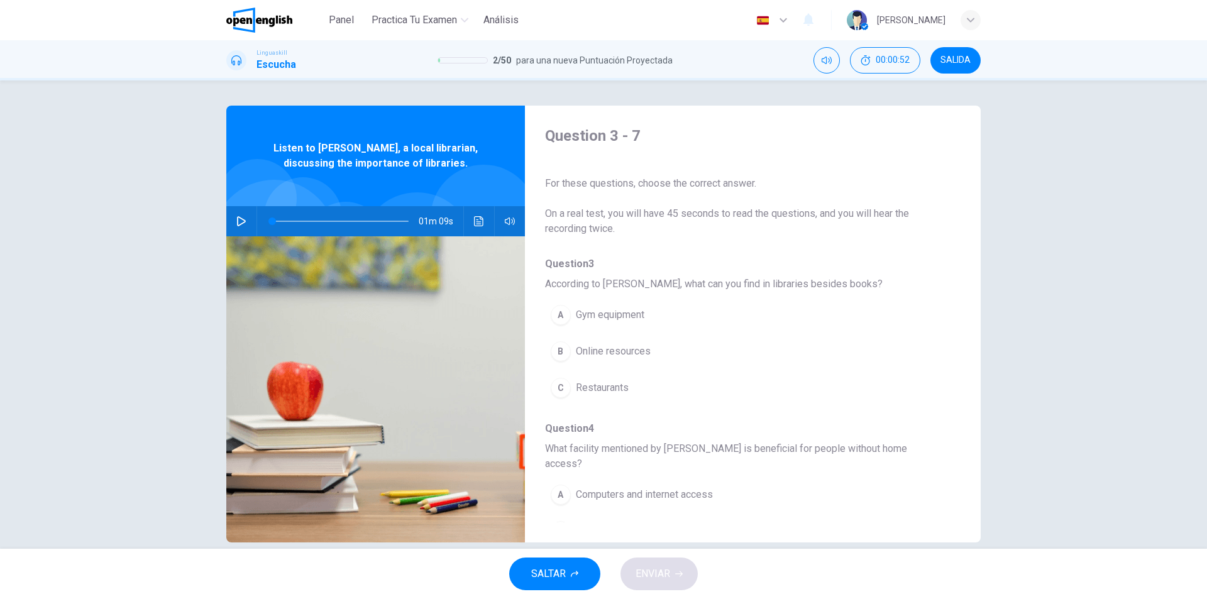
click at [231, 222] on button "button" at bounding box center [241, 221] width 20 height 30
click at [236, 222] on icon "button" at bounding box center [241, 221] width 10 height 10
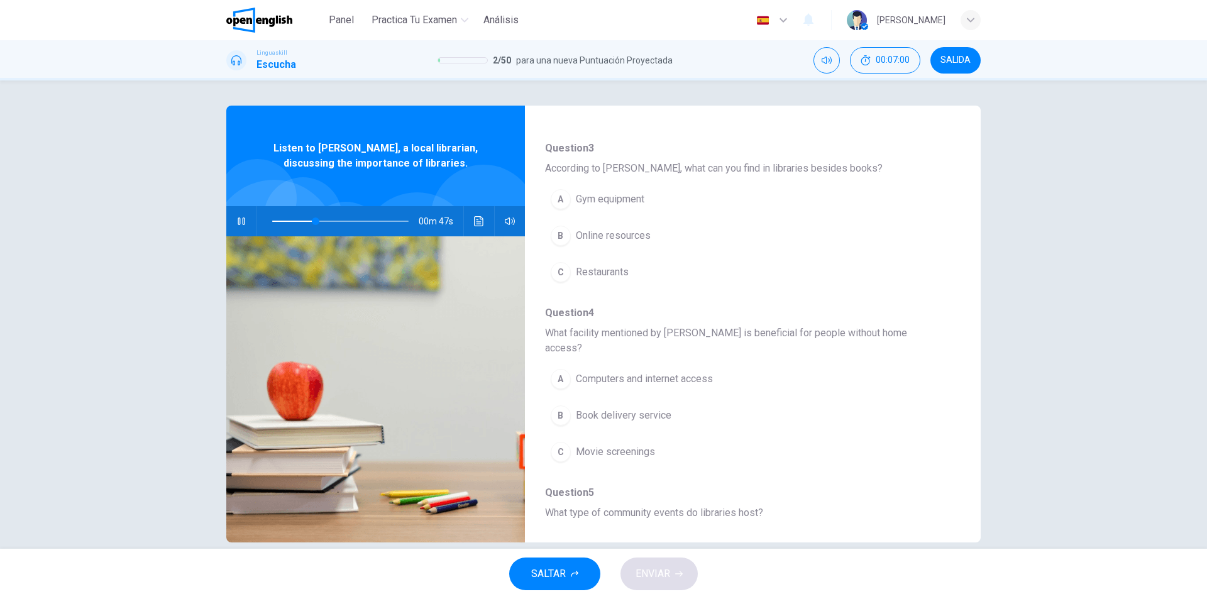
scroll to position [107, 0]
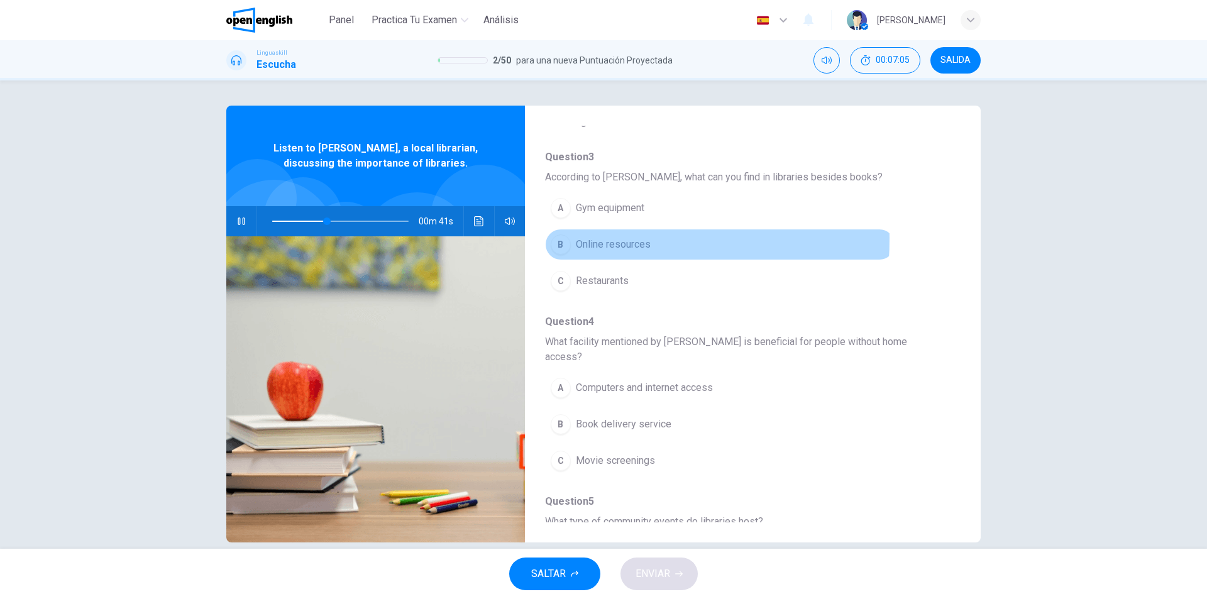
click at [564, 239] on div "B" at bounding box center [561, 245] width 20 height 20
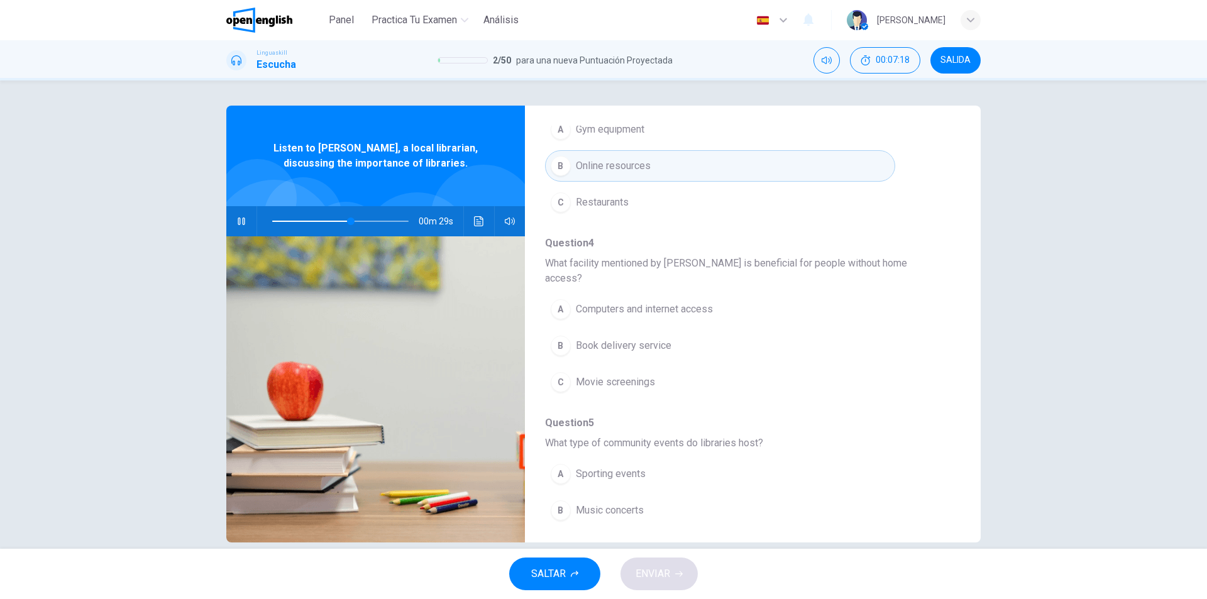
scroll to position [190, 0]
click at [555, 295] on div "A" at bounding box center [561, 305] width 20 height 20
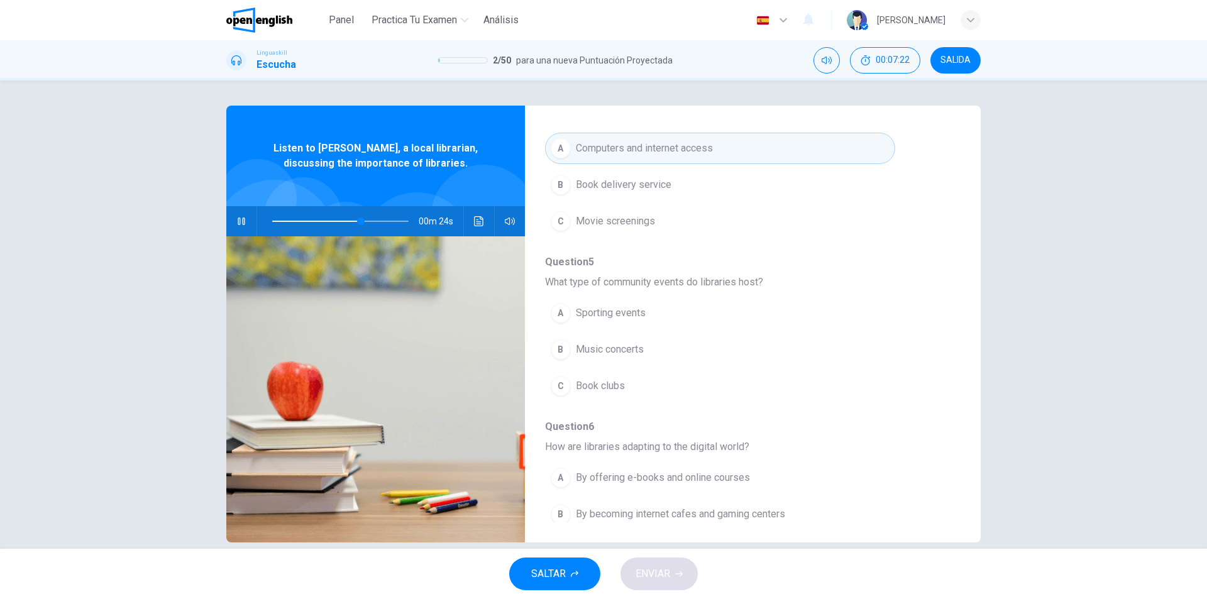
scroll to position [351, 0]
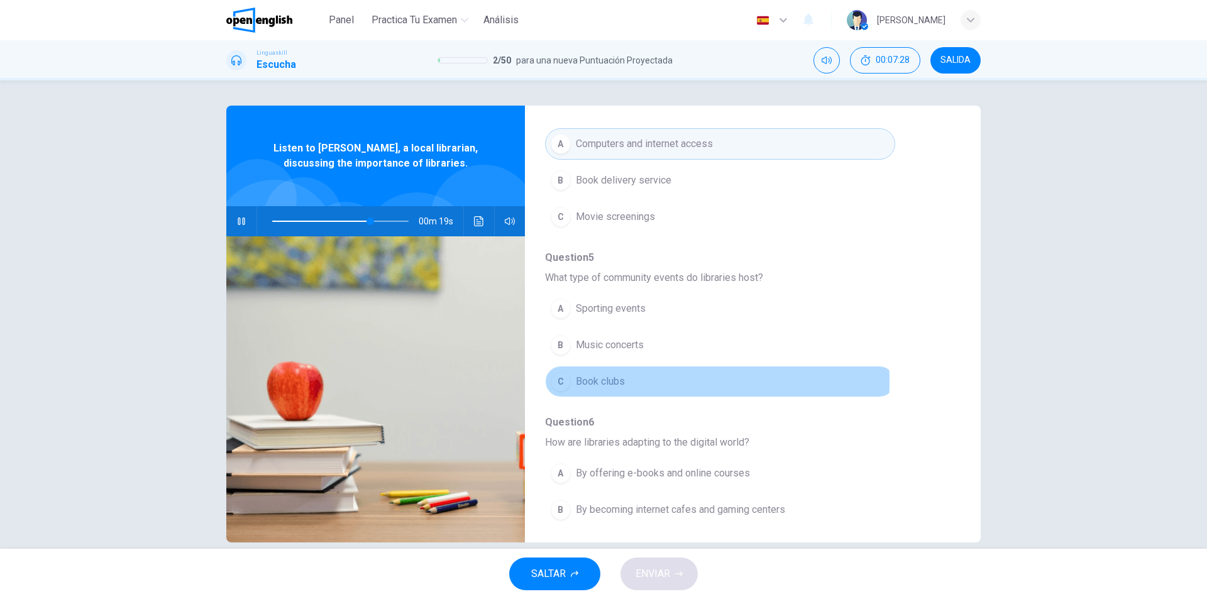
click at [551, 372] on div "C" at bounding box center [561, 382] width 20 height 20
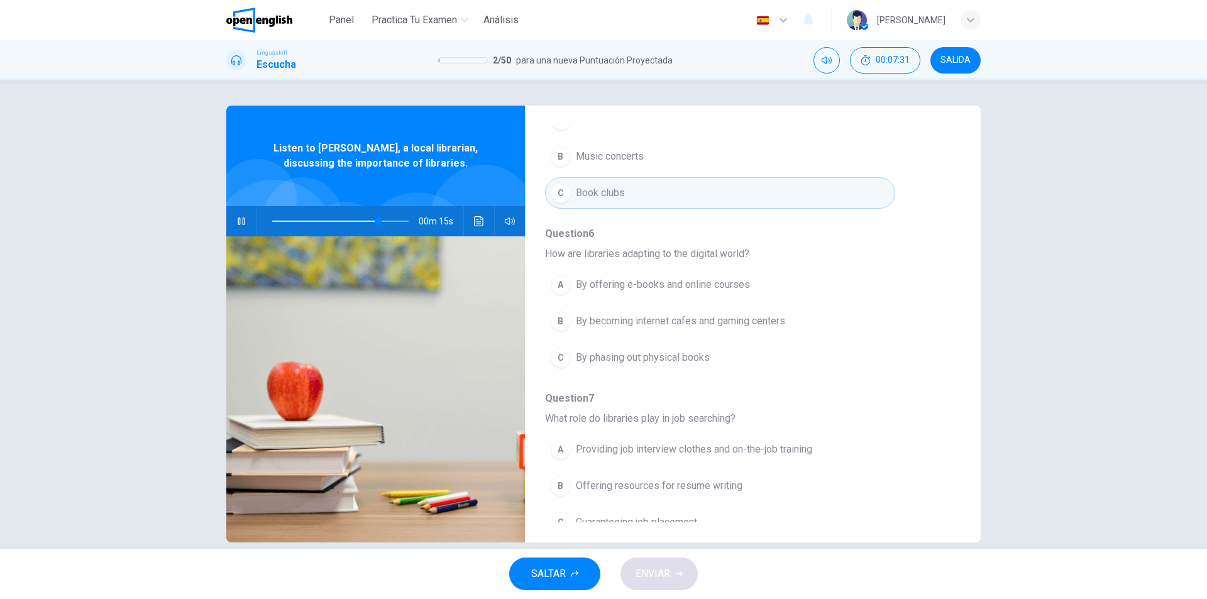
scroll to position [543, 0]
click at [668, 274] on span "By offering e-books and online courses" at bounding box center [663, 281] width 174 height 15
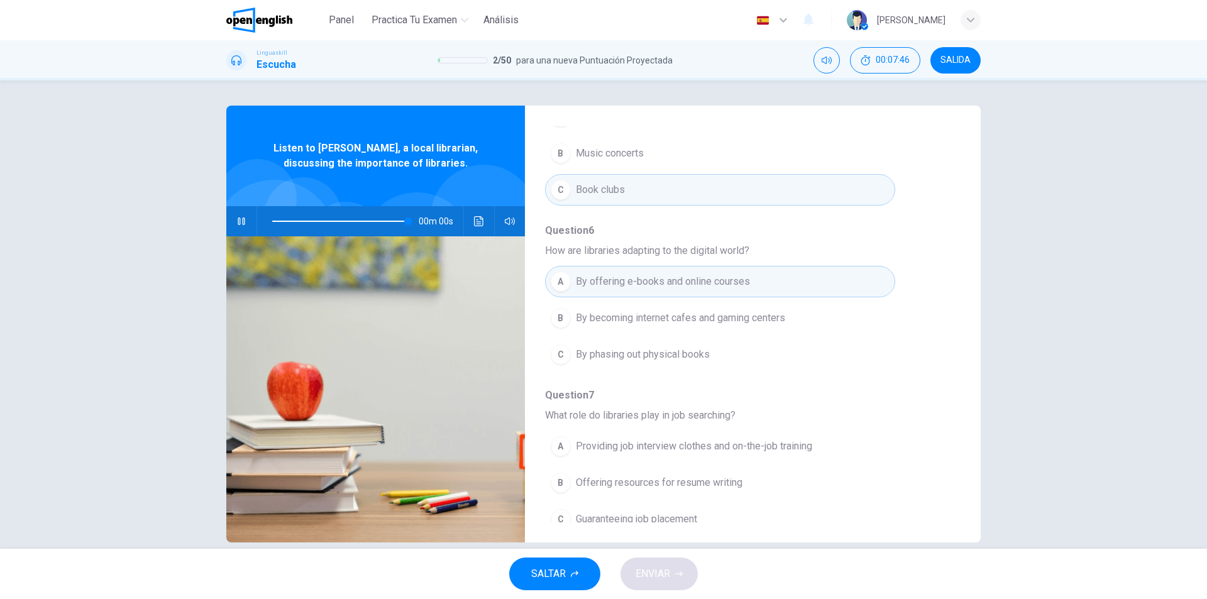
type input "*"
click at [554, 473] on div "B" at bounding box center [561, 483] width 20 height 20
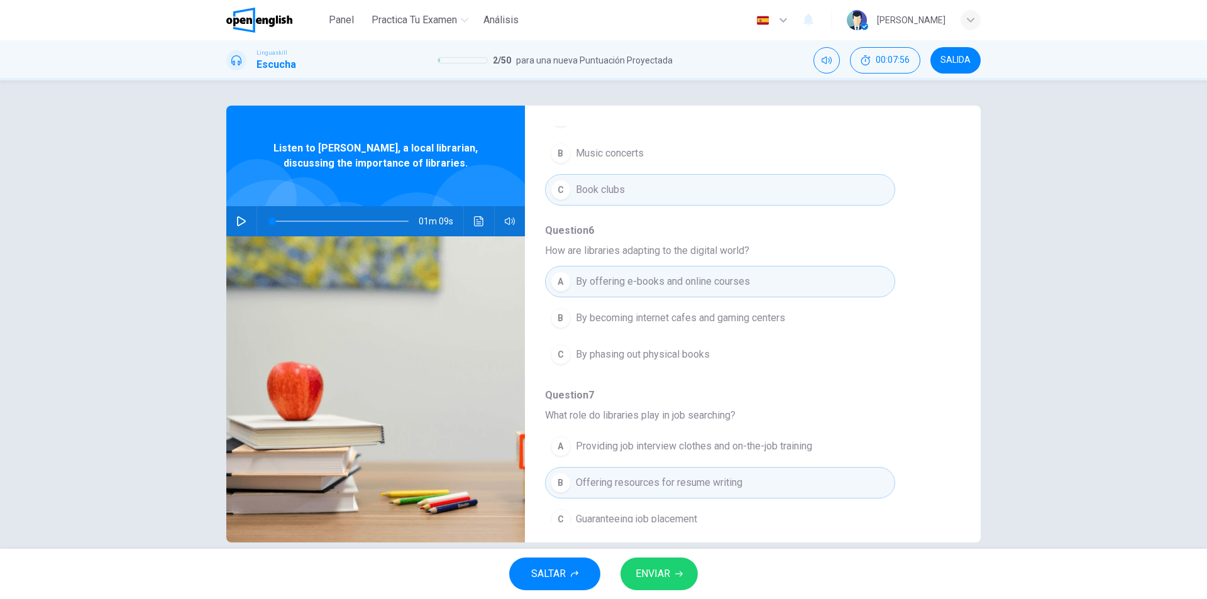
click at [678, 566] on button "ENVIAR" at bounding box center [659, 574] width 77 height 33
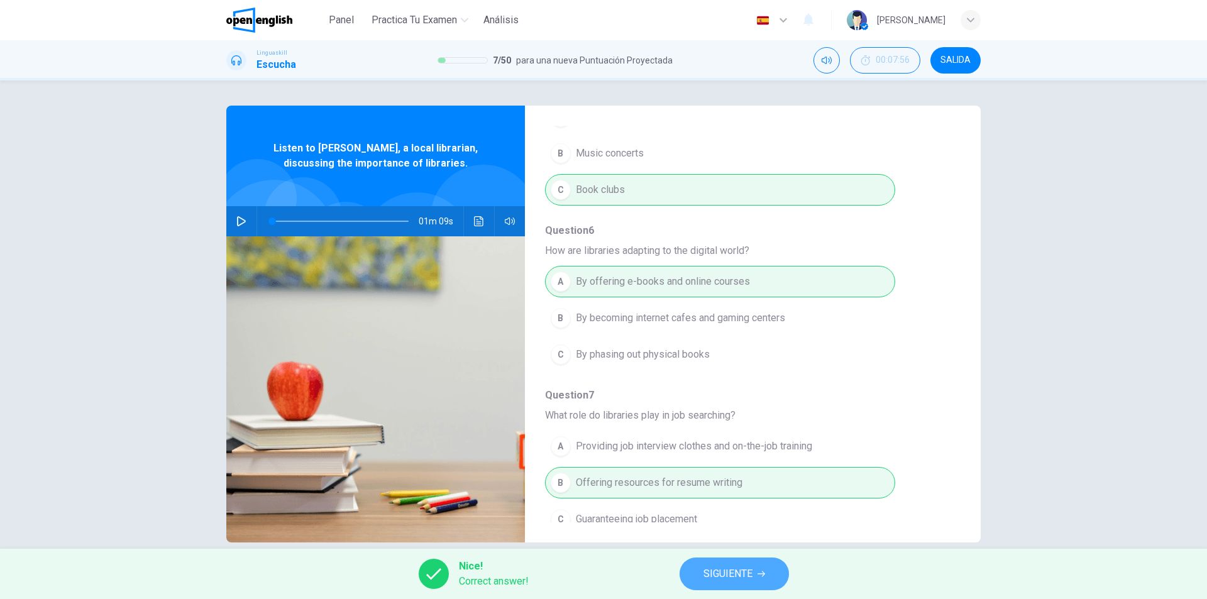
click at [705, 569] on span "SIGUIENTE" at bounding box center [728, 574] width 49 height 18
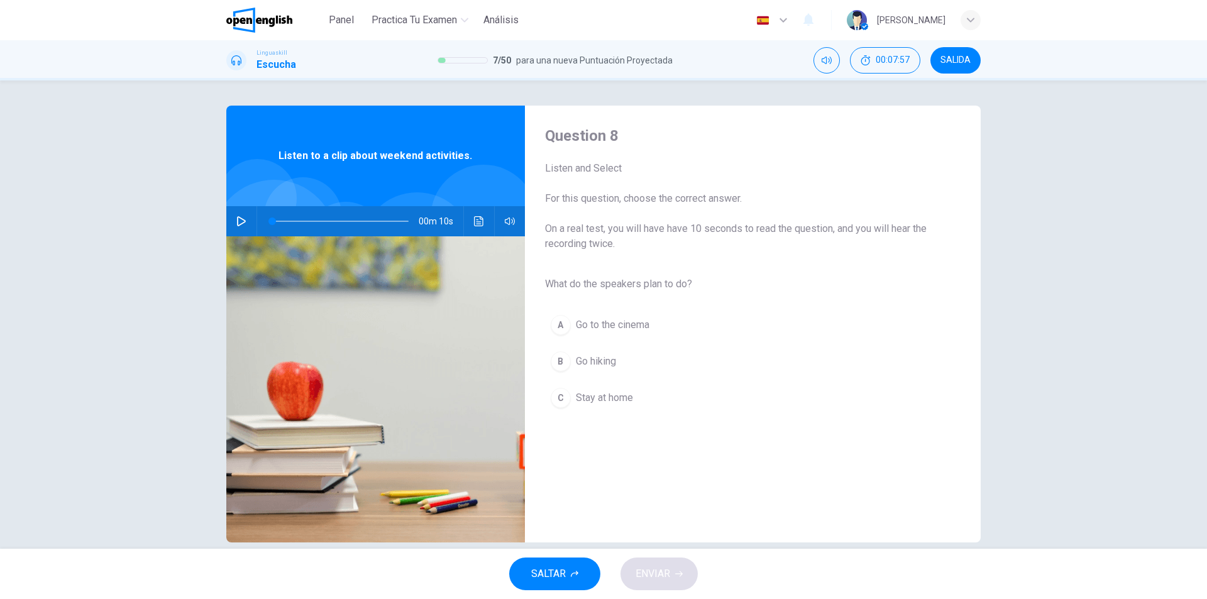
click at [237, 221] on icon "button" at bounding box center [241, 221] width 9 height 10
type input "*"
click at [553, 358] on div "B" at bounding box center [561, 361] width 20 height 20
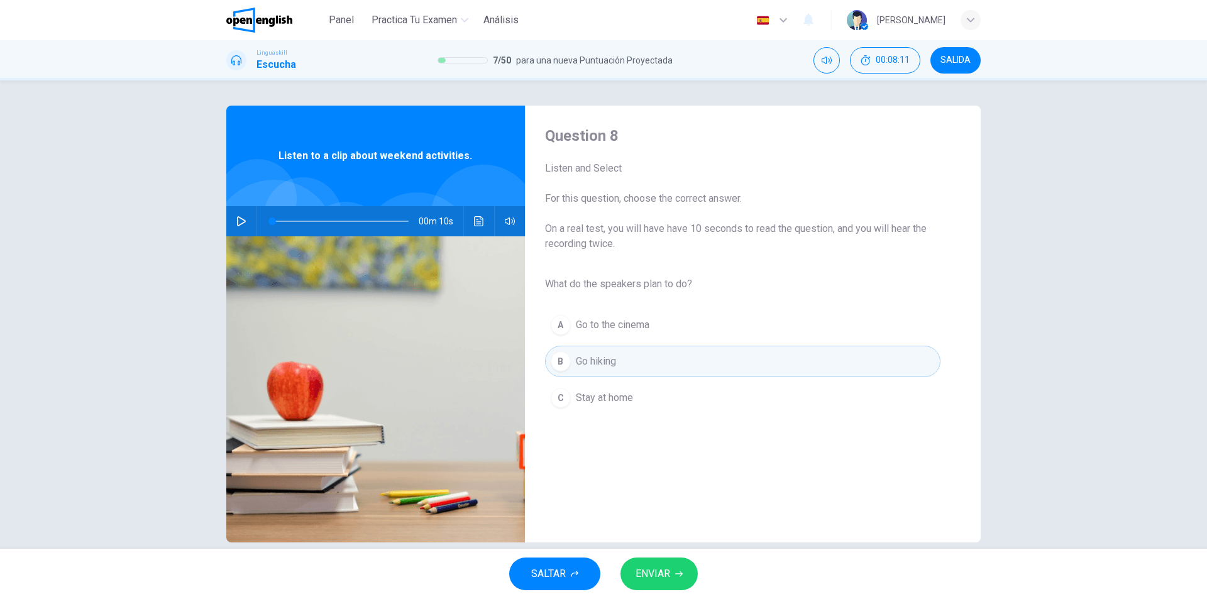
click at [680, 573] on icon "button" at bounding box center [679, 574] width 8 height 8
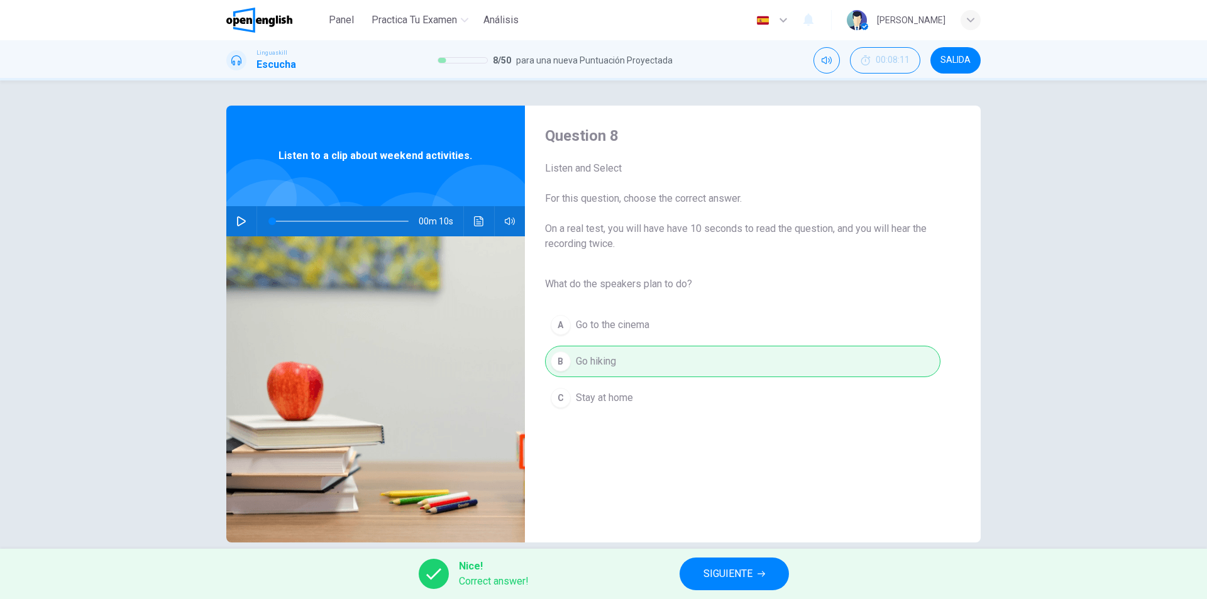
click at [688, 568] on button "SIGUIENTE" at bounding box center [734, 574] width 109 height 33
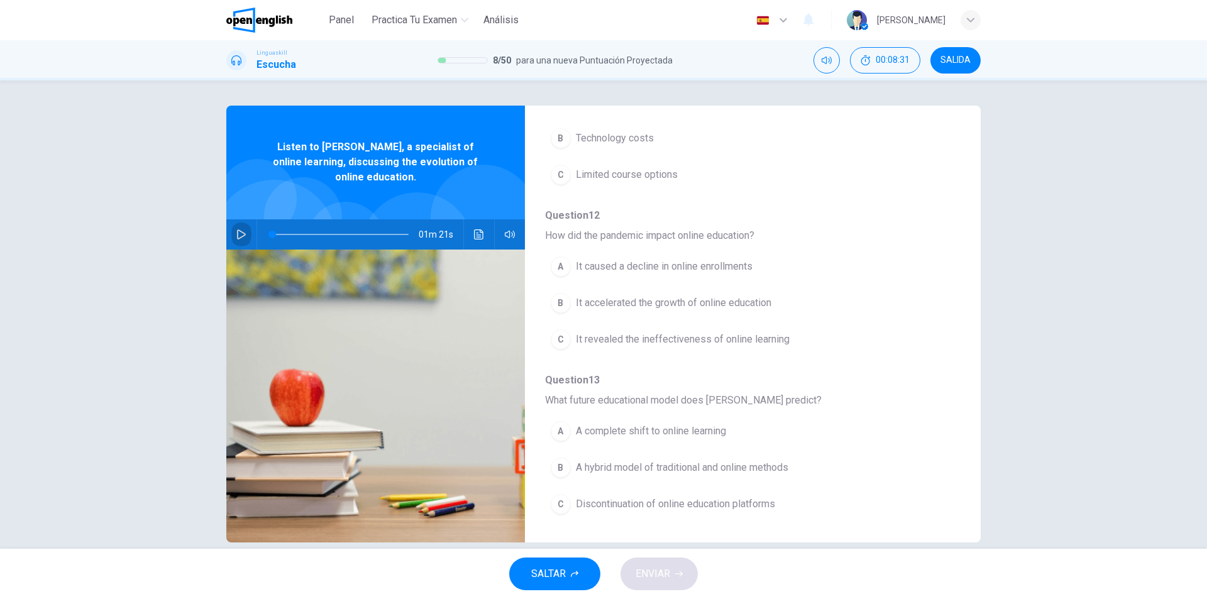
click at [233, 239] on button "button" at bounding box center [241, 234] width 20 height 30
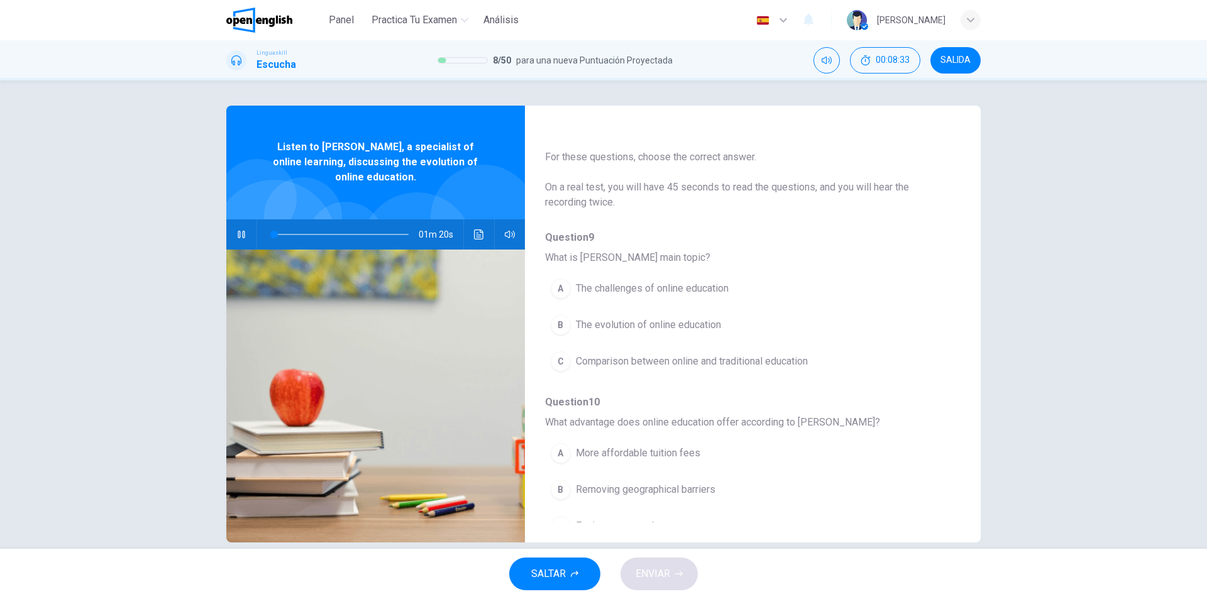
scroll to position [0, 0]
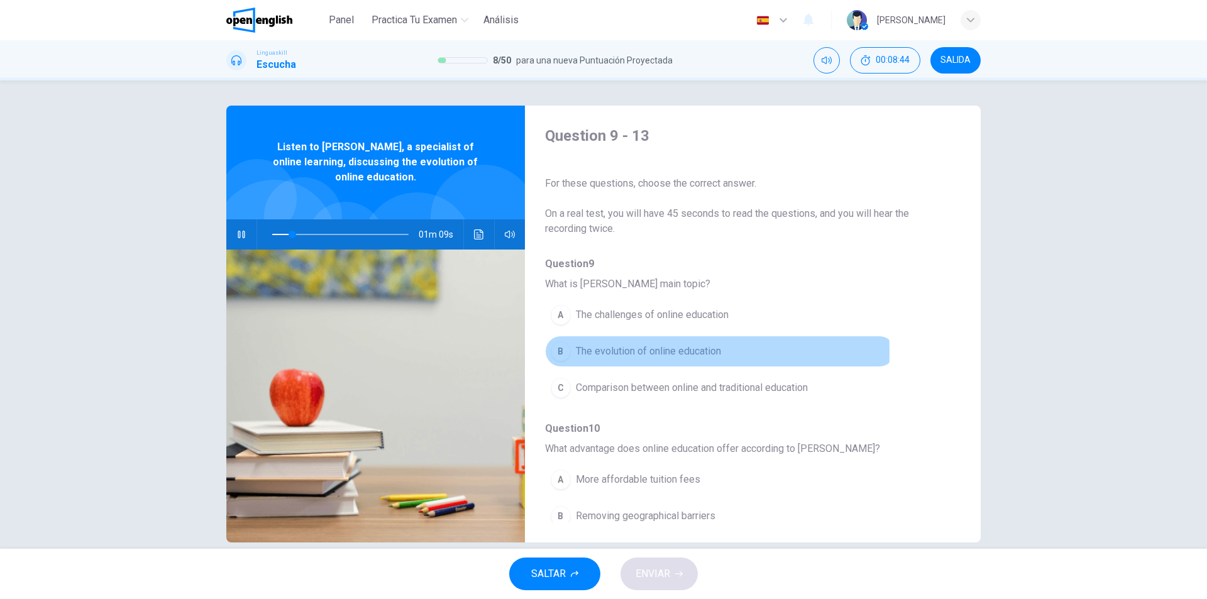
click at [564, 352] on div "B" at bounding box center [561, 351] width 20 height 20
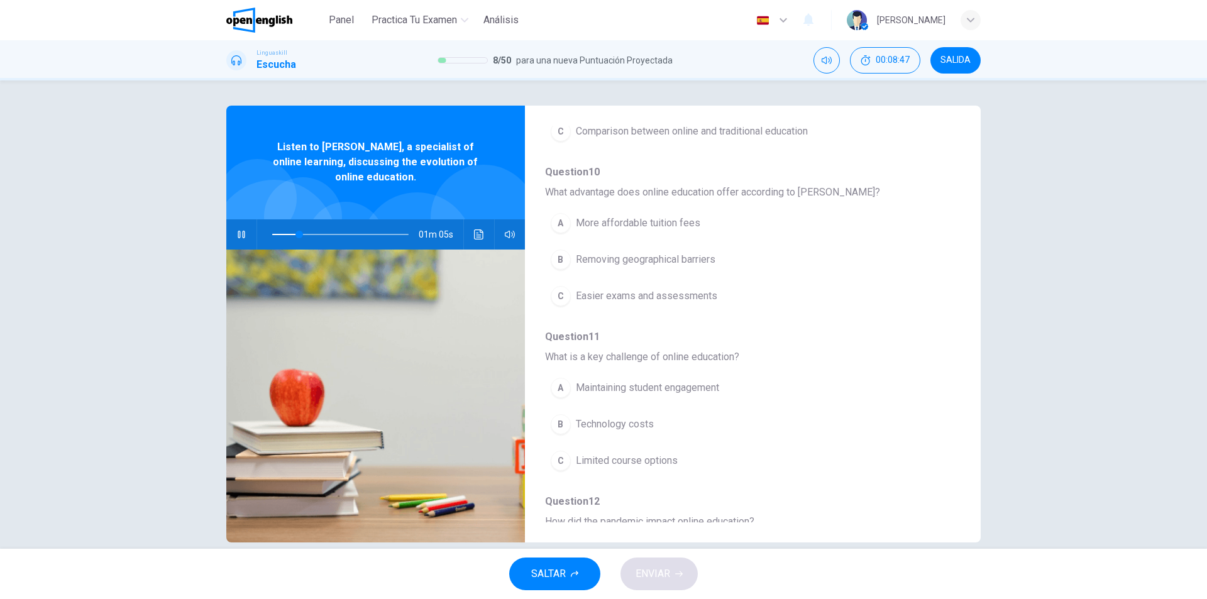
scroll to position [262, 0]
click at [236, 233] on icon "button" at bounding box center [241, 234] width 10 height 10
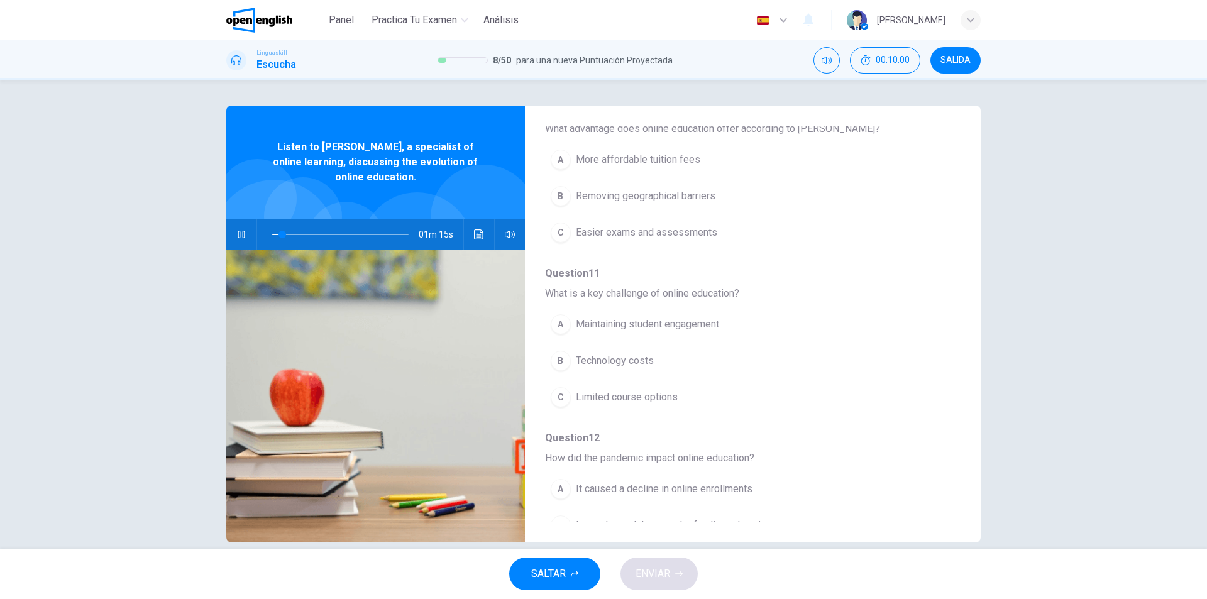
scroll to position [316, 0]
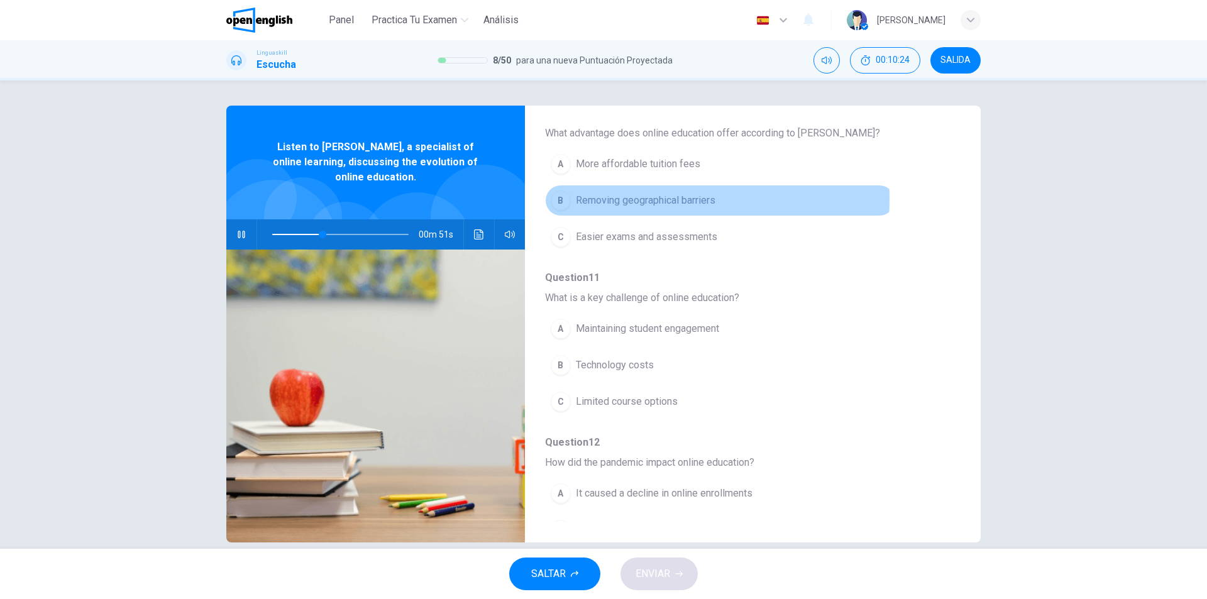
click at [563, 198] on div "B" at bounding box center [561, 200] width 20 height 20
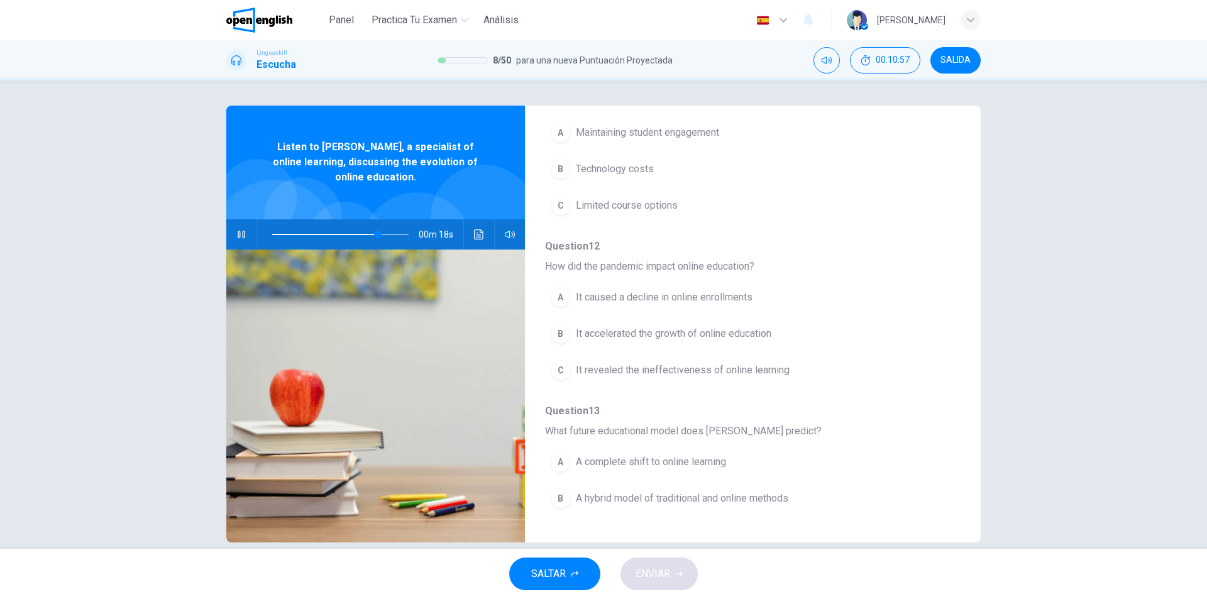
scroll to position [515, 0]
click at [566, 332] on div "B" at bounding box center [561, 331] width 20 height 20
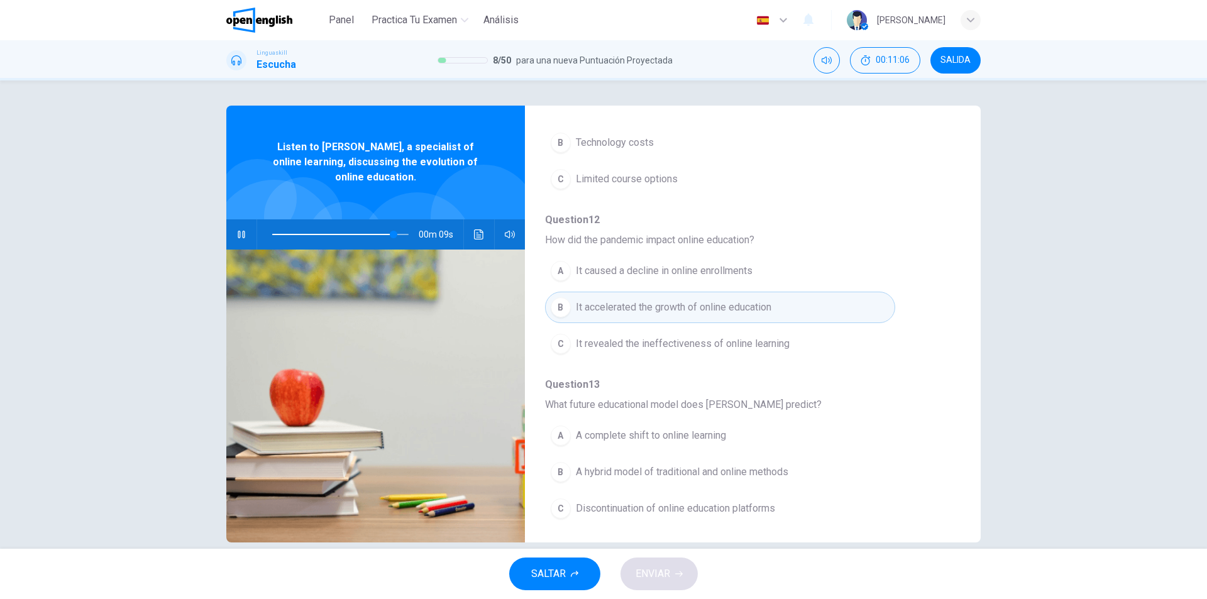
scroll to position [543, 0]
click at [393, 232] on span at bounding box center [397, 235] width 8 height 8
click at [386, 233] on span at bounding box center [390, 235] width 8 height 8
click at [388, 232] on span at bounding box center [392, 235] width 8 height 8
drag, startPoint x: 949, startPoint y: 426, endPoint x: 944, endPoint y: 457, distance: 31.8
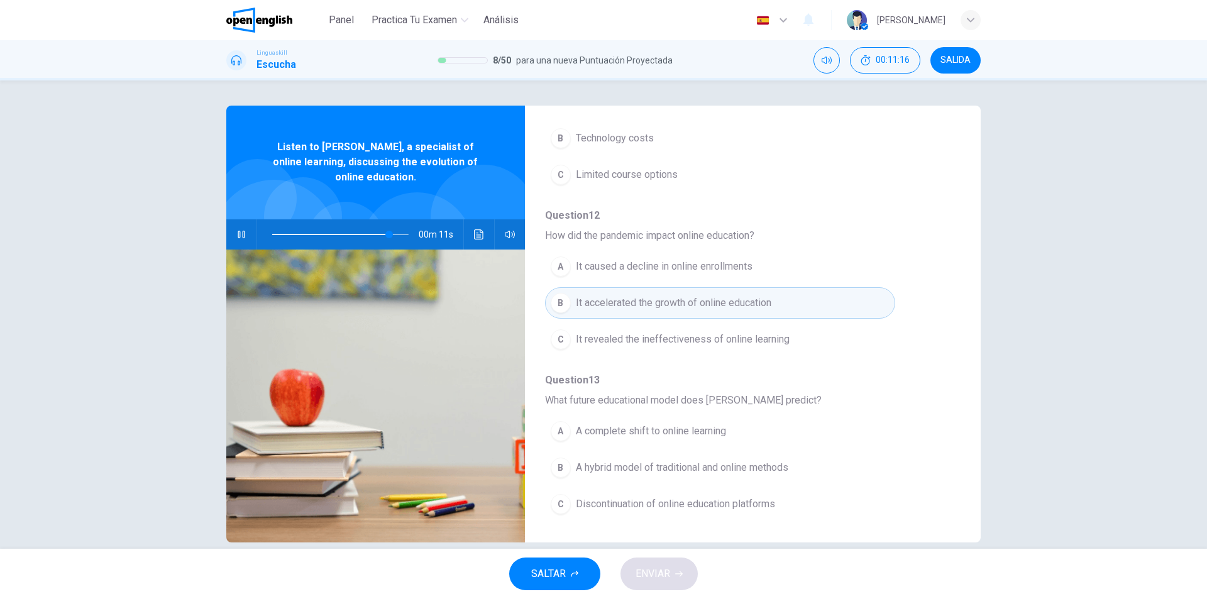
click at [944, 457] on div "Question 9 - 13 For these questions, choose the correct answer. On a real test,…" at bounding box center [743, 324] width 436 height 397
type input "*"
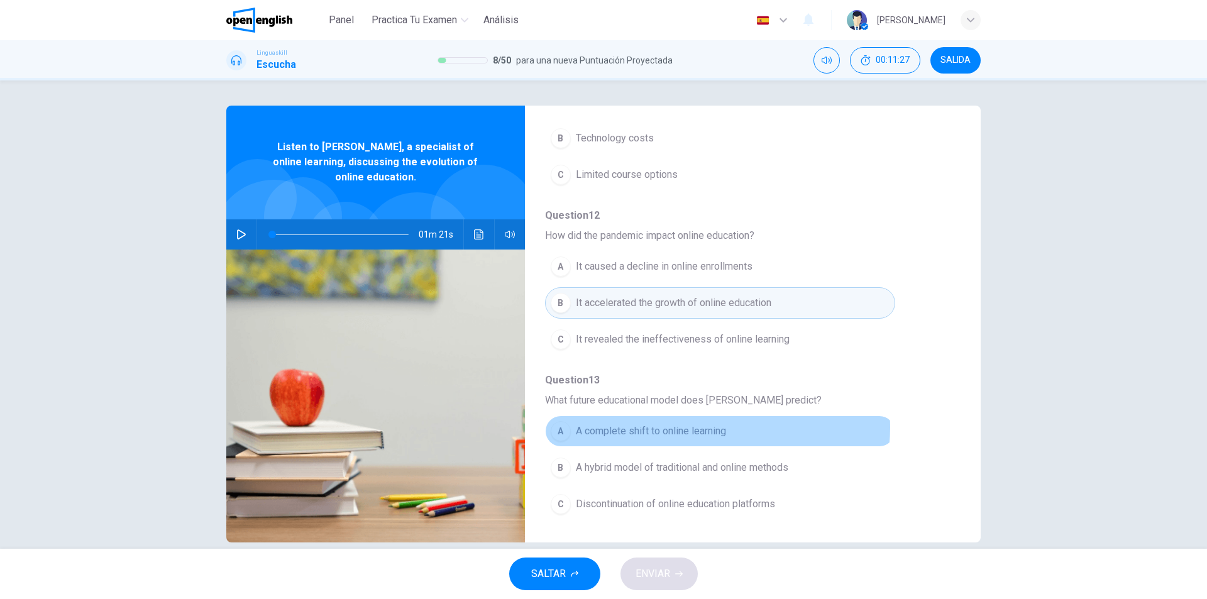
click at [712, 428] on span "A complete shift to online learning" at bounding box center [651, 431] width 150 height 15
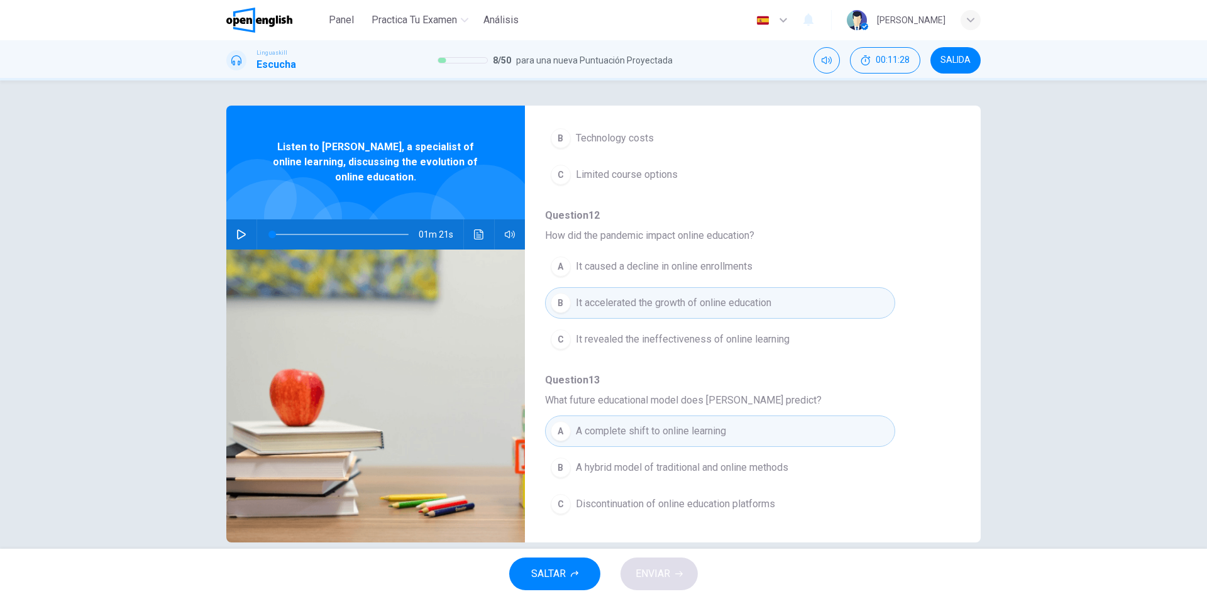
drag, startPoint x: 950, startPoint y: 400, endPoint x: 942, endPoint y: 331, distance: 70.3
click at [942, 331] on div "Question 9 - 13 For these questions, choose the correct answer. On a real test,…" at bounding box center [743, 324] width 436 height 397
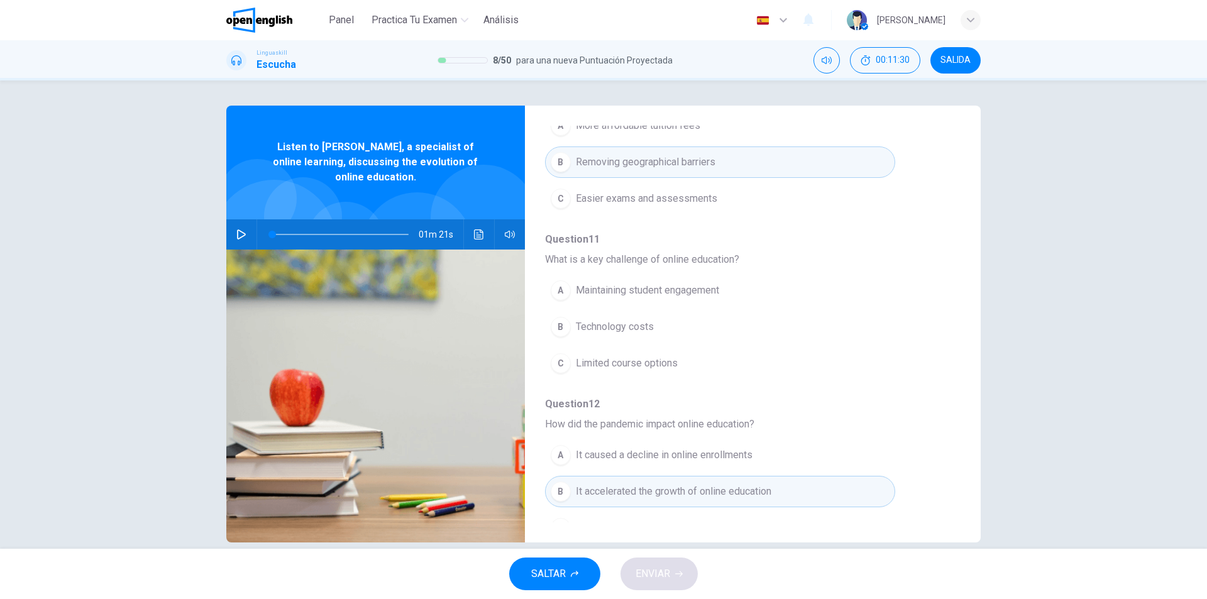
scroll to position [348, 0]
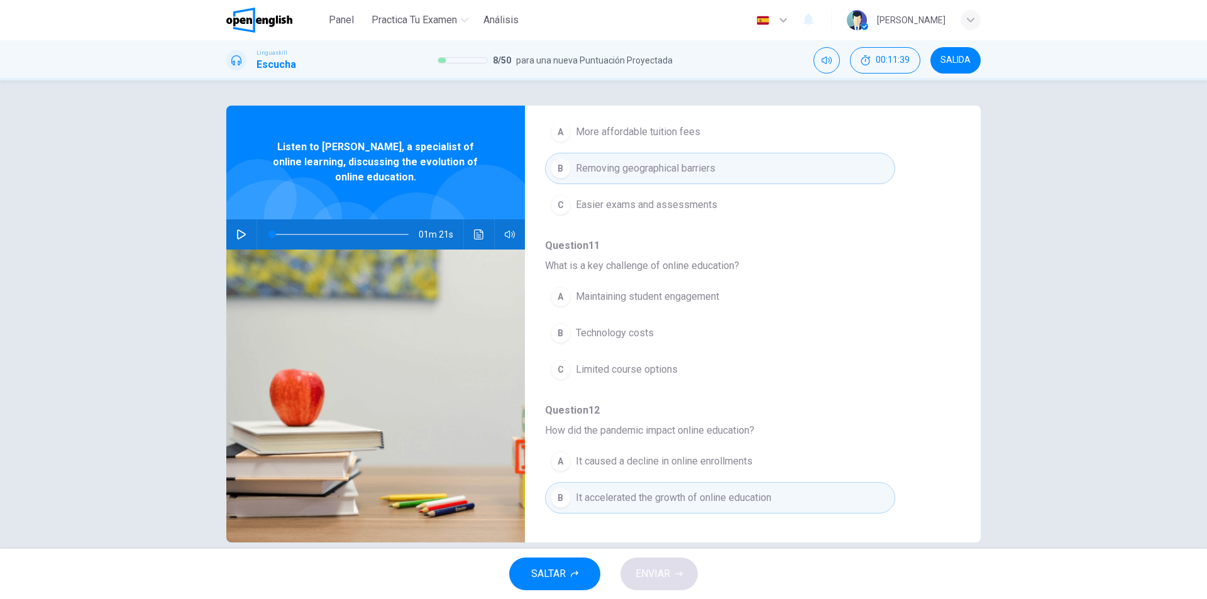
click at [555, 296] on div "A" at bounding box center [561, 297] width 20 height 20
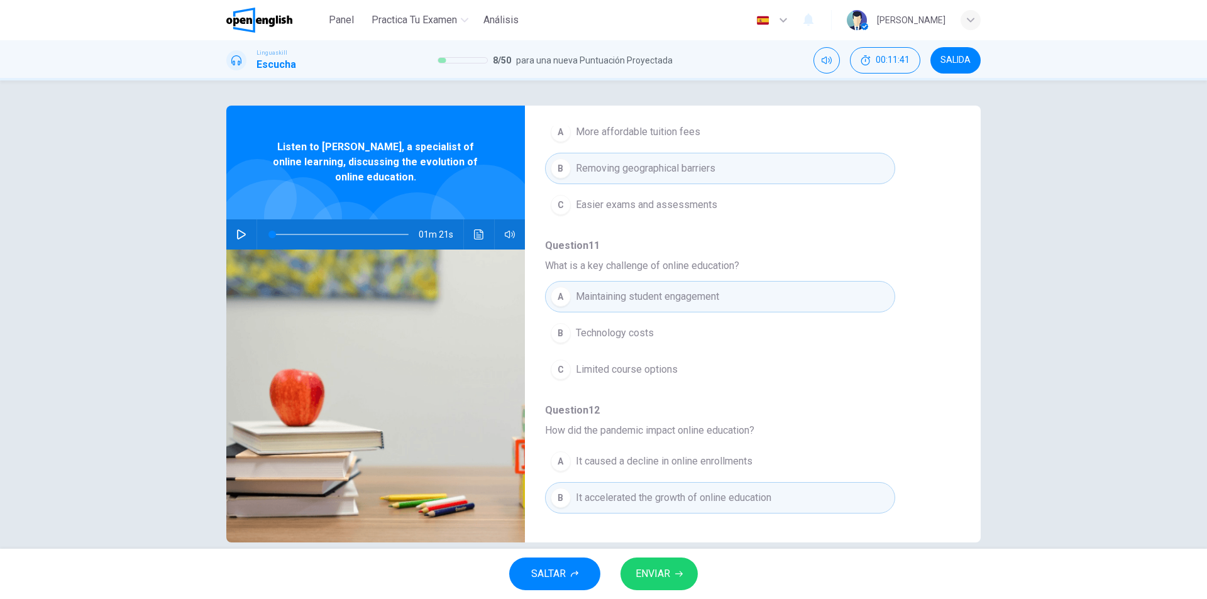
drag, startPoint x: 958, startPoint y: 368, endPoint x: 931, endPoint y: 268, distance: 103.4
click at [931, 268] on div "Question 9 - 13 For these questions, choose the correct answer. On a real test,…" at bounding box center [603, 324] width 754 height 437
click at [678, 577] on icon "button" at bounding box center [679, 574] width 8 height 8
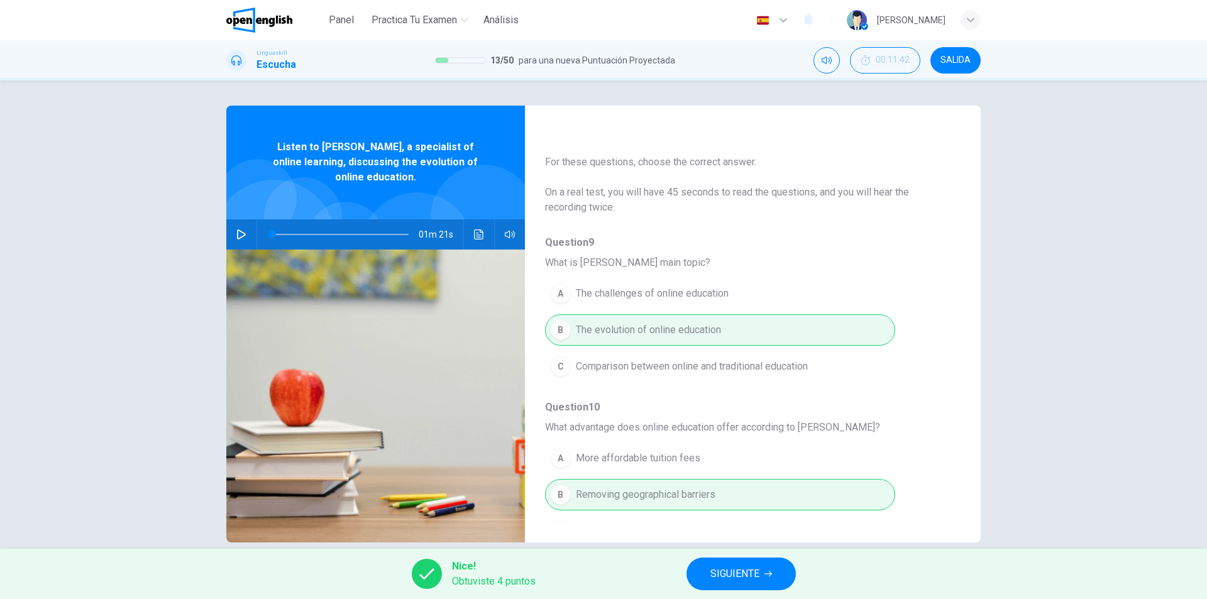
scroll to position [543, 0]
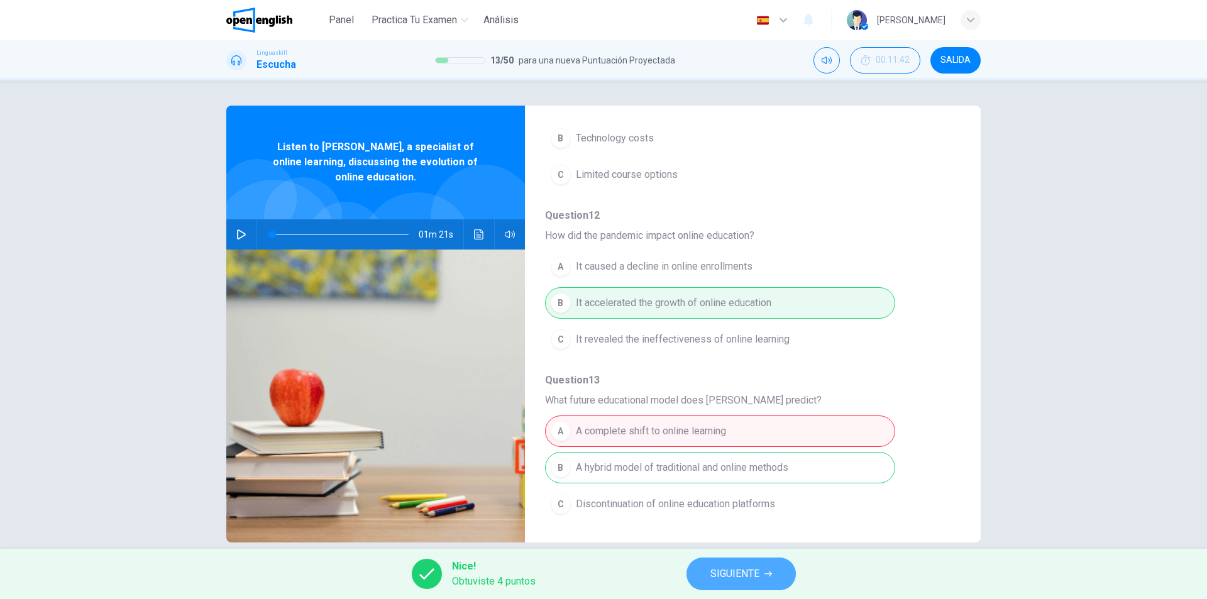
click at [758, 575] on span "SIGUIENTE" at bounding box center [734, 574] width 49 height 18
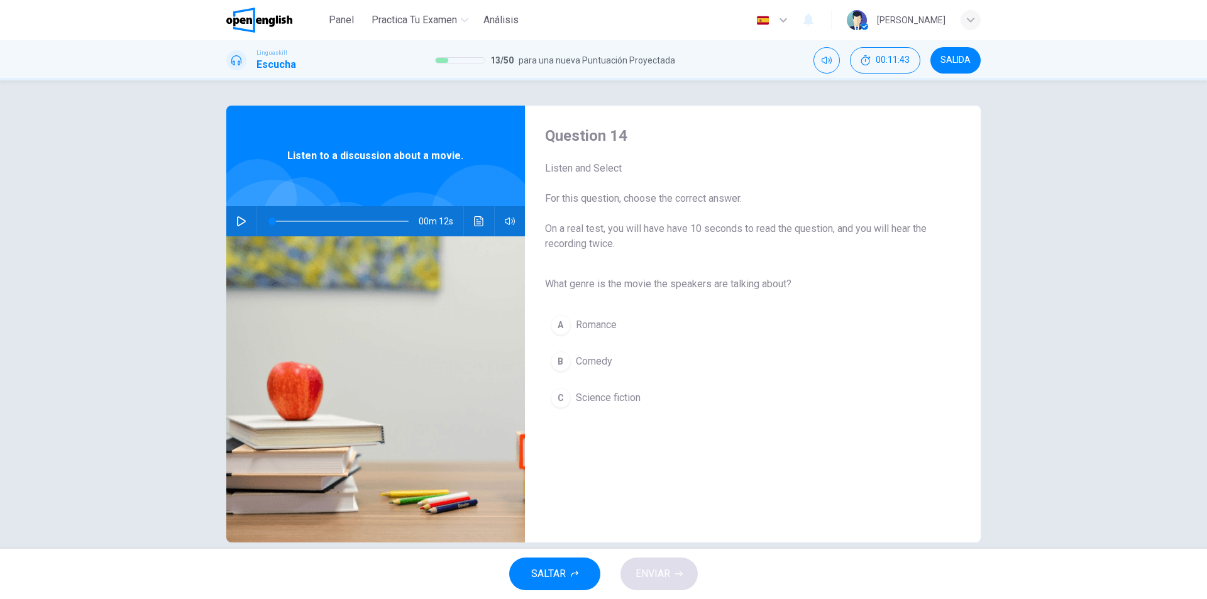
click at [238, 224] on icon "button" at bounding box center [241, 221] width 9 height 10
click at [238, 225] on icon "button" at bounding box center [241, 221] width 10 height 10
click at [643, 395] on button "C Science fiction" at bounding box center [742, 397] width 395 height 31
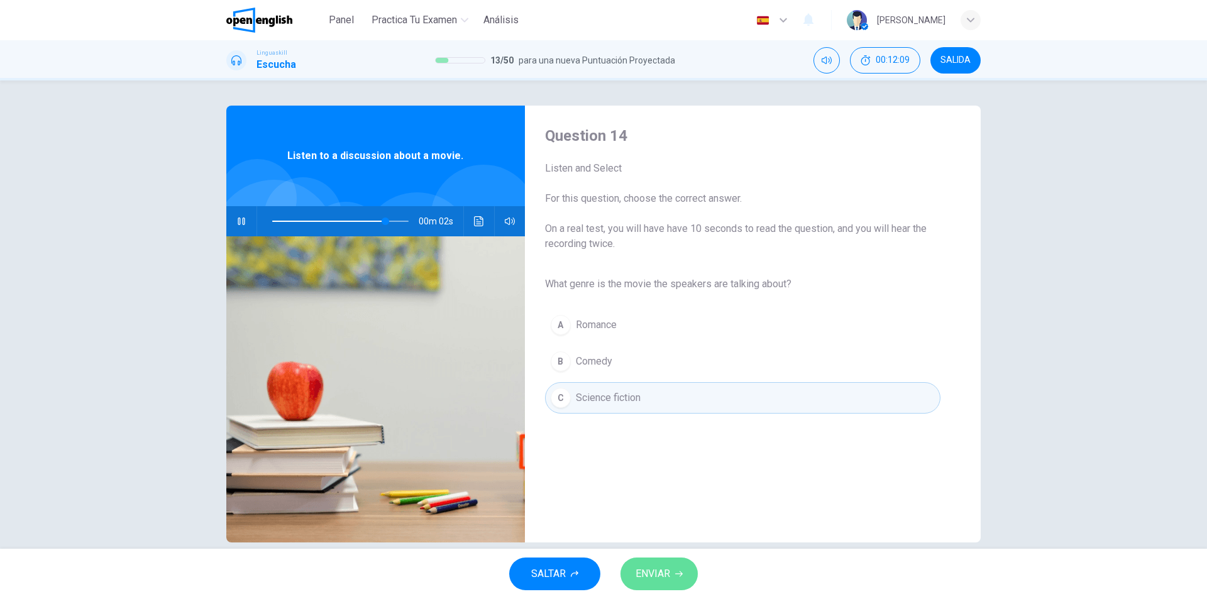
click at [670, 580] on span "ENVIAR" at bounding box center [653, 574] width 35 height 18
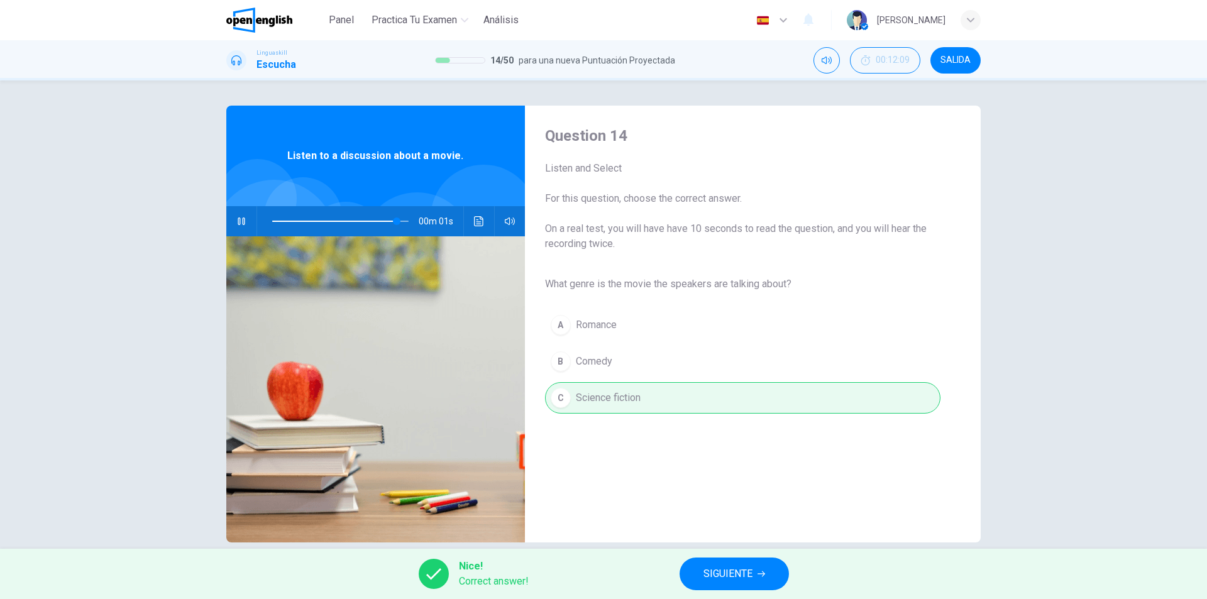
type input "*"
click at [742, 575] on span "SIGUIENTE" at bounding box center [728, 574] width 49 height 18
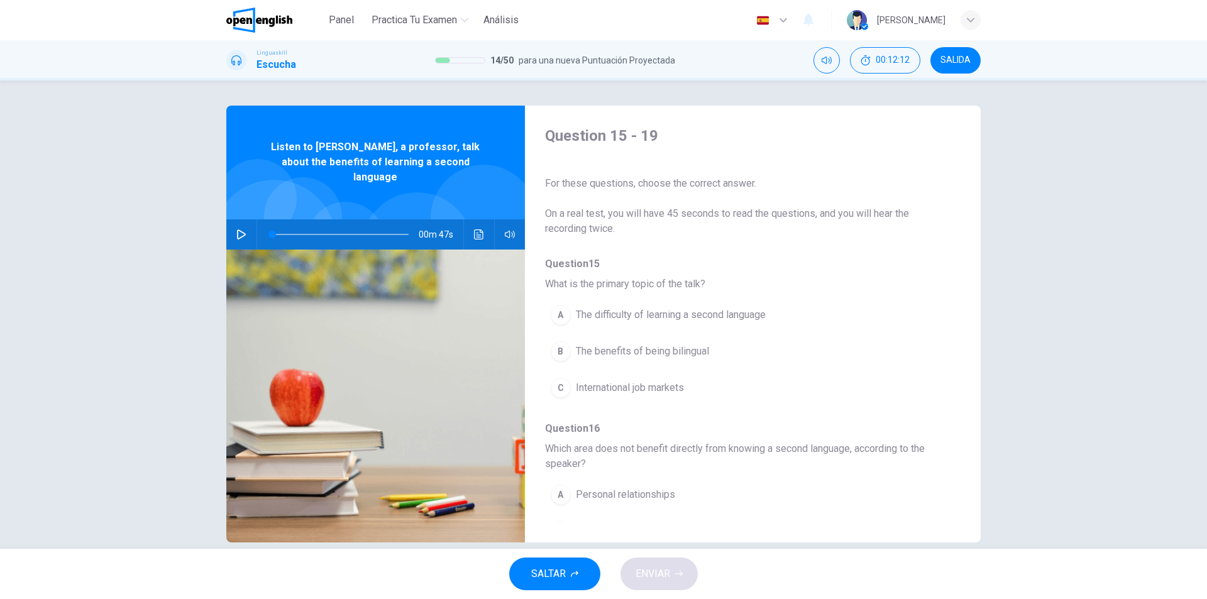
click at [244, 219] on button "button" at bounding box center [241, 234] width 20 height 30
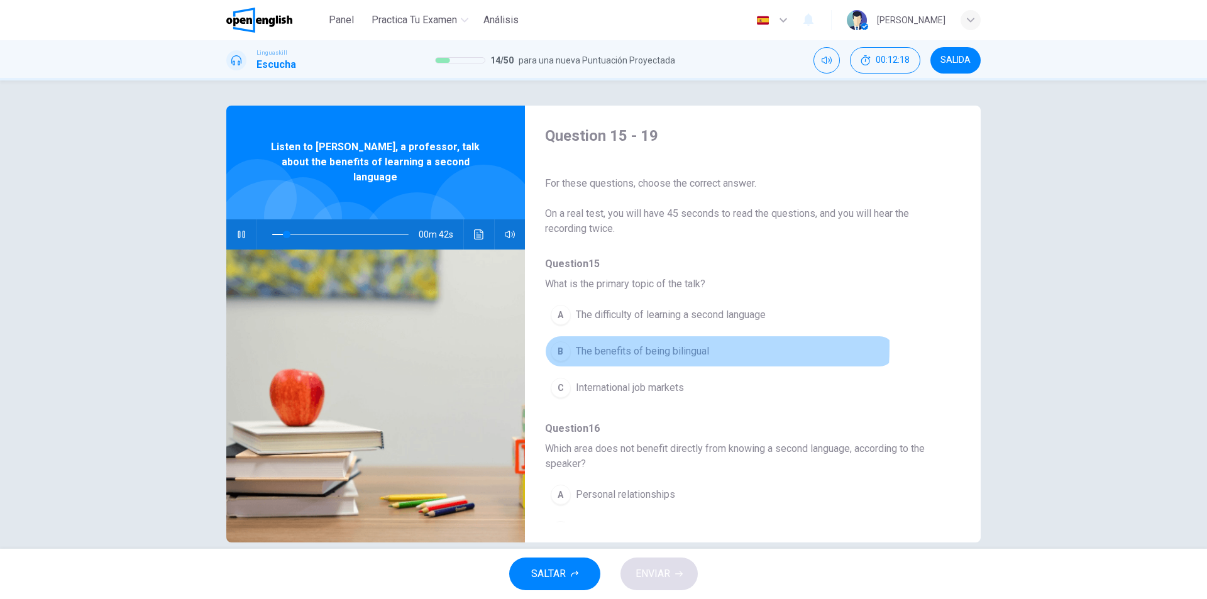
click at [587, 346] on span "The benefits of being bilingual" at bounding box center [642, 351] width 133 height 15
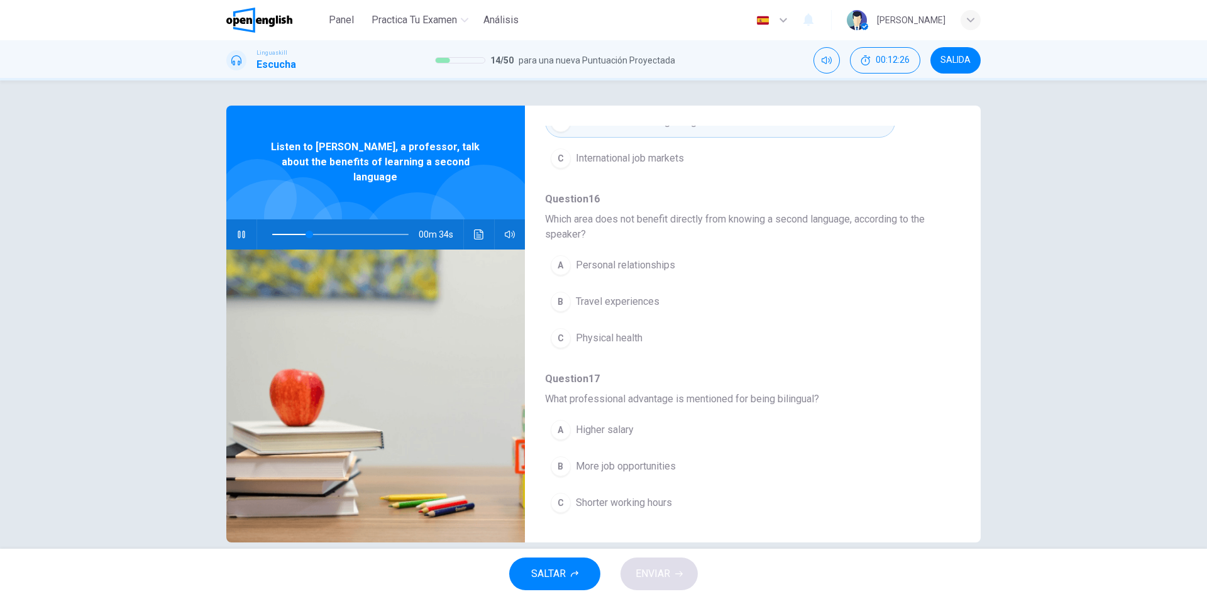
scroll to position [246, 0]
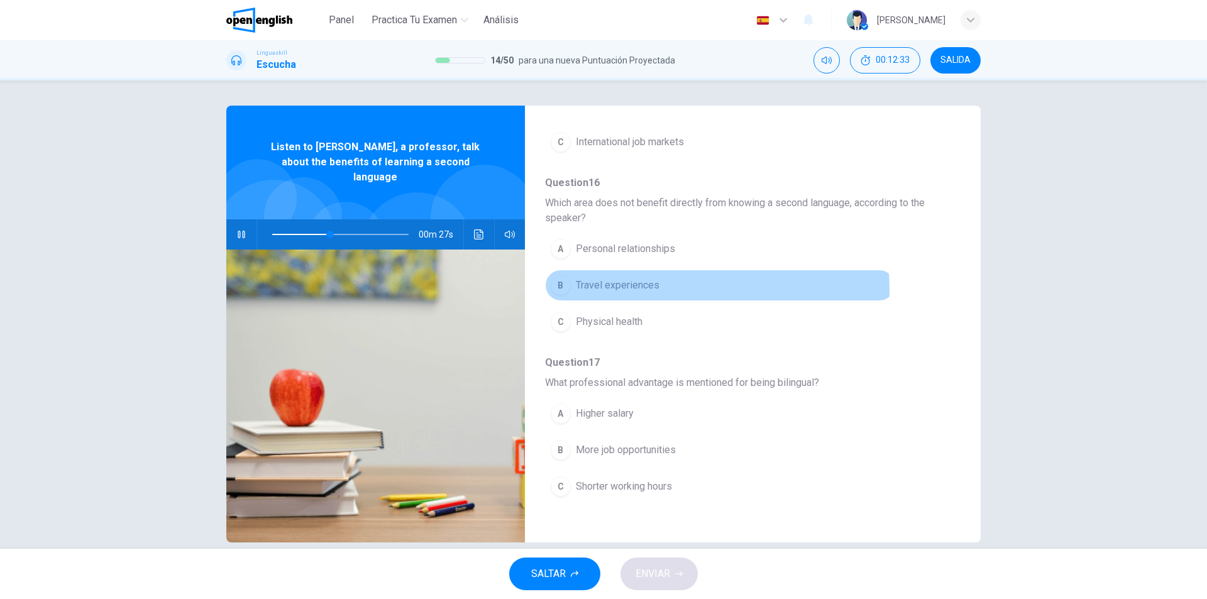
click at [625, 290] on span "Travel experiences" at bounding box center [618, 285] width 84 height 15
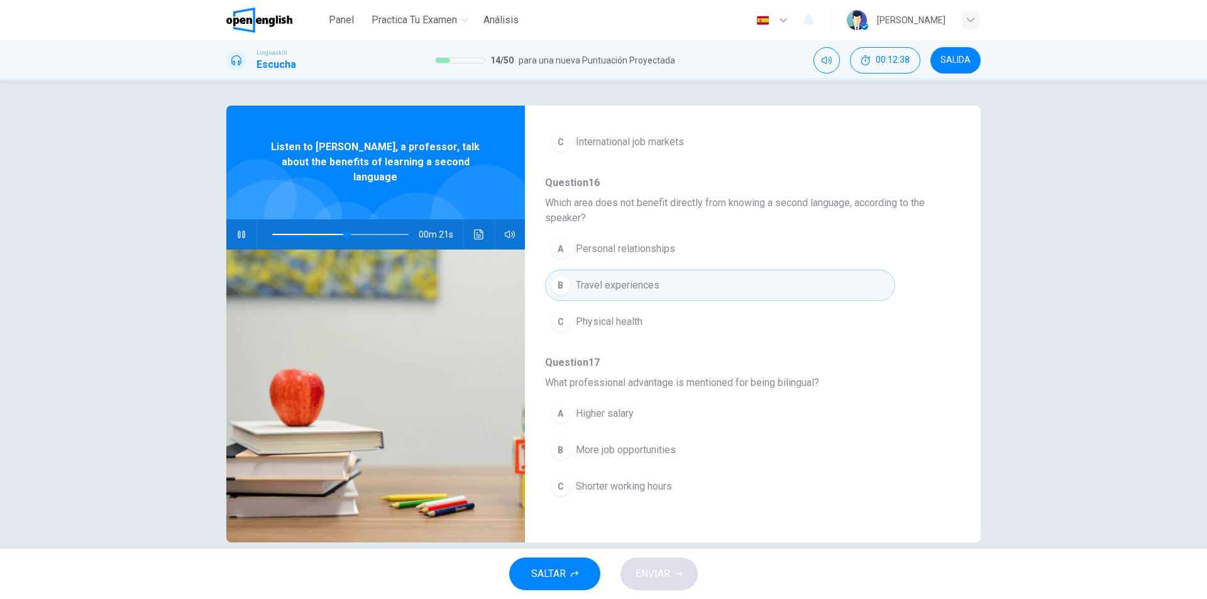
click at [612, 321] on span "Physical health" at bounding box center [609, 321] width 67 height 15
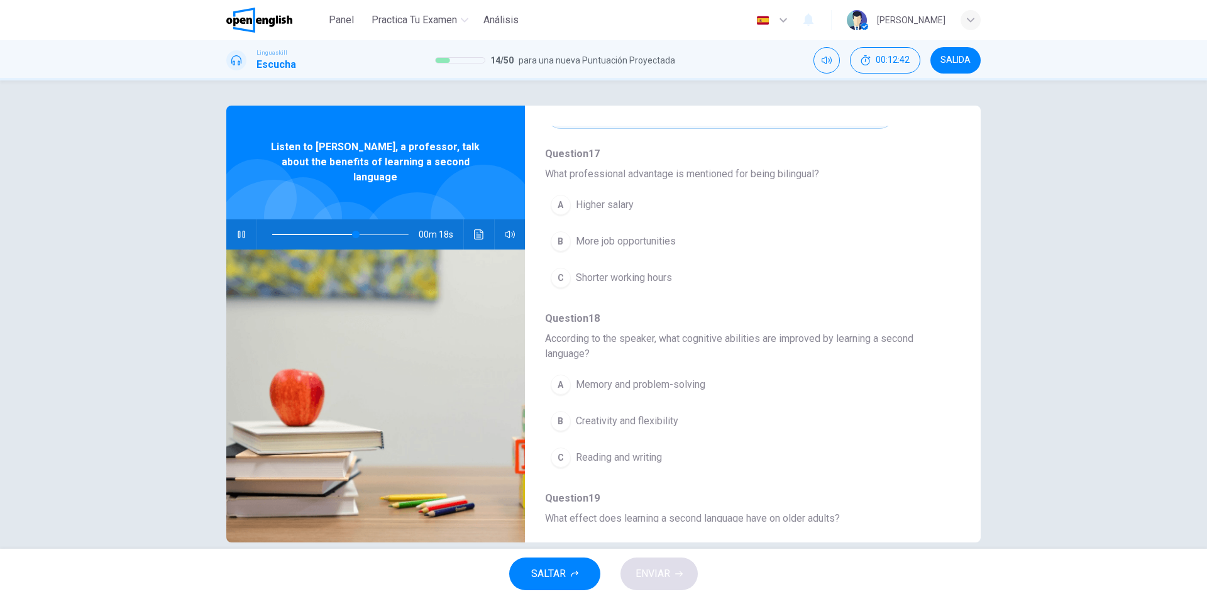
scroll to position [464, 0]
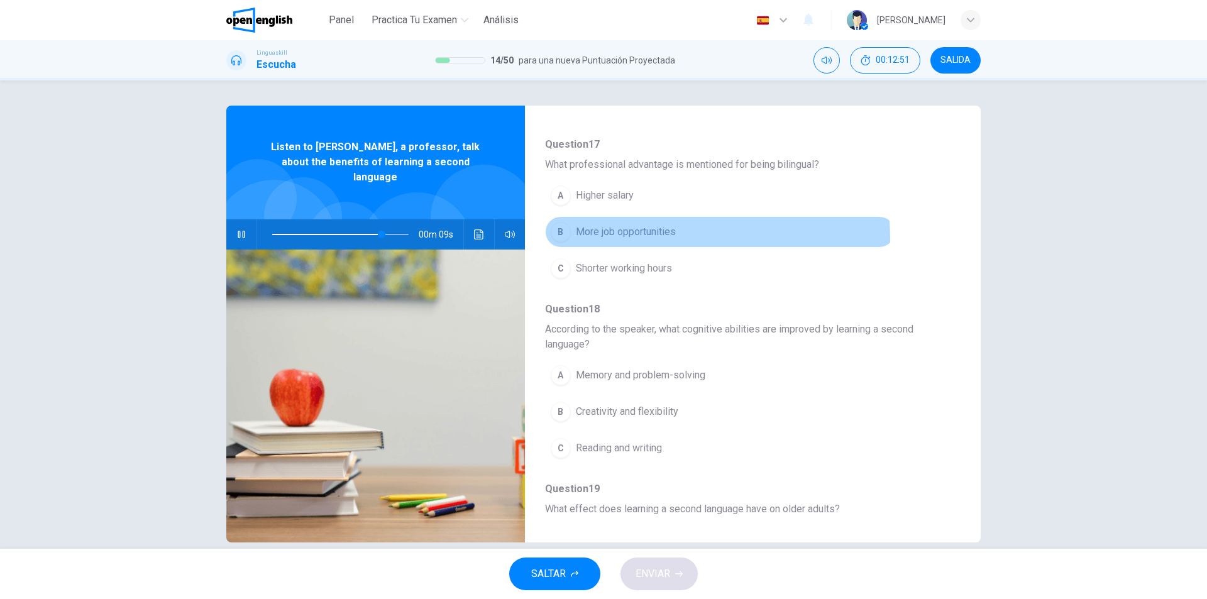
click at [631, 239] on span "More job opportunities" at bounding box center [626, 231] width 100 height 15
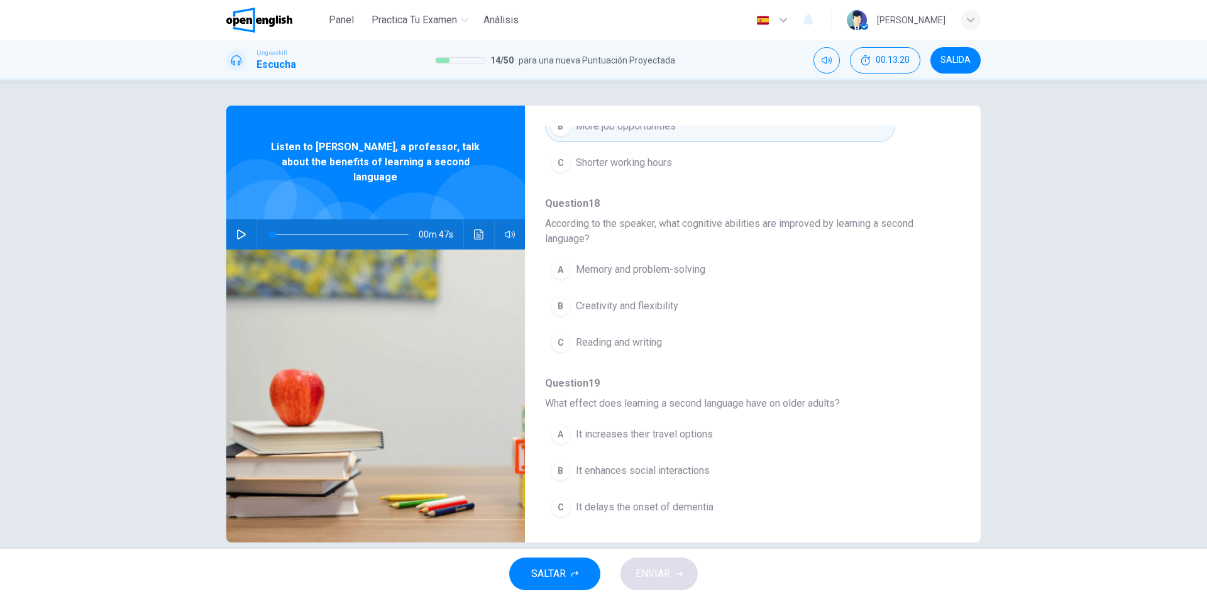
scroll to position [573, 0]
click at [237, 229] on icon "button" at bounding box center [241, 234] width 9 height 10
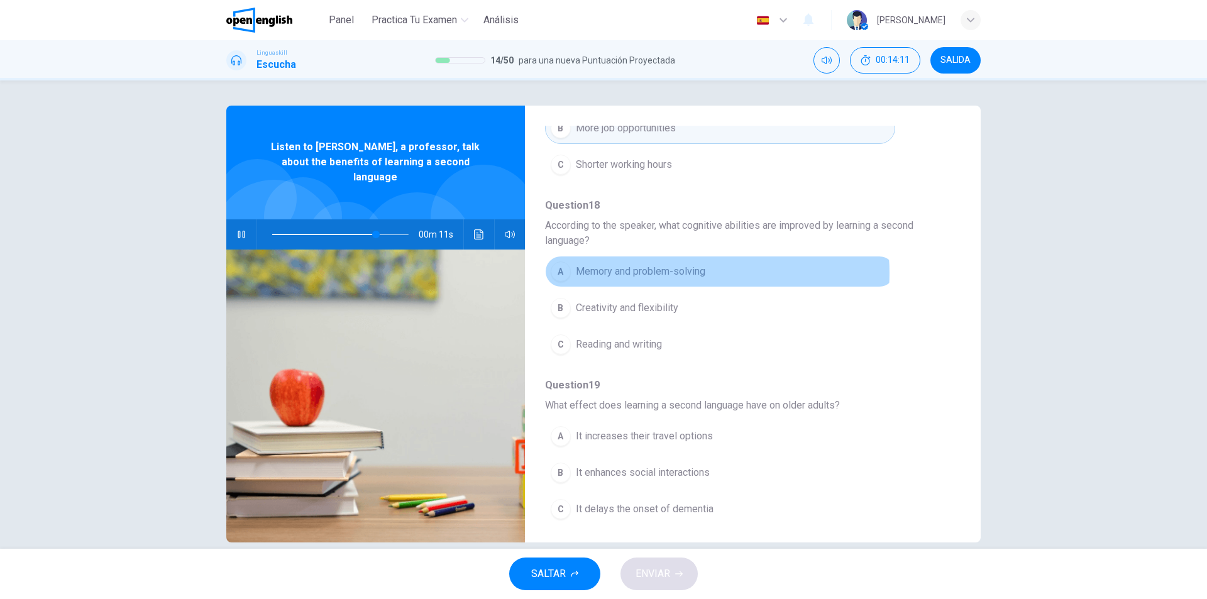
click at [695, 273] on span "Memory and problem-solving" at bounding box center [641, 271] width 130 height 15
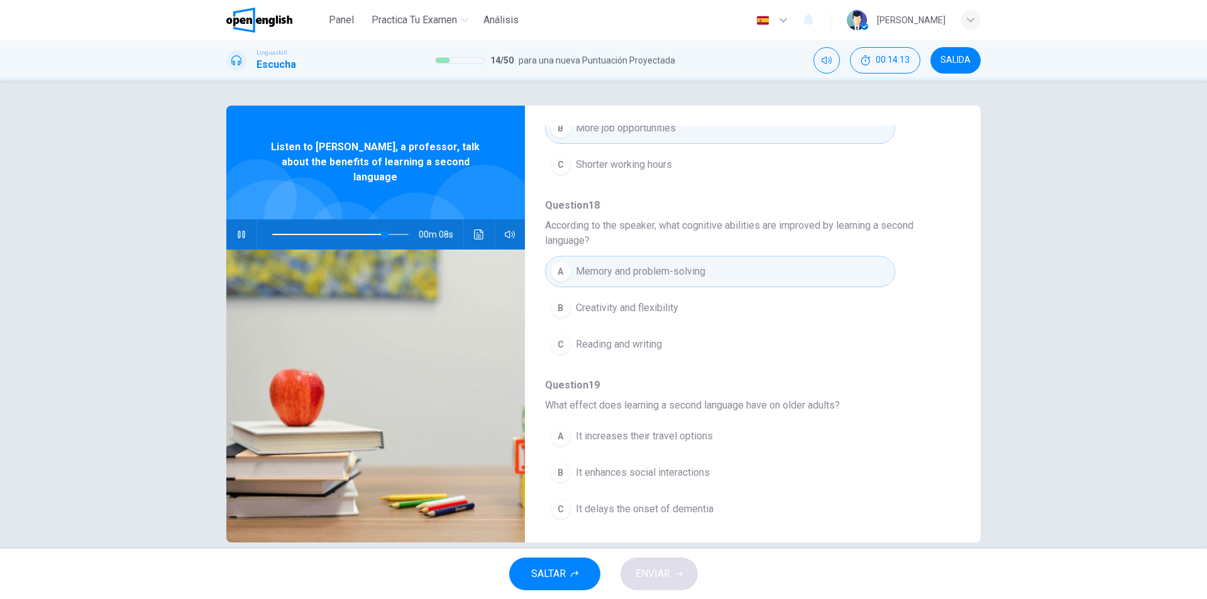
scroll to position [573, 0]
click at [700, 502] on span "It delays the onset of dementia" at bounding box center [645, 504] width 138 height 15
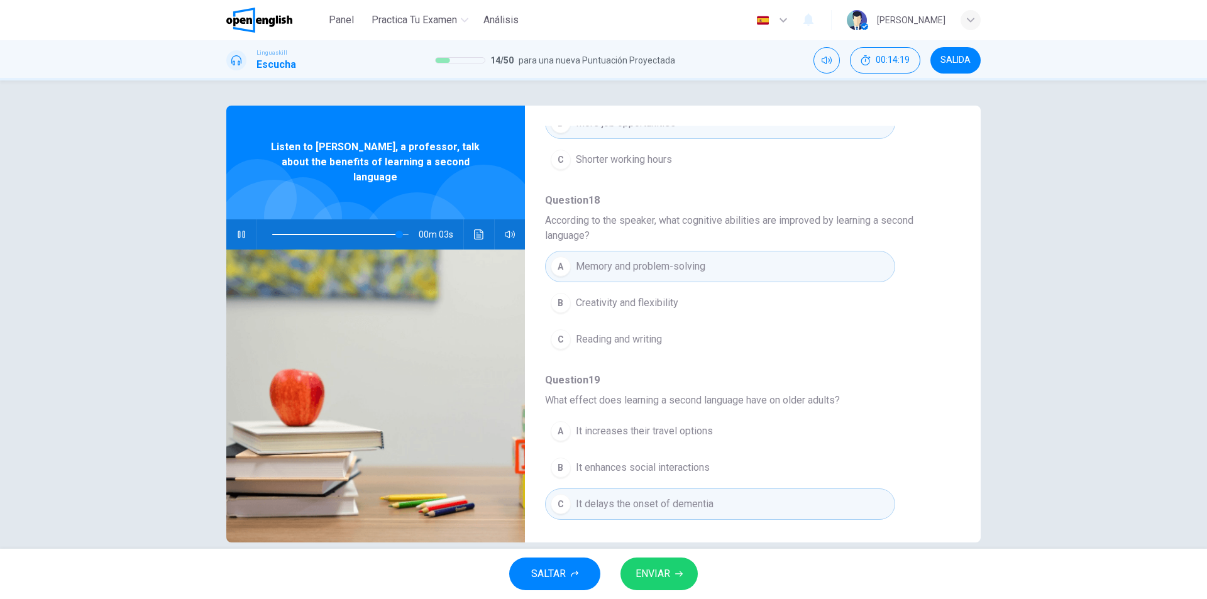
click at [681, 566] on button "ENVIAR" at bounding box center [659, 574] width 77 height 33
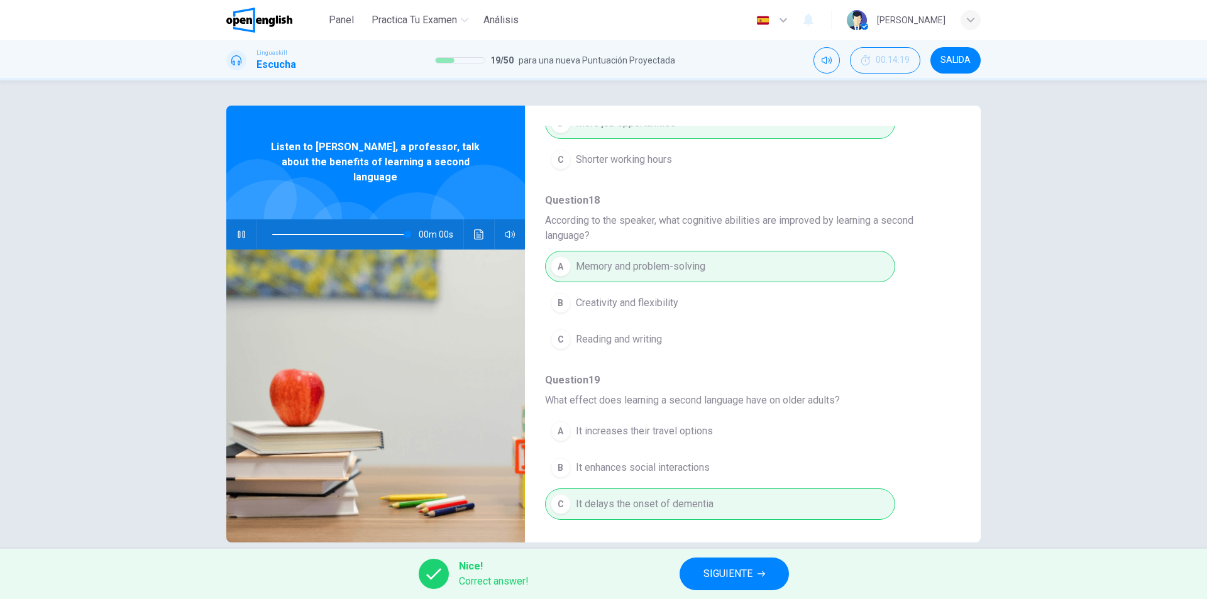
type input "*"
click at [744, 576] on span "SIGUIENTE" at bounding box center [728, 574] width 49 height 18
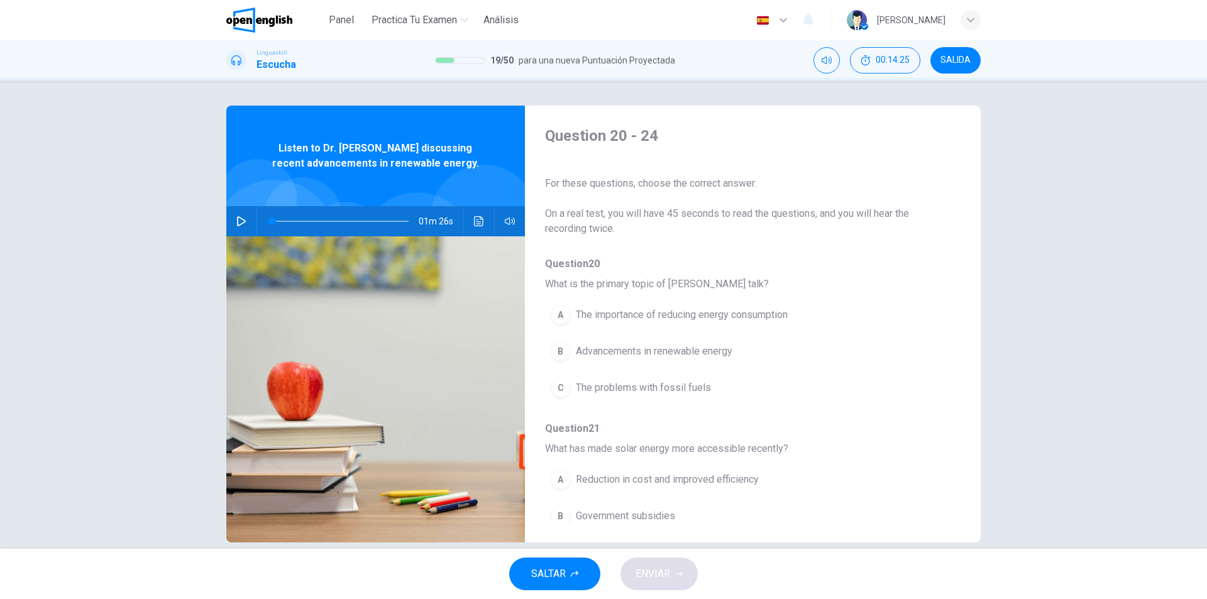
click at [237, 223] on icon "button" at bounding box center [241, 221] width 10 height 10
click at [558, 343] on div "B" at bounding box center [561, 351] width 20 height 20
drag, startPoint x: 950, startPoint y: 239, endPoint x: 949, endPoint y: 294, distance: 55.3
click at [951, 289] on div "Question 20 - 24 For these questions, choose the correct answer. On a real test…" at bounding box center [743, 324] width 436 height 397
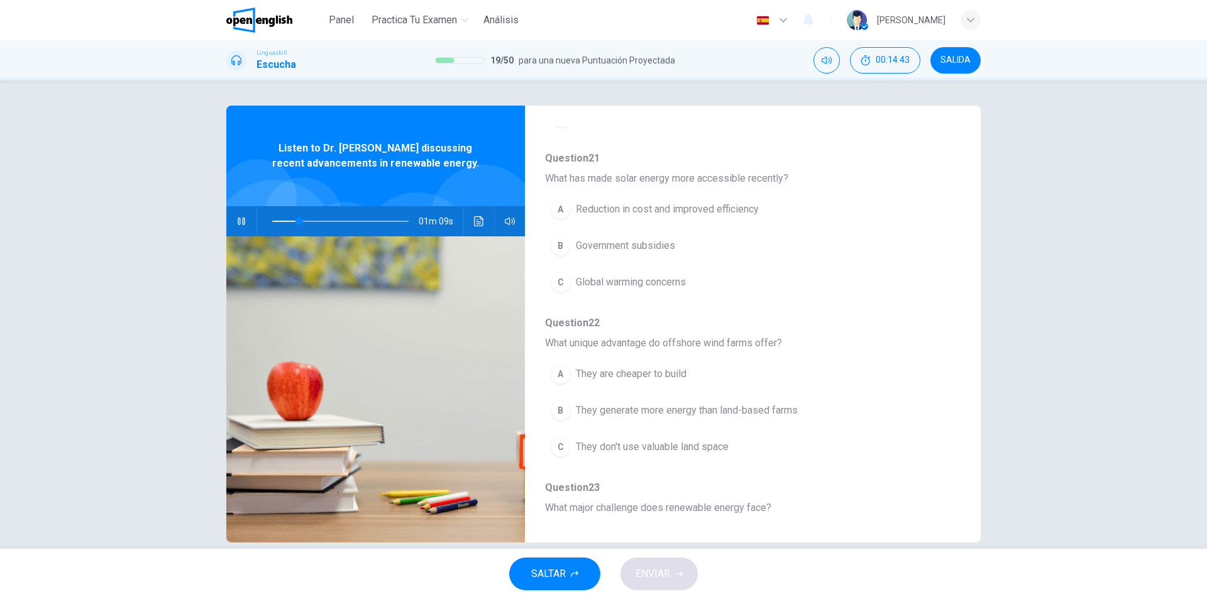
scroll to position [273, 0]
click at [759, 207] on button "A Reduction in cost and improved efficiency" at bounding box center [720, 205] width 350 height 31
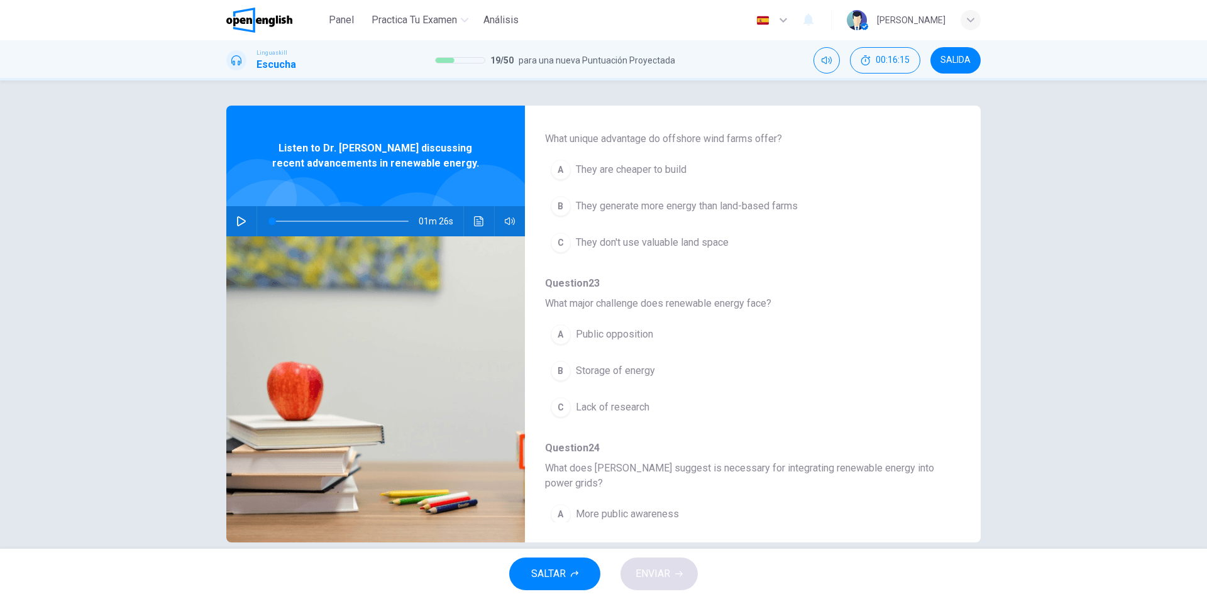
scroll to position [366, 0]
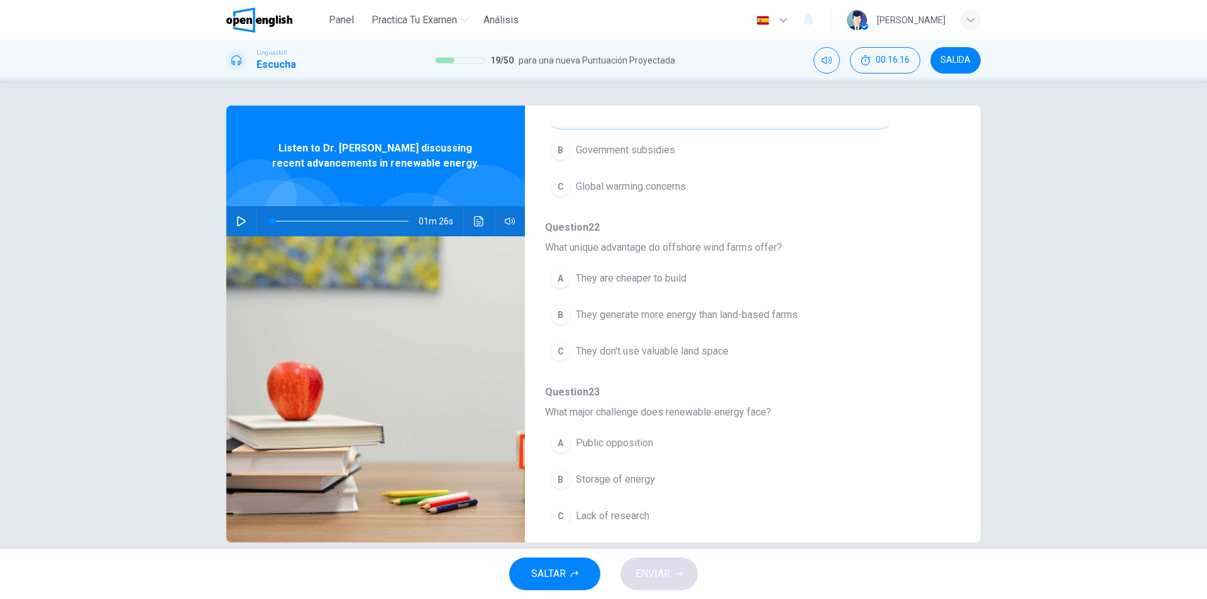
click at [245, 213] on button "button" at bounding box center [241, 221] width 20 height 30
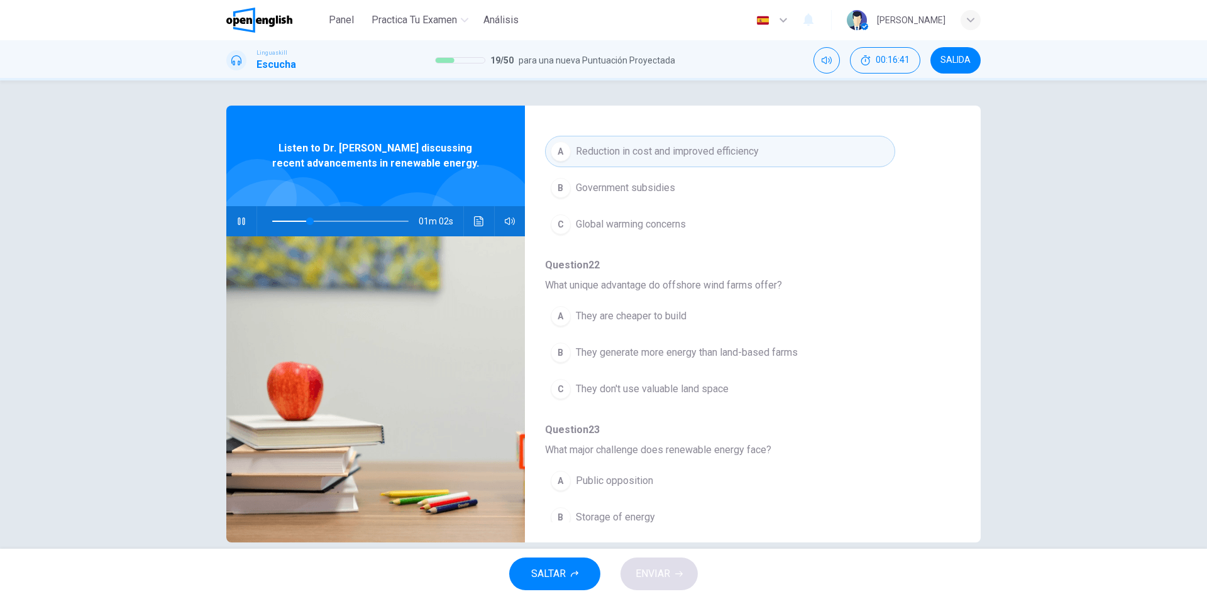
scroll to position [333, 0]
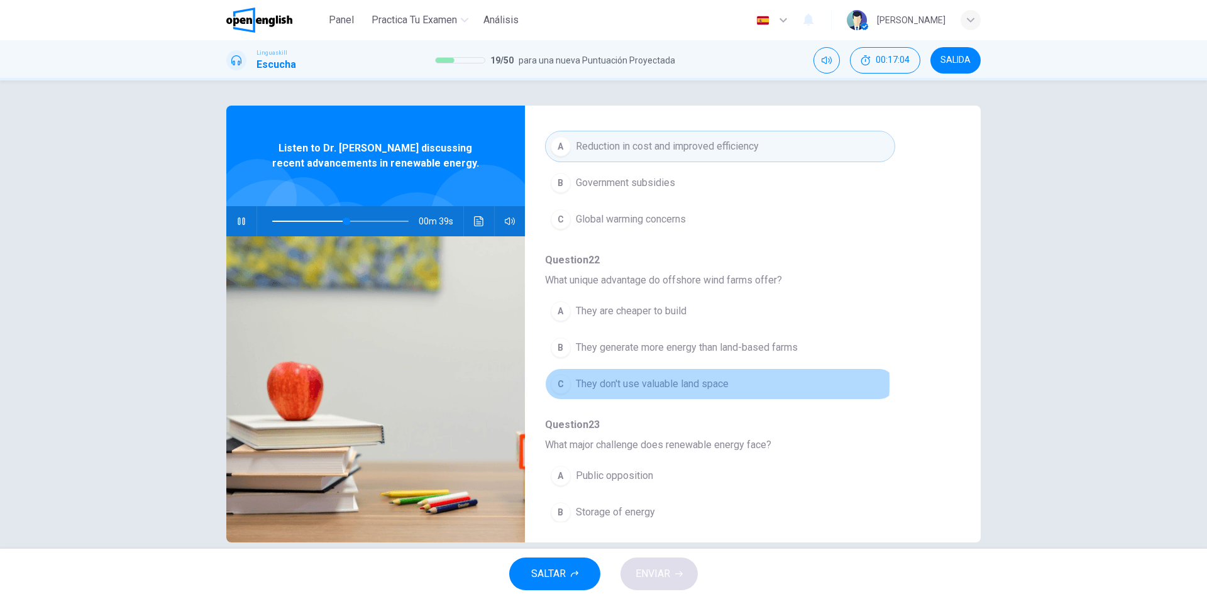
click at [567, 383] on div "C" at bounding box center [561, 384] width 20 height 20
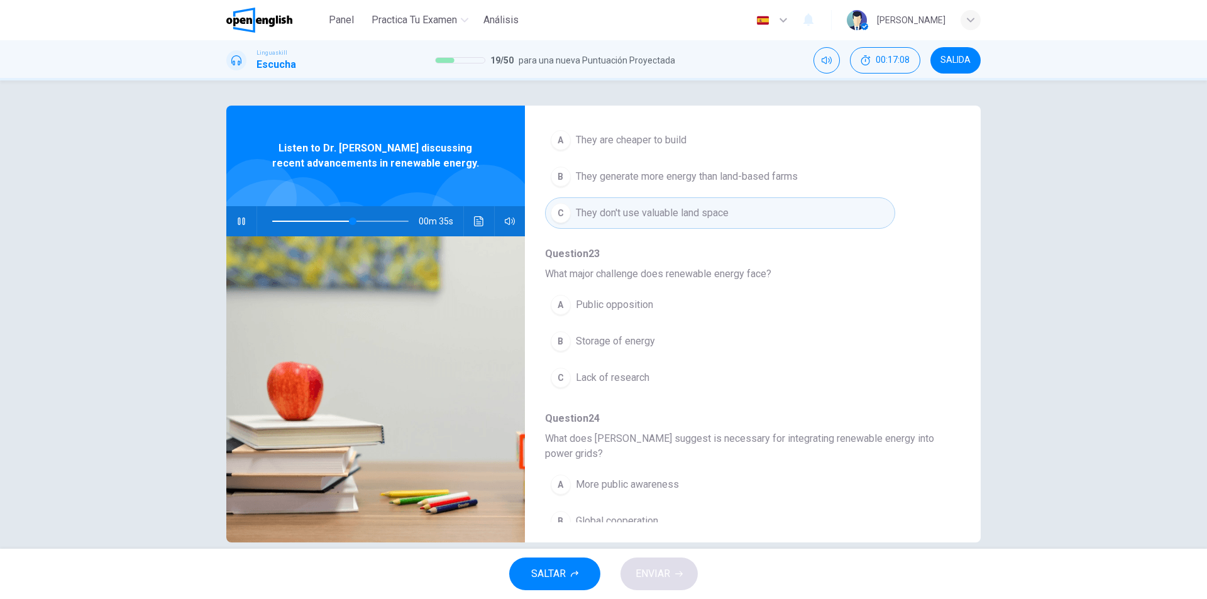
scroll to position [507, 0]
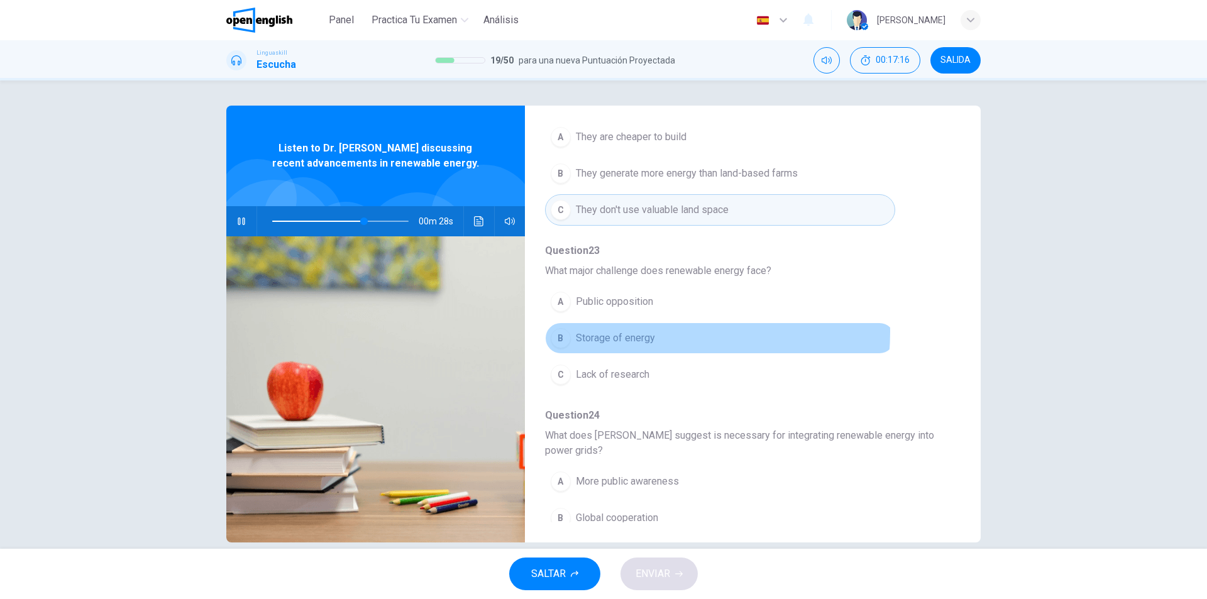
click at [649, 332] on span "Storage of energy" at bounding box center [615, 338] width 79 height 15
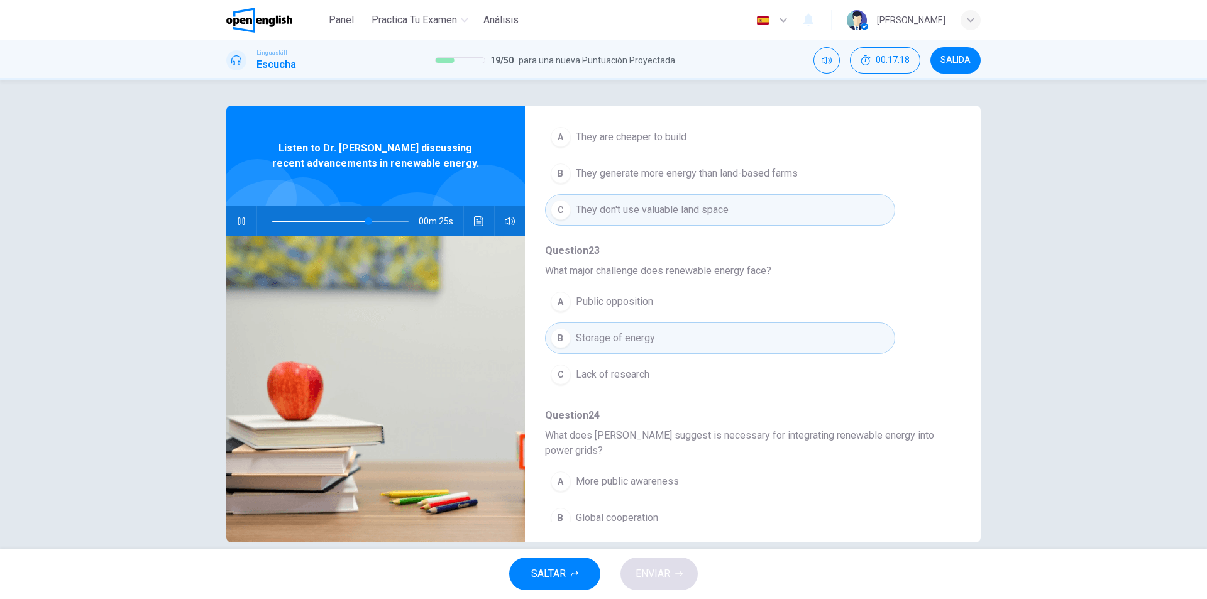
drag, startPoint x: 951, startPoint y: 378, endPoint x: 958, endPoint y: 432, distance: 53.9
click at [958, 432] on div "Question 20 - 24 For these questions, choose the correct answer. On a real test…" at bounding box center [603, 324] width 754 height 437
drag, startPoint x: 958, startPoint y: 434, endPoint x: 956, endPoint y: 456, distance: 22.0
click at [956, 456] on div "Question 20 - 24 For these questions, choose the correct answer. On a real test…" at bounding box center [603, 324] width 754 height 437
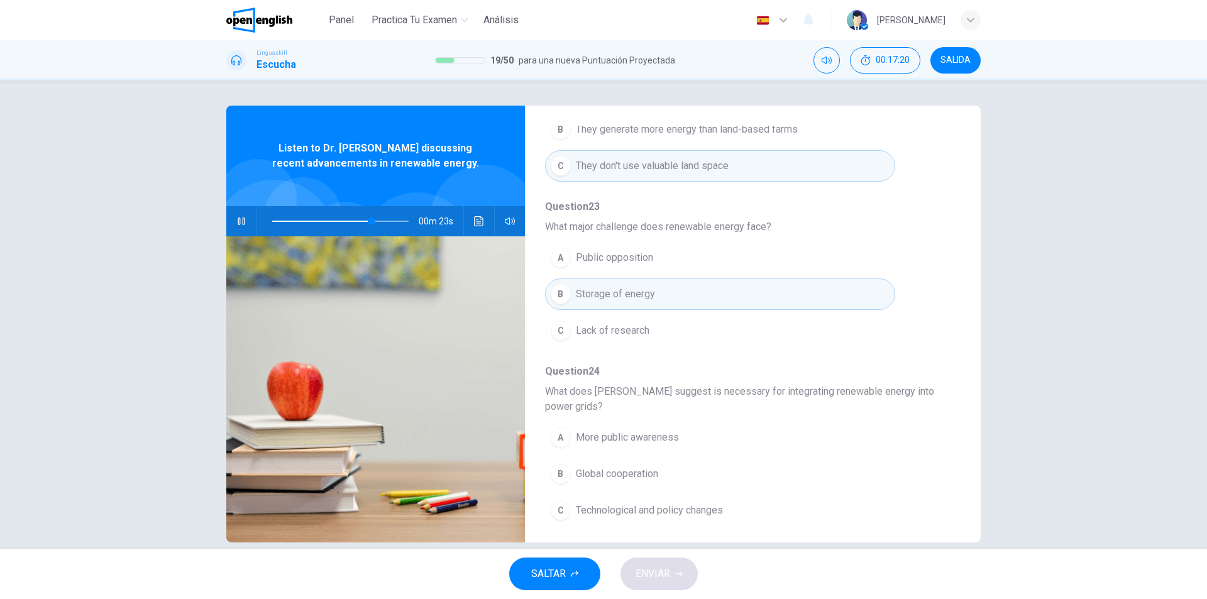
scroll to position [558, 0]
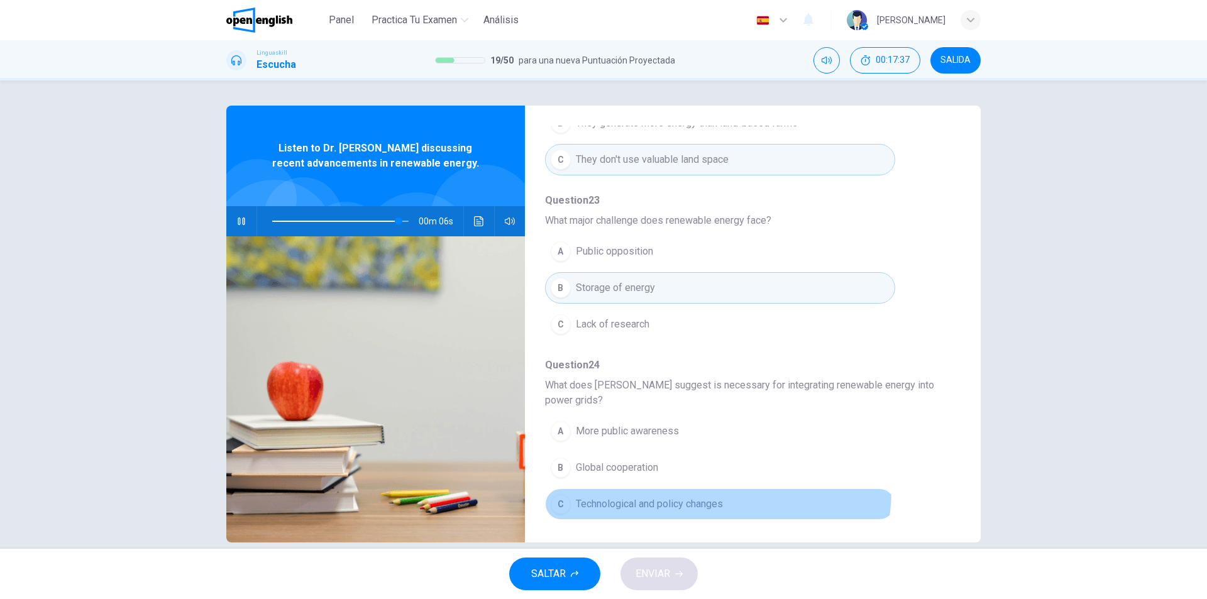
click at [707, 490] on button "C Technological and policy changes" at bounding box center [720, 504] width 350 height 31
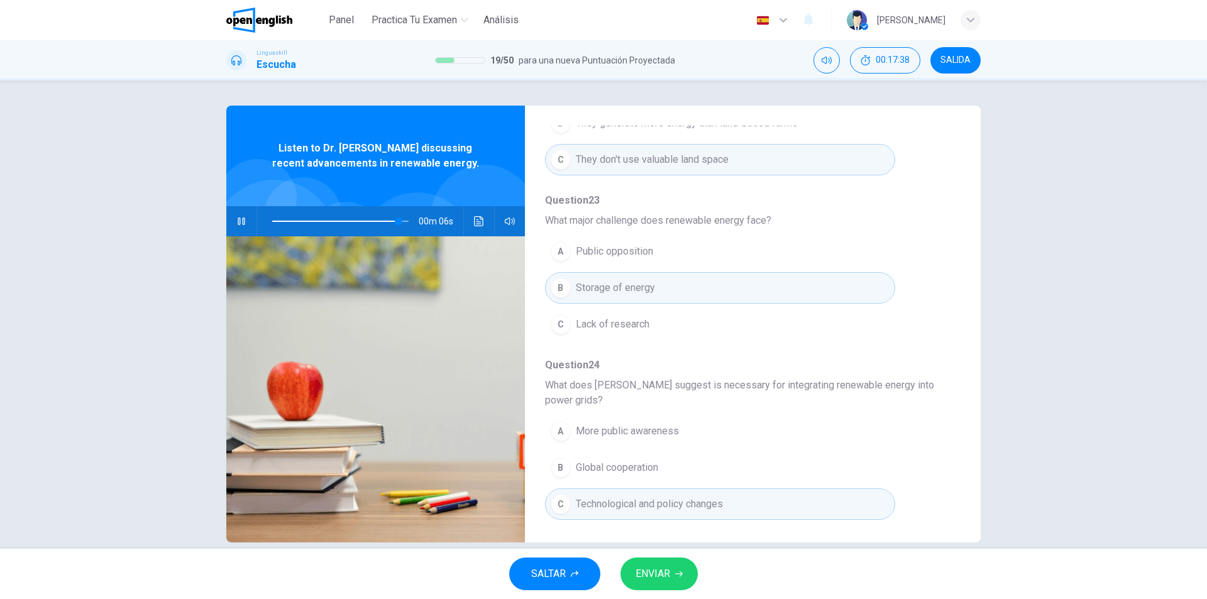
click at [675, 554] on div "SALTAR ENVIAR" at bounding box center [603, 574] width 1207 height 50
click at [670, 568] on span "ENVIAR" at bounding box center [653, 574] width 35 height 18
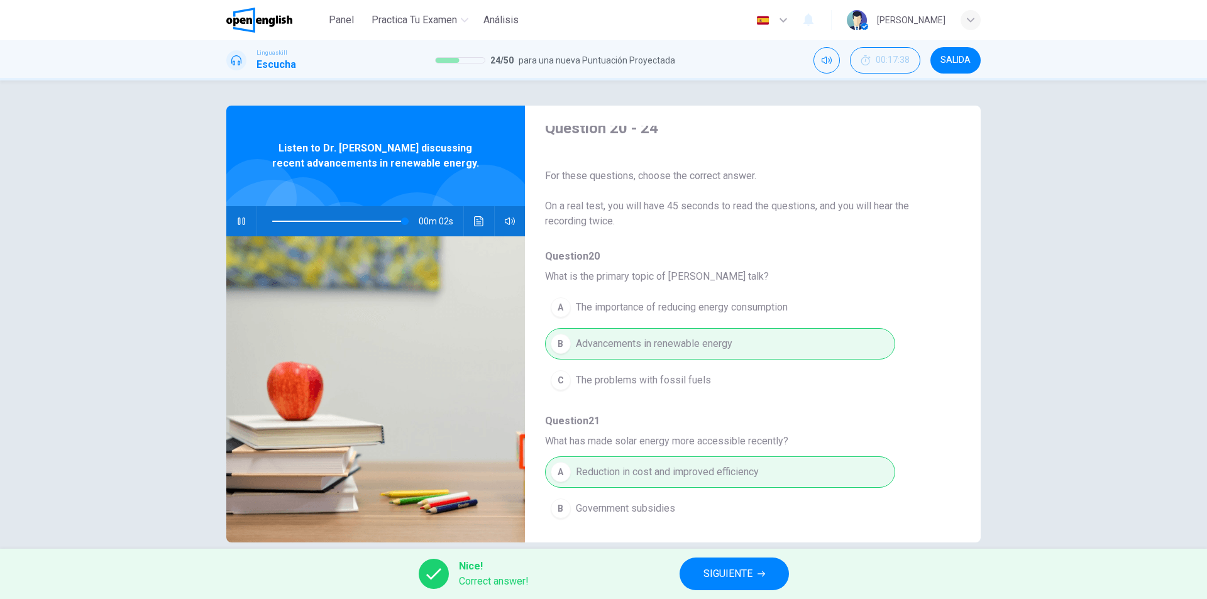
scroll to position [0, 0]
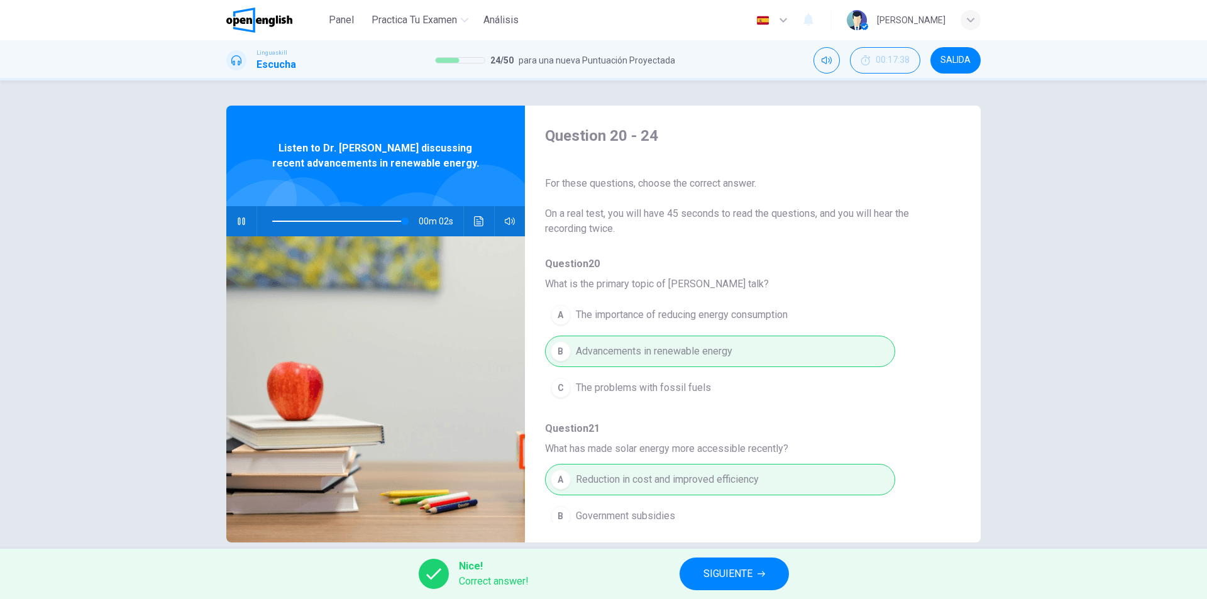
type input "**"
click at [704, 560] on button "SIGUIENTE" at bounding box center [734, 574] width 109 height 33
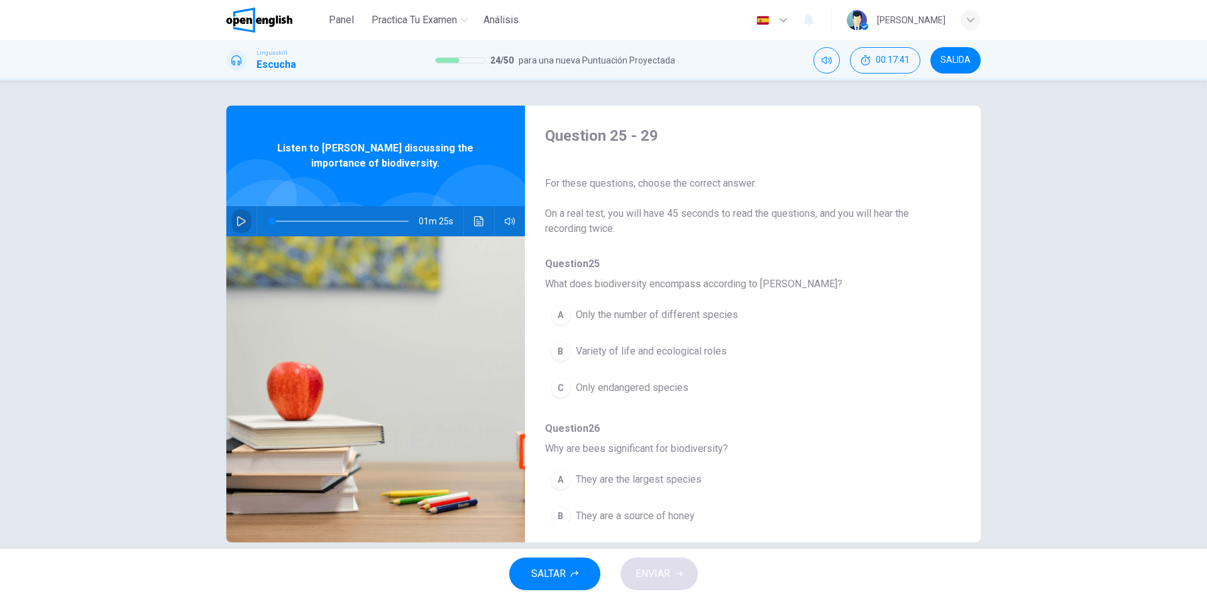
click at [244, 216] on button "button" at bounding box center [241, 221] width 20 height 30
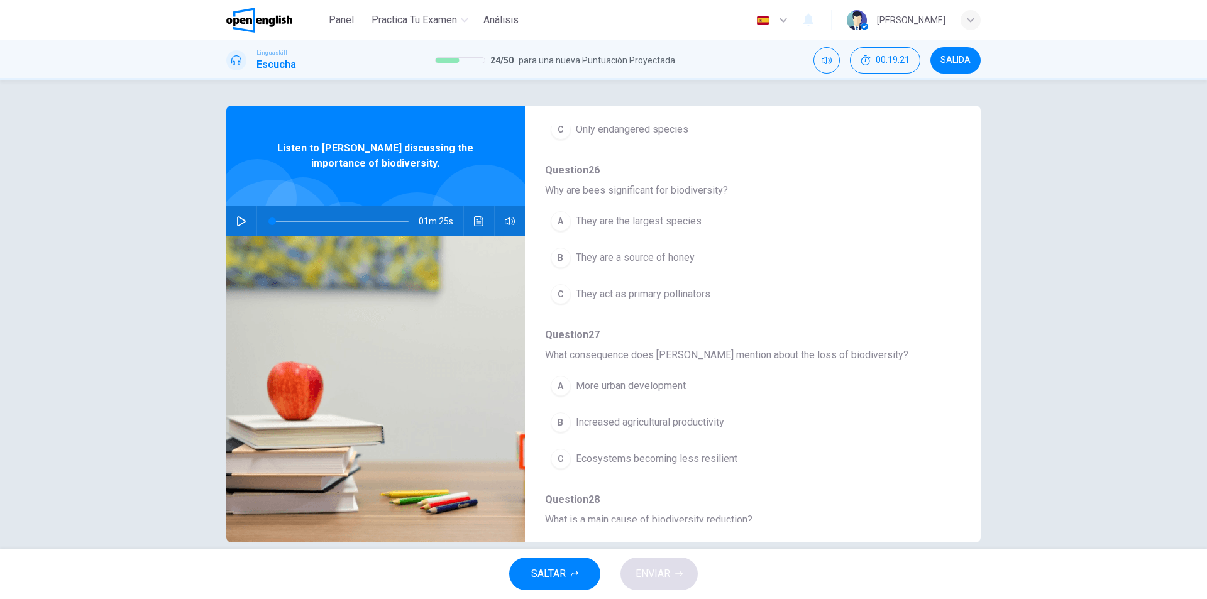
scroll to position [266, 0]
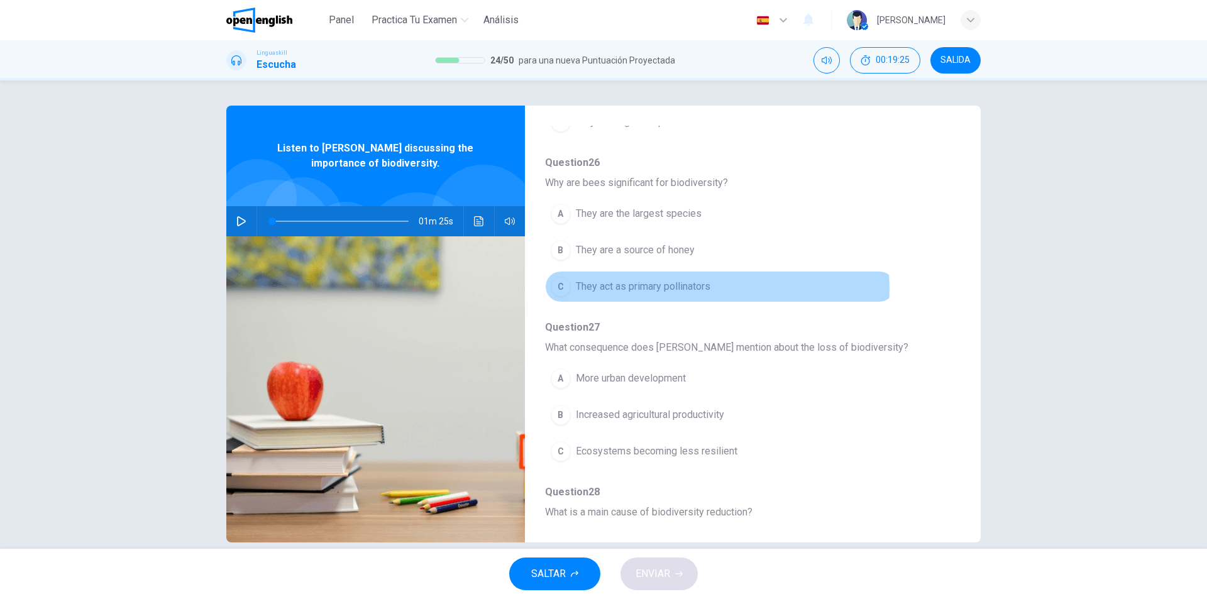
click at [707, 289] on span "They act as primary pollinators" at bounding box center [643, 286] width 135 height 15
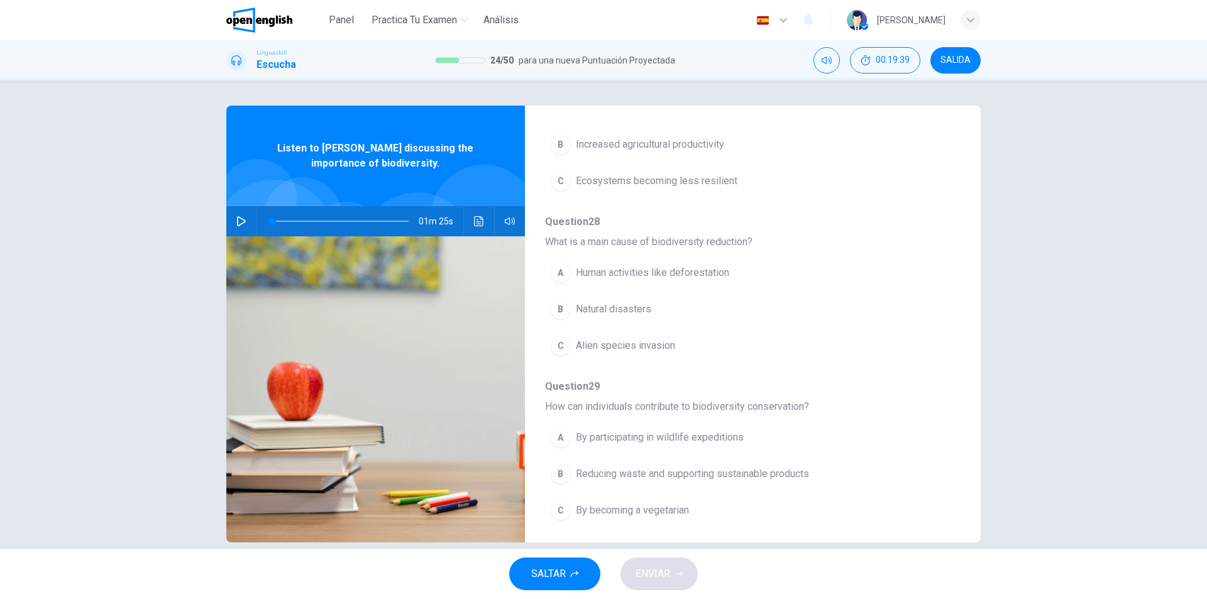
scroll to position [543, 0]
click at [242, 223] on icon "button" at bounding box center [241, 221] width 10 height 10
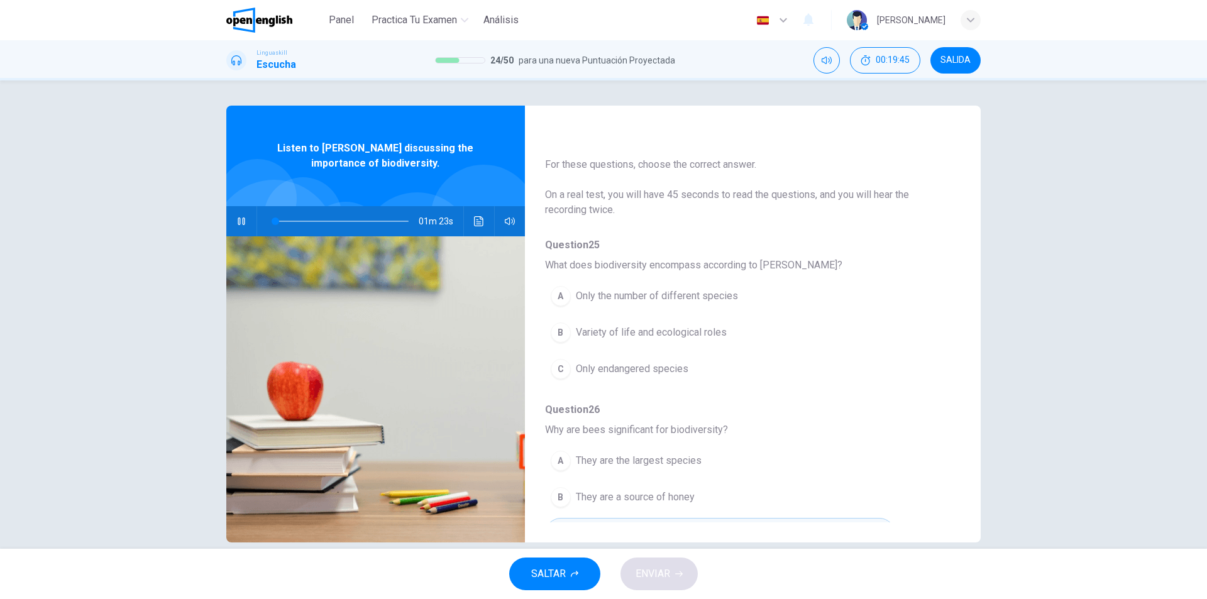
scroll to position [0, 0]
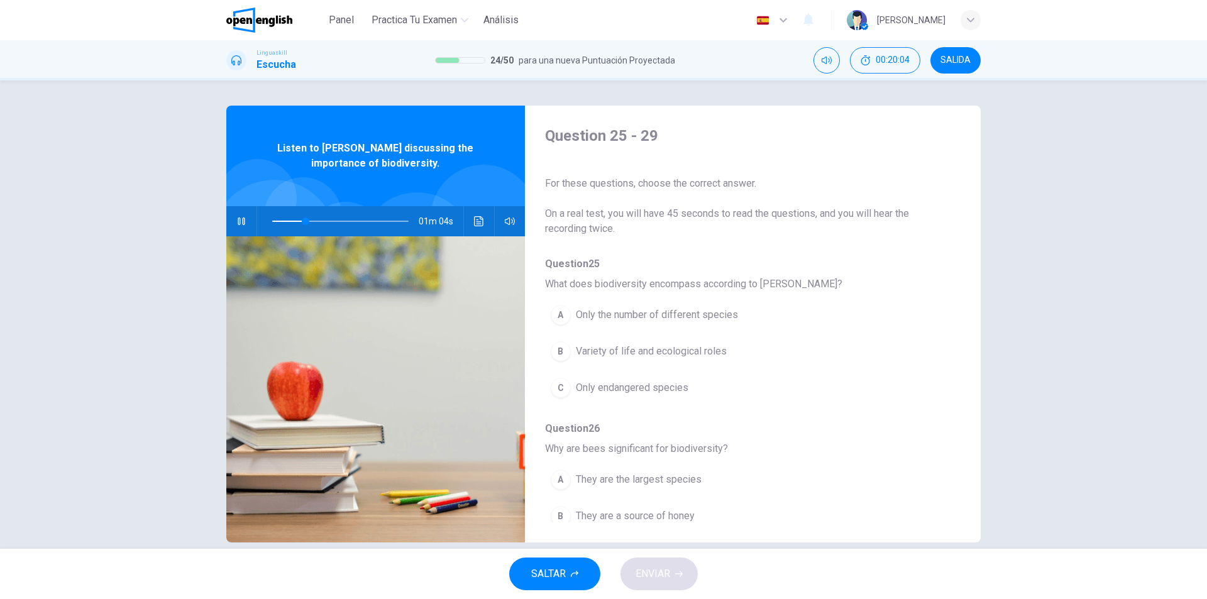
click at [728, 349] on button "B Variety of life and ecological roles" at bounding box center [720, 351] width 350 height 31
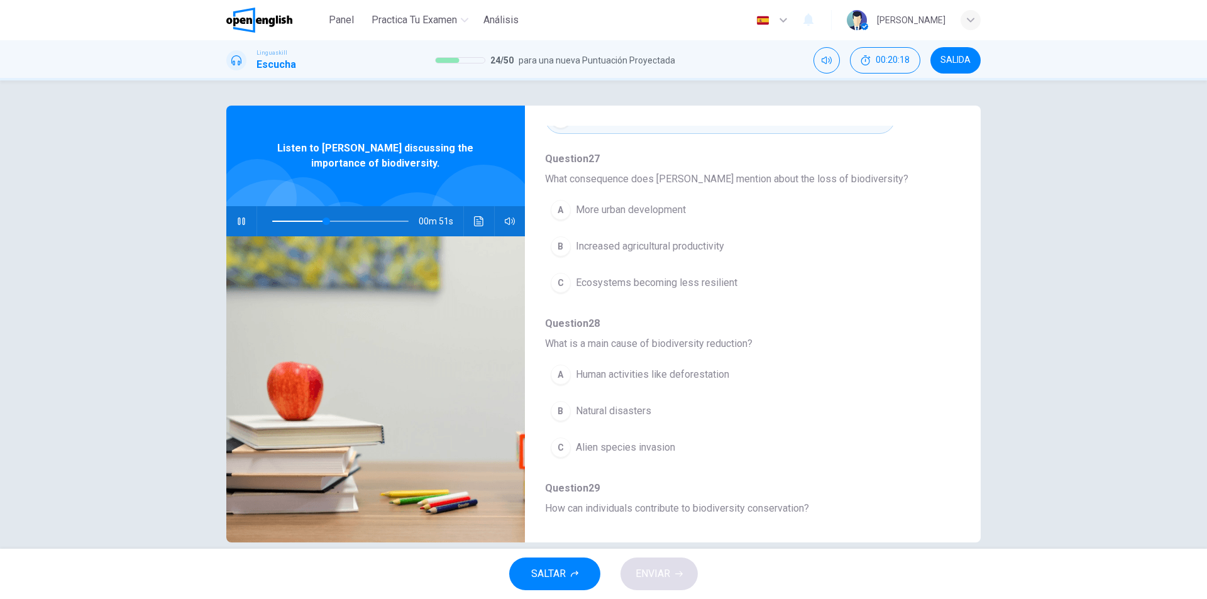
scroll to position [445, 0]
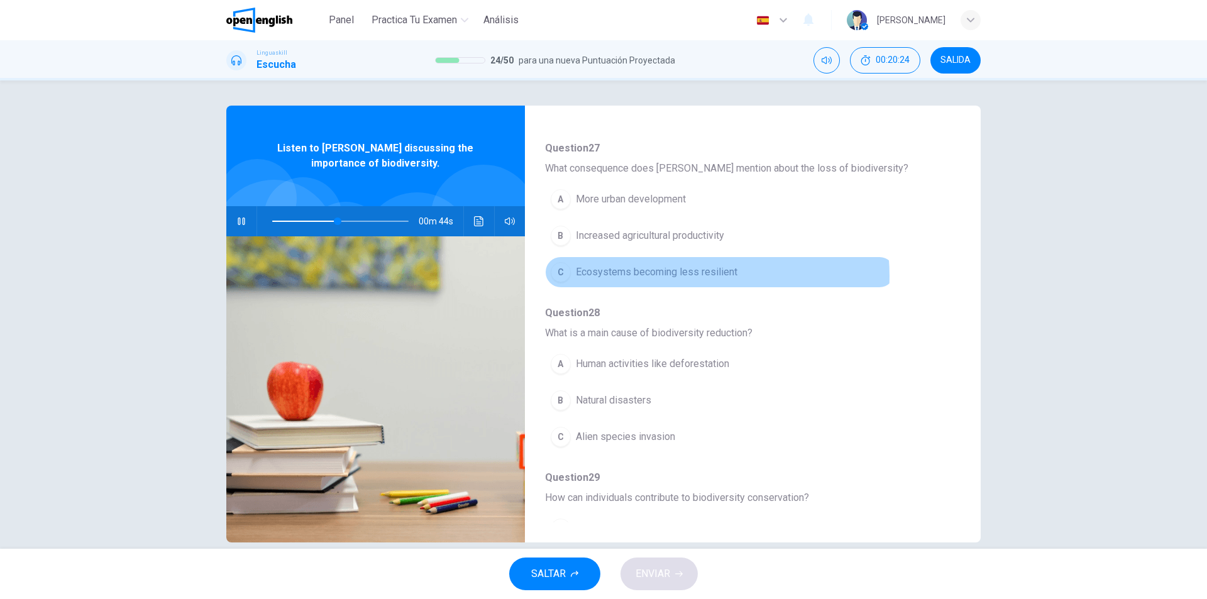
click at [676, 276] on span "Ecosystems becoming less resilient" at bounding box center [657, 272] width 162 height 15
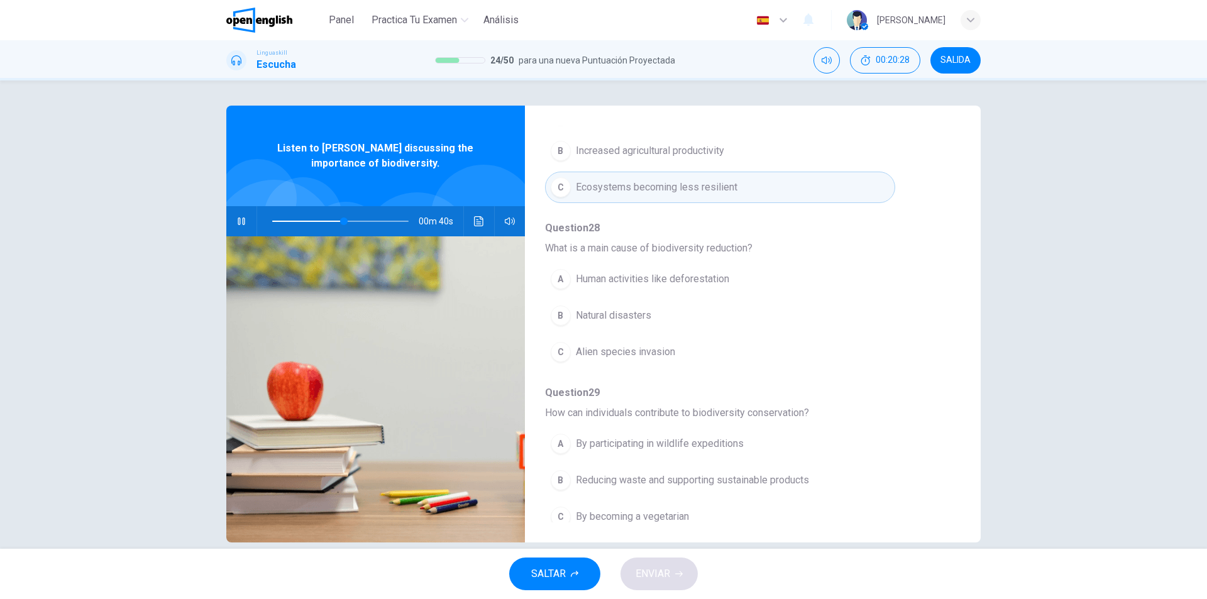
scroll to position [543, 0]
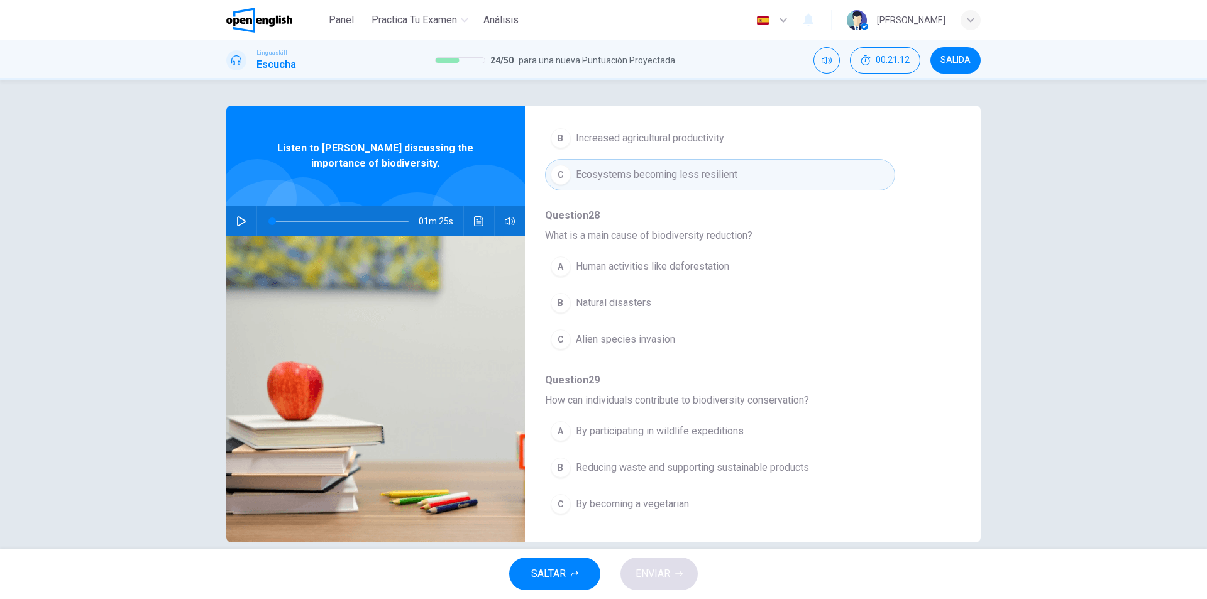
click at [243, 226] on button "button" at bounding box center [241, 221] width 20 height 30
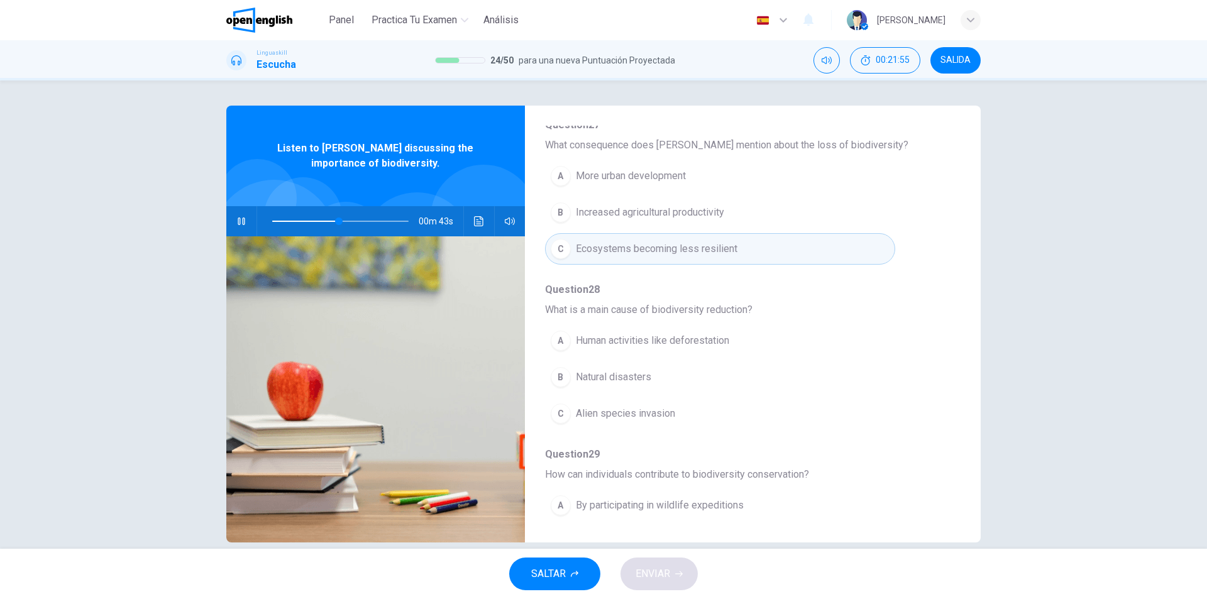
scroll to position [476, 0]
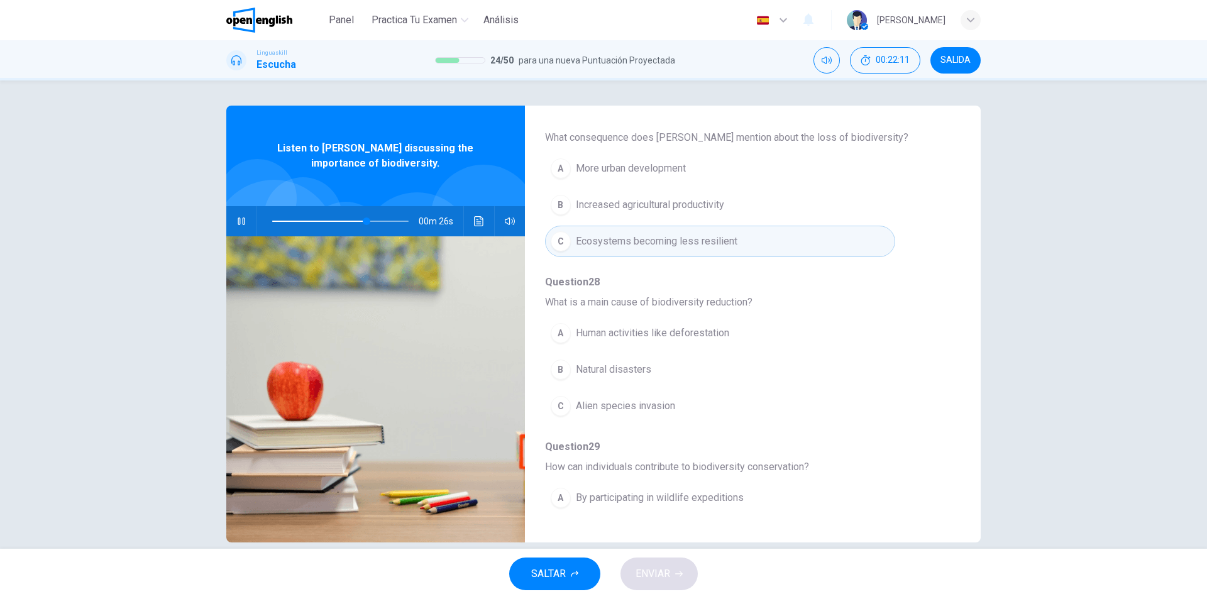
drag, startPoint x: 765, startPoint y: 308, endPoint x: 624, endPoint y: 305, distance: 140.9
click at [625, 305] on span "What is a main cause of biodiversity reduction?" at bounding box center [742, 302] width 395 height 15
drag, startPoint x: 624, startPoint y: 305, endPoint x: 697, endPoint y: 302, distance: 73.6
click at [697, 302] on span "What is a main cause of biodiversity reduction?" at bounding box center [742, 302] width 395 height 15
click at [240, 219] on icon "button" at bounding box center [241, 221] width 10 height 10
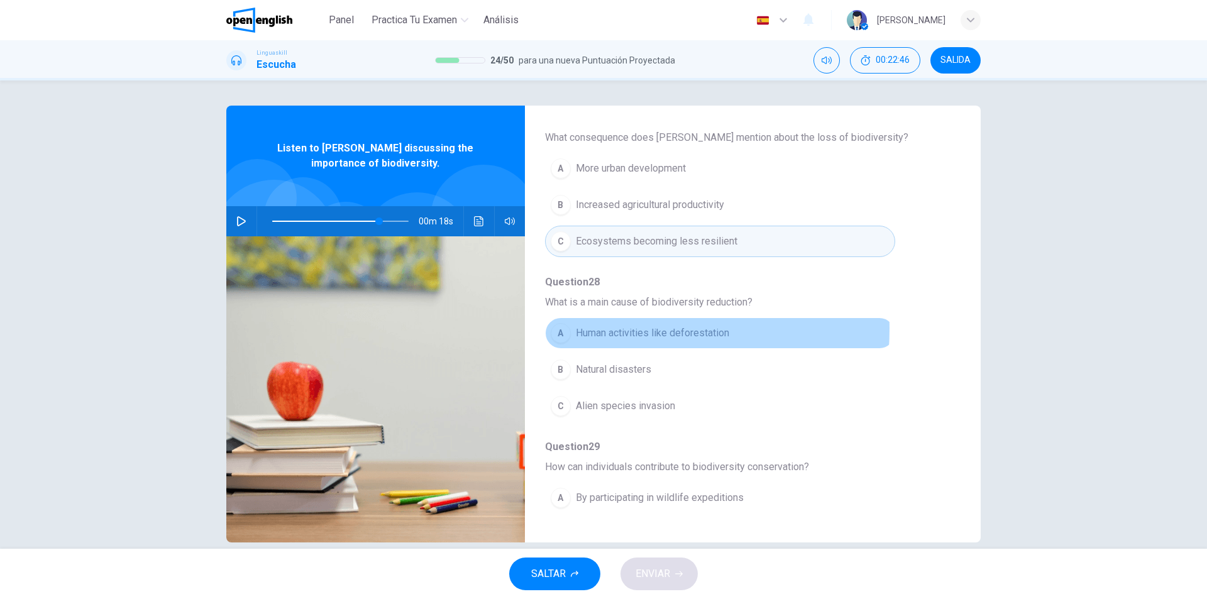
click at [589, 329] on span "Human activities like deforestation" at bounding box center [652, 333] width 153 height 15
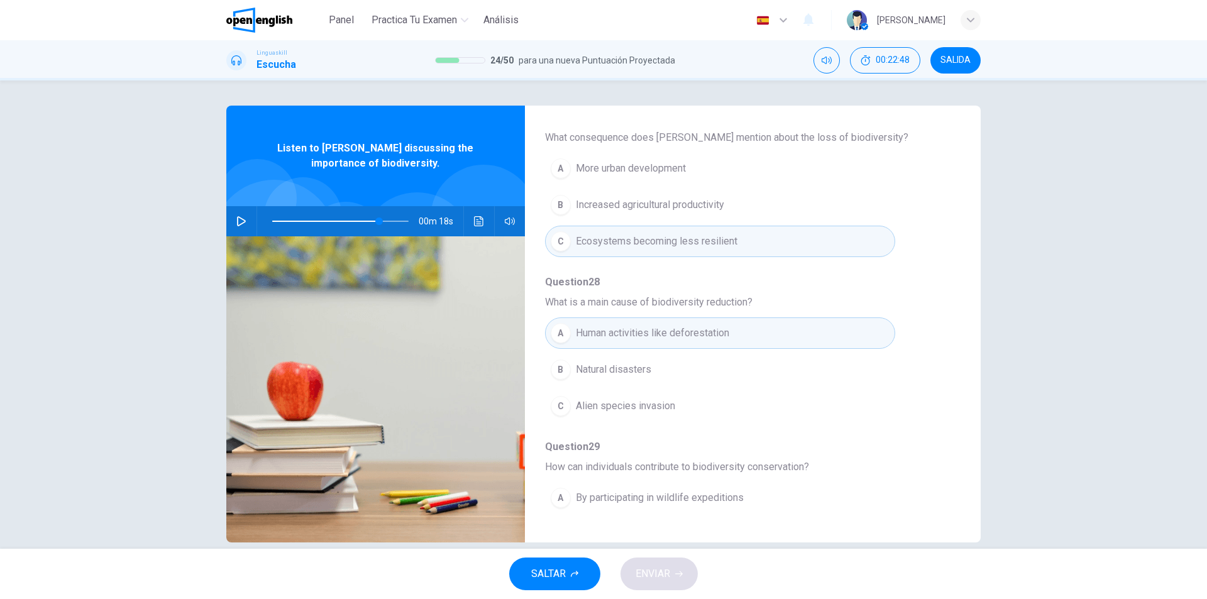
scroll to position [543, 0]
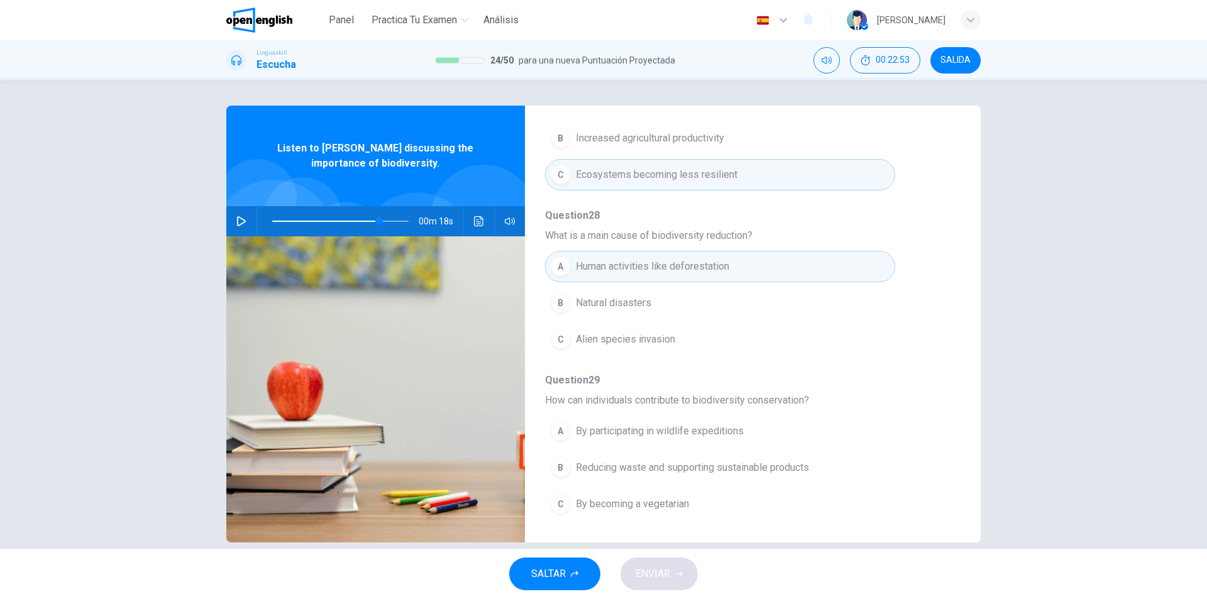
click at [724, 473] on span "Reducing waste and supporting sustainable products" at bounding box center [692, 467] width 233 height 15
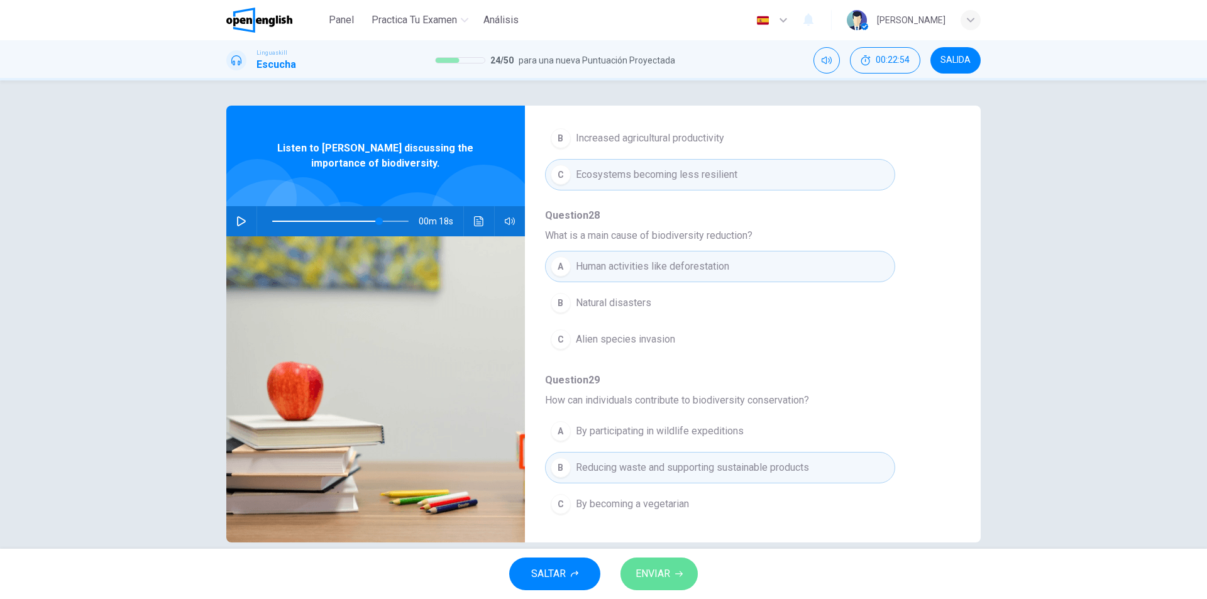
click at [669, 575] on span "ENVIAR" at bounding box center [653, 574] width 35 height 18
type input "**"
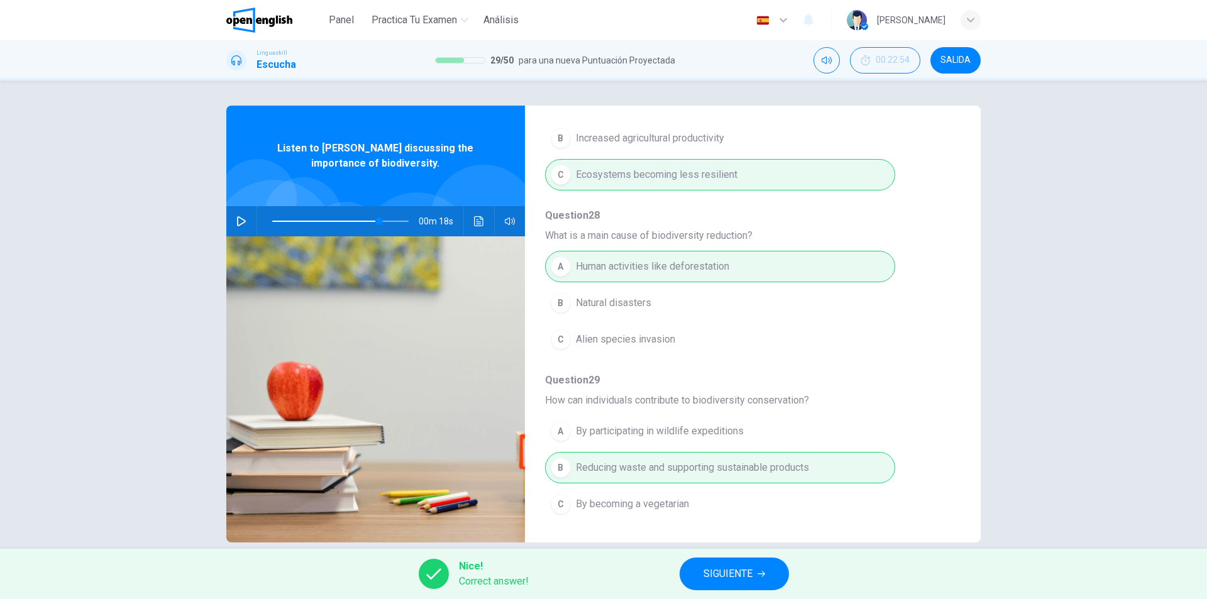
click at [742, 578] on span "SIGUIENTE" at bounding box center [728, 574] width 49 height 18
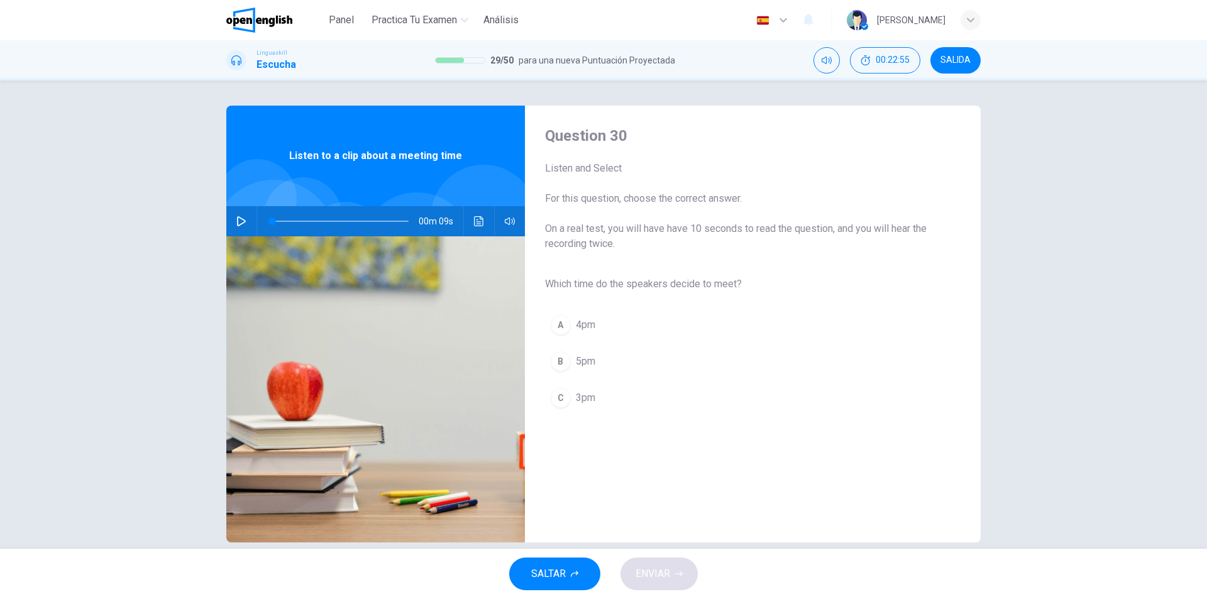
click at [236, 228] on button "button" at bounding box center [241, 221] width 20 height 30
click at [555, 400] on div "C" at bounding box center [561, 398] width 20 height 20
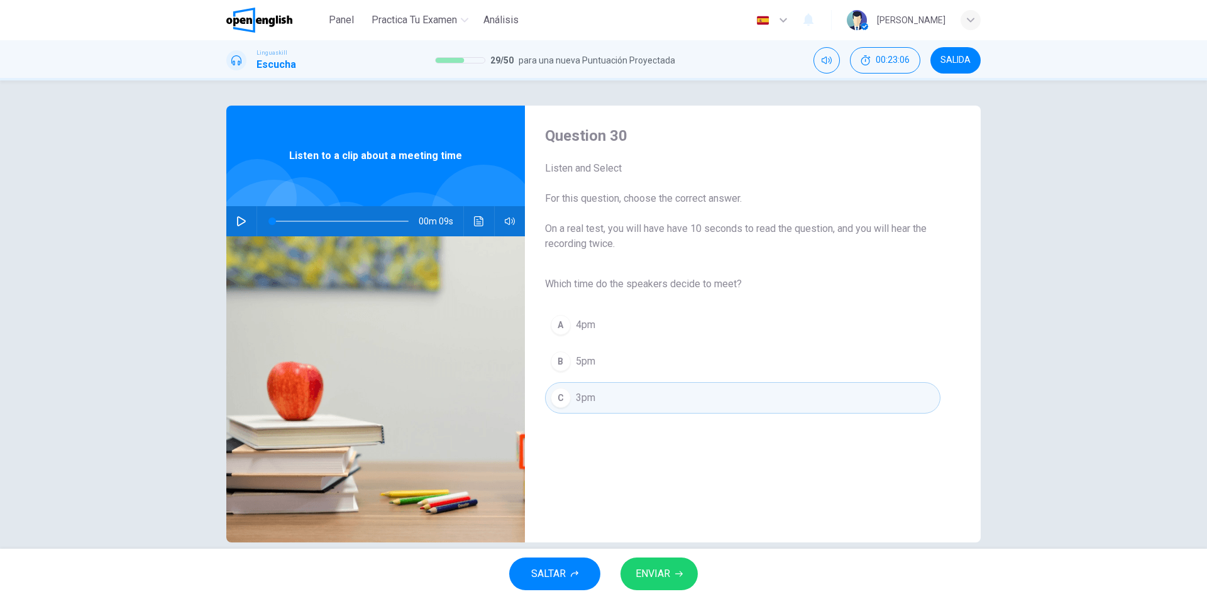
click at [654, 565] on span "ENVIAR" at bounding box center [653, 574] width 35 height 18
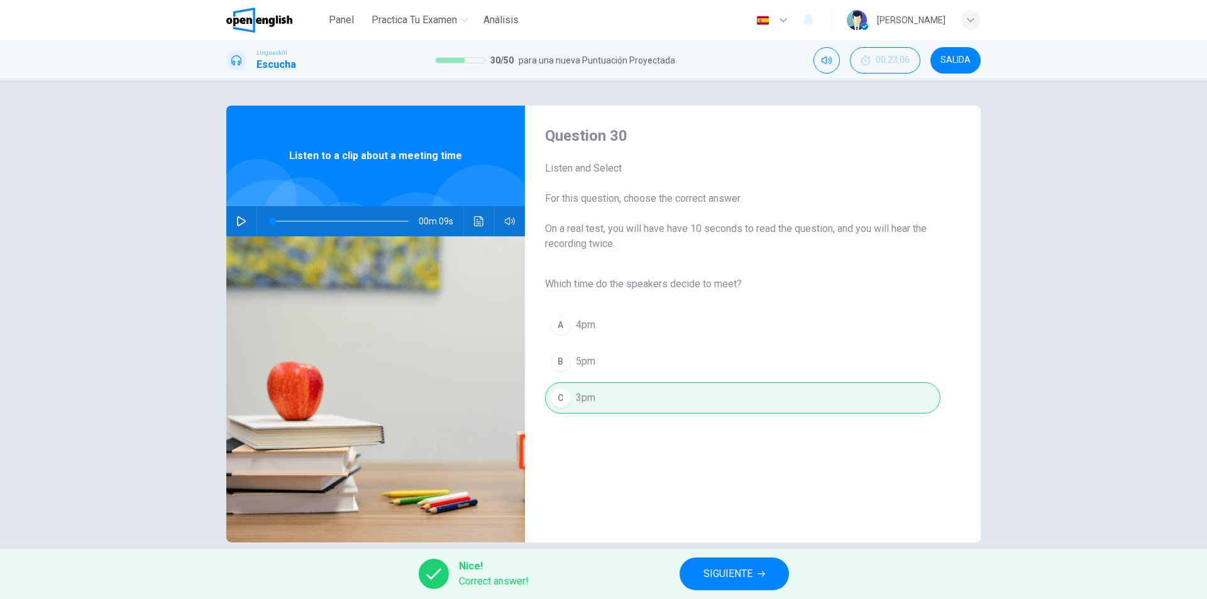
click at [704, 566] on span "SIGUIENTE" at bounding box center [728, 574] width 49 height 18
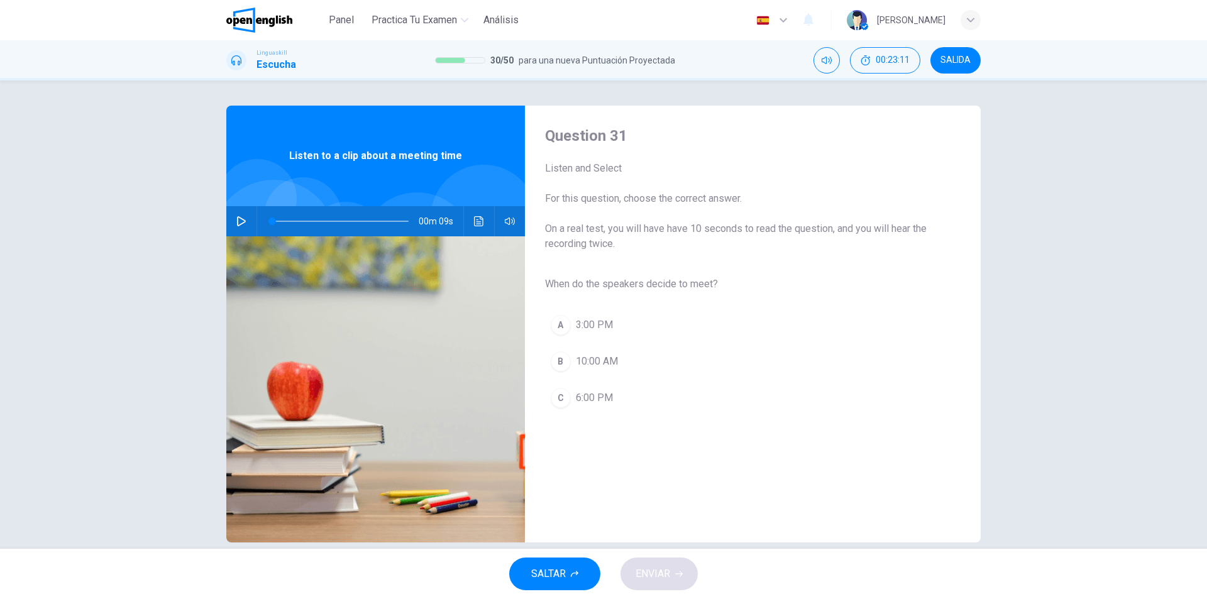
click at [620, 193] on span "For this question, choose the correct answer." at bounding box center [742, 198] width 395 height 15
click at [588, 289] on span "When do the speakers decide to meet?" at bounding box center [742, 284] width 395 height 15
click at [250, 218] on div "00m 09s" at bounding box center [375, 221] width 299 height 30
click at [243, 234] on button "button" at bounding box center [241, 221] width 20 height 30
click at [556, 328] on div "A" at bounding box center [561, 325] width 20 height 20
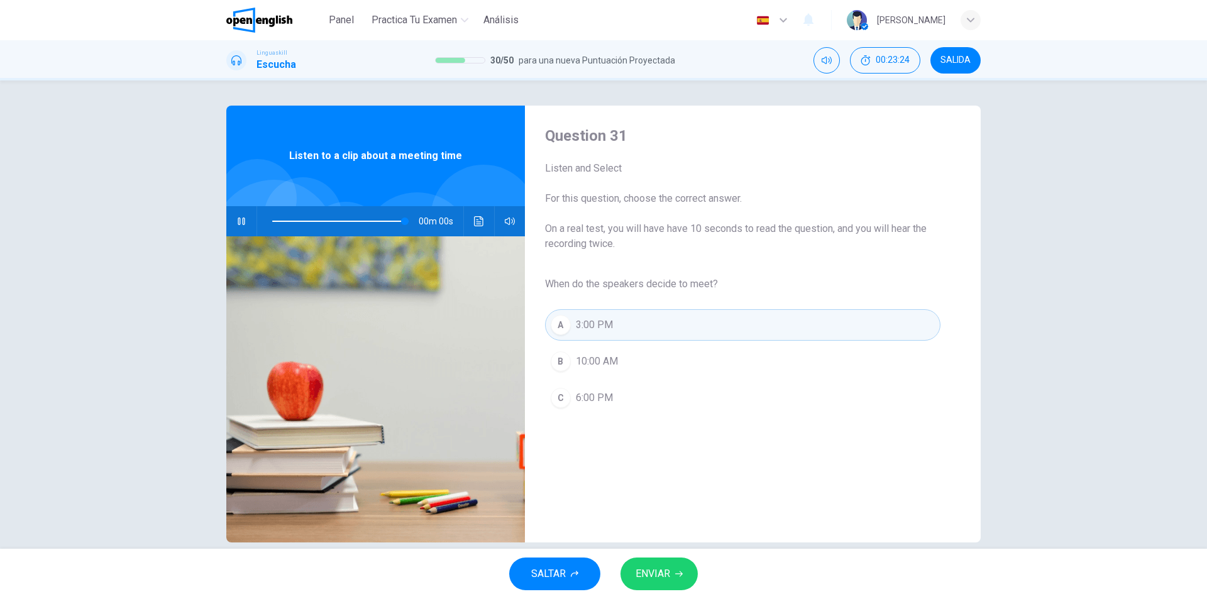
type input "*"
click at [665, 567] on span "ENVIAR" at bounding box center [653, 574] width 35 height 18
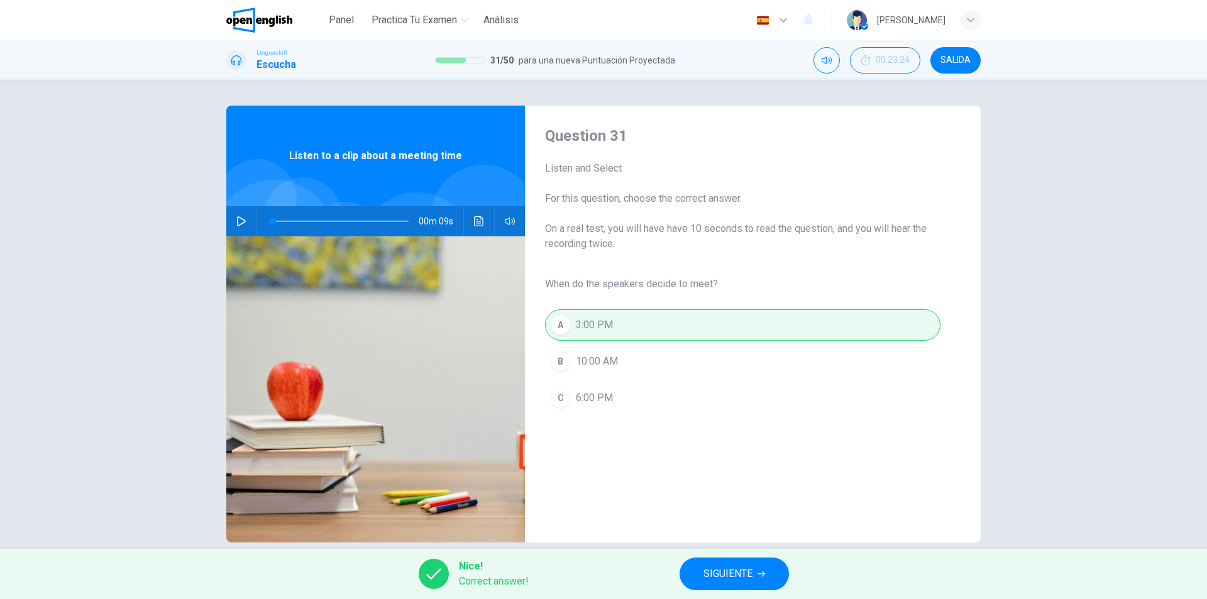
click at [730, 573] on span "SIGUIENTE" at bounding box center [728, 574] width 49 height 18
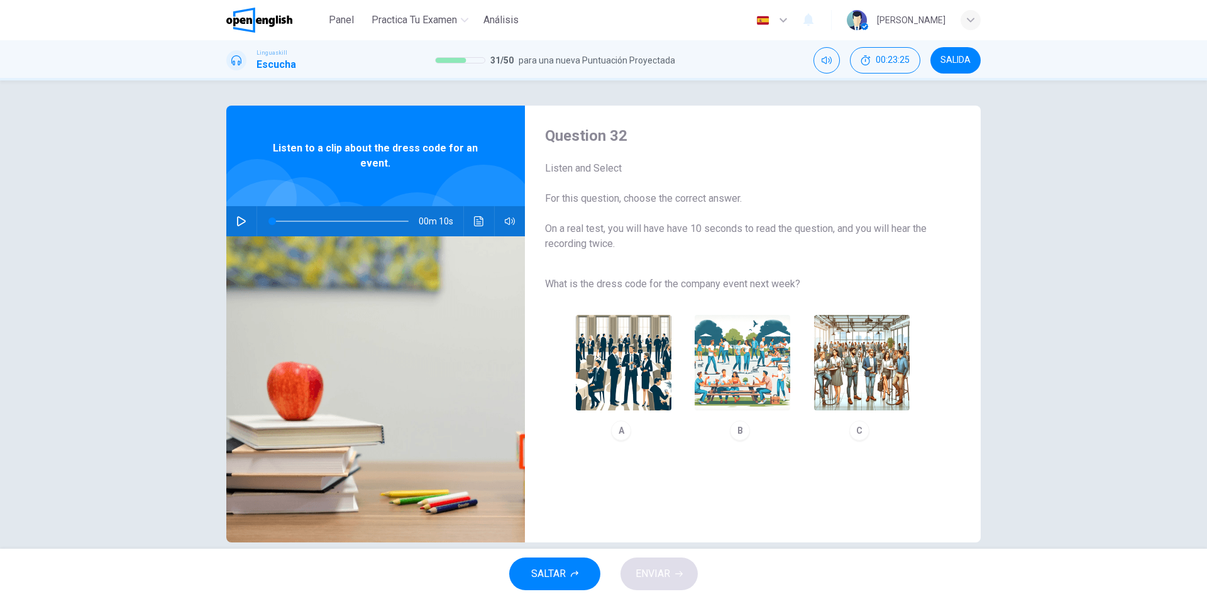
click at [228, 221] on div "00m 10s" at bounding box center [375, 221] width 299 height 30
click at [238, 219] on icon "button" at bounding box center [241, 221] width 9 height 10
click at [857, 396] on img "button" at bounding box center [862, 363] width 96 height 96
type input "*"
click at [643, 587] on button "ENVIAR" at bounding box center [659, 574] width 77 height 33
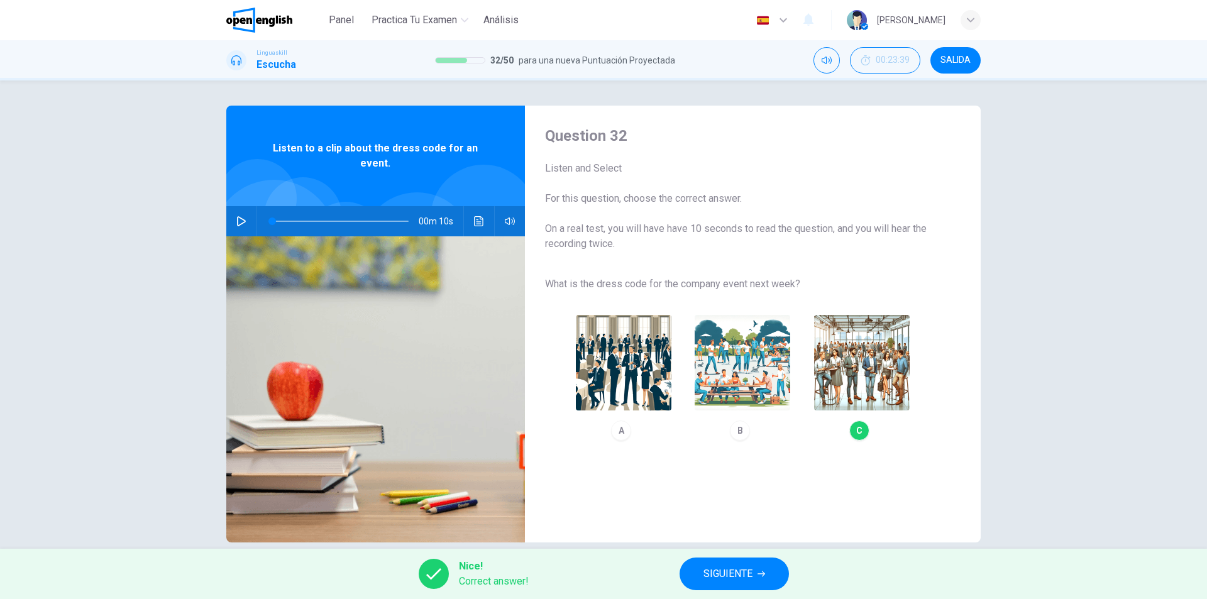
click at [770, 568] on button "SIGUIENTE" at bounding box center [734, 574] width 109 height 33
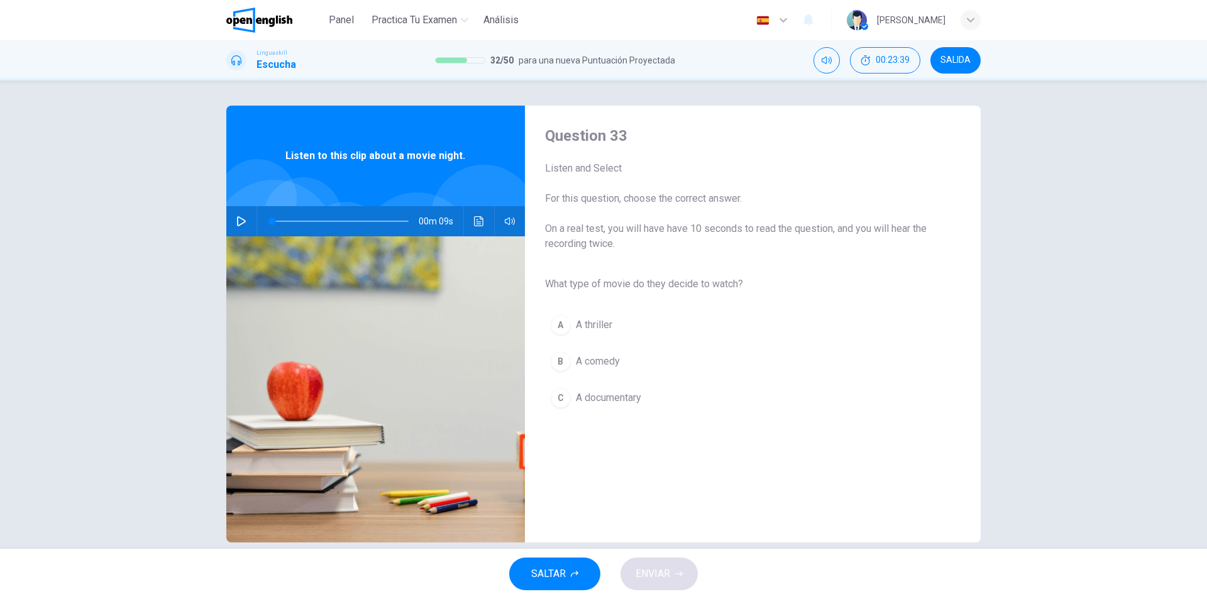
click at [237, 226] on icon "button" at bounding box center [241, 221] width 9 height 10
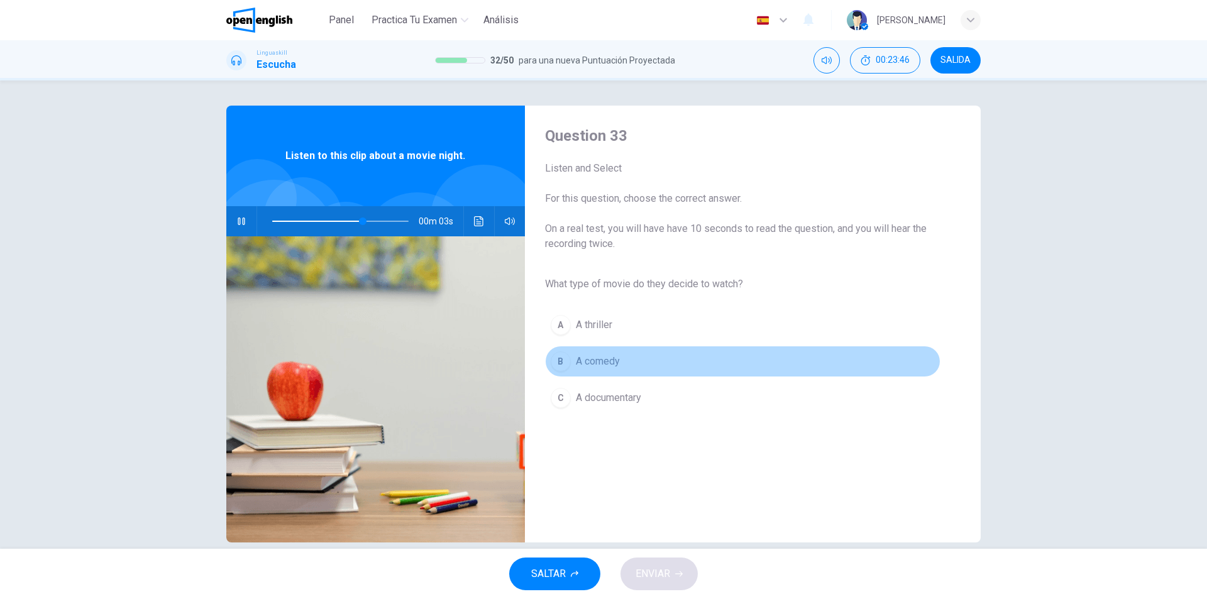
click at [579, 367] on span "A comedy" at bounding box center [598, 361] width 44 height 15
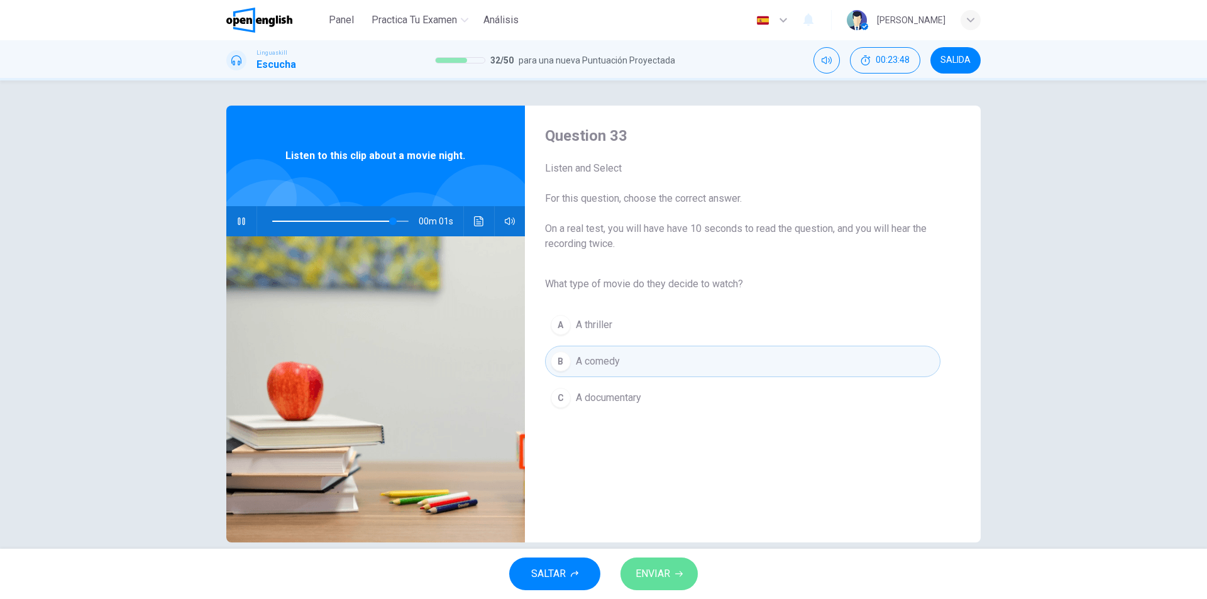
click at [670, 571] on span "ENVIAR" at bounding box center [653, 574] width 35 height 18
type input "*"
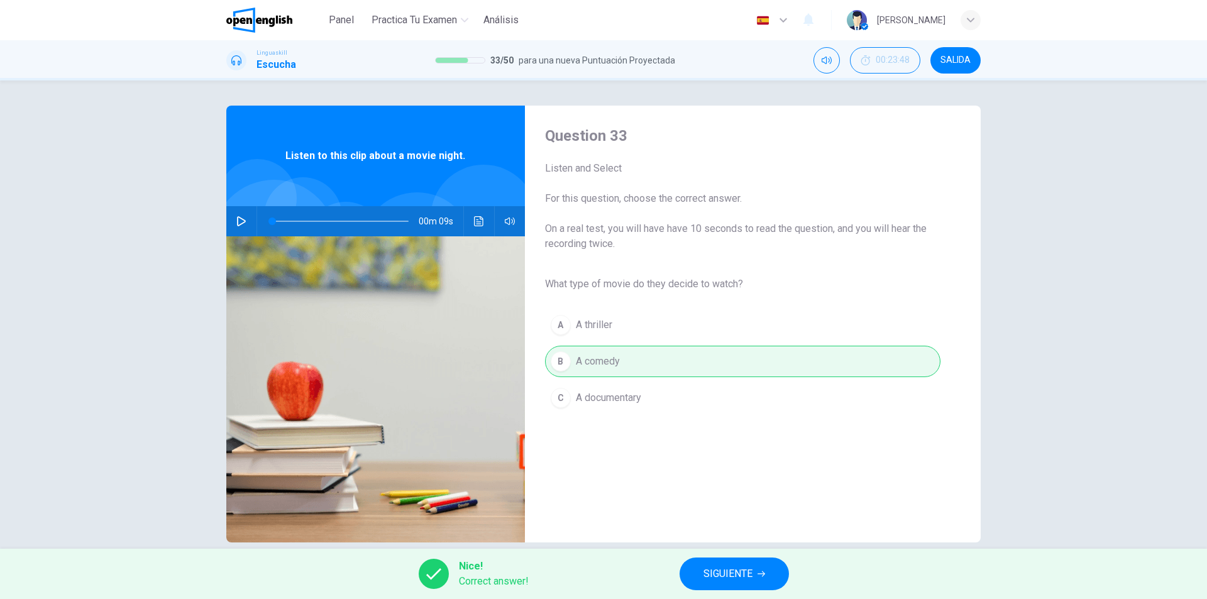
click at [751, 569] on span "SIGUIENTE" at bounding box center [728, 574] width 49 height 18
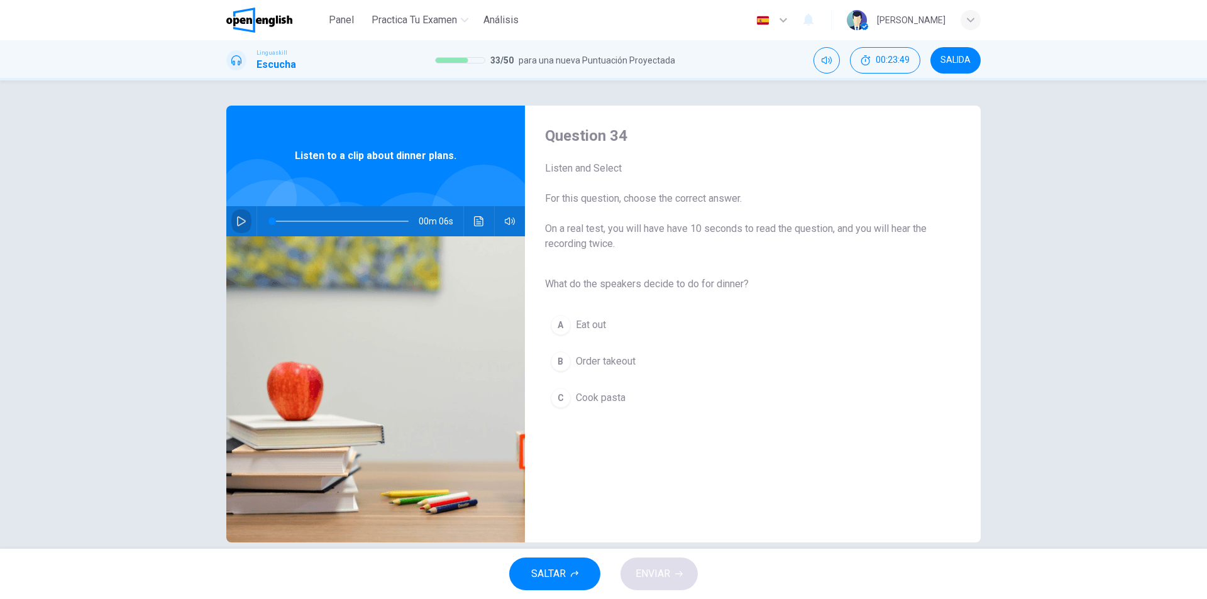
click at [237, 226] on button "button" at bounding box center [241, 221] width 20 height 30
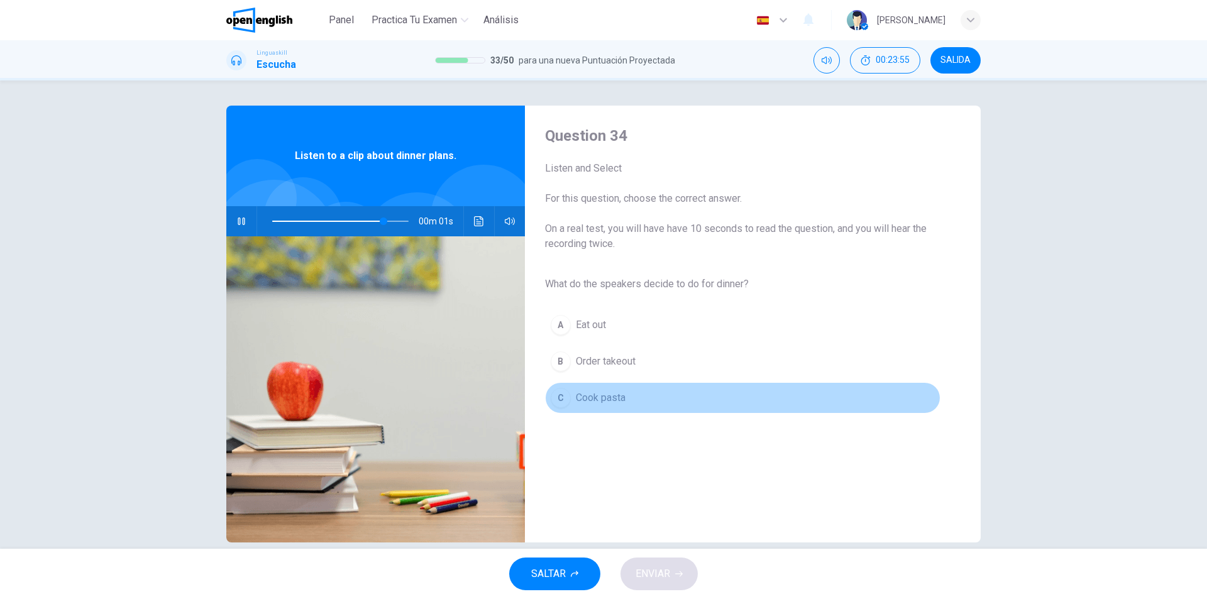
click at [552, 392] on div "C" at bounding box center [561, 398] width 20 height 20
type input "*"
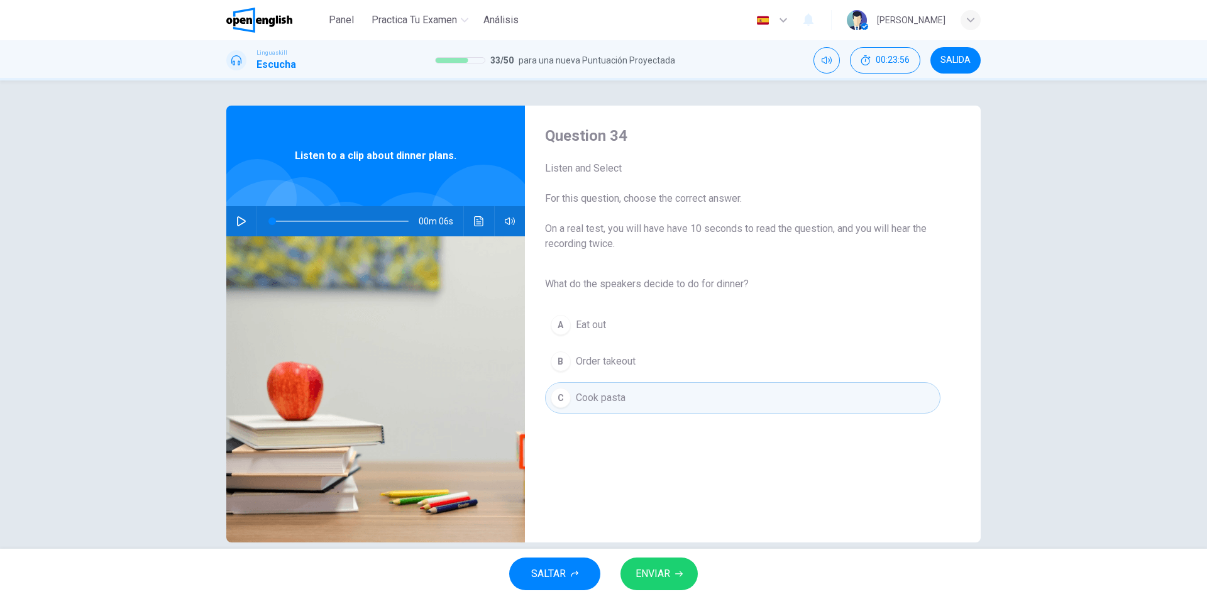
click at [670, 573] on span "ENVIAR" at bounding box center [653, 574] width 35 height 18
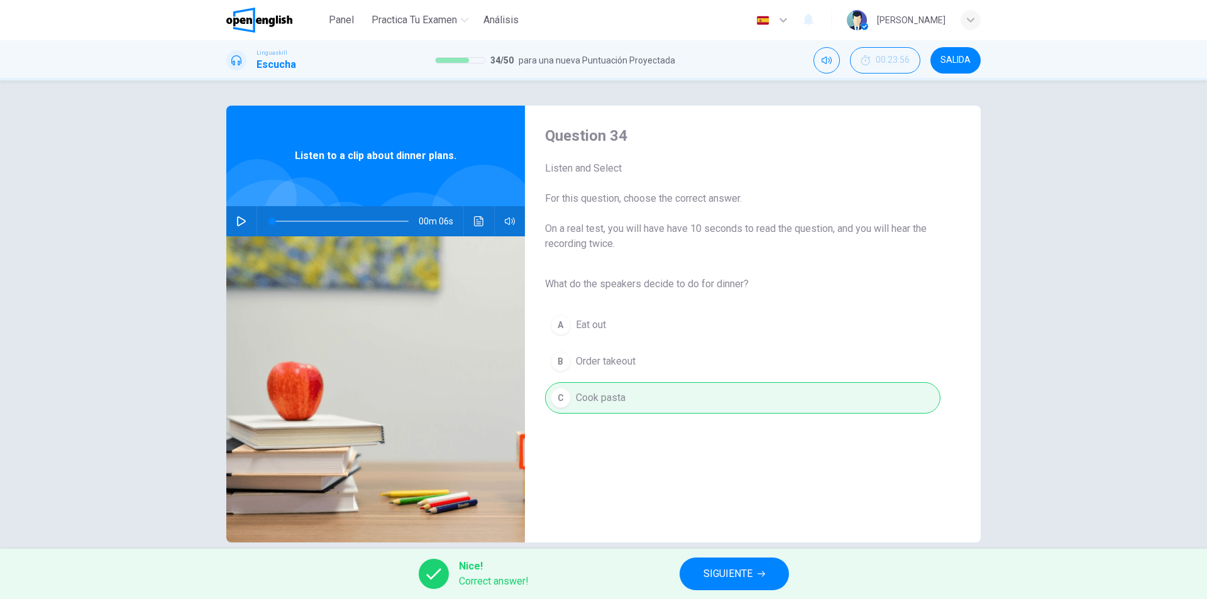
click at [718, 571] on span "SIGUIENTE" at bounding box center [728, 574] width 49 height 18
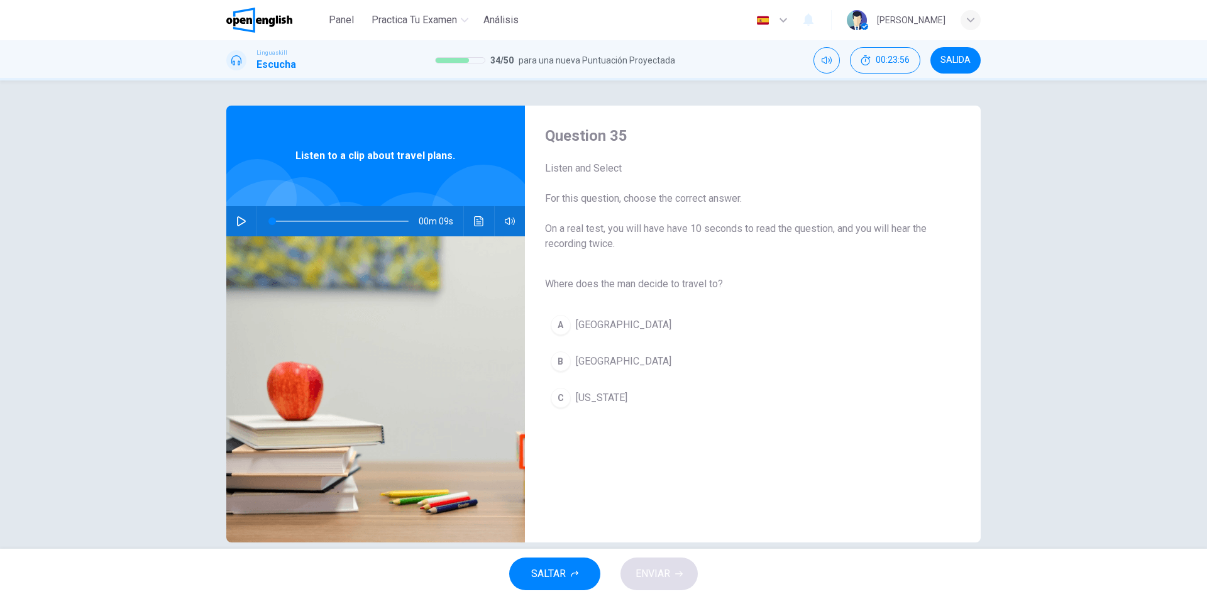
click at [237, 220] on icon "button" at bounding box center [241, 221] width 9 height 10
click at [241, 227] on button "button" at bounding box center [241, 221] width 20 height 30
type input "*"
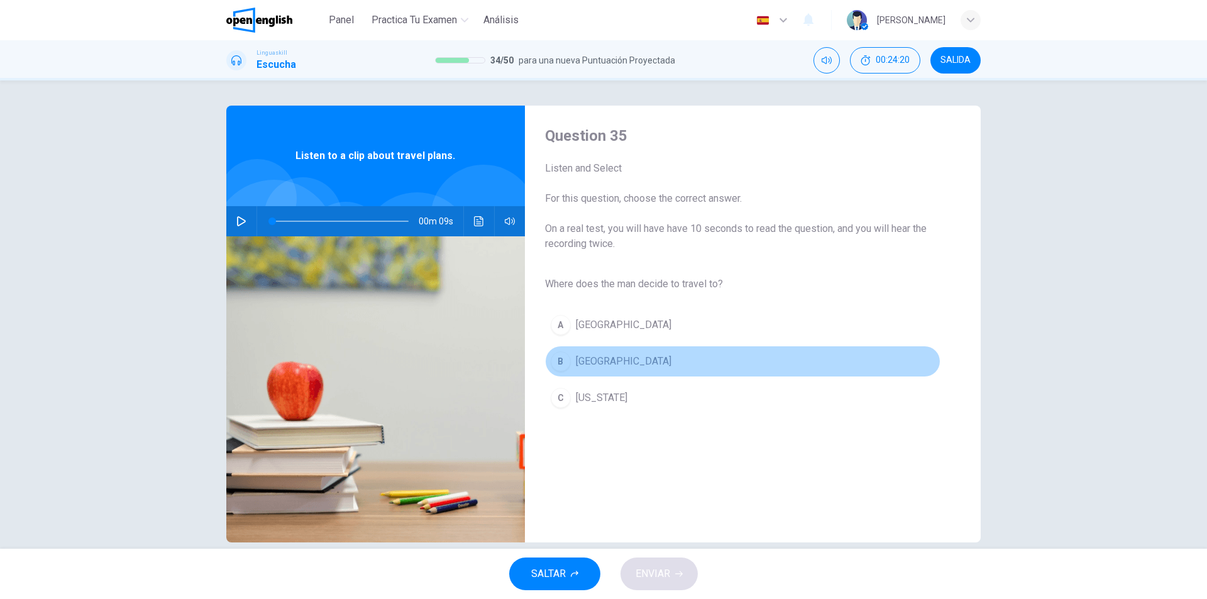
click at [553, 364] on div "B" at bounding box center [561, 361] width 20 height 20
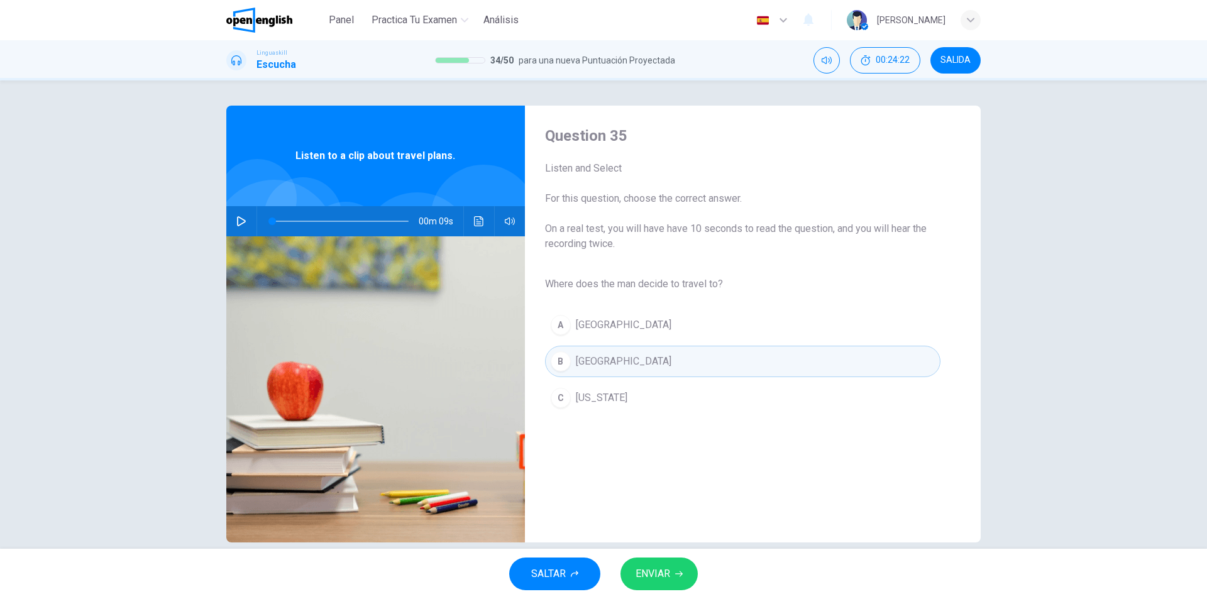
click at [638, 568] on span "ENVIAR" at bounding box center [653, 574] width 35 height 18
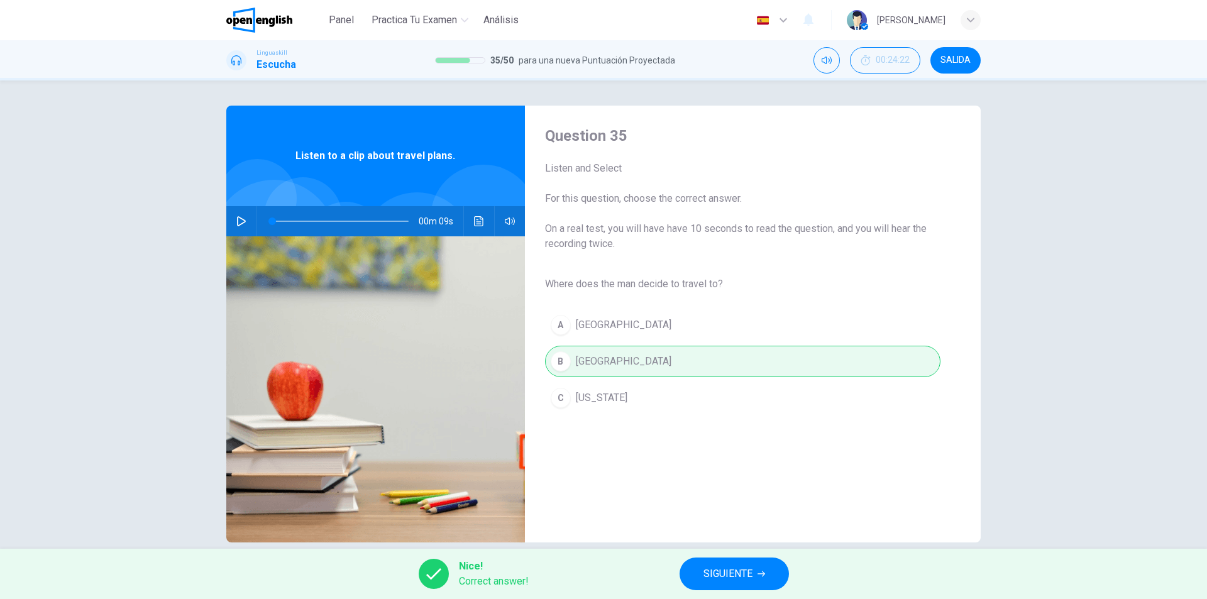
click at [701, 567] on button "SIGUIENTE" at bounding box center [734, 574] width 109 height 33
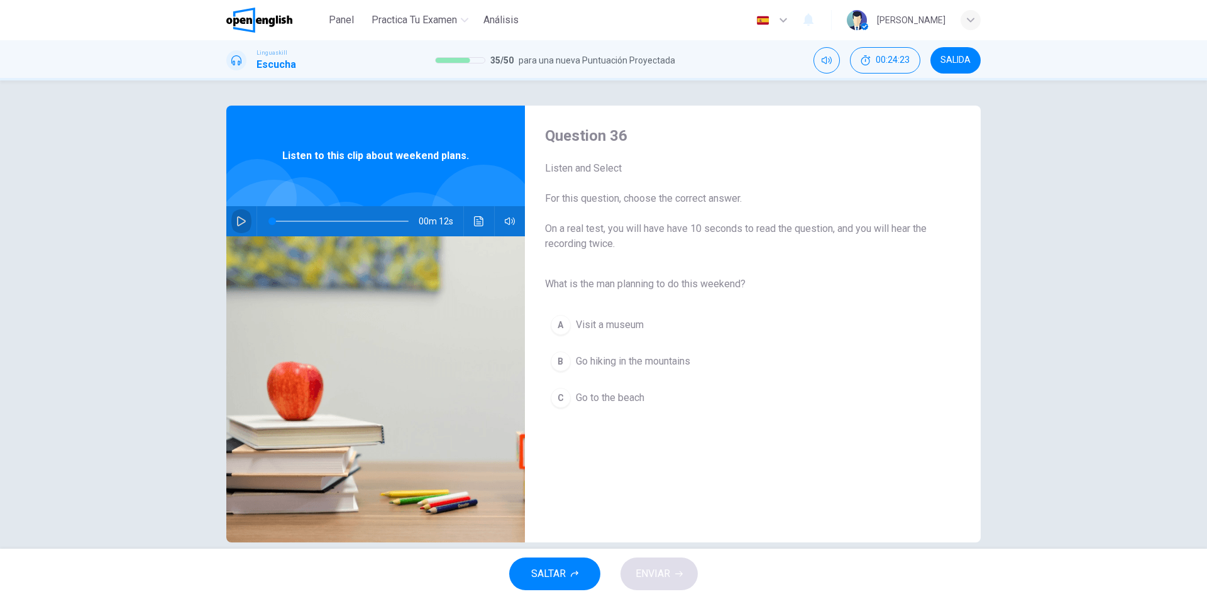
click at [240, 224] on icon "button" at bounding box center [241, 221] width 10 height 10
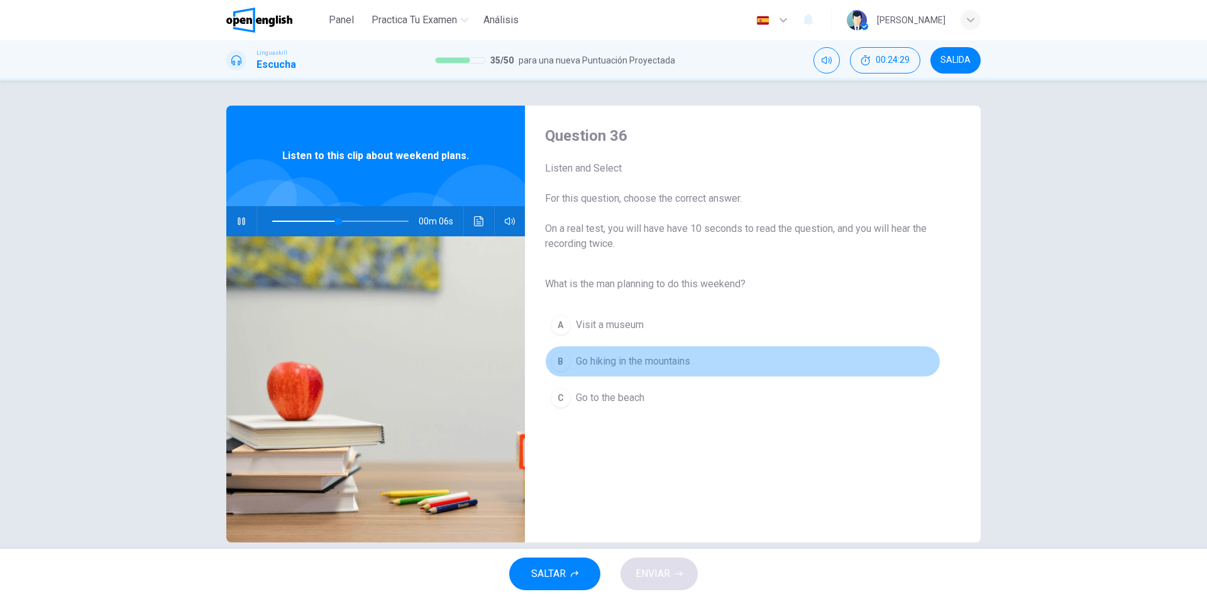
click at [556, 363] on div "B" at bounding box center [561, 361] width 20 height 20
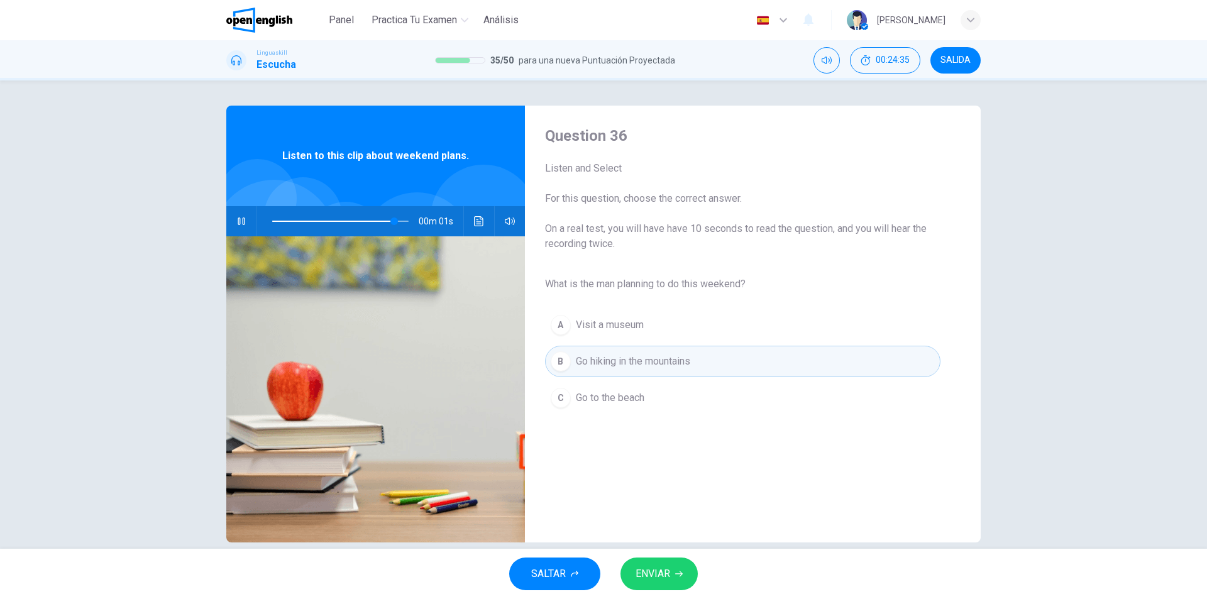
click at [678, 583] on button "ENVIAR" at bounding box center [659, 574] width 77 height 33
type input "*"
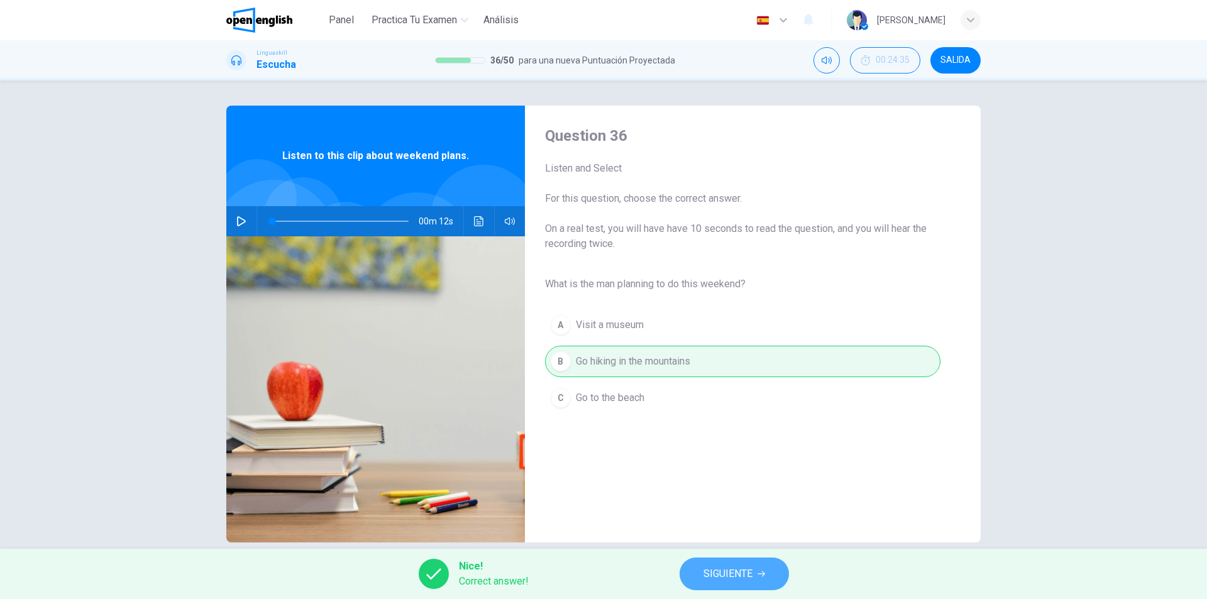
click at [698, 577] on button "SIGUIENTE" at bounding box center [734, 574] width 109 height 33
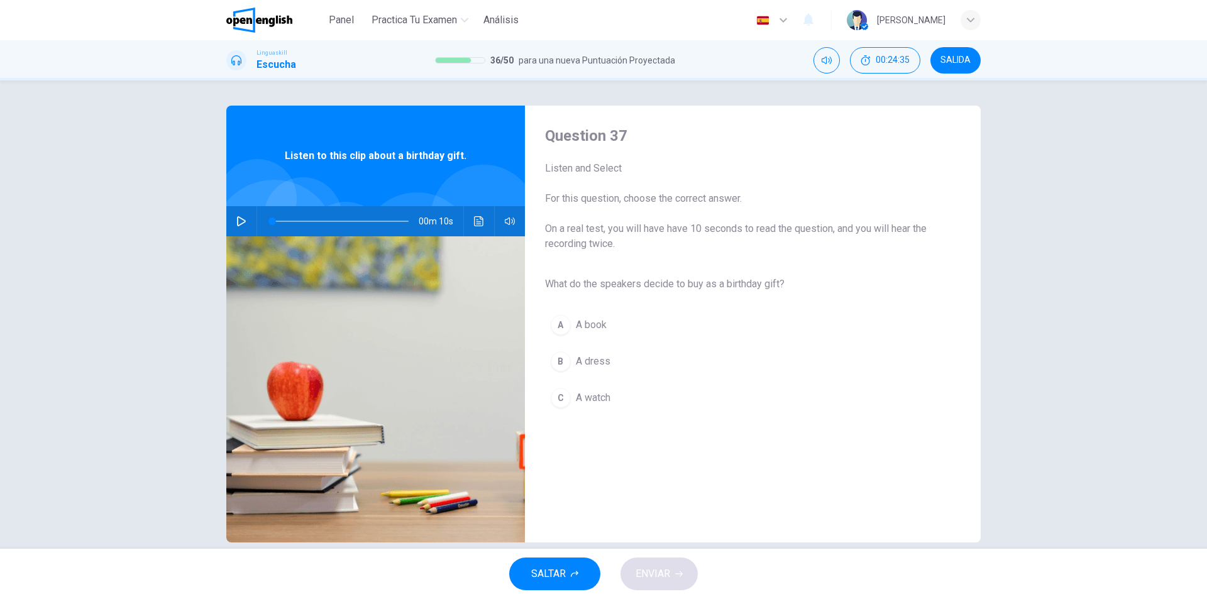
click at [243, 226] on icon "button" at bounding box center [241, 221] width 10 height 10
click at [551, 319] on div "A" at bounding box center [561, 325] width 20 height 20
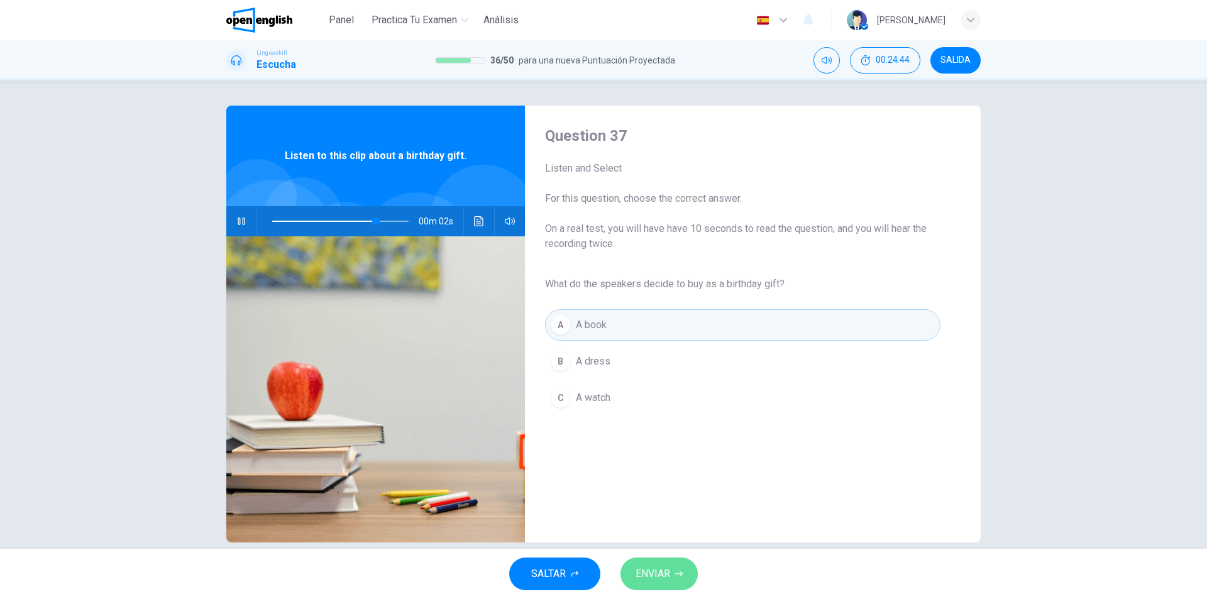
click at [671, 565] on button "ENVIAR" at bounding box center [659, 574] width 77 height 33
type input "**"
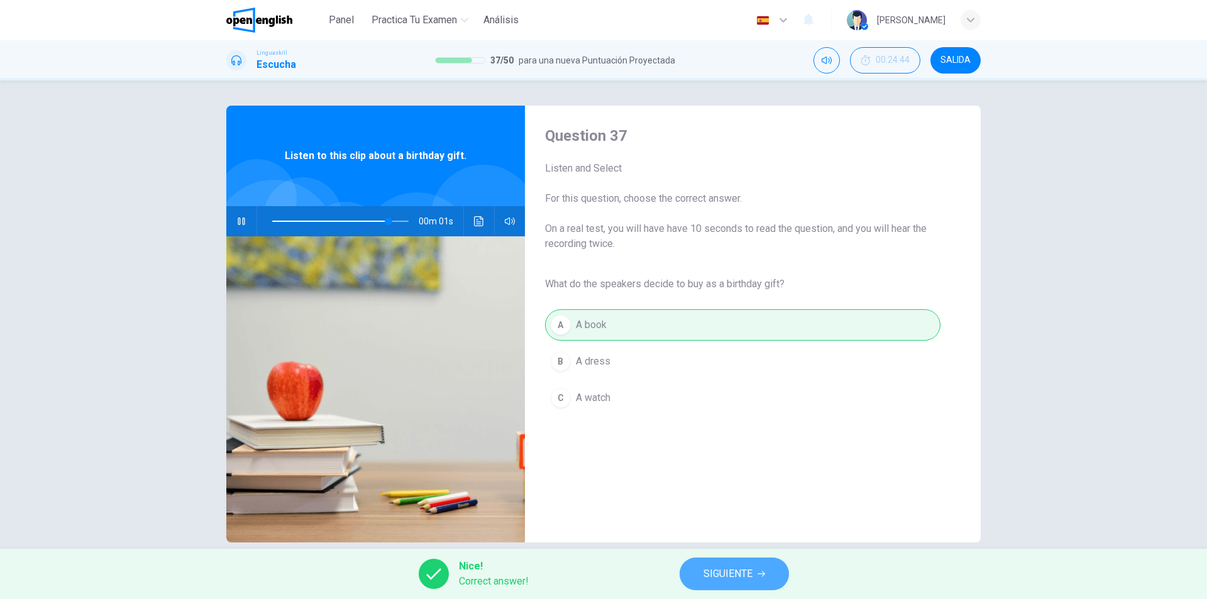
click at [719, 573] on span "SIGUIENTE" at bounding box center [728, 574] width 49 height 18
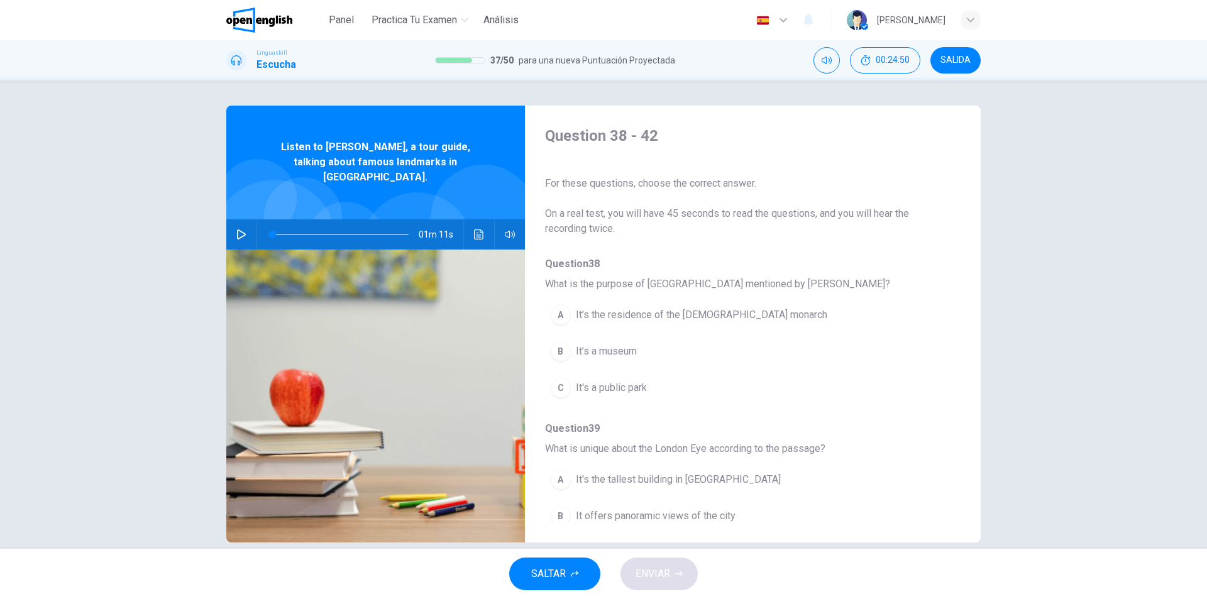
click at [231, 227] on button "button" at bounding box center [241, 234] width 20 height 30
click at [738, 320] on span "It’s the residence of the [DEMOGRAPHIC_DATA] monarch" at bounding box center [701, 314] width 251 height 15
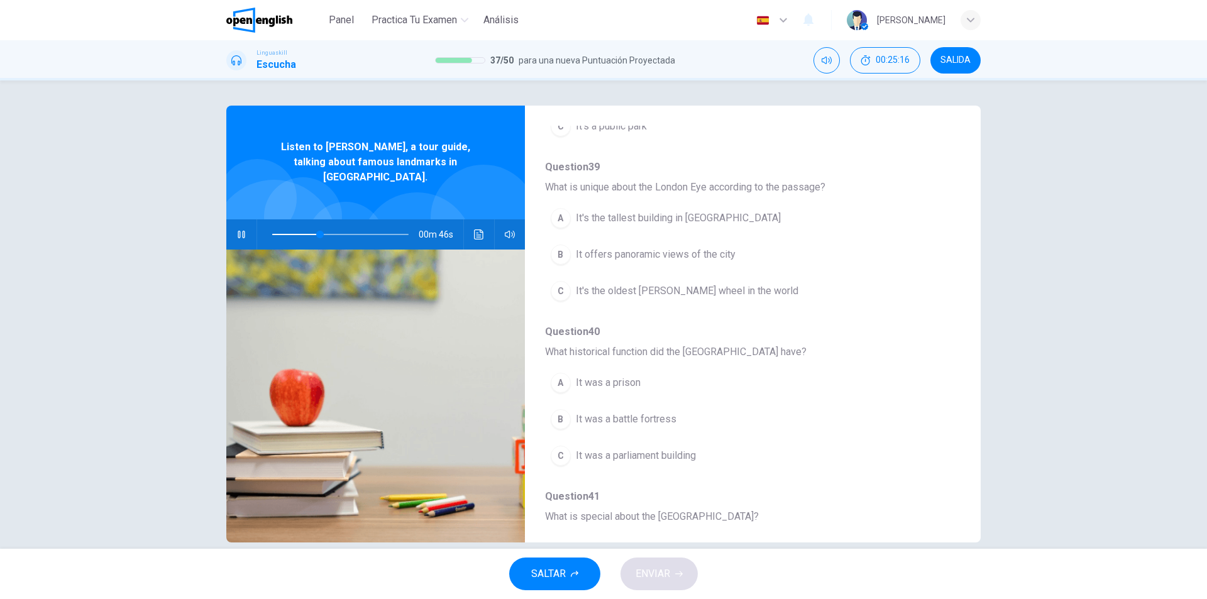
scroll to position [273, 0]
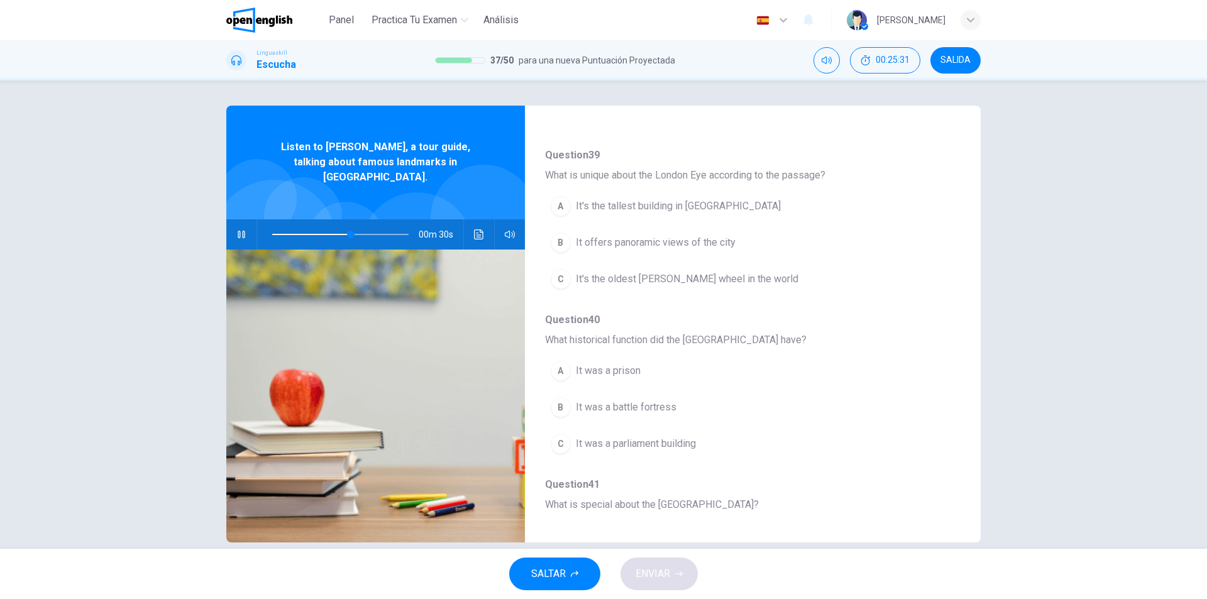
click at [603, 238] on span "It offers panoramic views of the city" at bounding box center [656, 242] width 160 height 15
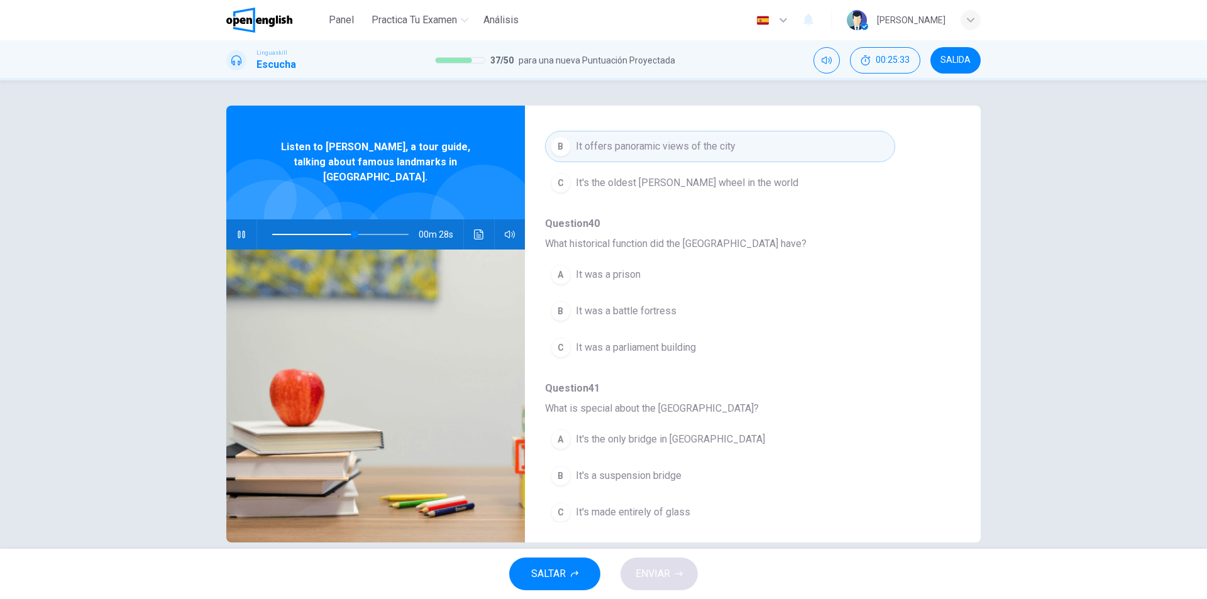
scroll to position [387, 0]
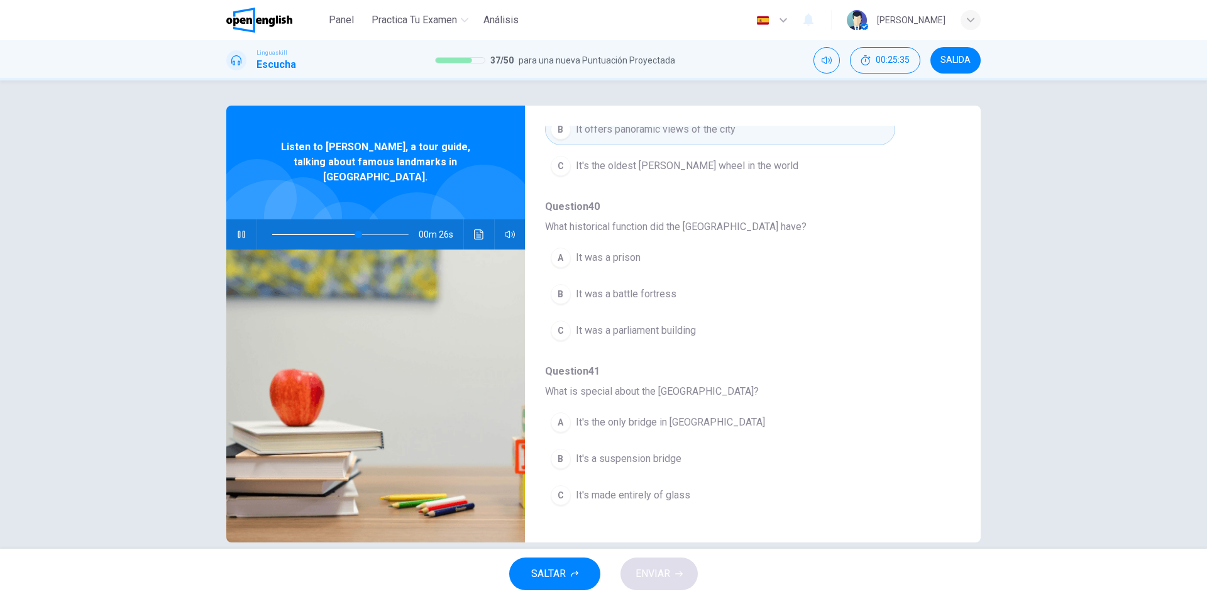
click at [622, 266] on button "A It was a prison" at bounding box center [720, 257] width 350 height 31
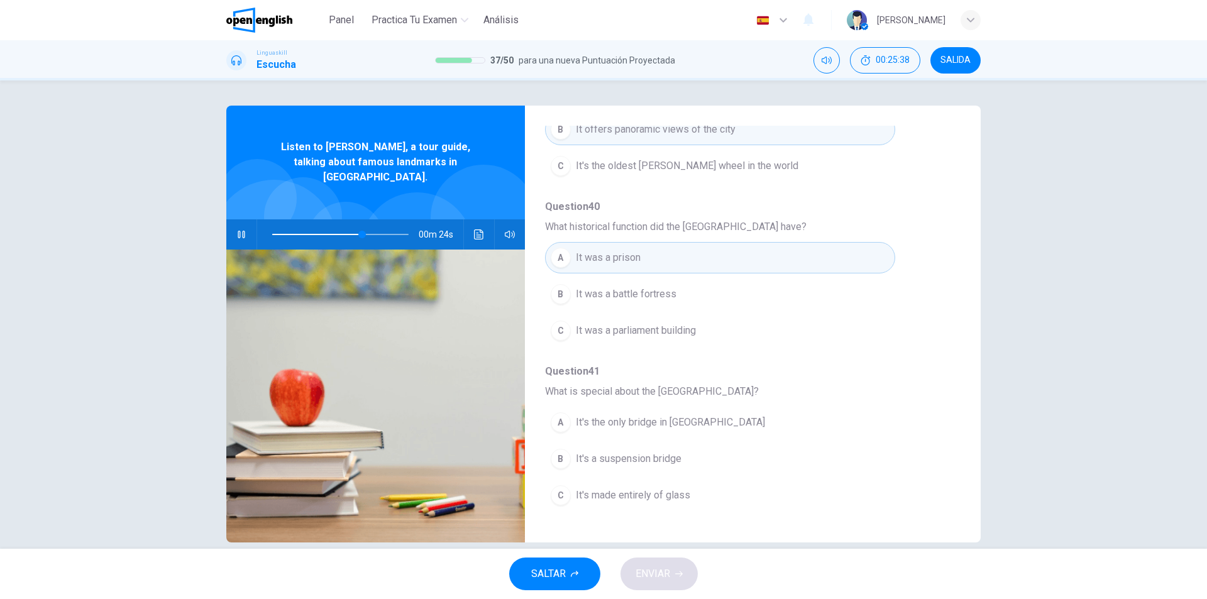
drag, startPoint x: 950, startPoint y: 341, endPoint x: 950, endPoint y: 376, distance: 34.6
click at [950, 376] on div "Question 38 - 42 For these questions, choose the correct answer. On a real test…" at bounding box center [743, 324] width 436 height 397
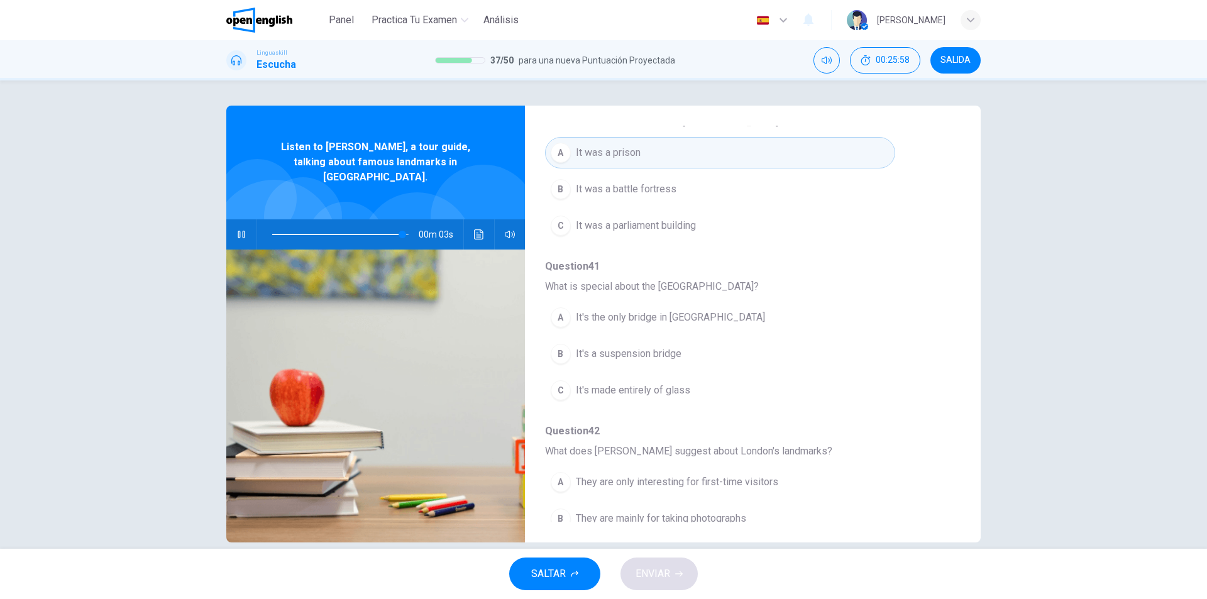
scroll to position [543, 0]
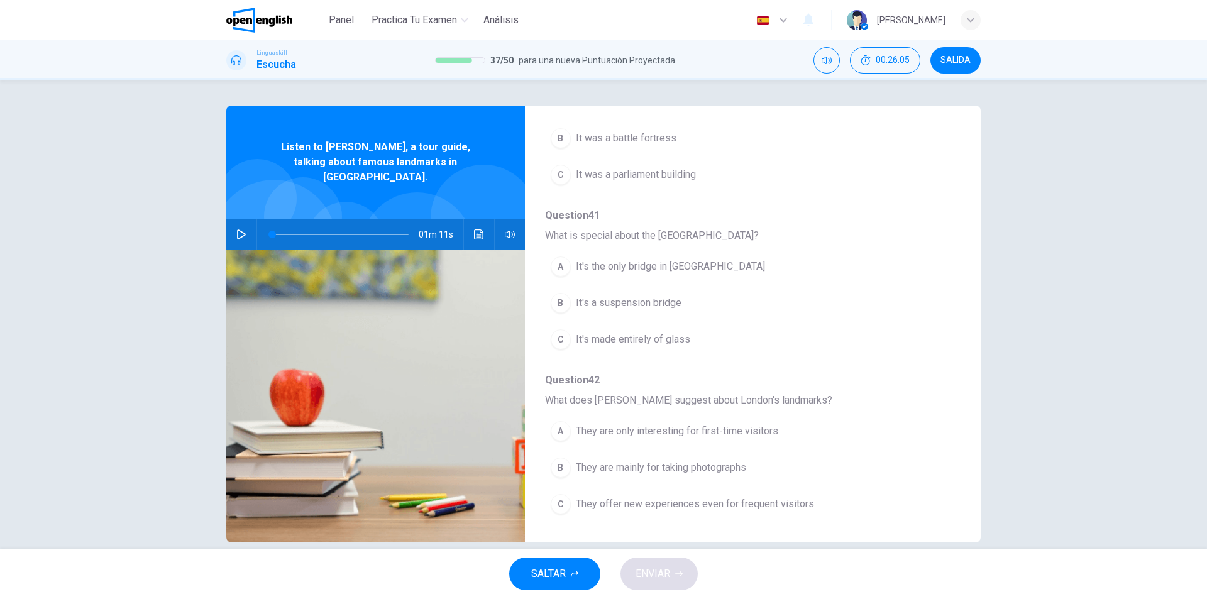
click at [566, 504] on div "C" at bounding box center [561, 504] width 20 height 20
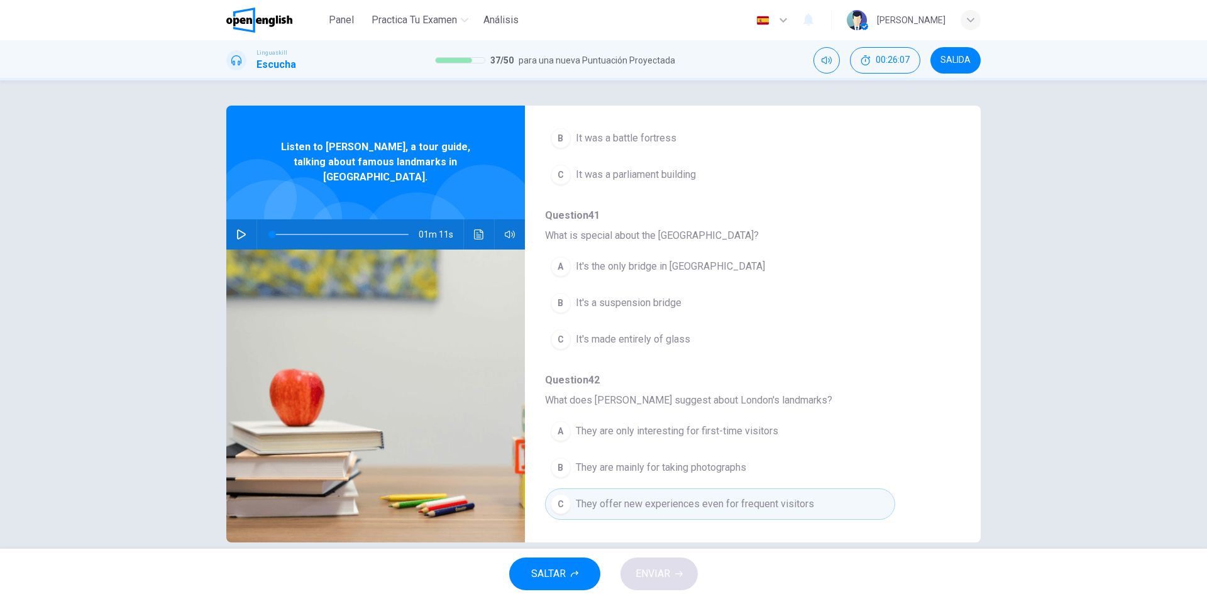
click at [236, 229] on icon "button" at bounding box center [241, 234] width 10 height 10
click at [654, 298] on span "It's a suspension bridge" at bounding box center [629, 302] width 106 height 15
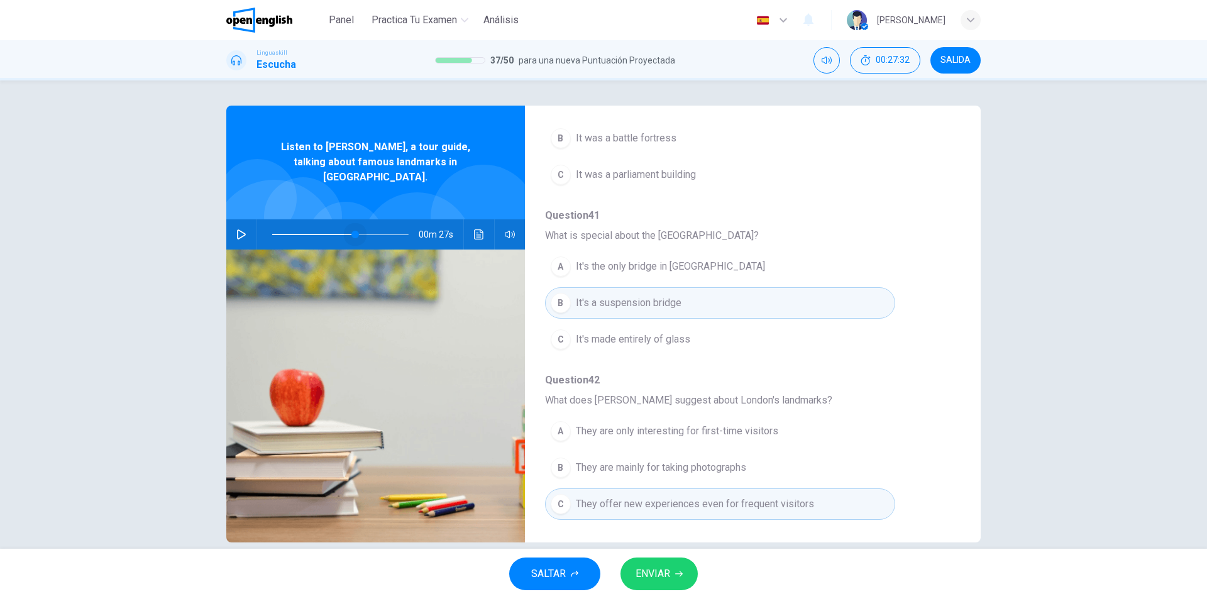
click at [352, 226] on span at bounding box center [340, 235] width 136 height 18
click at [231, 219] on button "button" at bounding box center [241, 234] width 20 height 30
click at [239, 227] on button "button" at bounding box center [241, 234] width 20 height 30
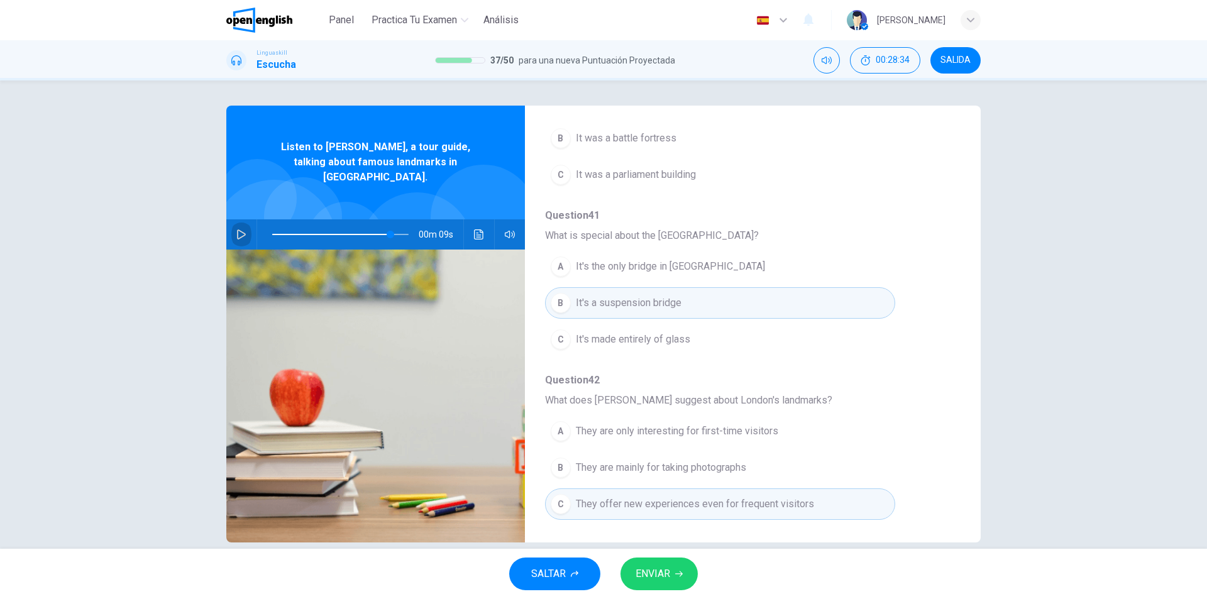
click at [239, 227] on button "button" at bounding box center [241, 234] width 20 height 30
click at [751, 445] on button "A They are only interesting for first-time visitors" at bounding box center [720, 431] width 350 height 31
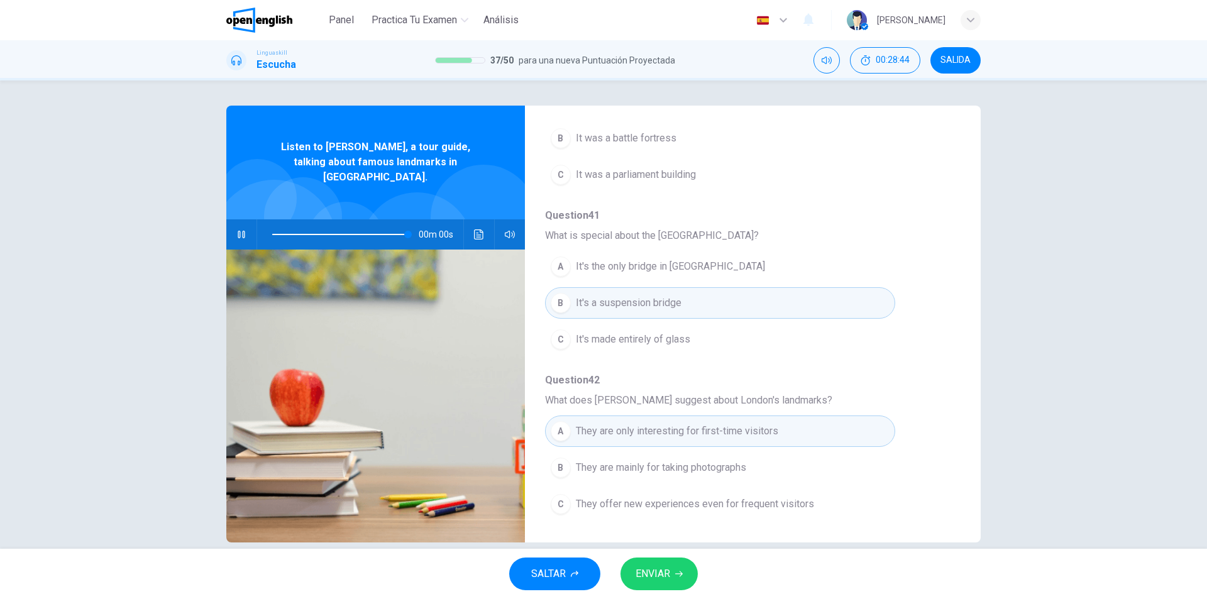
type input "*"
click at [685, 567] on button "ENVIAR" at bounding box center [659, 574] width 77 height 33
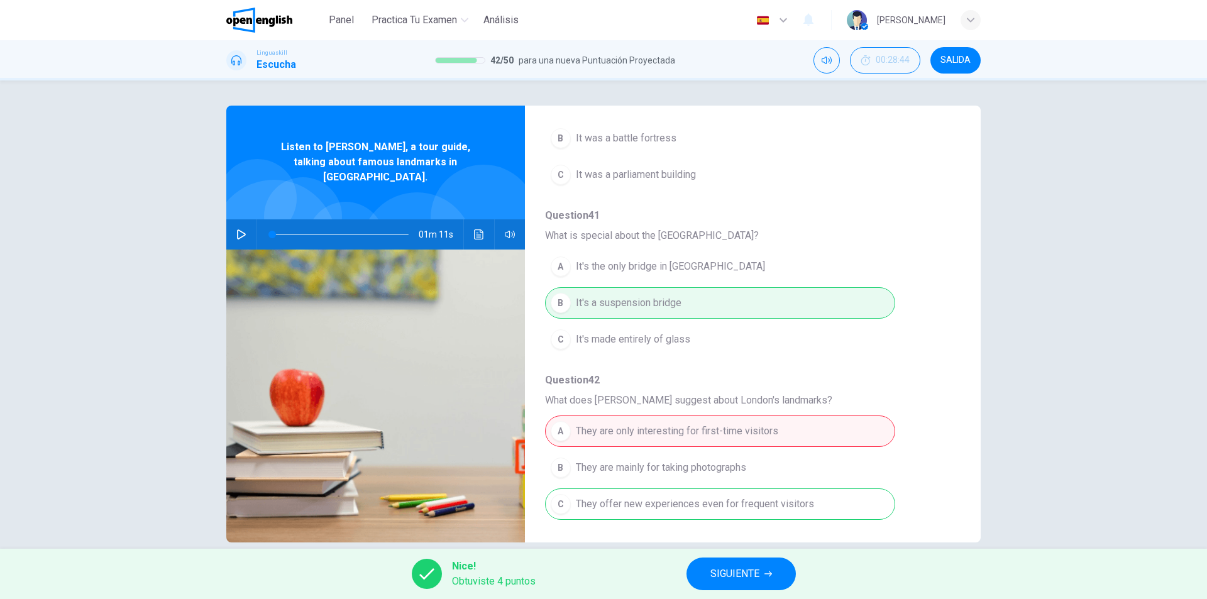
drag, startPoint x: 950, startPoint y: 463, endPoint x: 953, endPoint y: 428, distance: 35.3
click at [953, 428] on div "Question 38 - 42 For these questions, choose the correct answer. On a real test…" at bounding box center [743, 324] width 436 height 397
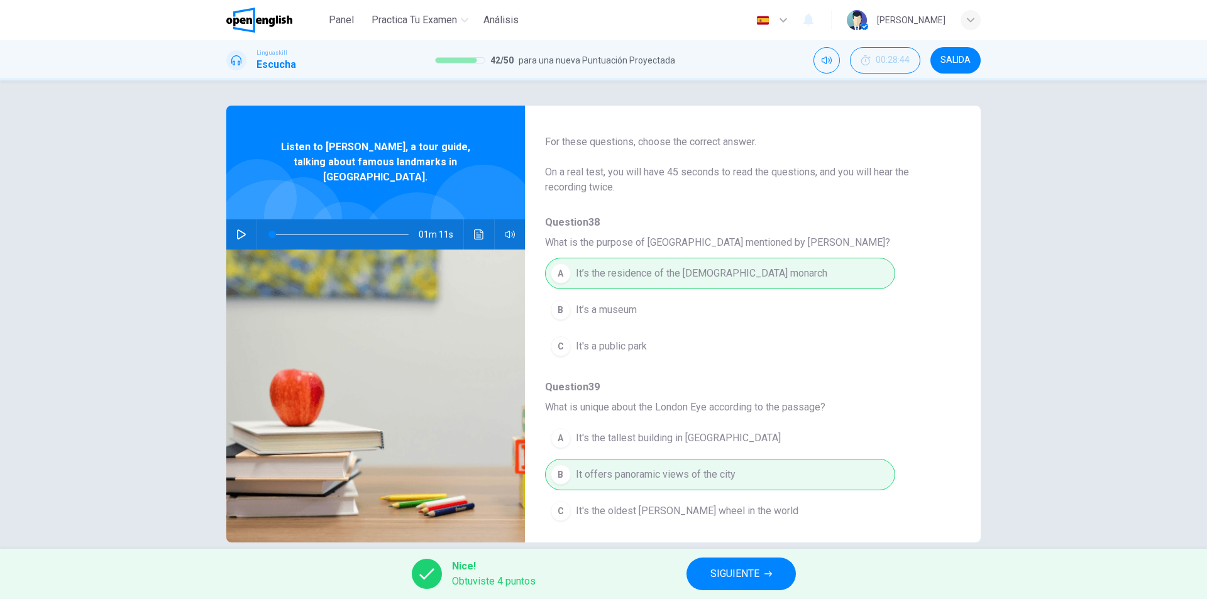
scroll to position [0, 0]
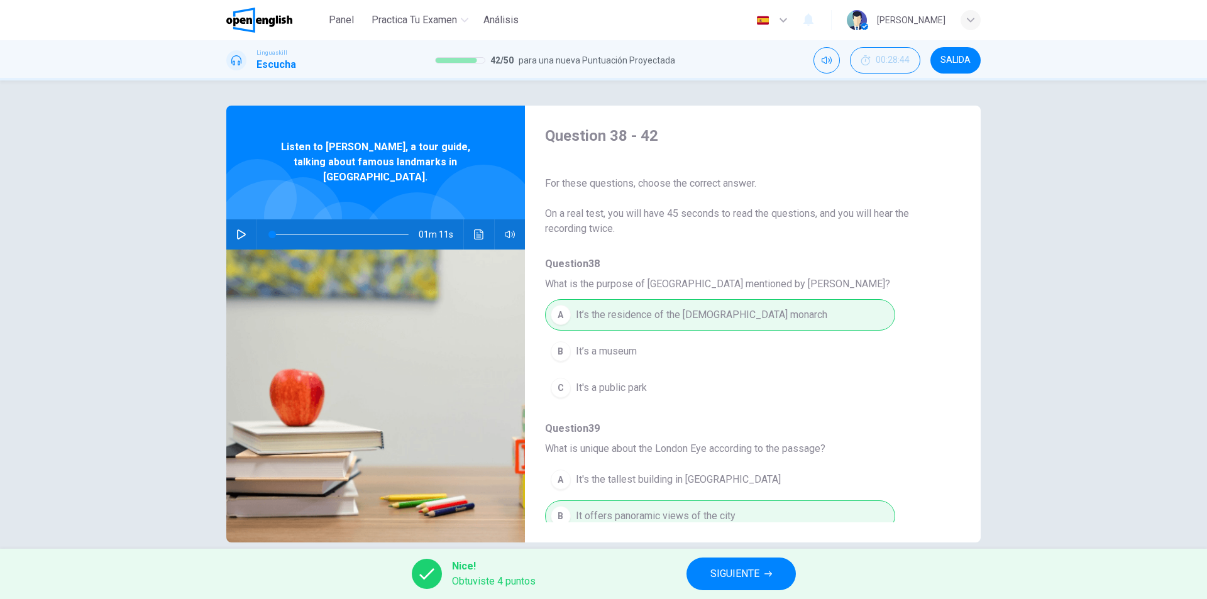
click at [751, 574] on span "SIGUIENTE" at bounding box center [734, 574] width 49 height 18
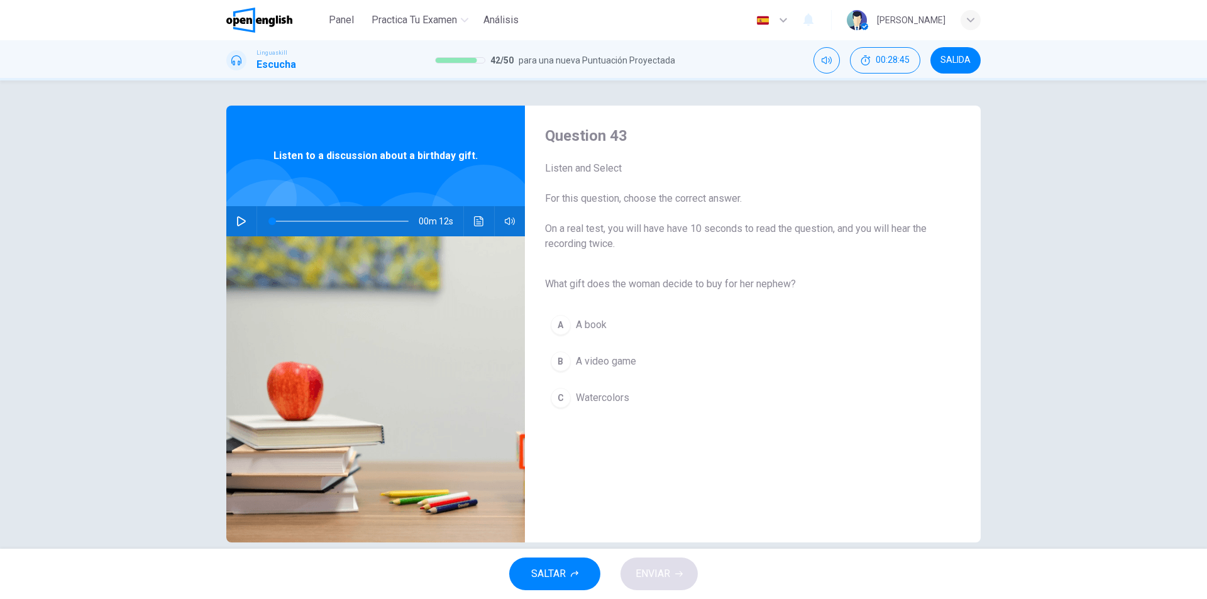
click at [240, 227] on button "button" at bounding box center [241, 221] width 20 height 30
click at [232, 219] on button "button" at bounding box center [241, 221] width 20 height 30
drag, startPoint x: 556, startPoint y: 394, endPoint x: 560, endPoint y: 404, distance: 10.5
click at [557, 394] on div "C" at bounding box center [561, 398] width 20 height 20
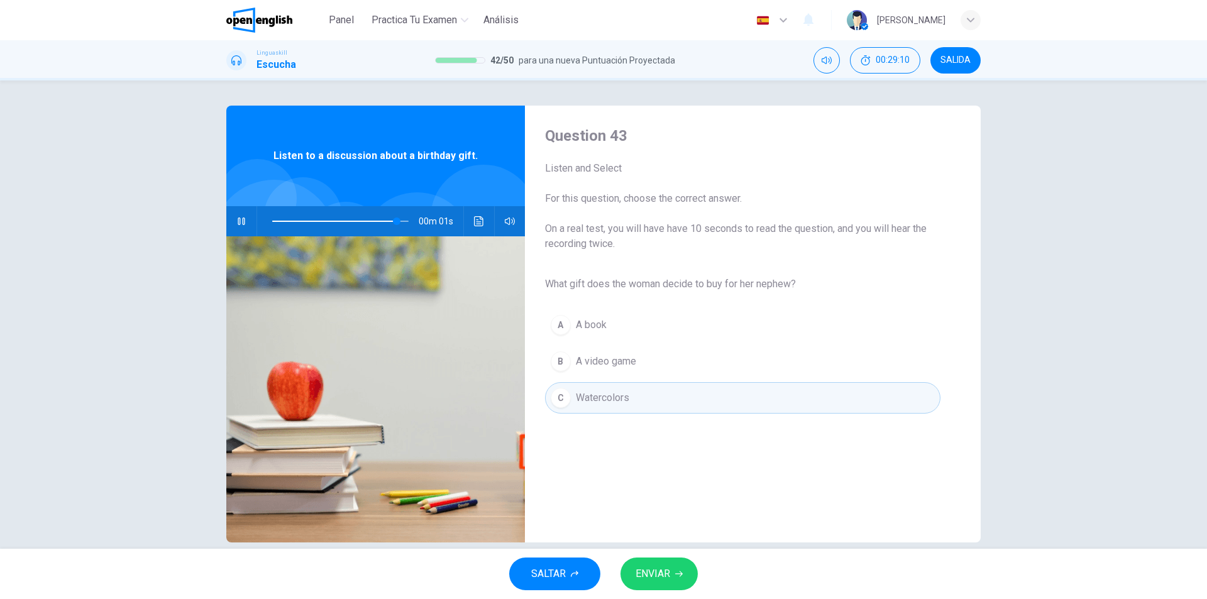
click at [646, 568] on span "ENVIAR" at bounding box center [653, 574] width 35 height 18
type input "*"
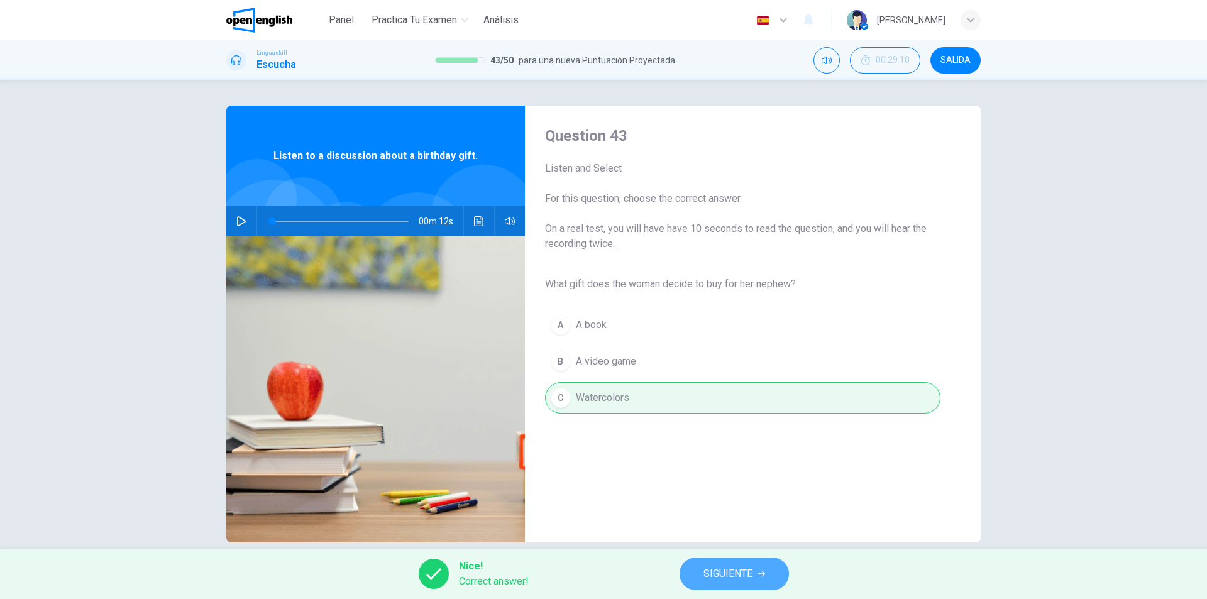
click at [765, 584] on button "SIGUIENTE" at bounding box center [734, 574] width 109 height 33
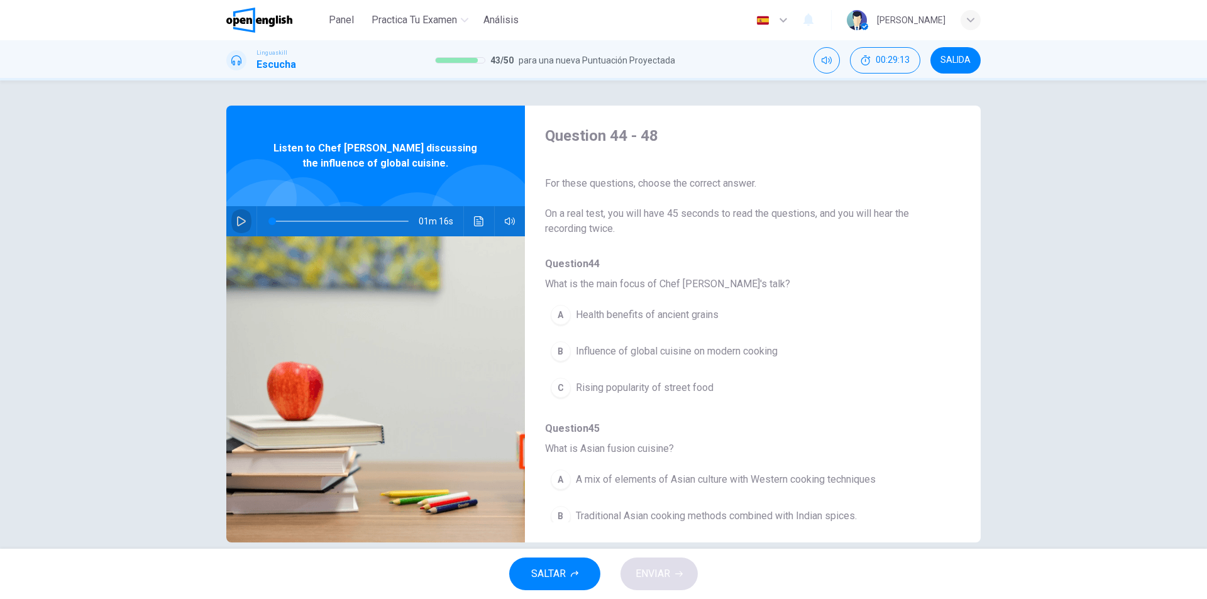
click at [236, 221] on icon "button" at bounding box center [241, 221] width 10 height 10
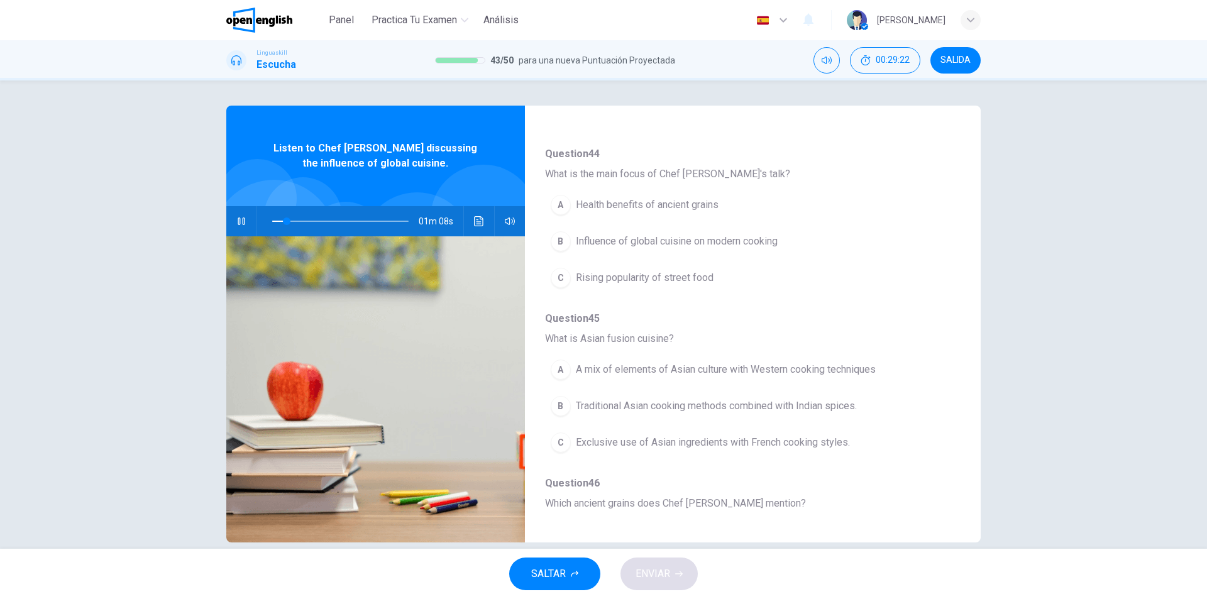
scroll to position [114, 0]
click at [721, 243] on span "Influence of global cuisine on modern cooking" at bounding box center [677, 236] width 202 height 15
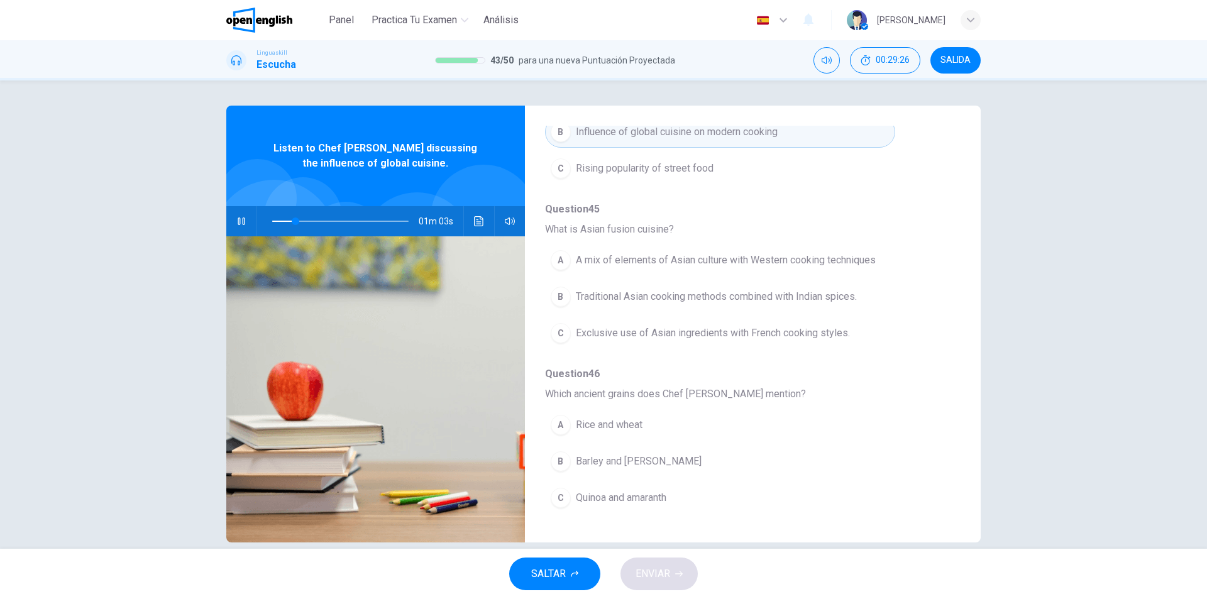
scroll to position [226, 0]
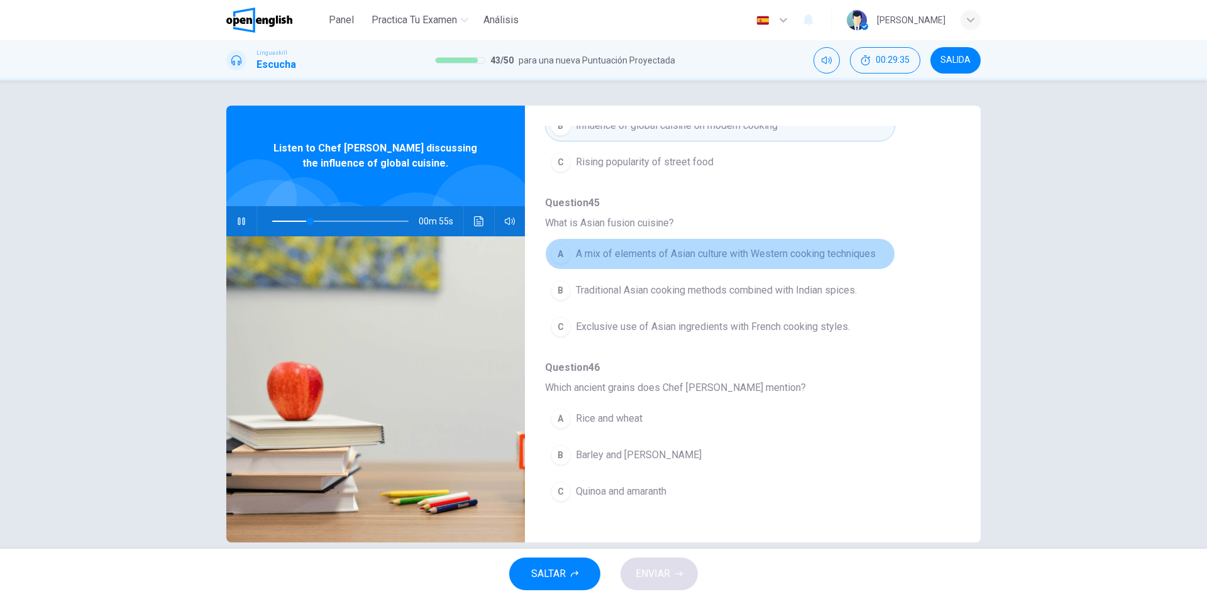
click at [866, 260] on span "A mix of elements of Asian culture with Western cooking techniques" at bounding box center [726, 253] width 300 height 15
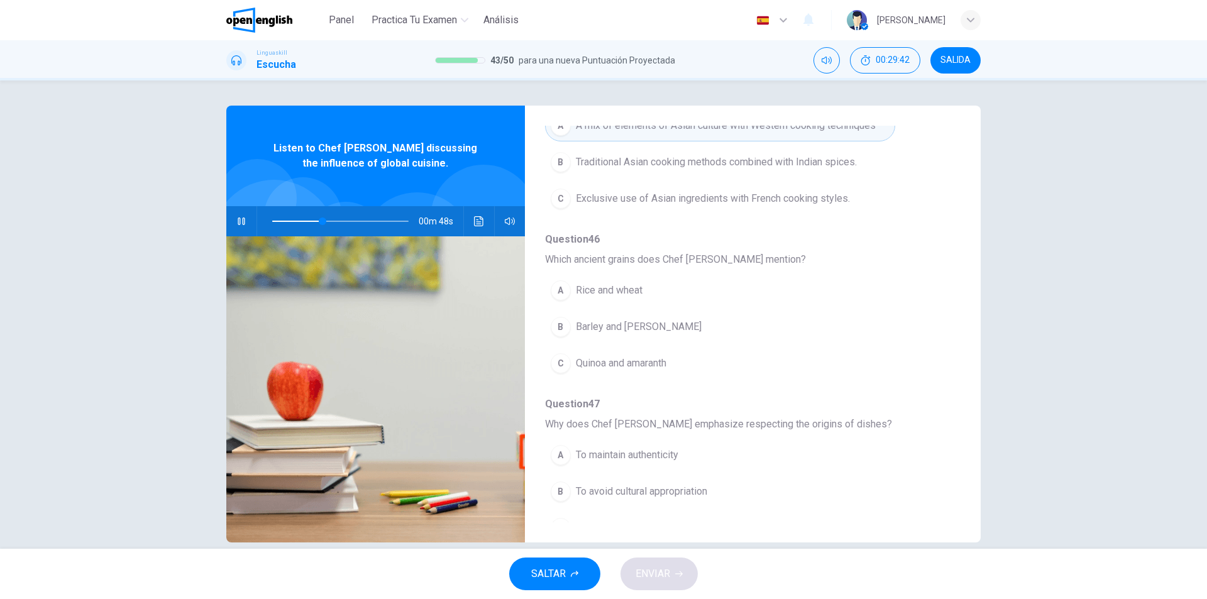
scroll to position [358, 0]
drag, startPoint x: 946, startPoint y: 414, endPoint x: 945, endPoint y: 423, distance: 8.8
click at [945, 423] on div "Question 44 - 48 For these questions, choose the correct answer. On a real test…" at bounding box center [743, 324] width 436 height 397
drag, startPoint x: 945, startPoint y: 416, endPoint x: 945, endPoint y: 424, distance: 8.2
click at [945, 424] on div "Question 44 - 48 For these questions, choose the correct answer. On a real test…" at bounding box center [743, 324] width 436 height 397
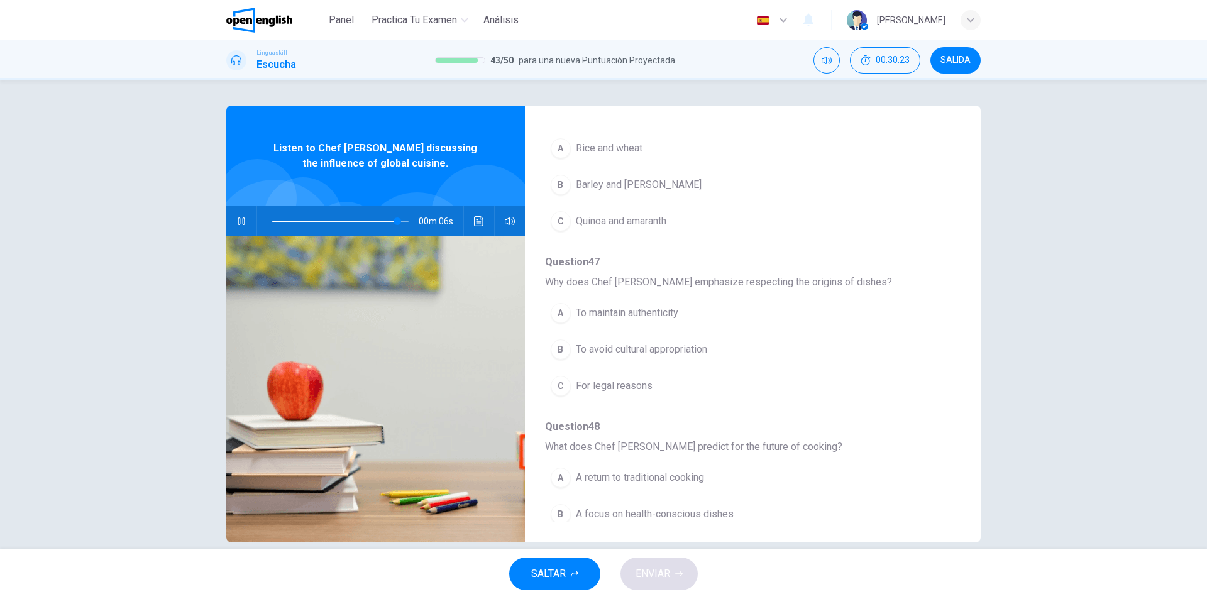
scroll to position [543, 0]
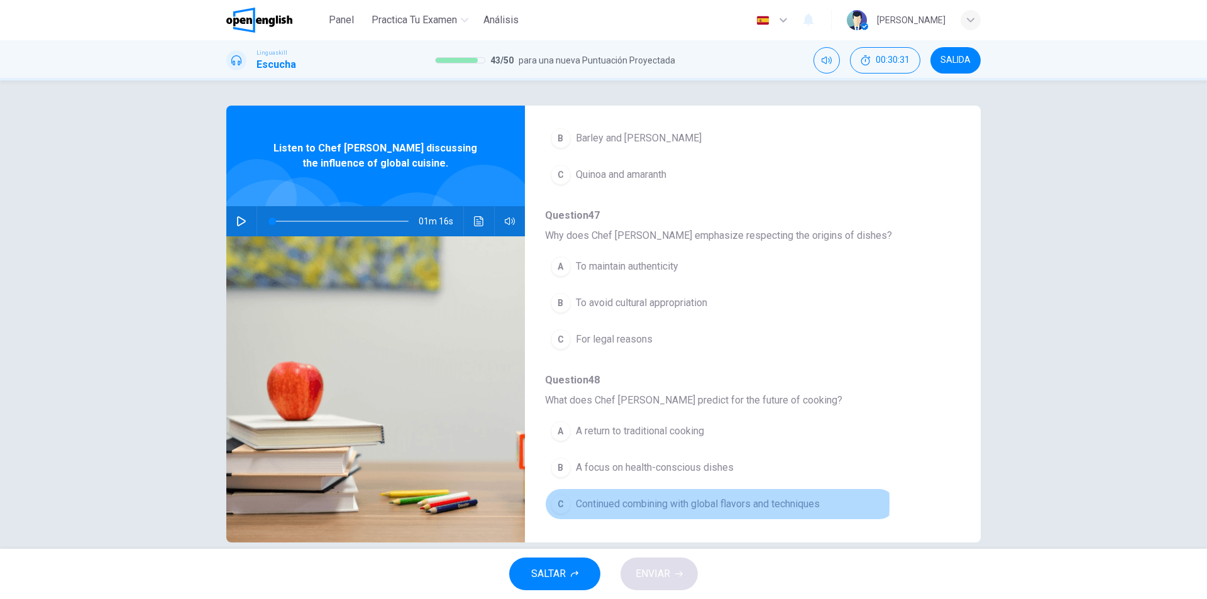
click at [566, 502] on div "C" at bounding box center [561, 504] width 20 height 20
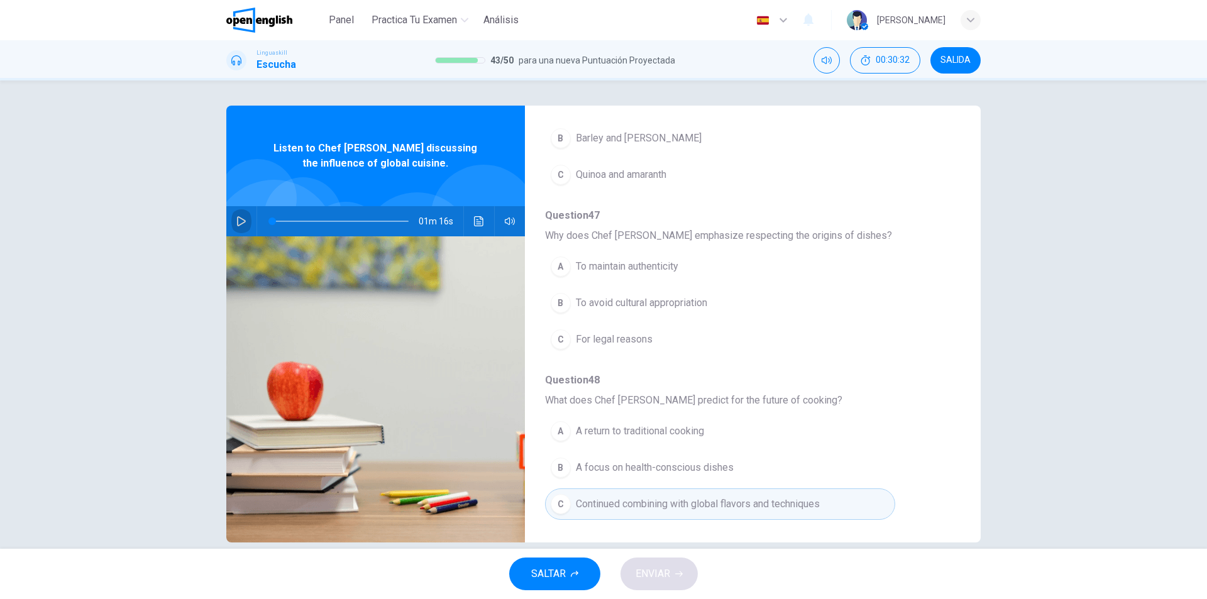
click at [248, 218] on button "button" at bounding box center [241, 221] width 20 height 30
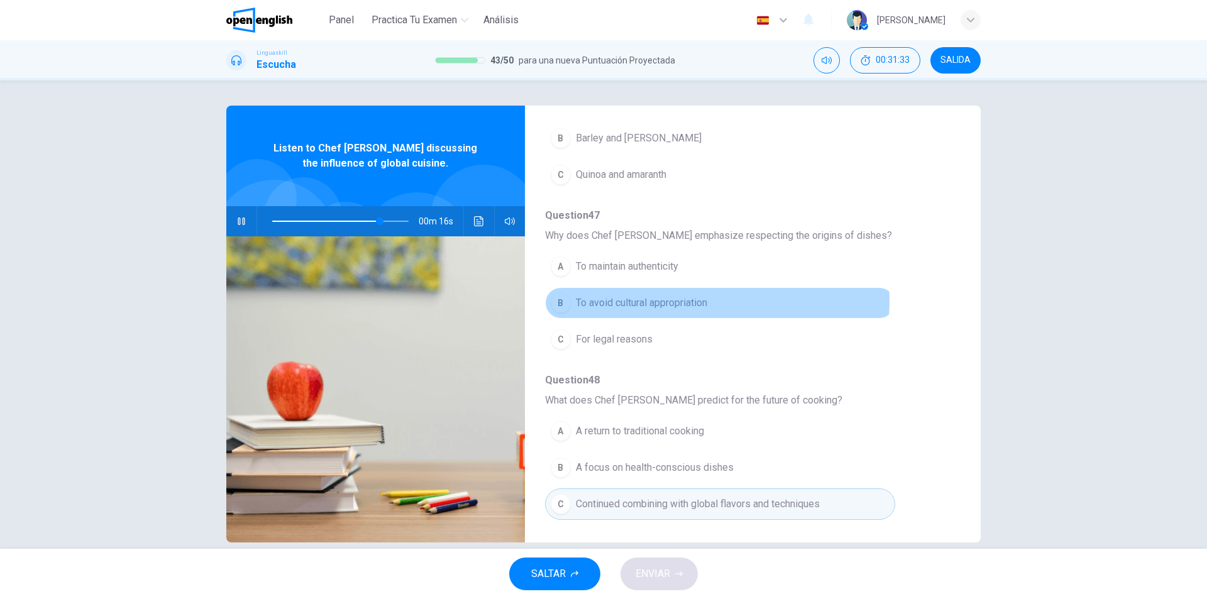
click at [698, 301] on span "To avoid cultural appropriation" at bounding box center [641, 302] width 131 height 15
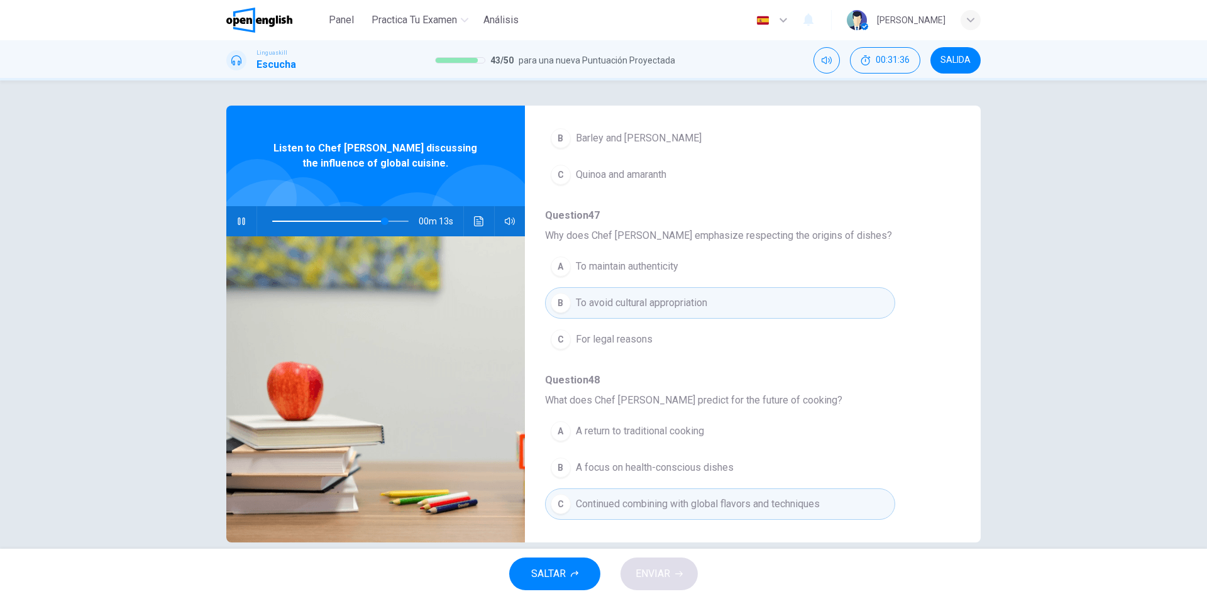
drag, startPoint x: 959, startPoint y: 478, endPoint x: 958, endPoint y: 467, distance: 10.8
click at [958, 467] on div "Question 44 - 48 For these questions, choose the correct answer. On a real test…" at bounding box center [603, 324] width 754 height 437
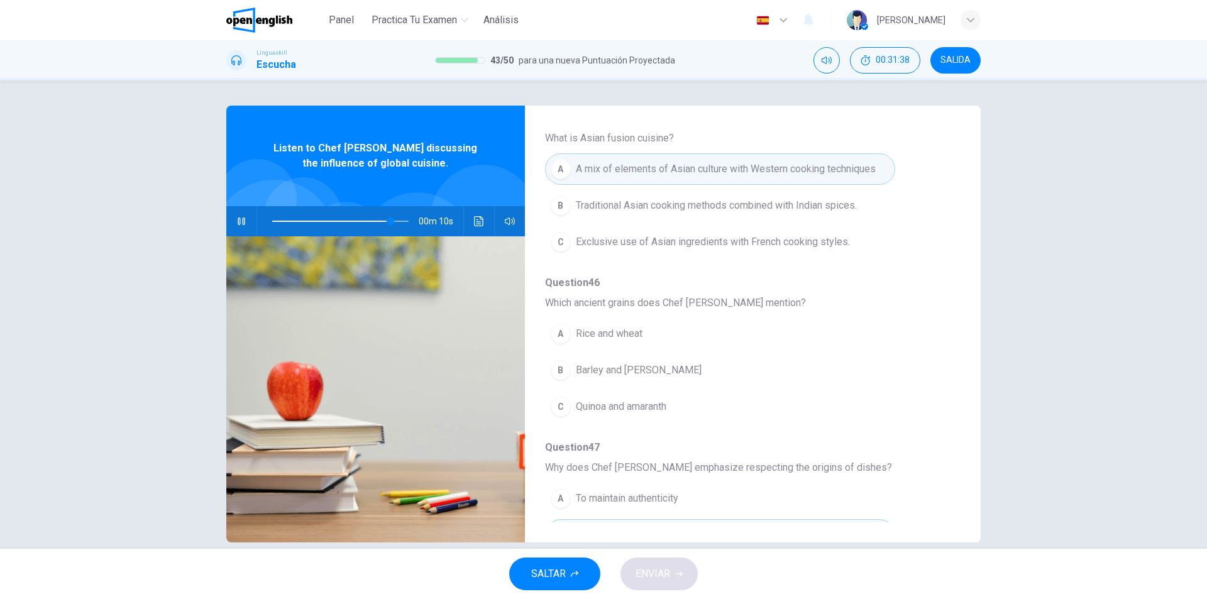
scroll to position [286, 0]
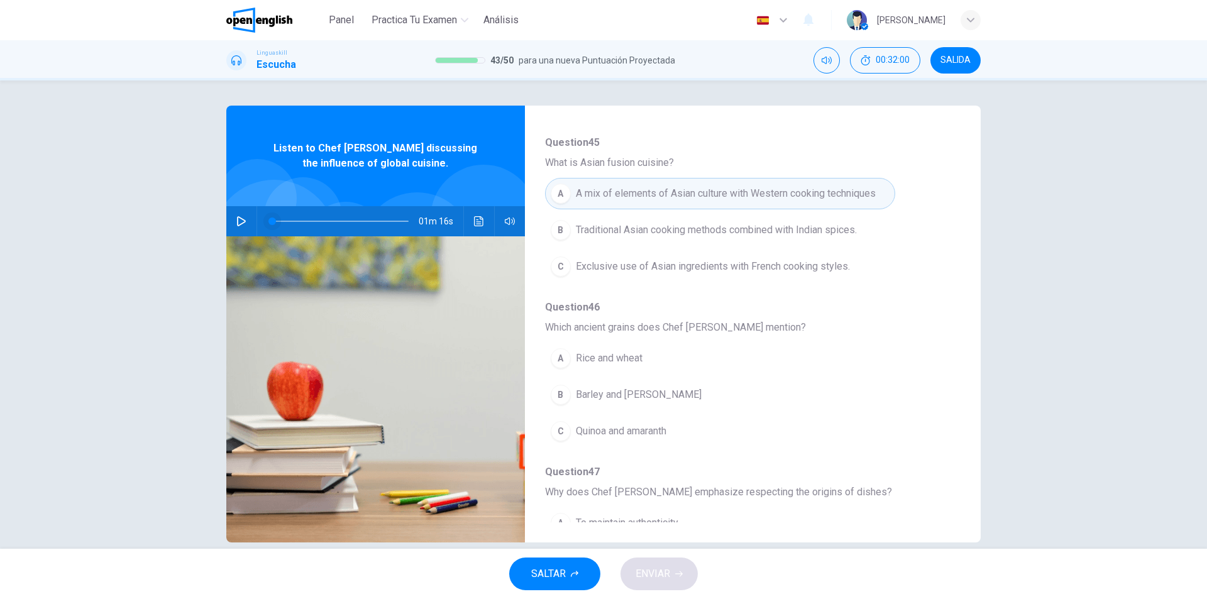
click at [292, 220] on span at bounding box center [340, 222] width 136 height 18
click at [249, 223] on div "01m 03s" at bounding box center [375, 221] width 299 height 30
click at [237, 226] on icon "button" at bounding box center [241, 221] width 10 height 10
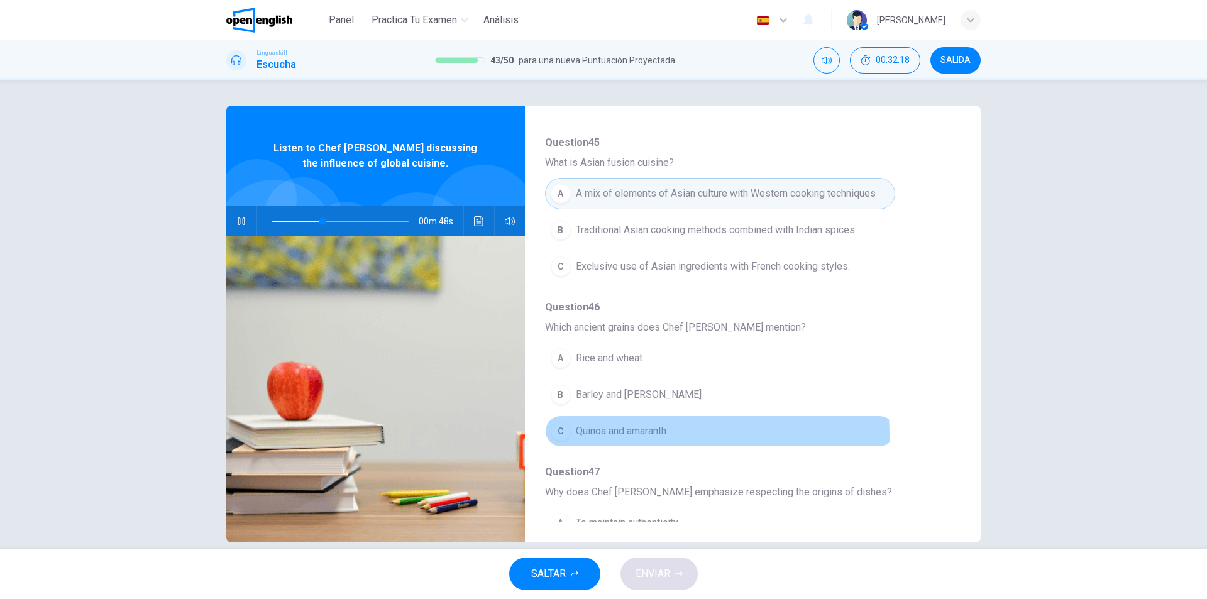
click at [561, 436] on div "C" at bounding box center [561, 431] width 20 height 20
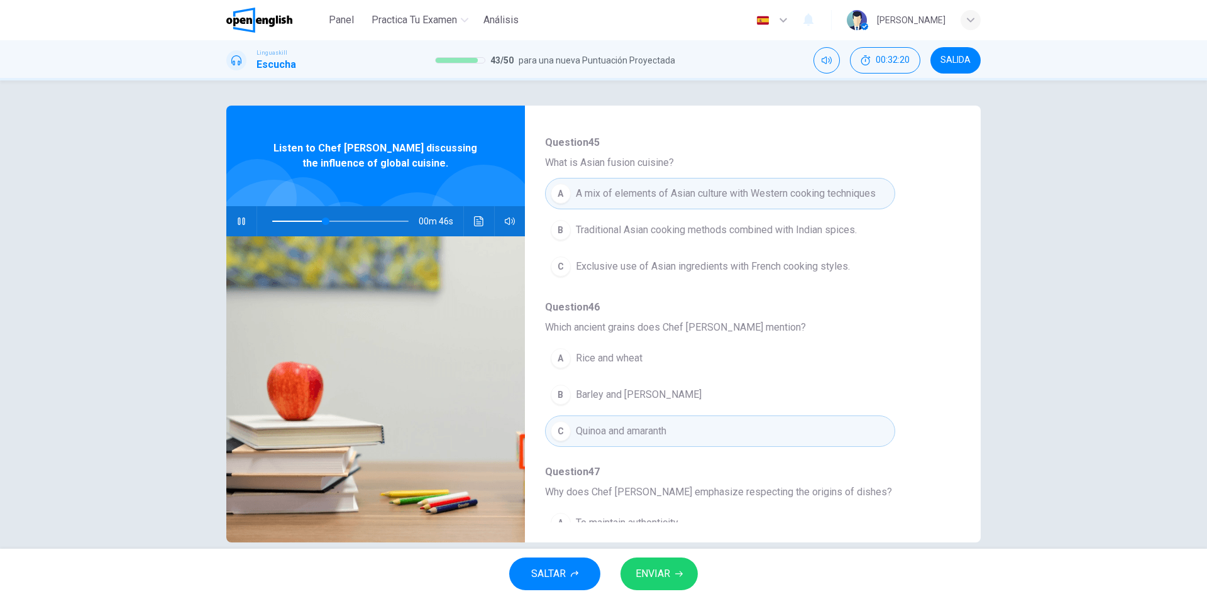
scroll to position [543, 0]
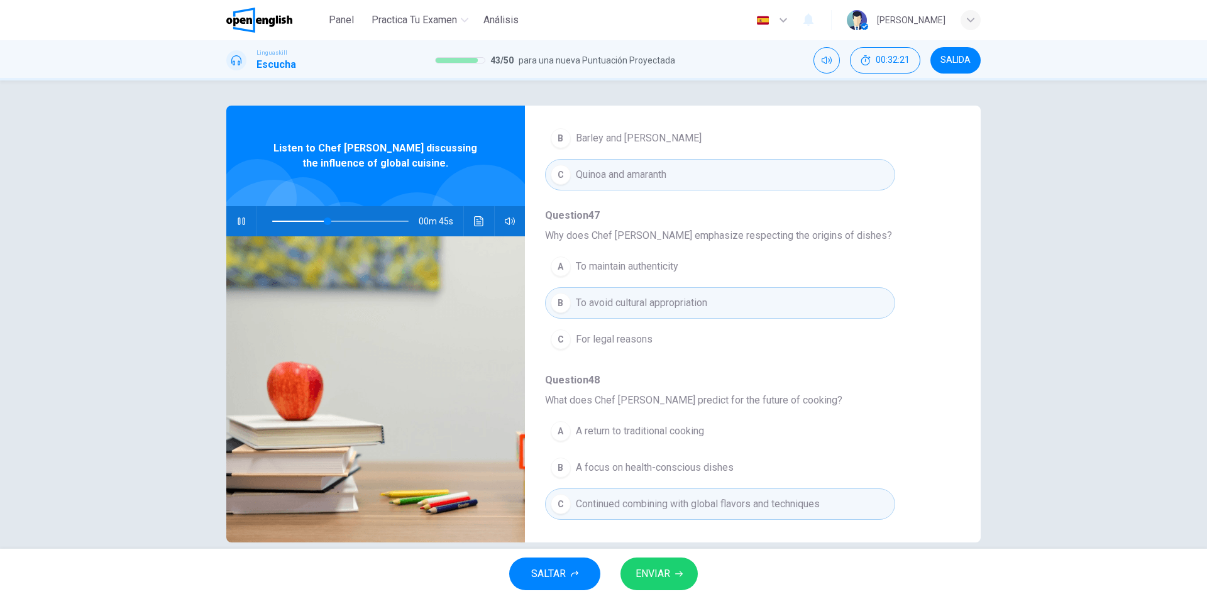
click at [676, 573] on icon "button" at bounding box center [679, 574] width 8 height 8
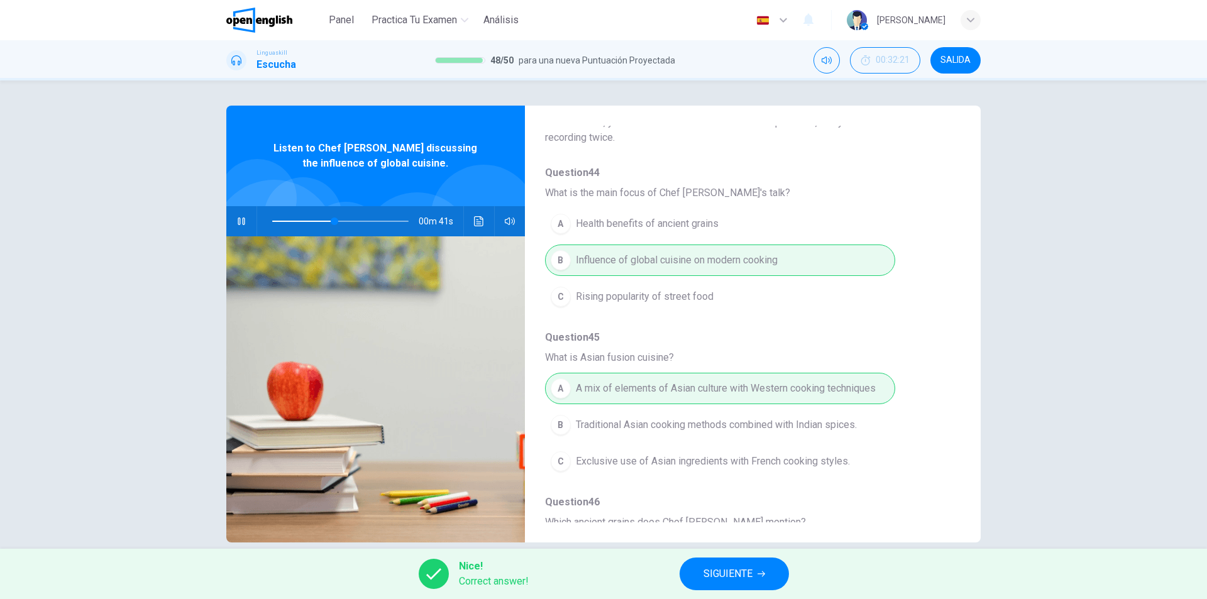
scroll to position [0, 0]
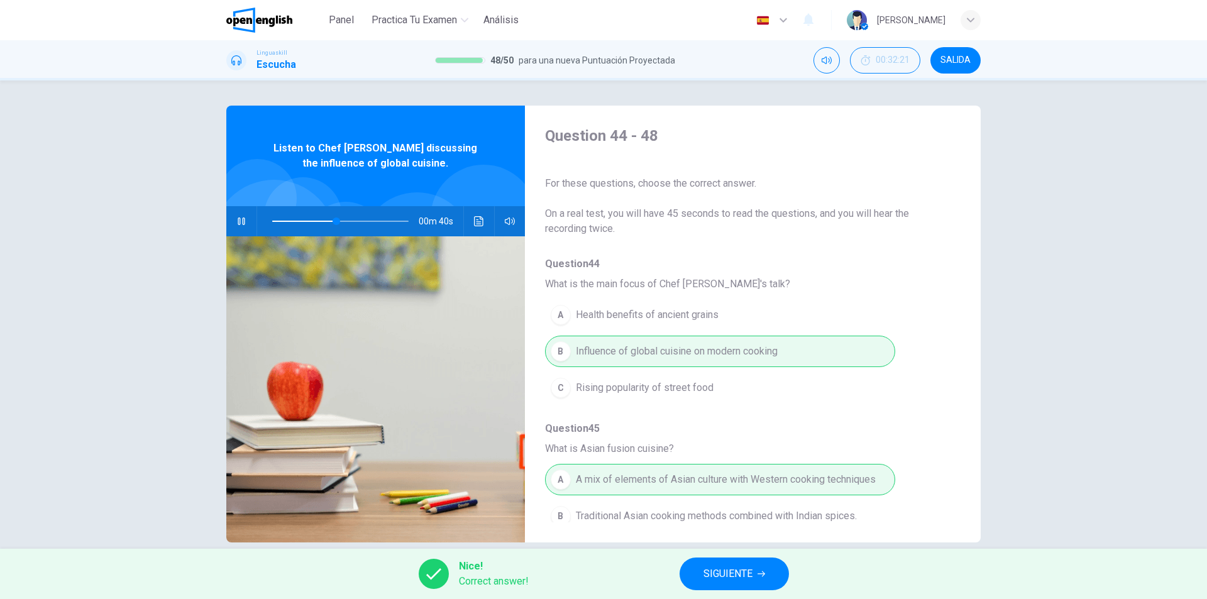
type input "**"
click at [757, 575] on button "SIGUIENTE" at bounding box center [734, 574] width 109 height 33
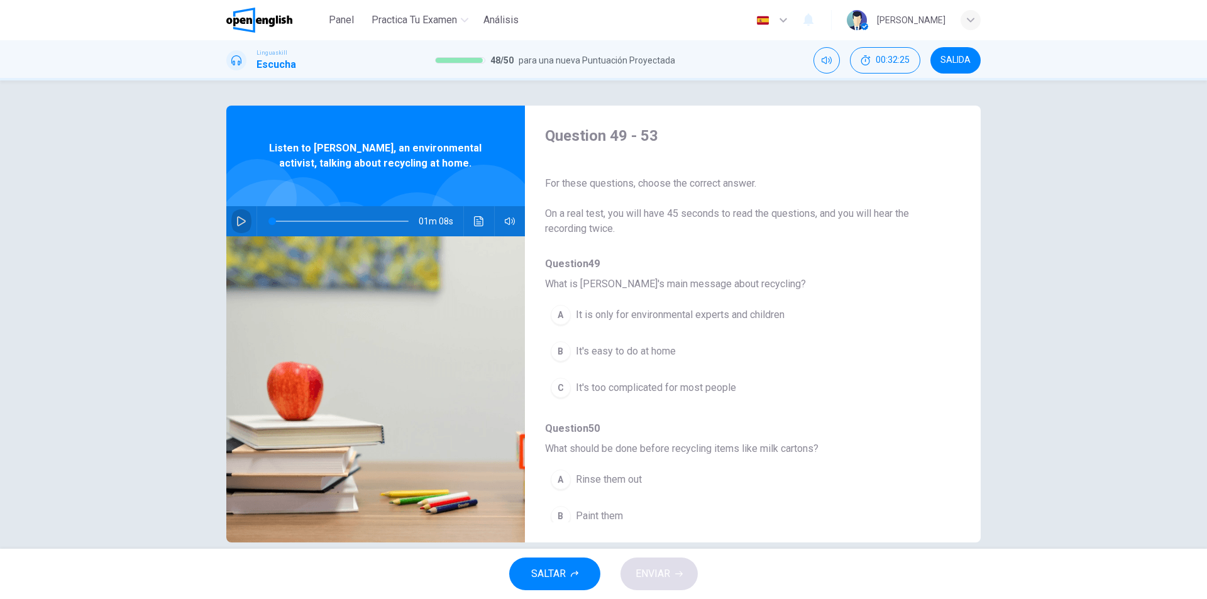
click at [241, 226] on icon "button" at bounding box center [241, 221] width 10 height 10
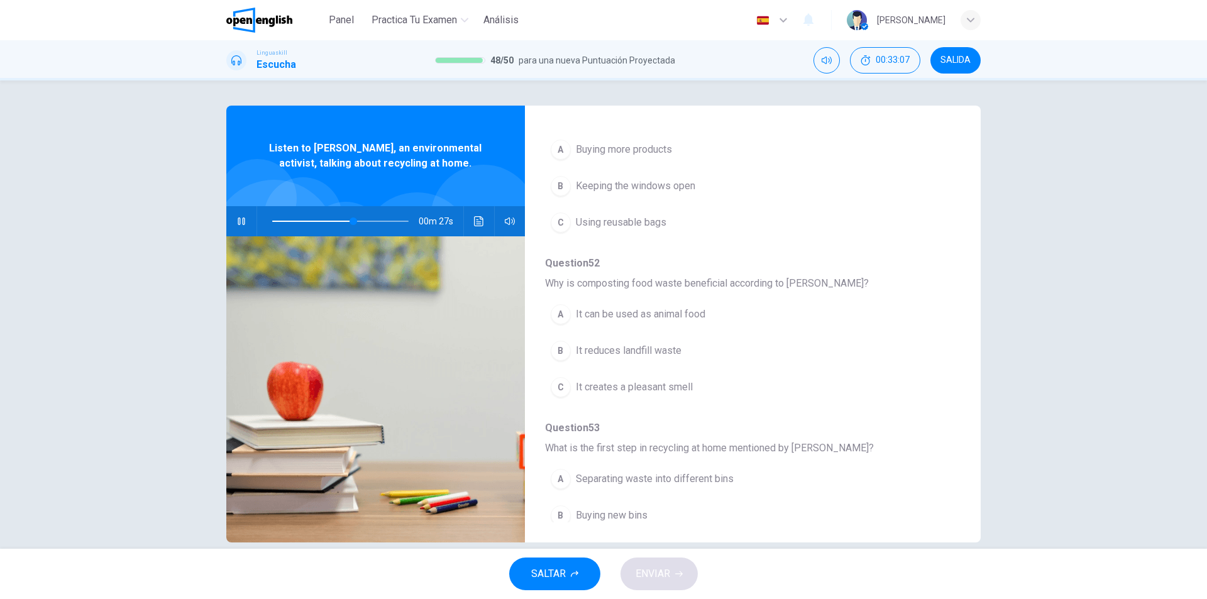
scroll to position [543, 0]
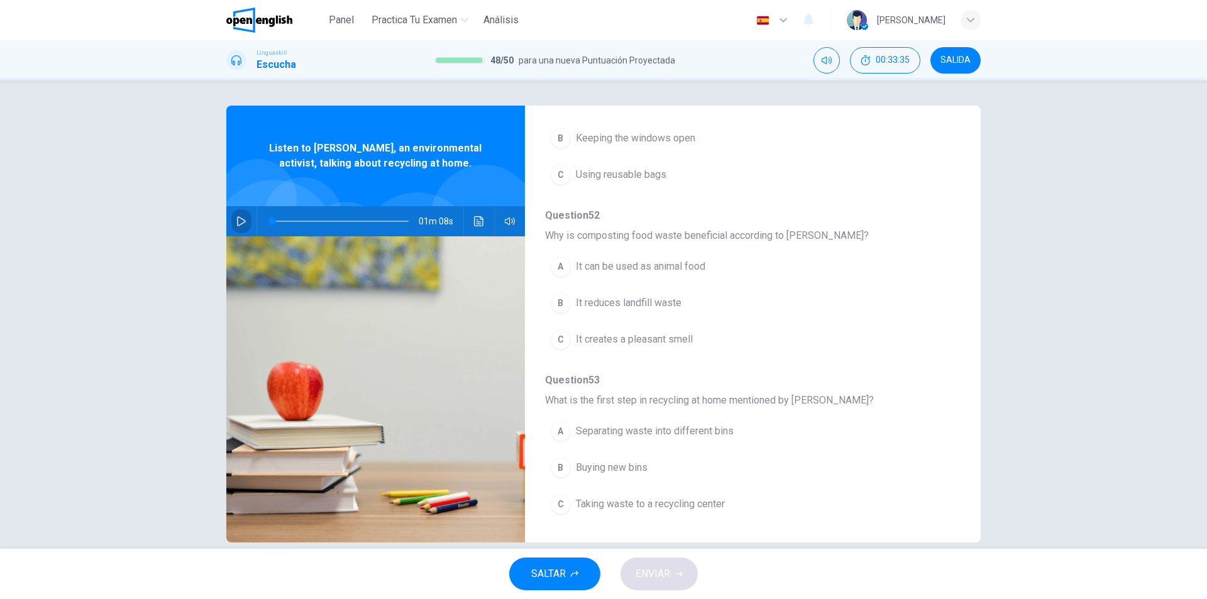
click at [231, 219] on button "button" at bounding box center [241, 221] width 20 height 30
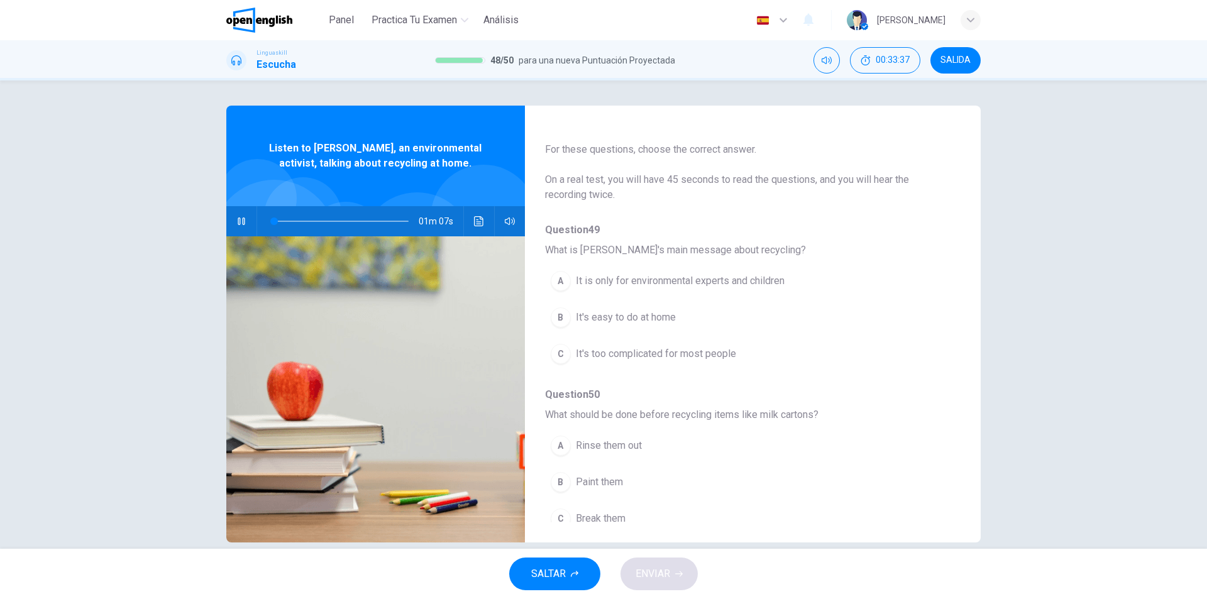
scroll to position [0, 0]
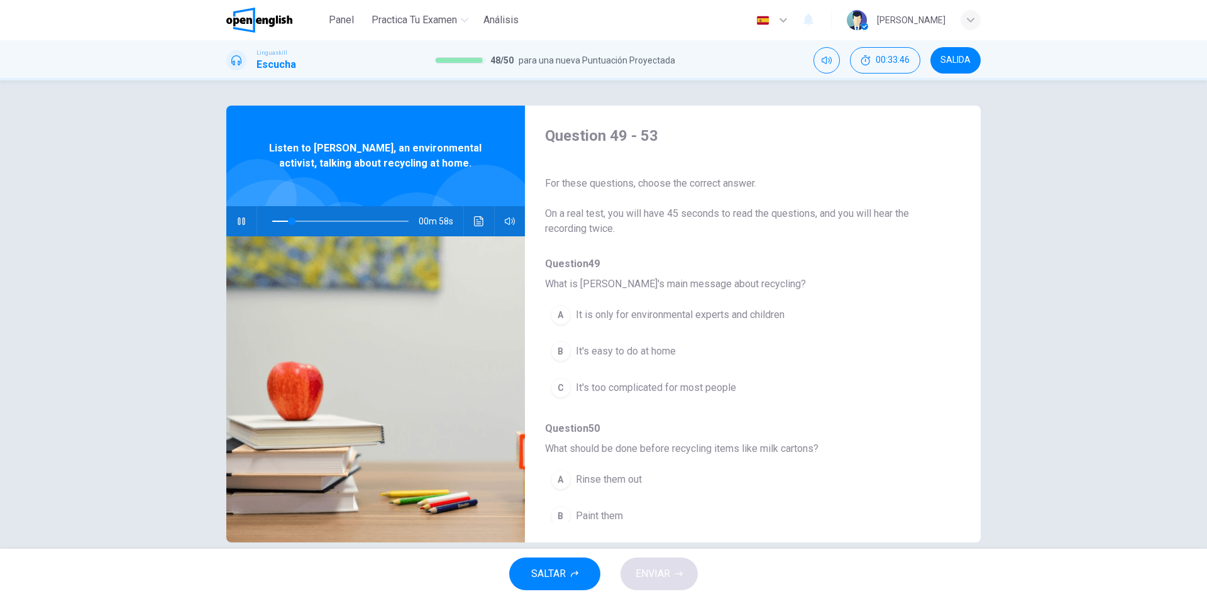
click at [248, 222] on div "00m 58s" at bounding box center [375, 221] width 299 height 30
click at [614, 357] on span "It's easy to do at home" at bounding box center [626, 351] width 100 height 15
drag, startPoint x: 949, startPoint y: 258, endPoint x: 959, endPoint y: 311, distance: 54.3
click at [959, 311] on div "Question 49 - 53 For these questions, choose the correct answer. On a real test…" at bounding box center [603, 324] width 754 height 437
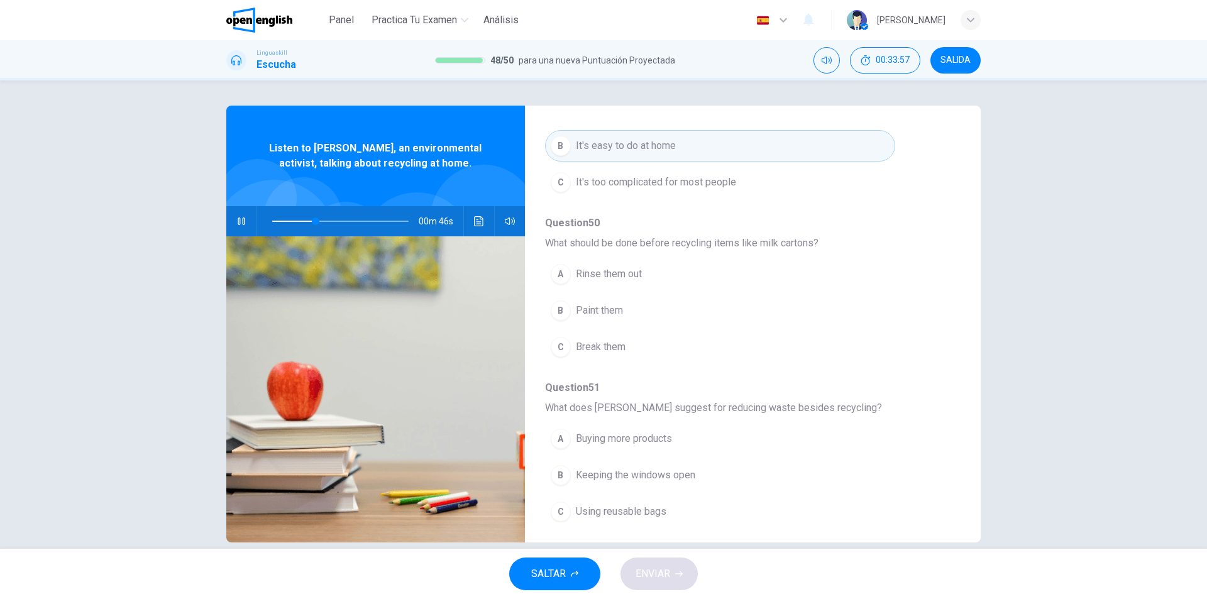
scroll to position [209, 0]
click at [562, 274] on div "A" at bounding box center [561, 271] width 20 height 20
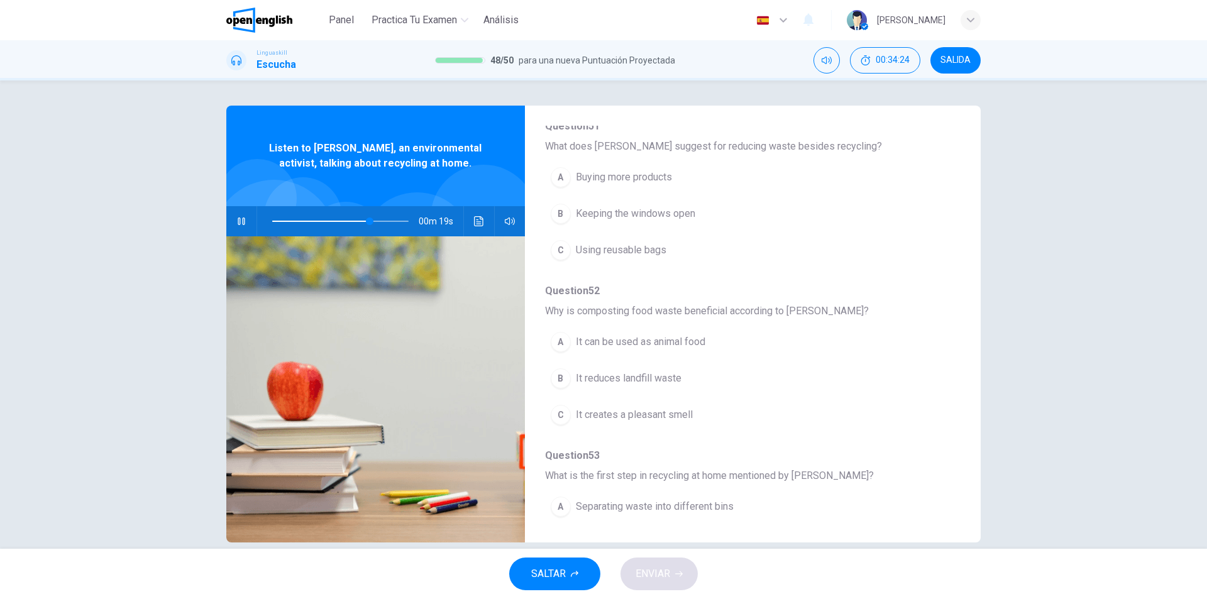
scroll to position [468, 0]
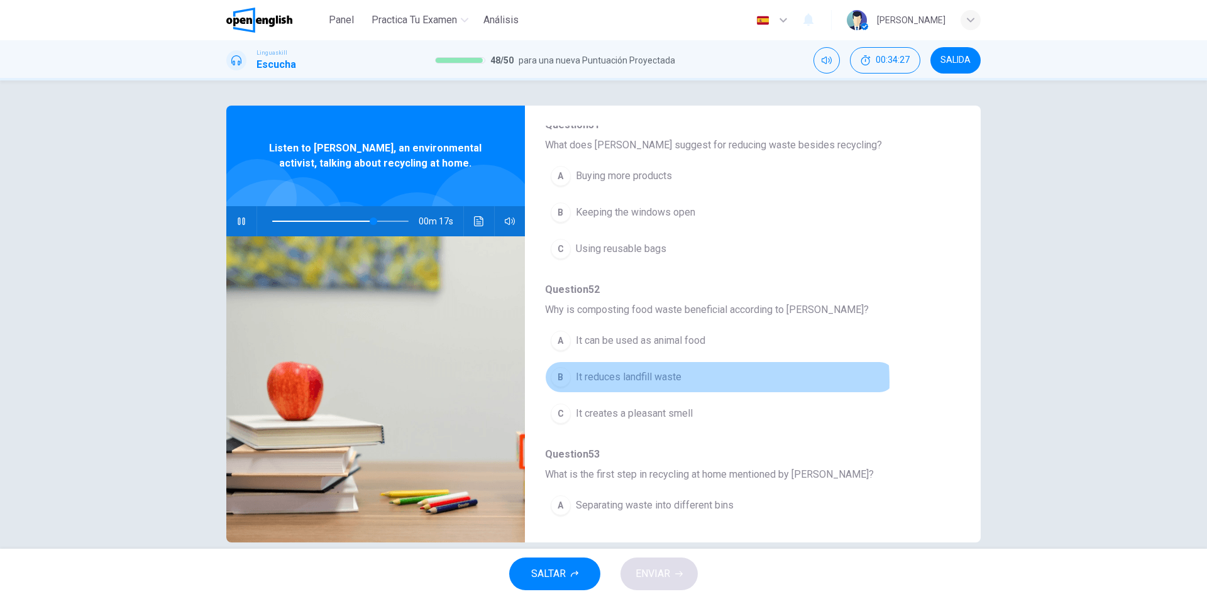
click at [654, 382] on span "It reduces landfill waste" at bounding box center [629, 377] width 106 height 15
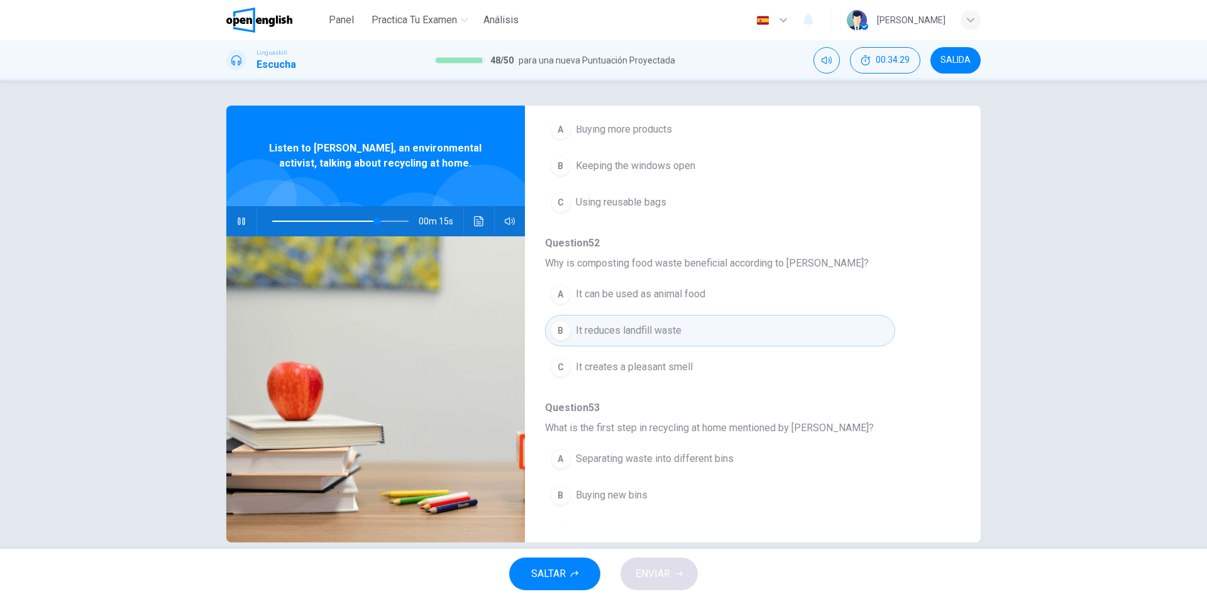
scroll to position [543, 0]
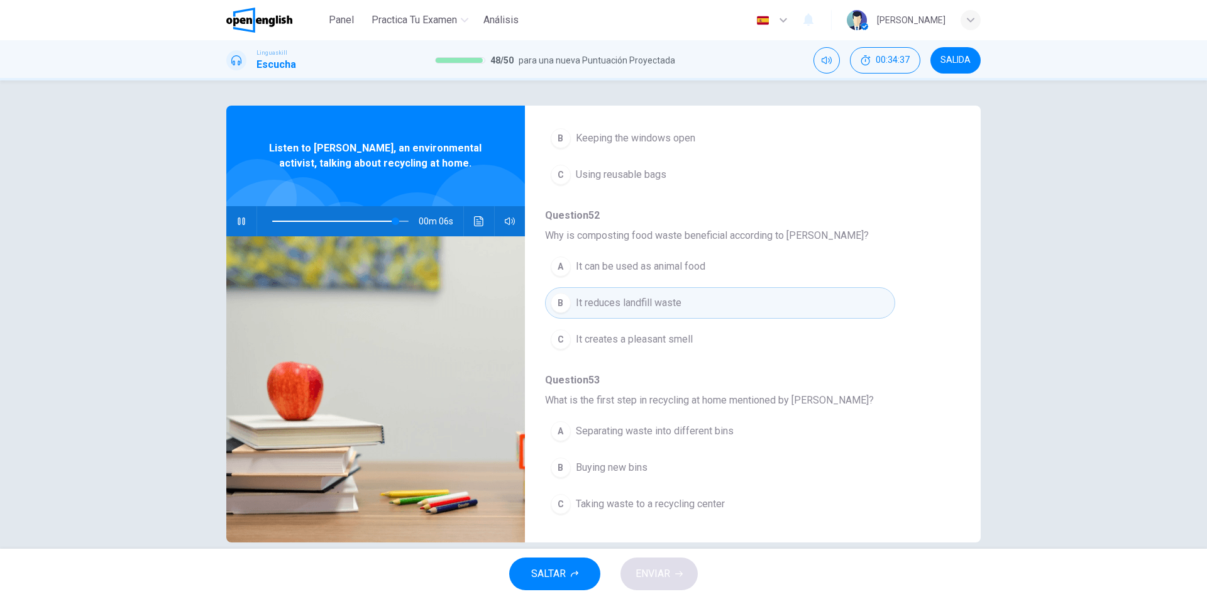
click at [687, 424] on span "Separating waste into different bins" at bounding box center [655, 431] width 158 height 15
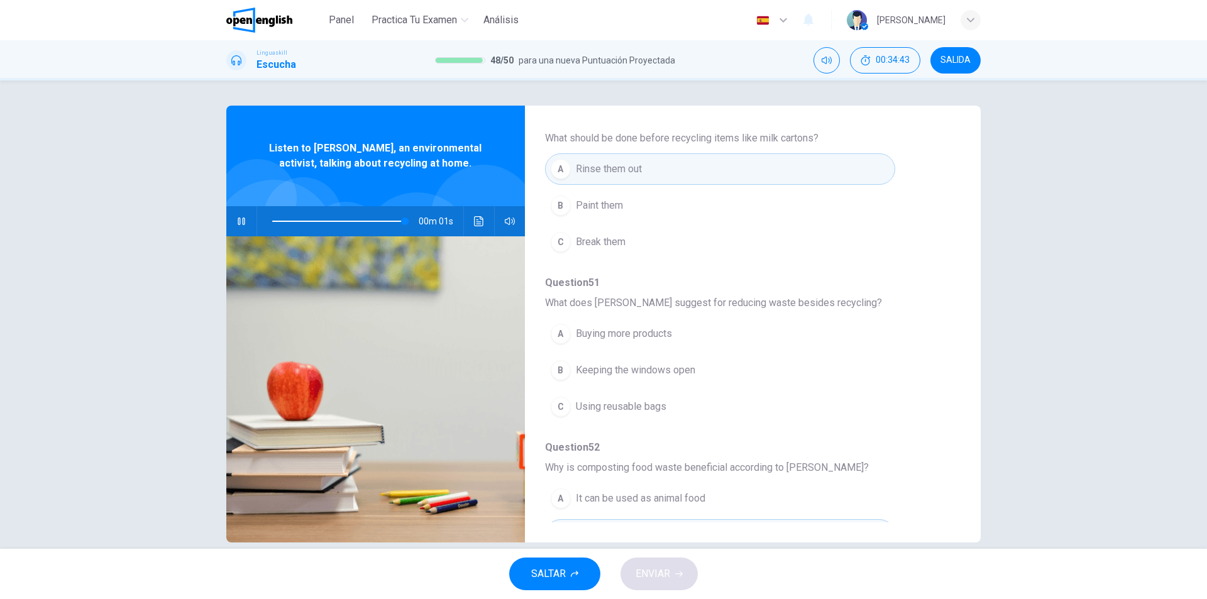
scroll to position [300, 0]
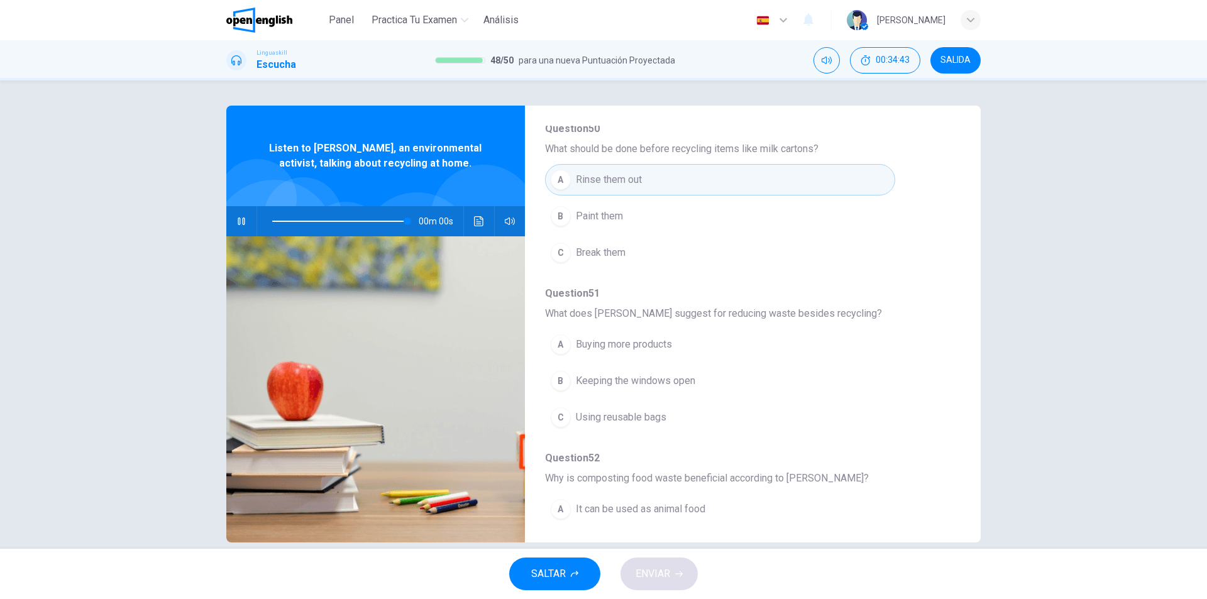
type input "*"
click at [675, 416] on button "C Using reusable bags" at bounding box center [720, 418] width 350 height 31
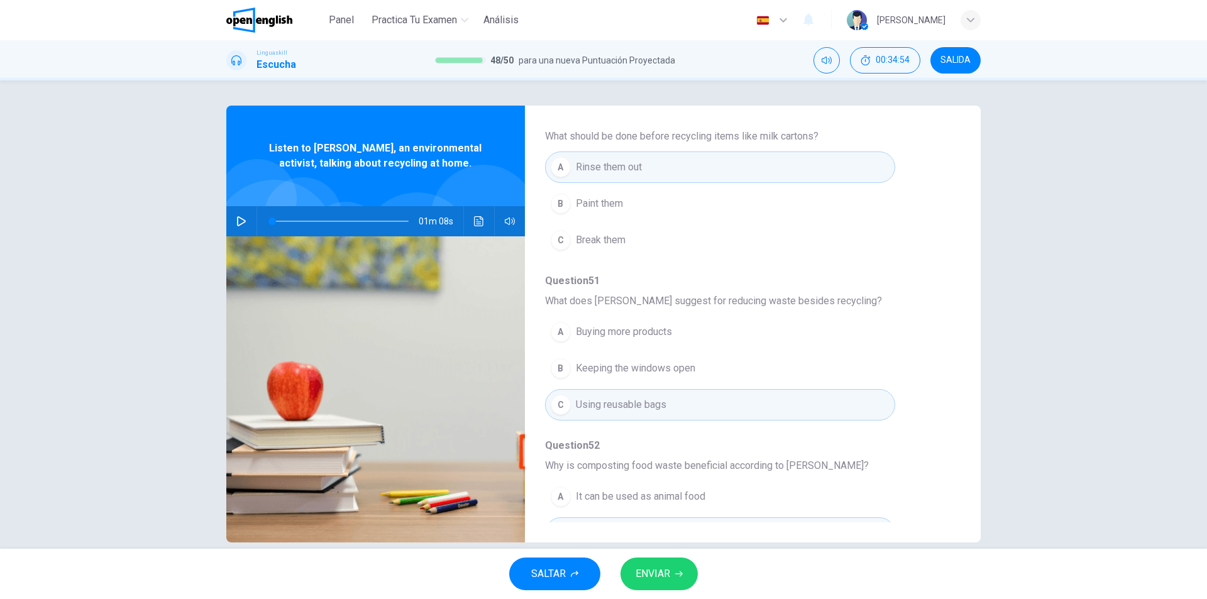
scroll to position [543, 0]
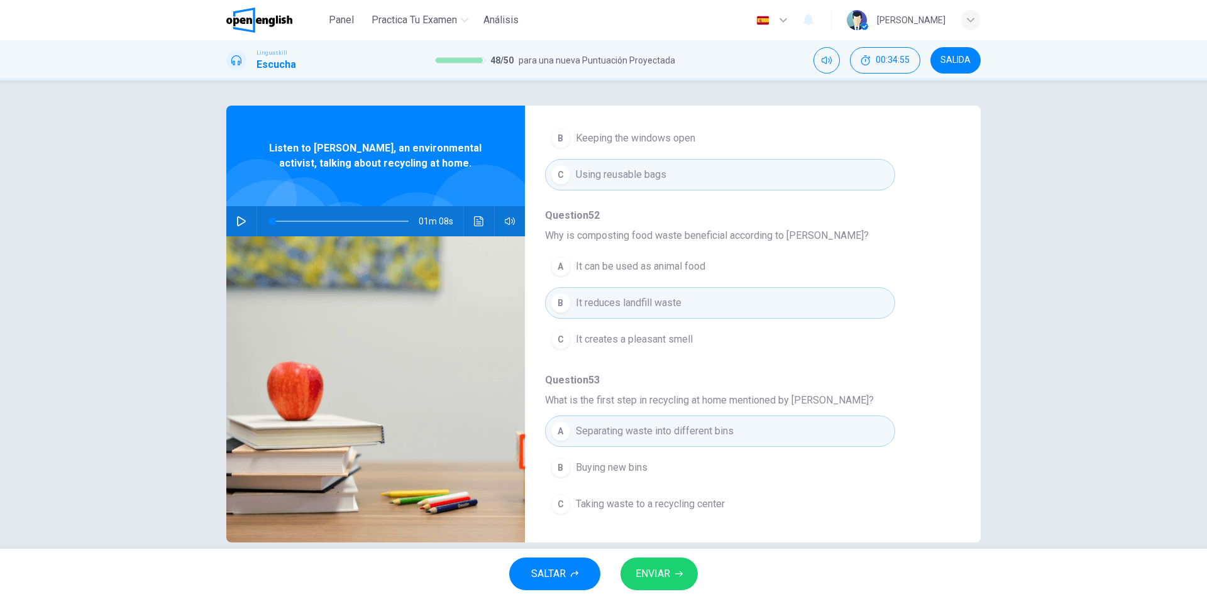
click at [653, 564] on button "ENVIAR" at bounding box center [659, 574] width 77 height 33
